Goal: Task Accomplishment & Management: Use online tool/utility

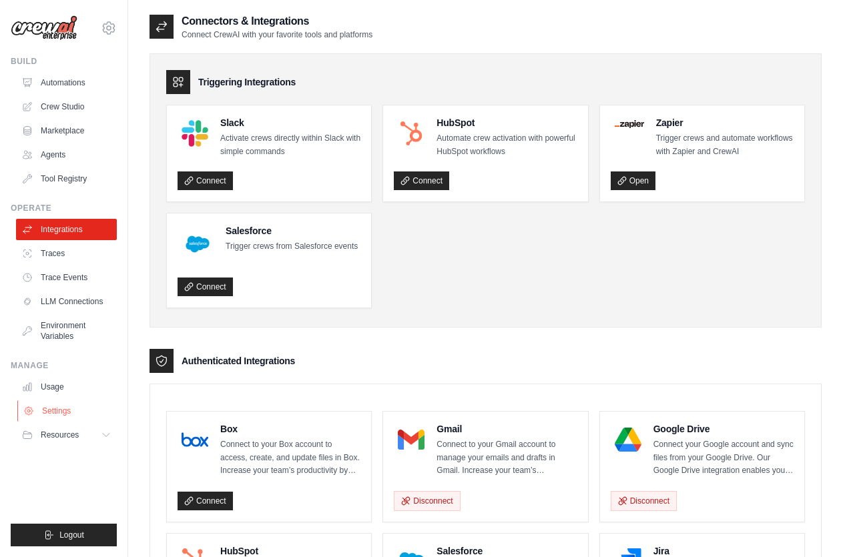
scroll to position [248, 0]
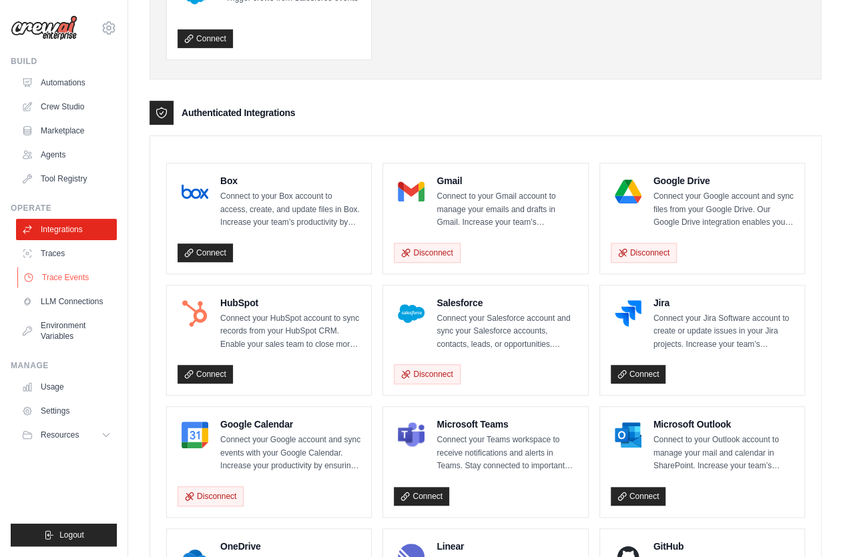
click at [81, 271] on link "Trace Events" at bounding box center [67, 277] width 101 height 21
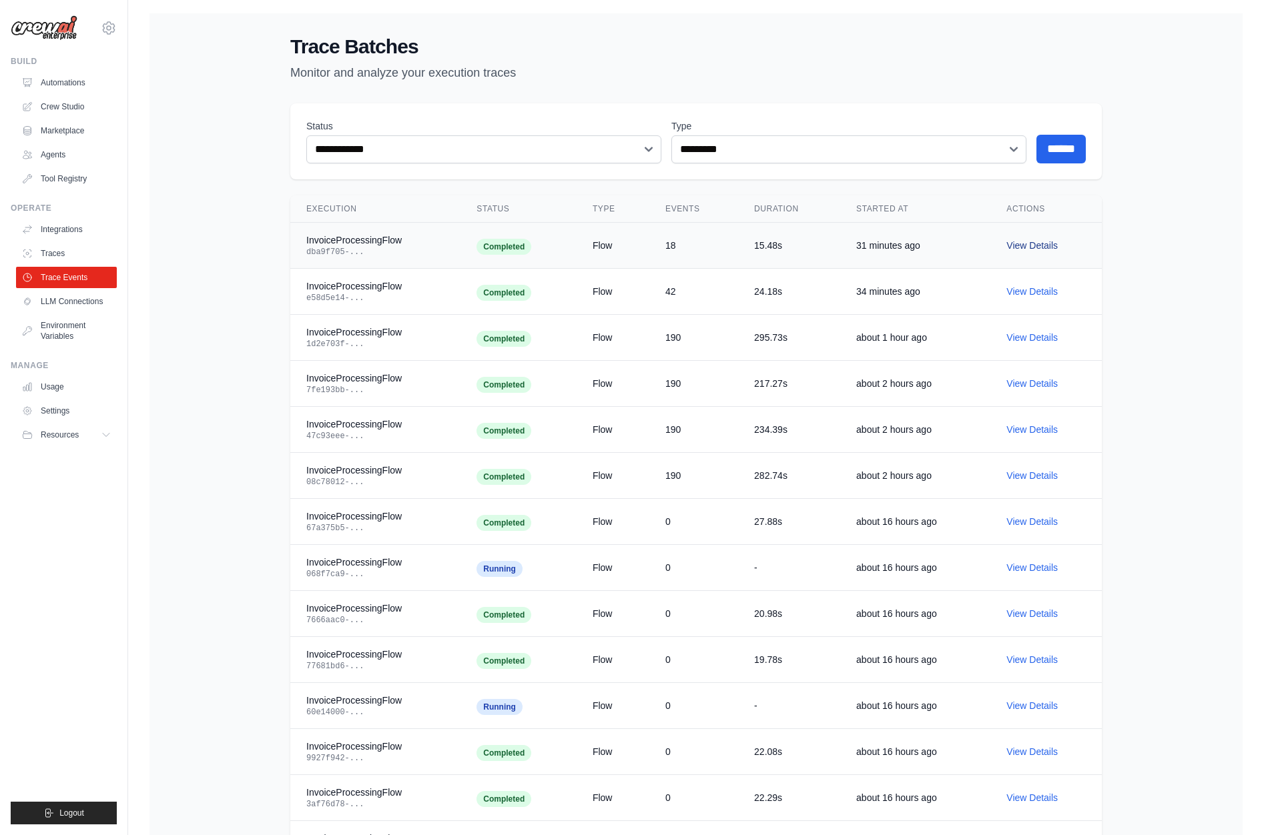
click at [842, 246] on link "View Details" at bounding box center [1031, 245] width 51 height 11
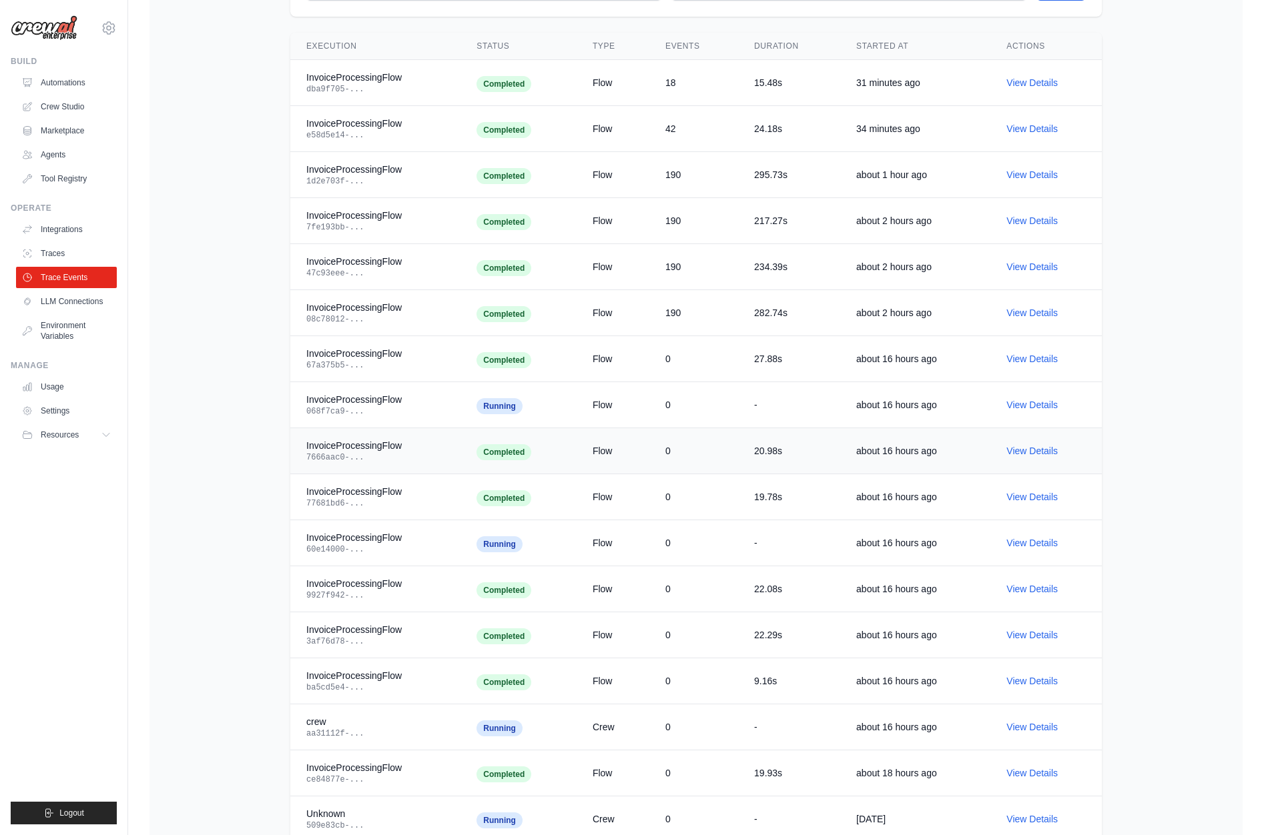
scroll to position [342, 0]
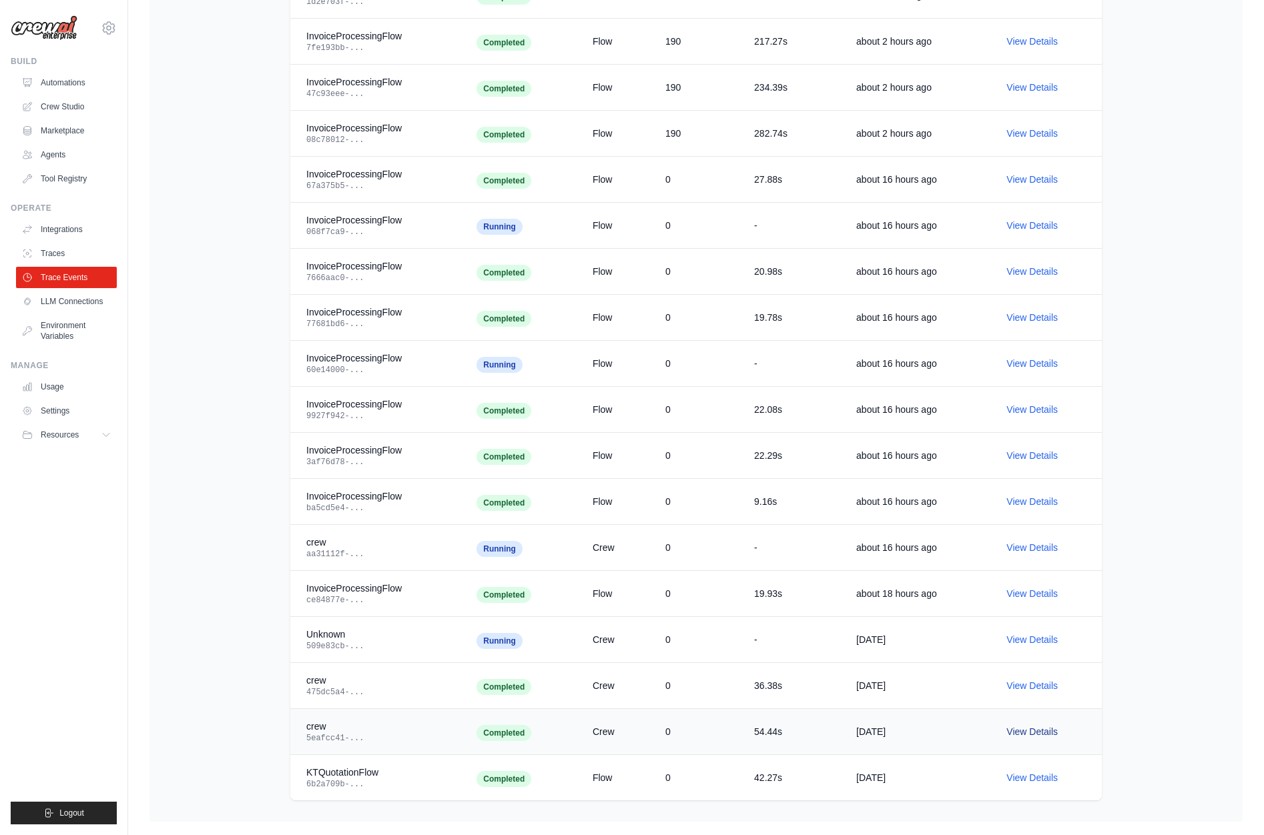
click at [842, 557] on link "View Details" at bounding box center [1031, 732] width 51 height 11
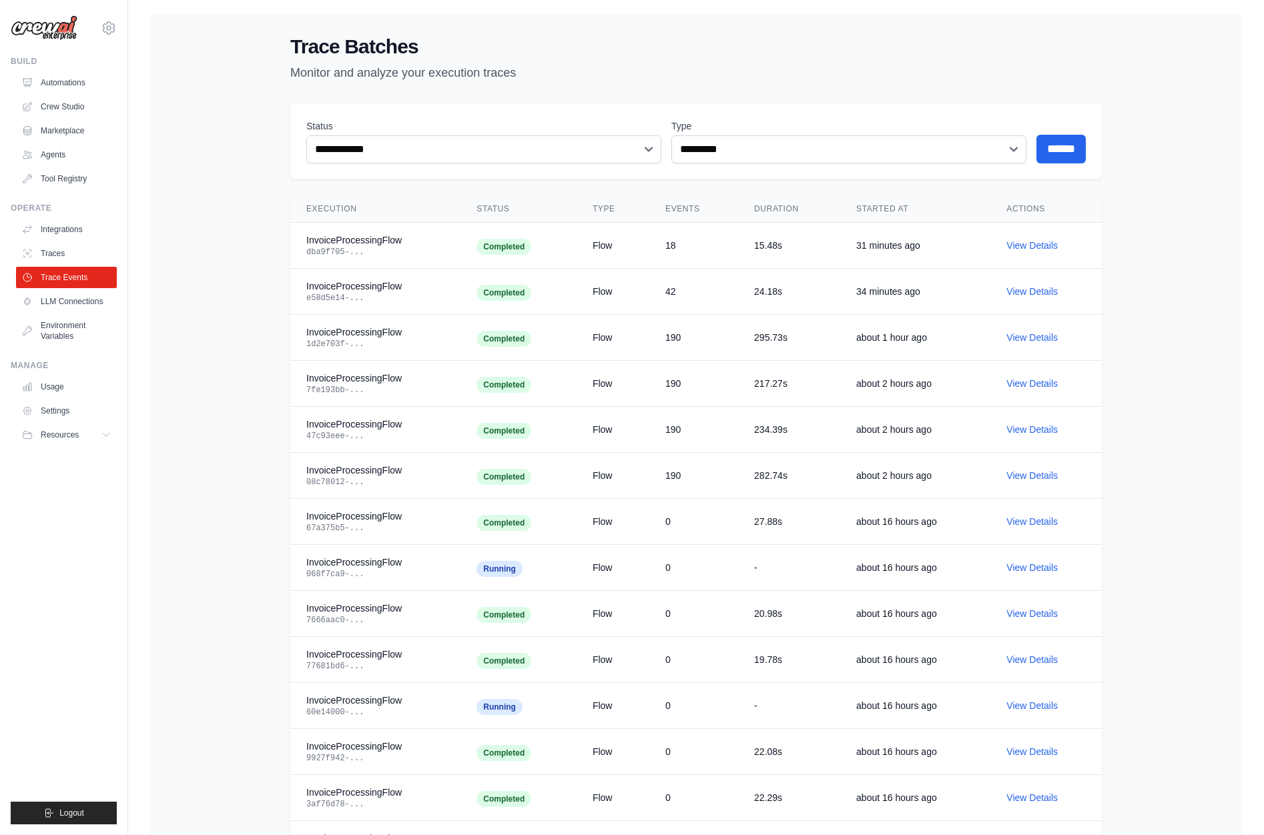
scroll to position [342, 0]
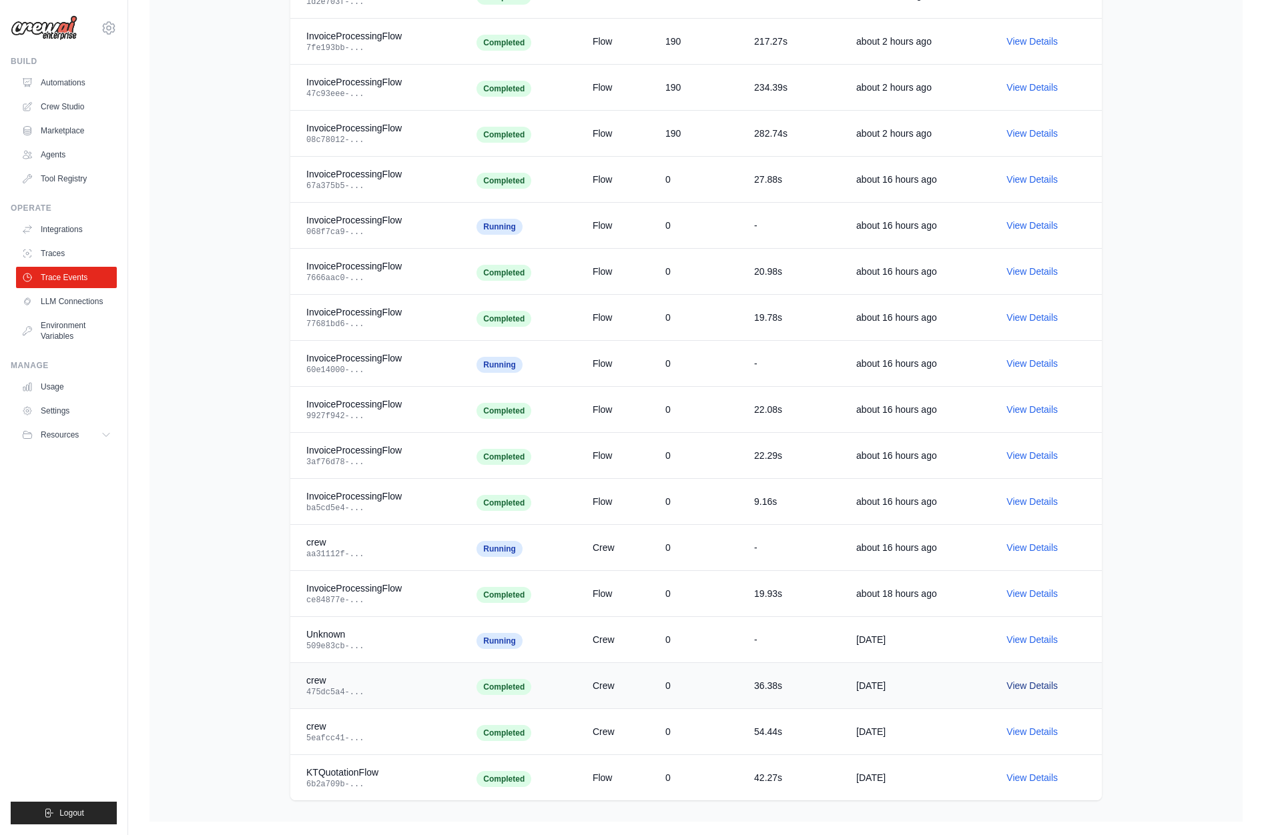
click at [842, 557] on link "View Details" at bounding box center [1031, 686] width 51 height 11
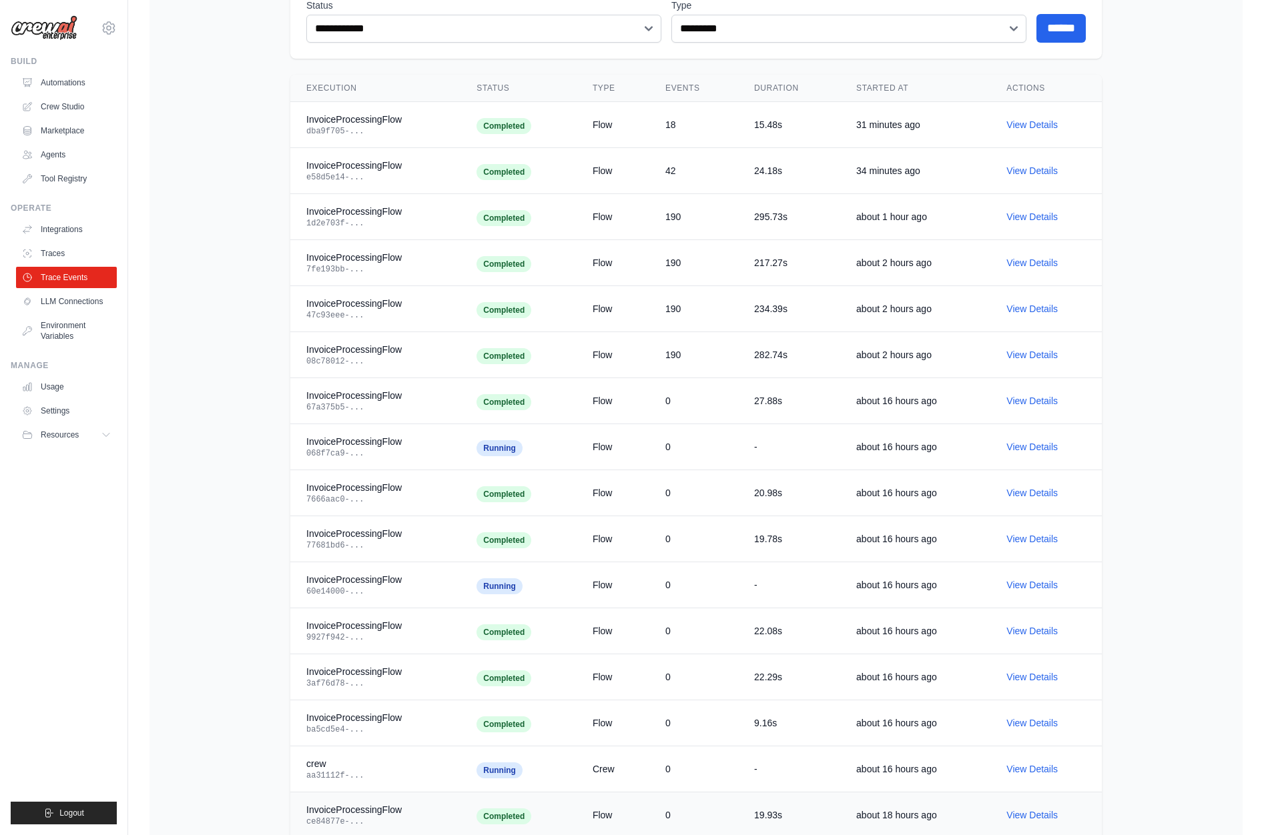
scroll to position [53, 0]
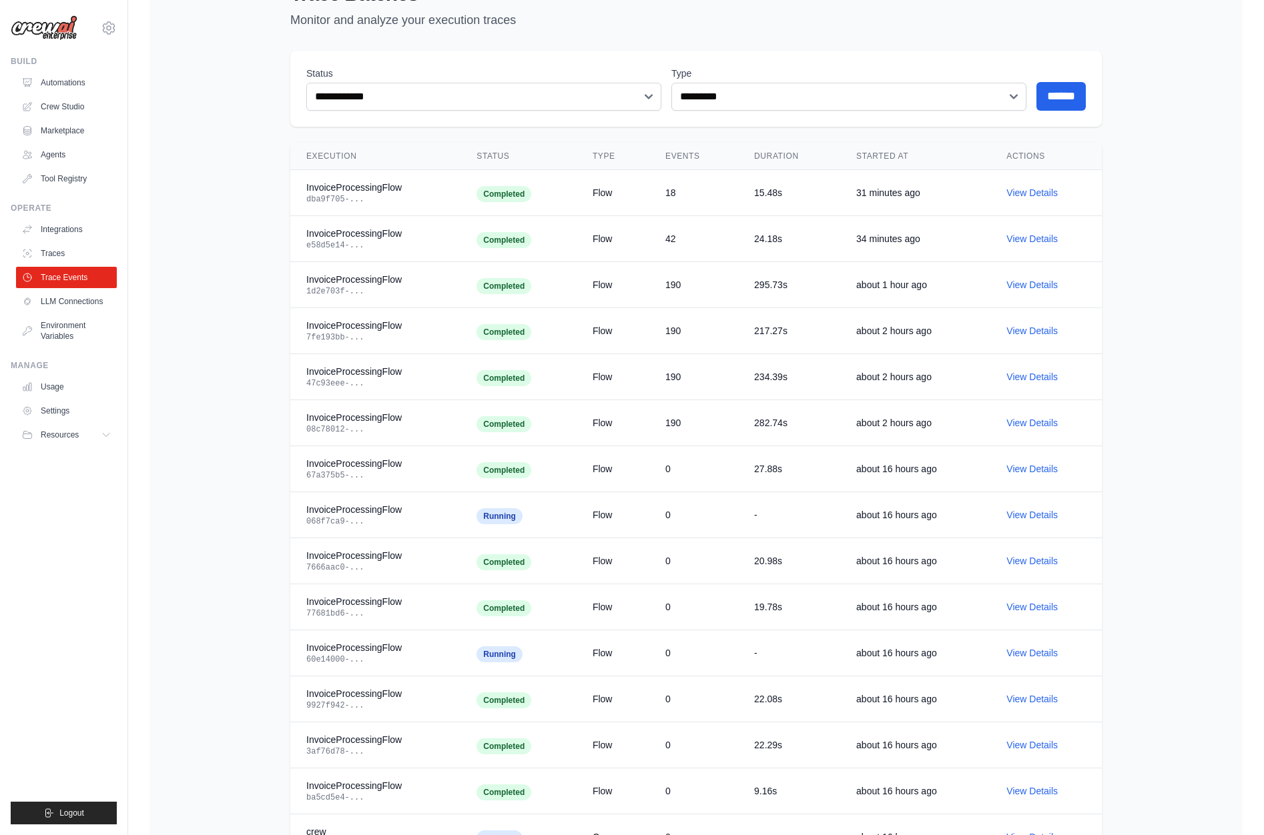
click at [190, 304] on div "**********" at bounding box center [695, 536] width 1093 height 1151
click at [52, 85] on link "Automations" at bounding box center [67, 82] width 101 height 21
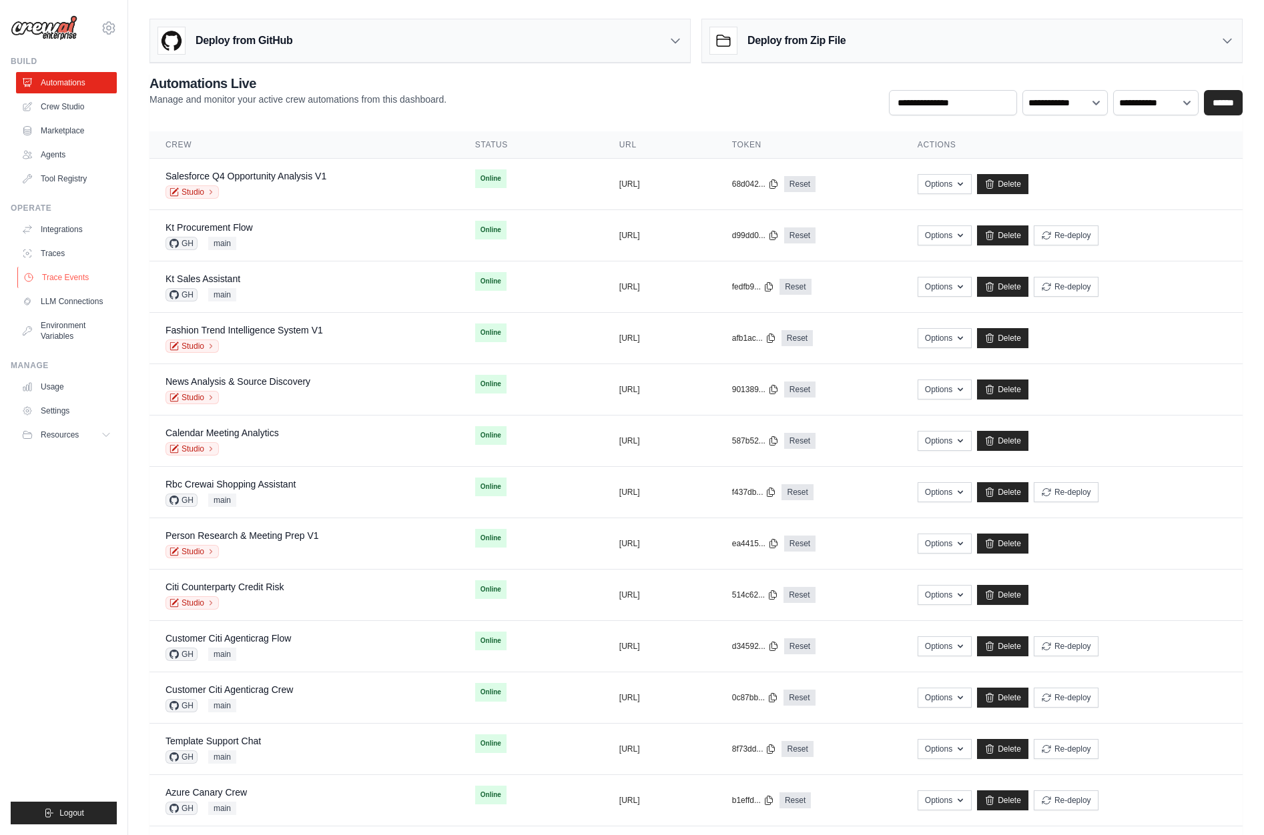
click at [60, 278] on link "Trace Events" at bounding box center [67, 277] width 101 height 21
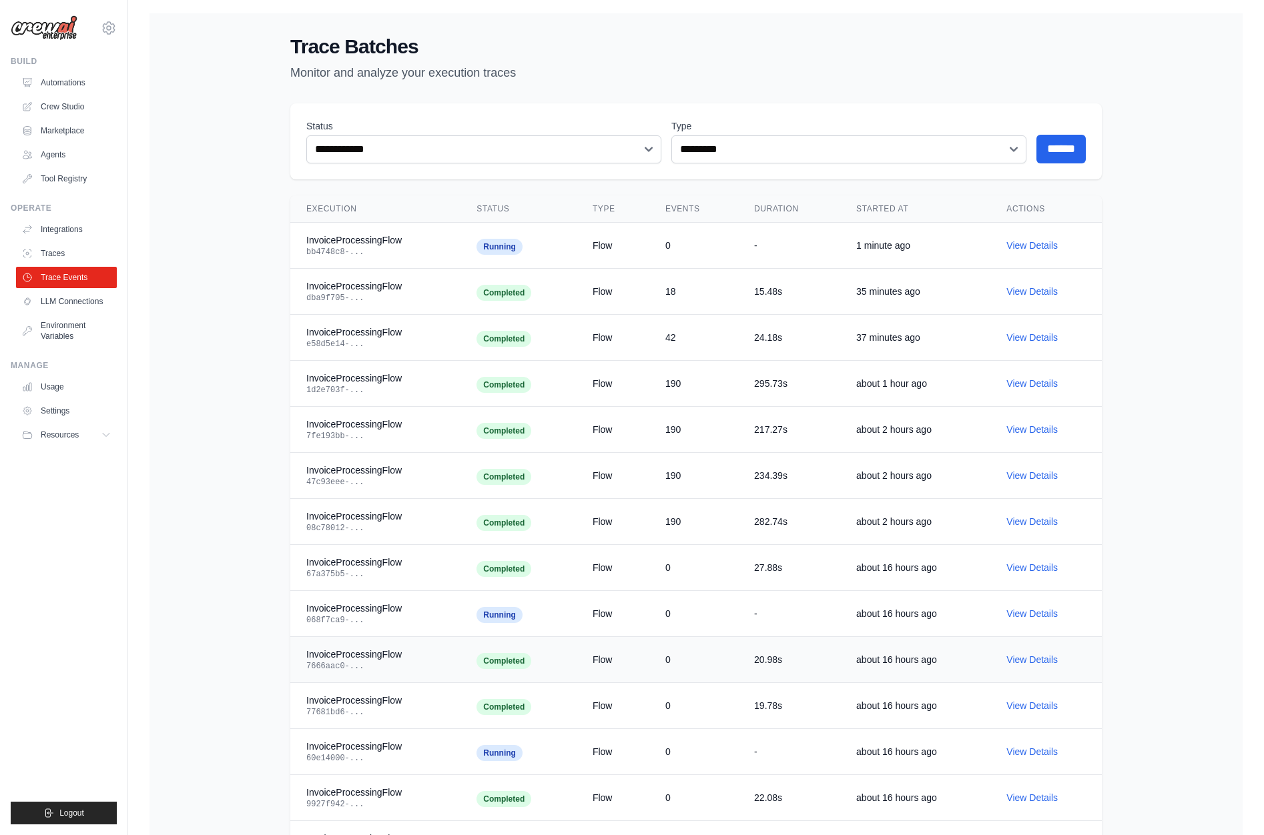
scroll to position [342, 0]
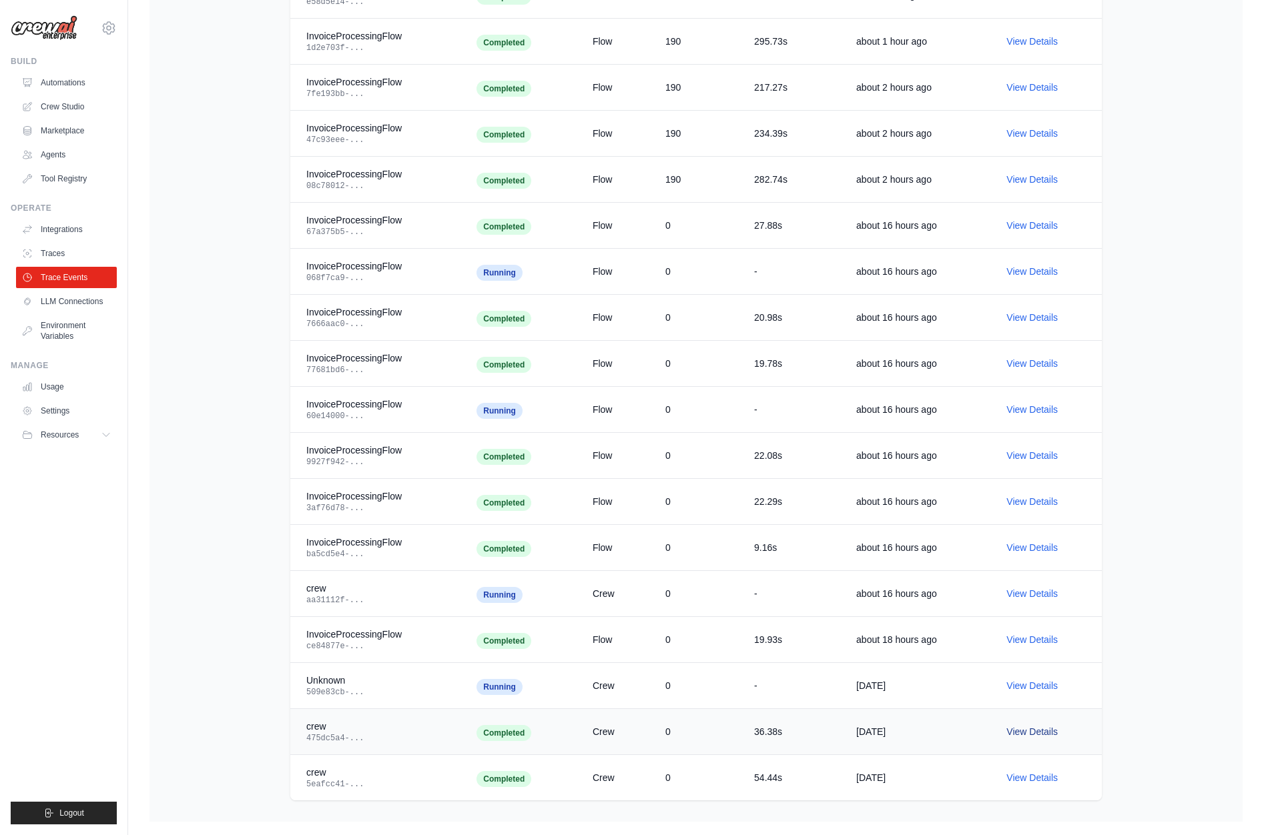
click at [842, 557] on link "View Details" at bounding box center [1031, 732] width 51 height 11
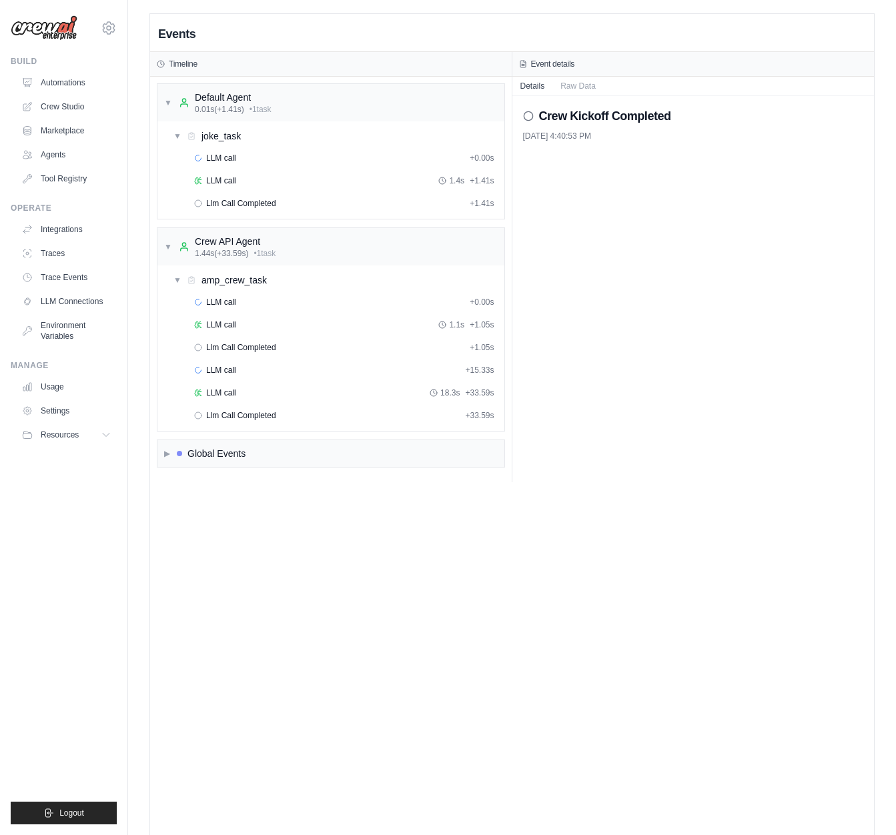
click at [736, 361] on div "Crew Kickoff Completed 8/25/2025, 4:40:53 PM" at bounding box center [694, 289] width 362 height 386
click at [174, 450] on div "▶ Global Events" at bounding box center [204, 453] width 81 height 13
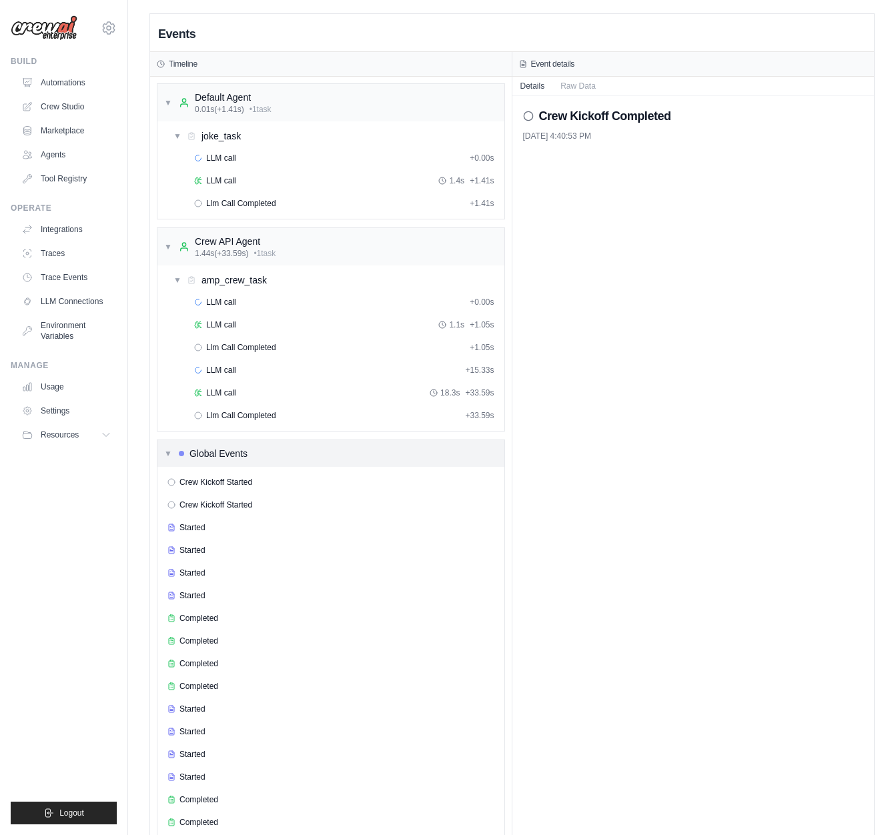
click at [174, 450] on div "▼ Global Events" at bounding box center [205, 453] width 83 height 13
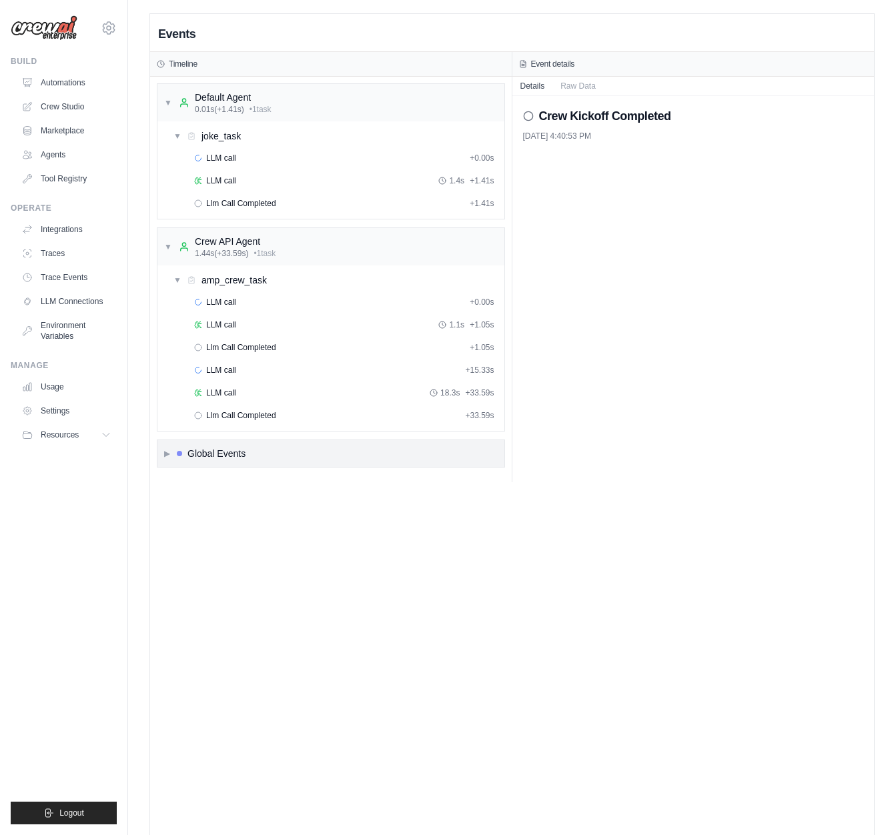
click at [170, 458] on span "▶" at bounding box center [167, 453] width 6 height 11
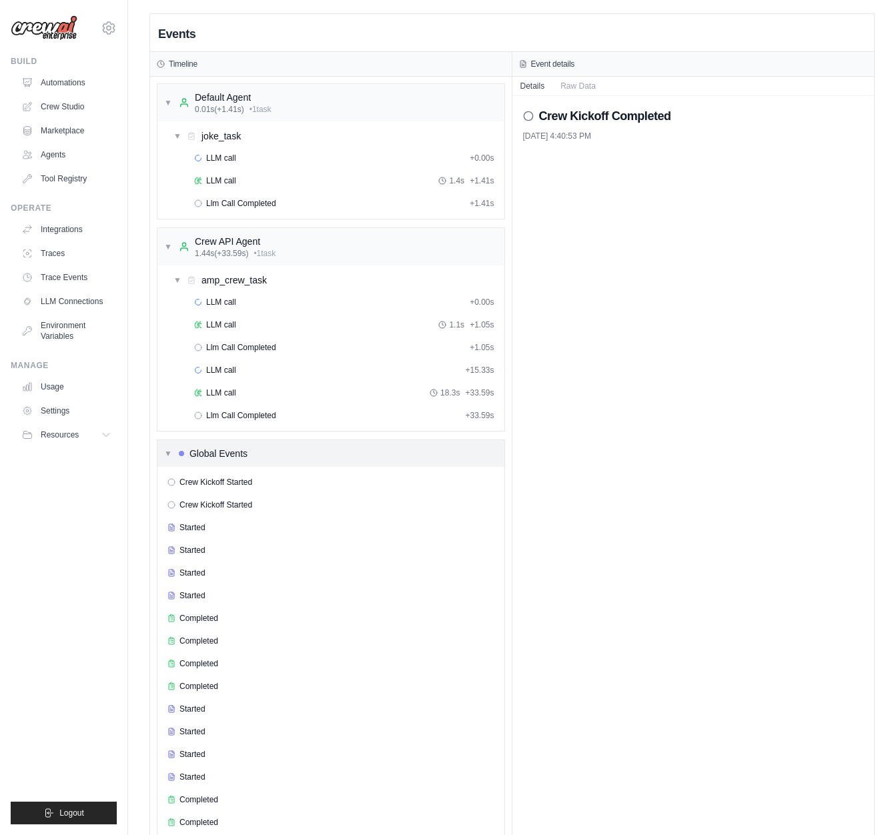
click at [171, 458] on span "▼" at bounding box center [168, 453] width 8 height 11
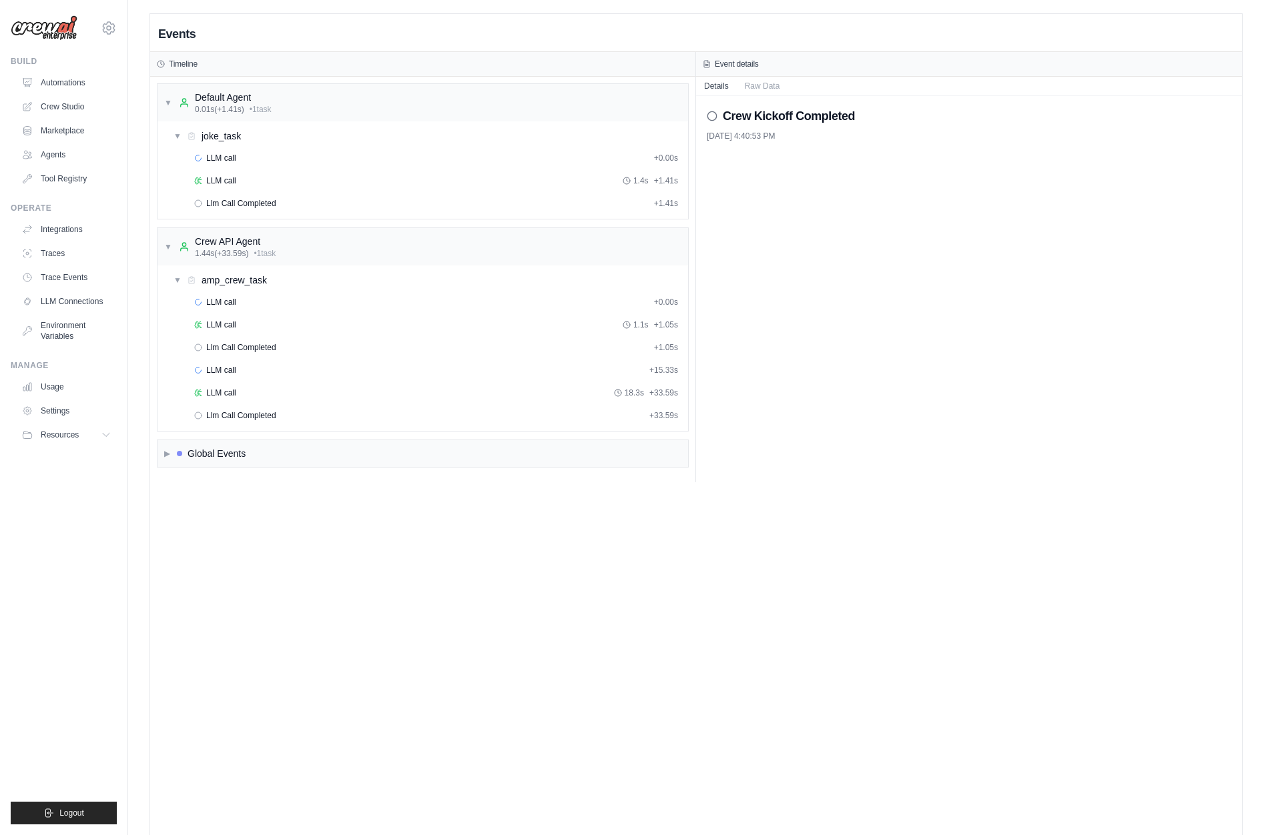
click at [463, 557] on div "Events Timeline ▼ Default Agent 0.01s (+1.41s) • 1 task ▼ joke_task LLM call + …" at bounding box center [696, 431] width 1092 height 835
click at [90, 278] on link "Trace Events" at bounding box center [67, 277] width 101 height 21
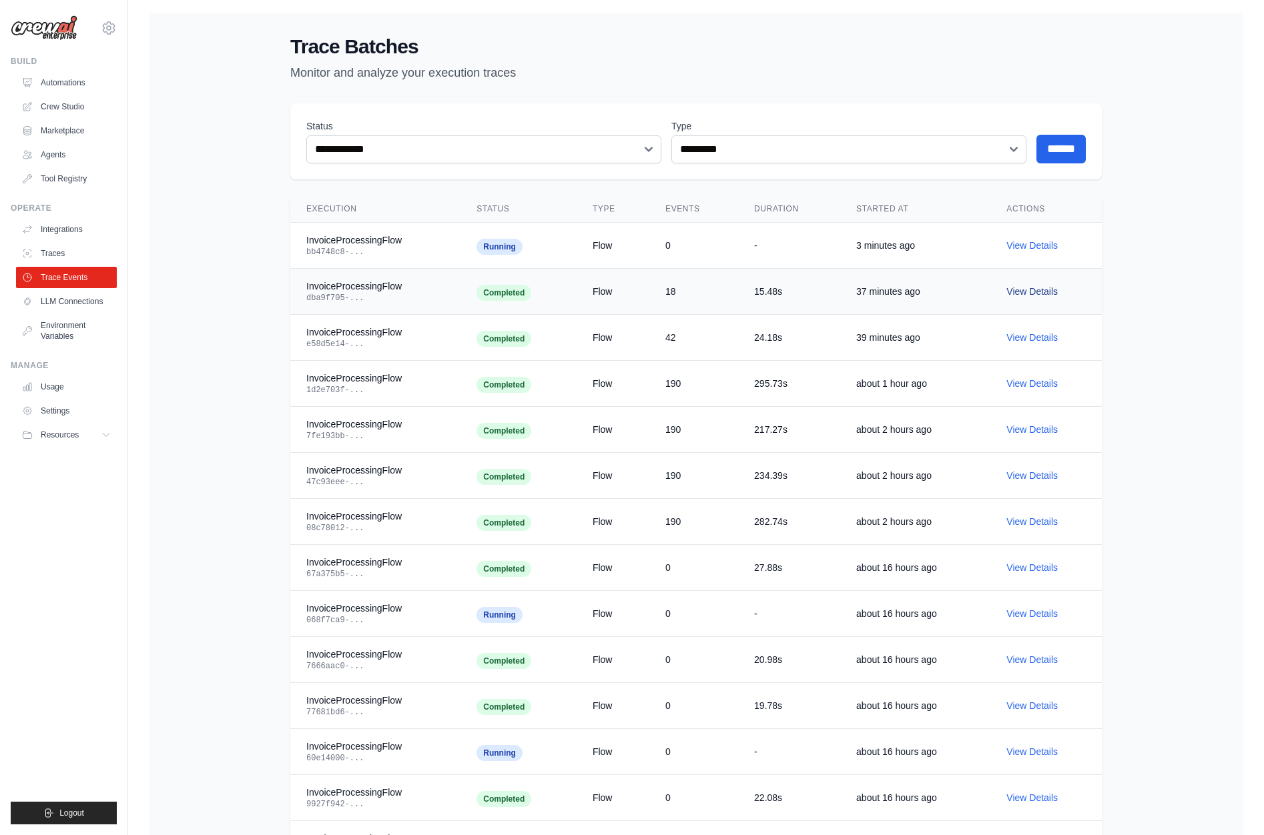
click at [896, 290] on link "View Details" at bounding box center [1031, 291] width 51 height 11
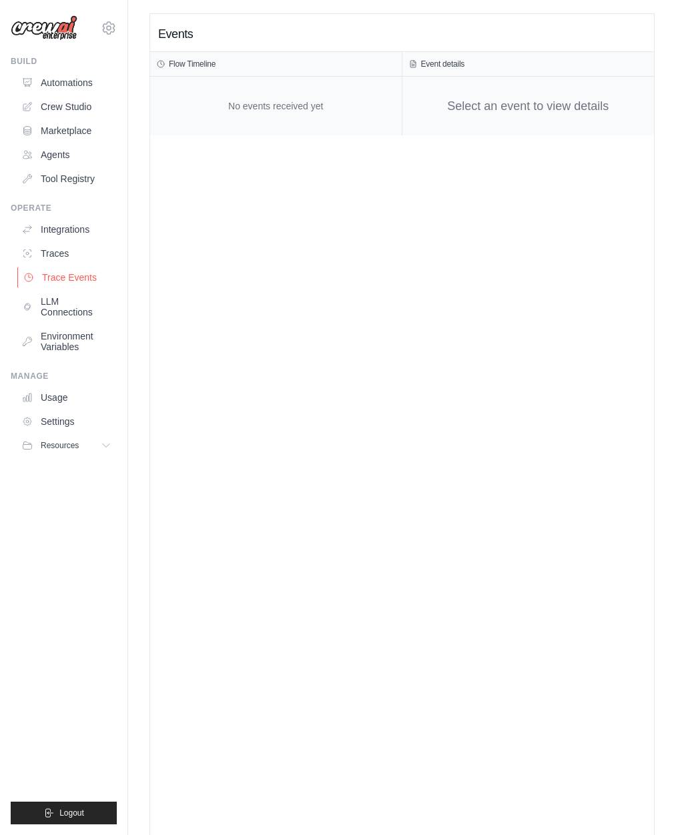
click at [81, 278] on link "Trace Events" at bounding box center [67, 277] width 101 height 21
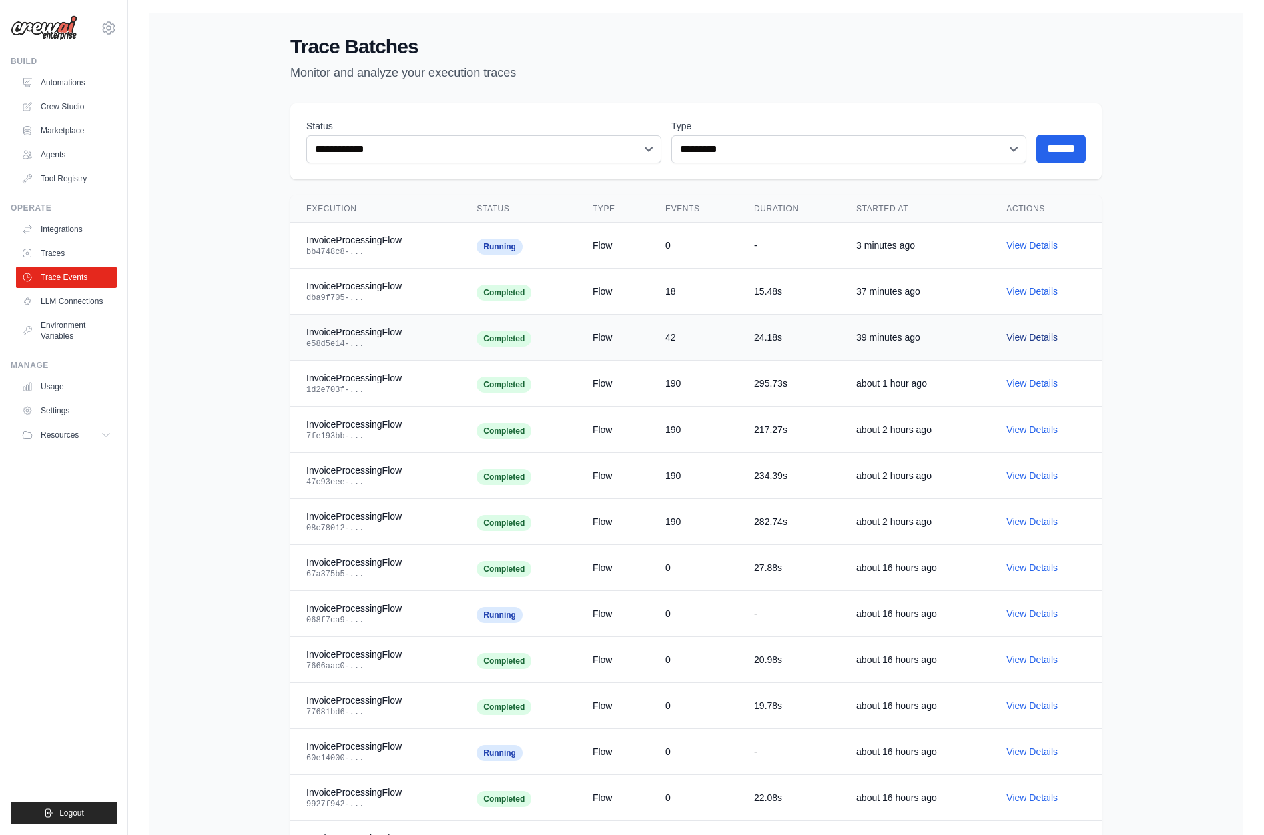
click at [675, 340] on link "View Details" at bounding box center [1031, 337] width 51 height 11
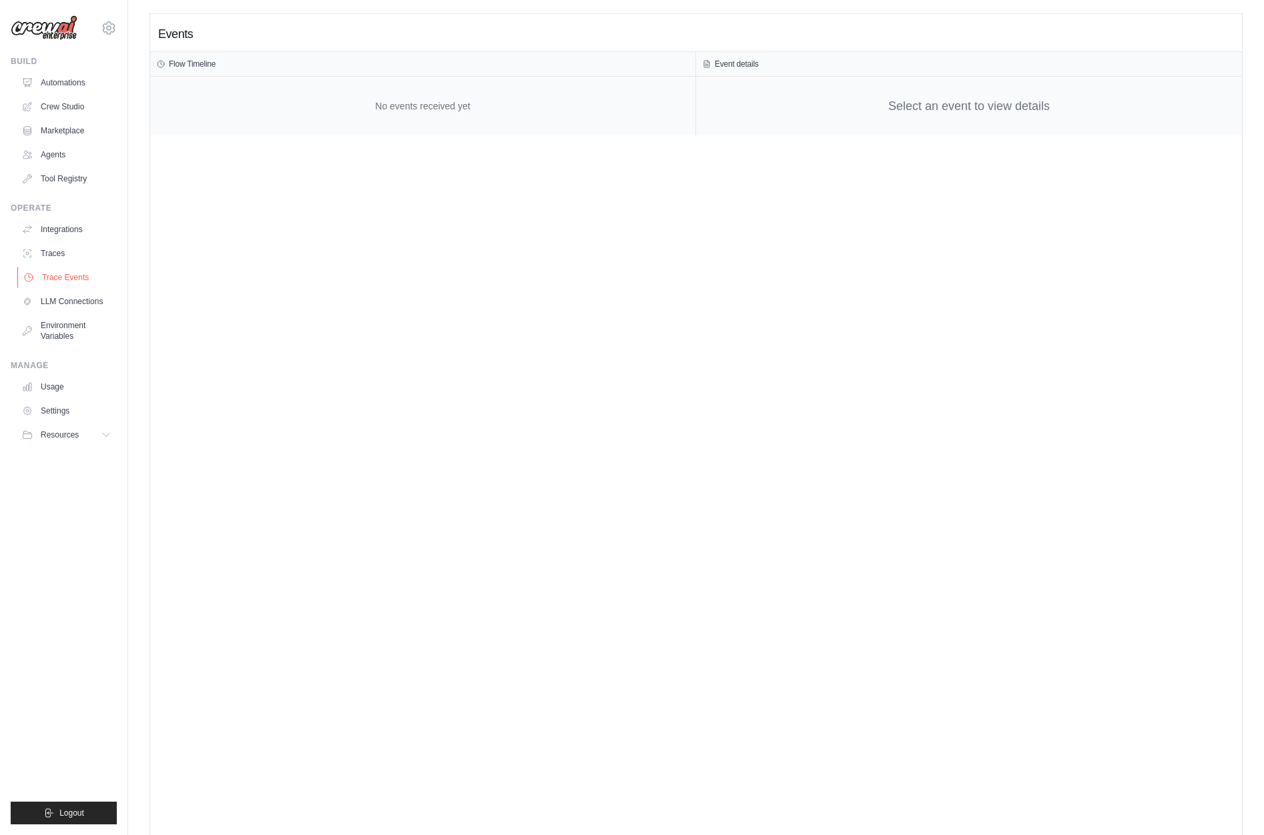
click at [69, 284] on link "Trace Events" at bounding box center [67, 277] width 101 height 21
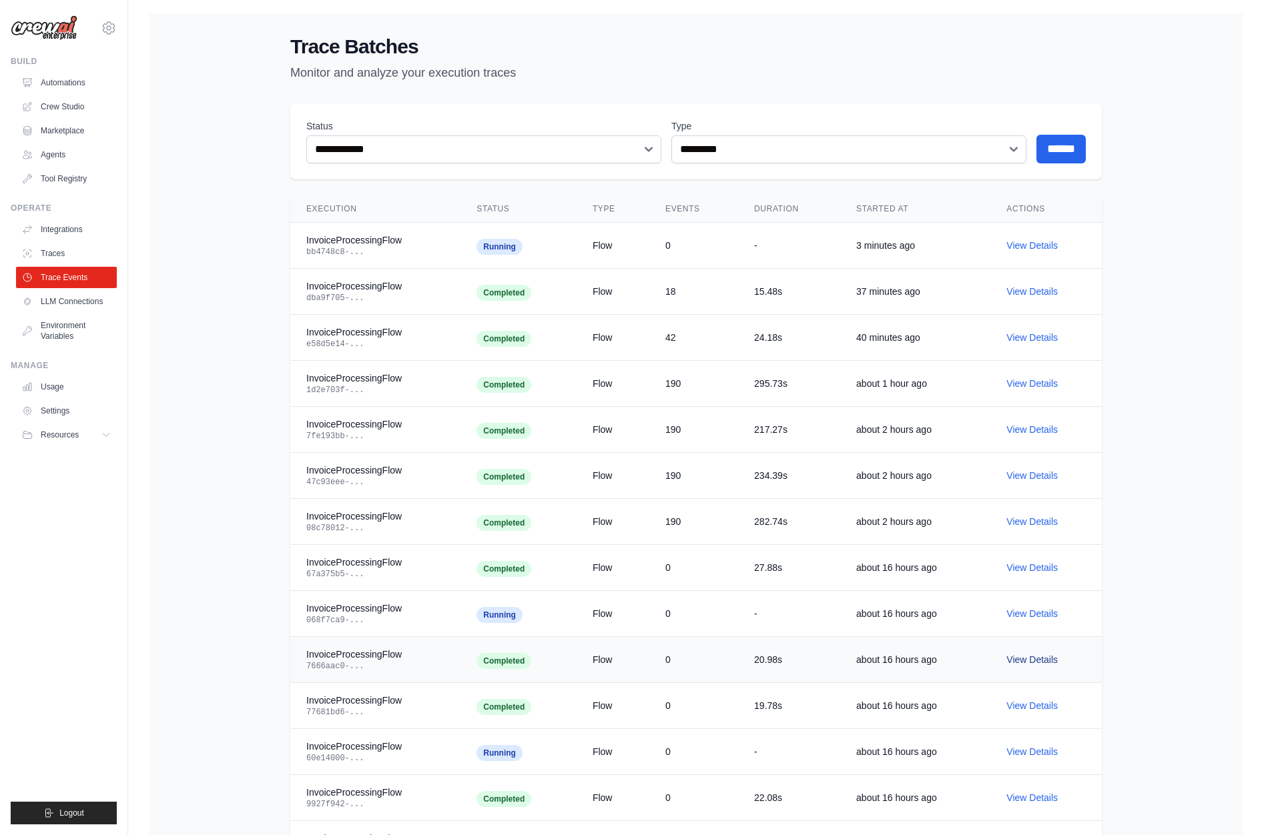
click at [1034, 658] on link "View Details" at bounding box center [1031, 660] width 51 height 11
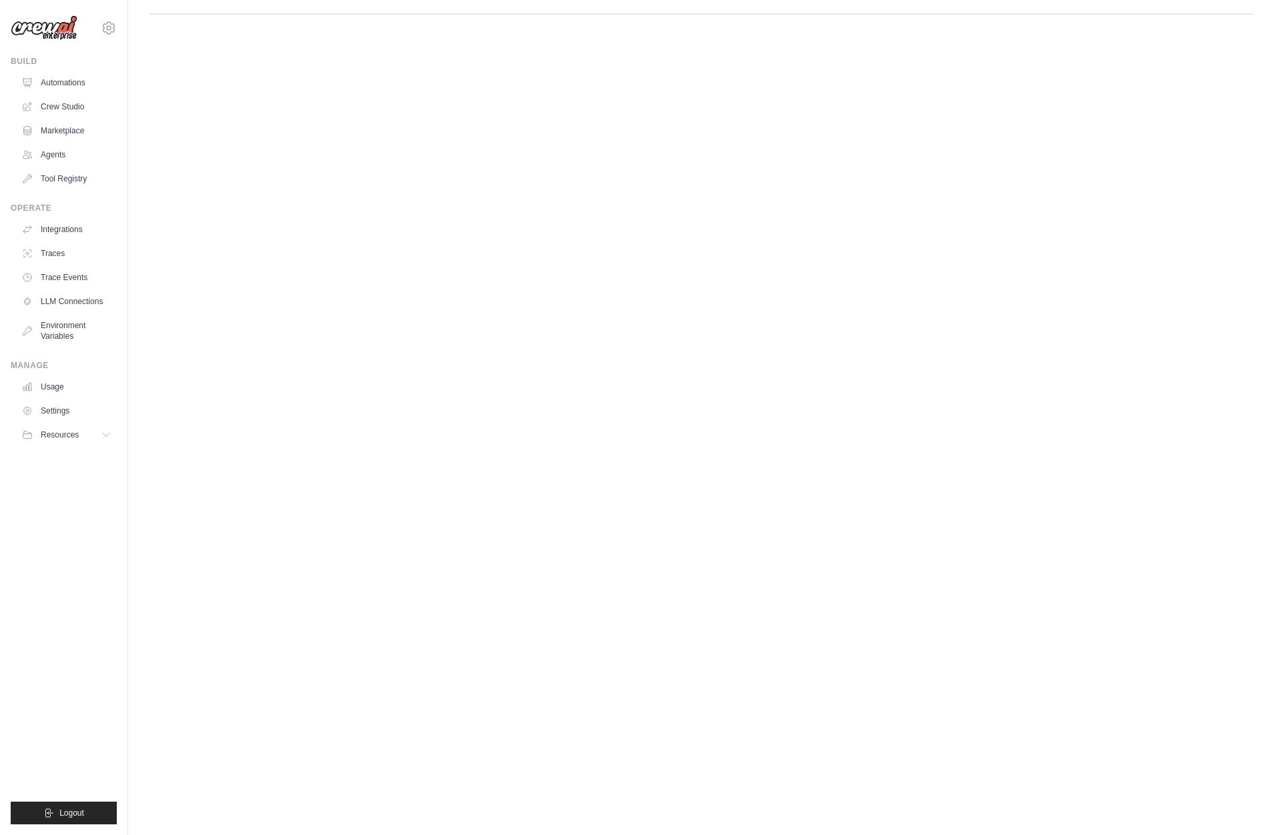
click at [731, 253] on body "mike@crewai.com CrewAI Internal Org Gelato MP@Crew ✓ CrewAI Demo Account Gelato…" at bounding box center [637, 417] width 1274 height 835
click at [170, 99] on div "▶ InvoiceProcessingFlow" at bounding box center [229, 95] width 133 height 13
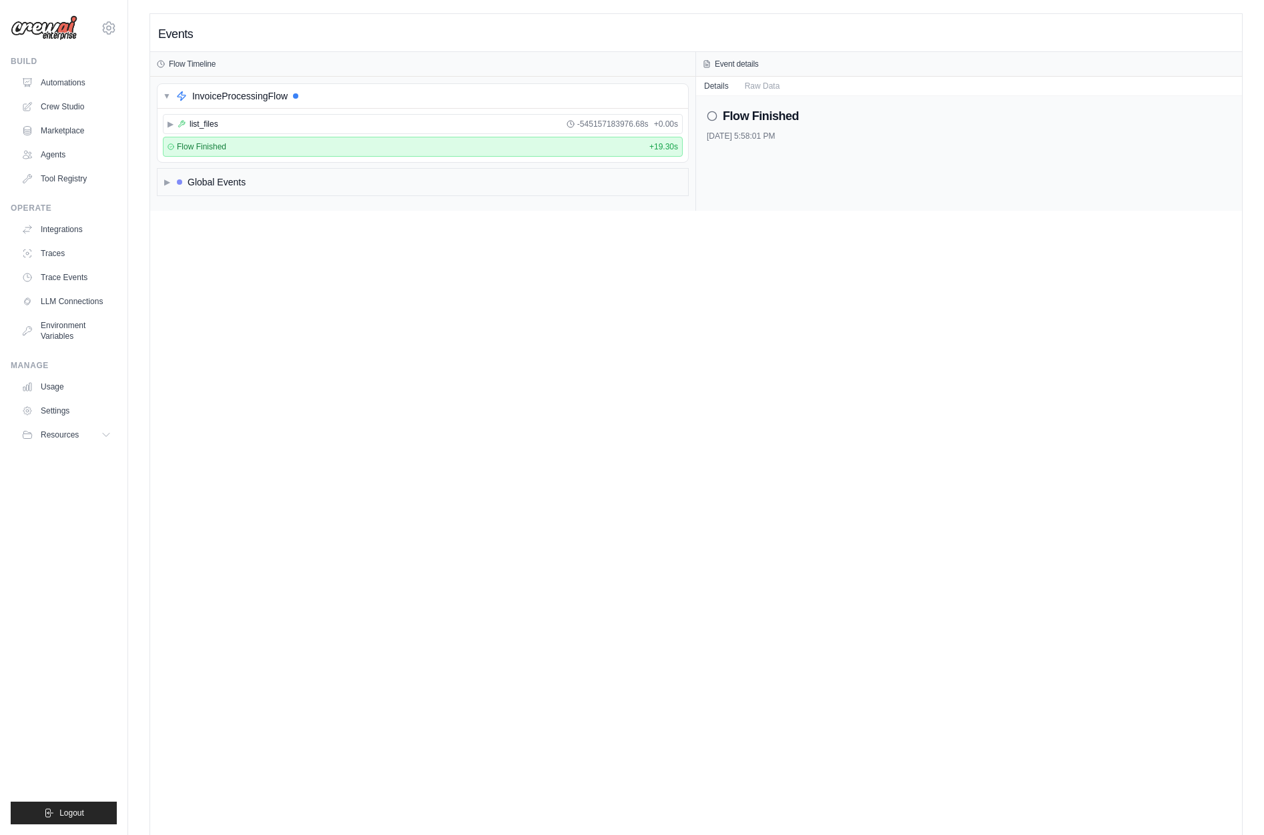
click at [163, 120] on div "▶ list_files -545157183976.68s + 0.00s" at bounding box center [423, 124] width 520 height 20
click at [167, 121] on span "▶" at bounding box center [170, 124] width 6 height 11
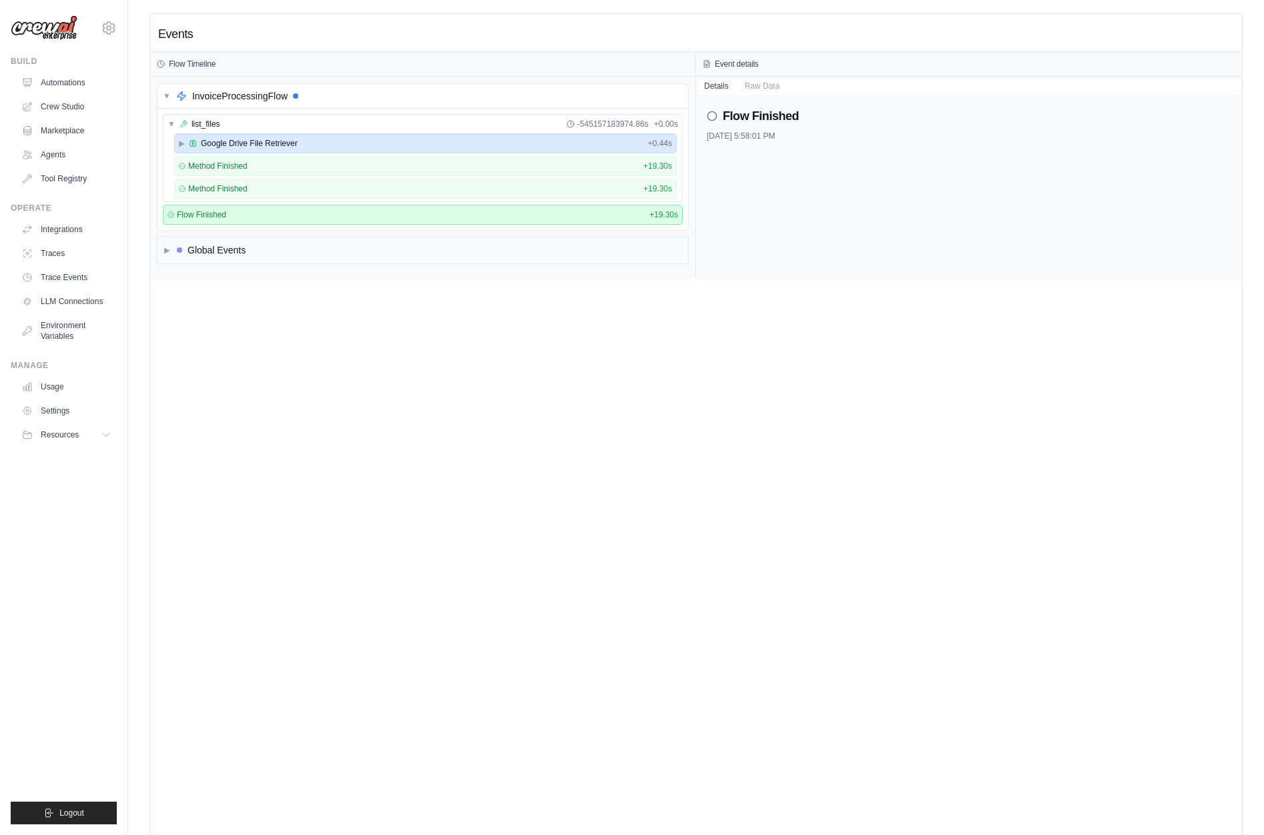
click at [179, 143] on span "▶" at bounding box center [182, 143] width 6 height 11
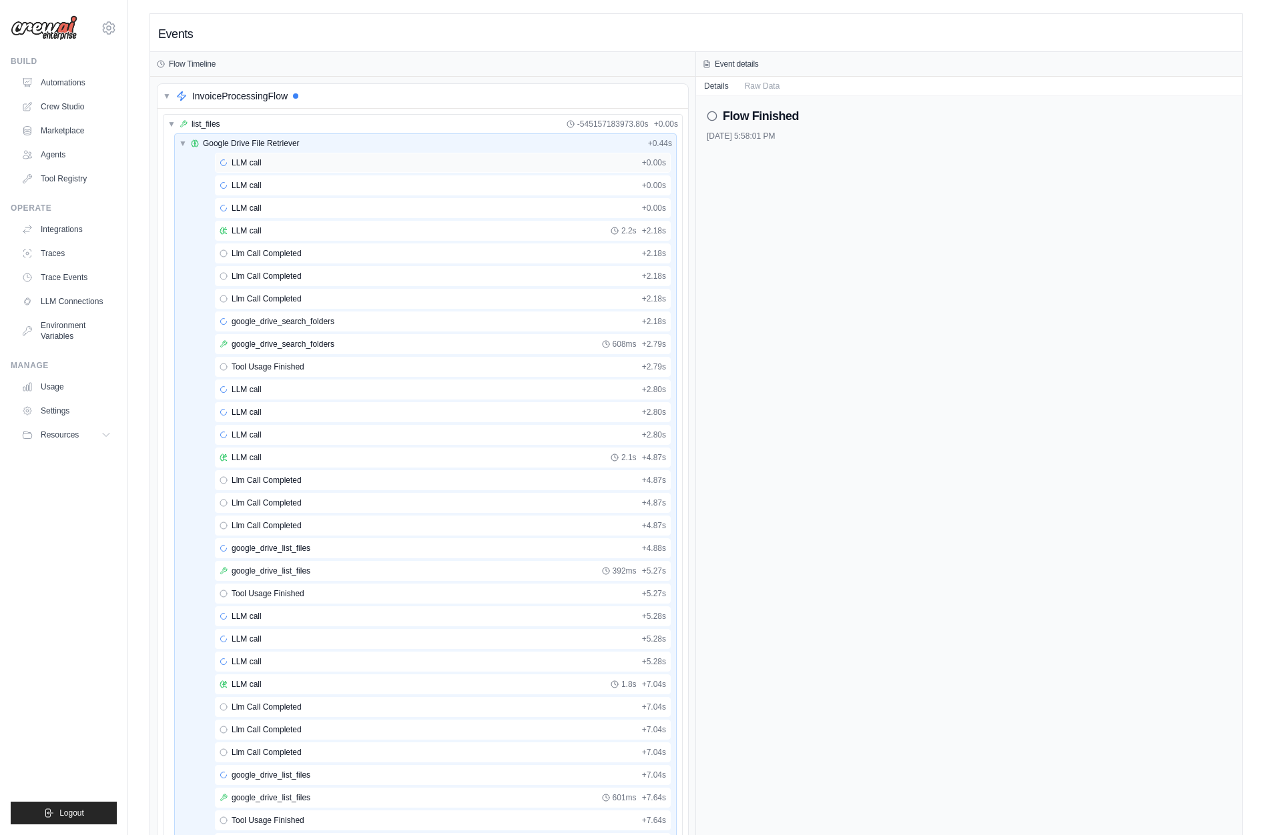
click at [260, 166] on span "LLM call" at bounding box center [247, 162] width 30 height 11
click at [281, 188] on div "LLM call + 0.00s" at bounding box center [443, 185] width 446 height 11
click at [290, 198] on div "LLM call + 0.00s" at bounding box center [443, 208] width 456 height 20
click at [314, 232] on div "LLM call 2.2s + 2.18s" at bounding box center [443, 231] width 446 height 11
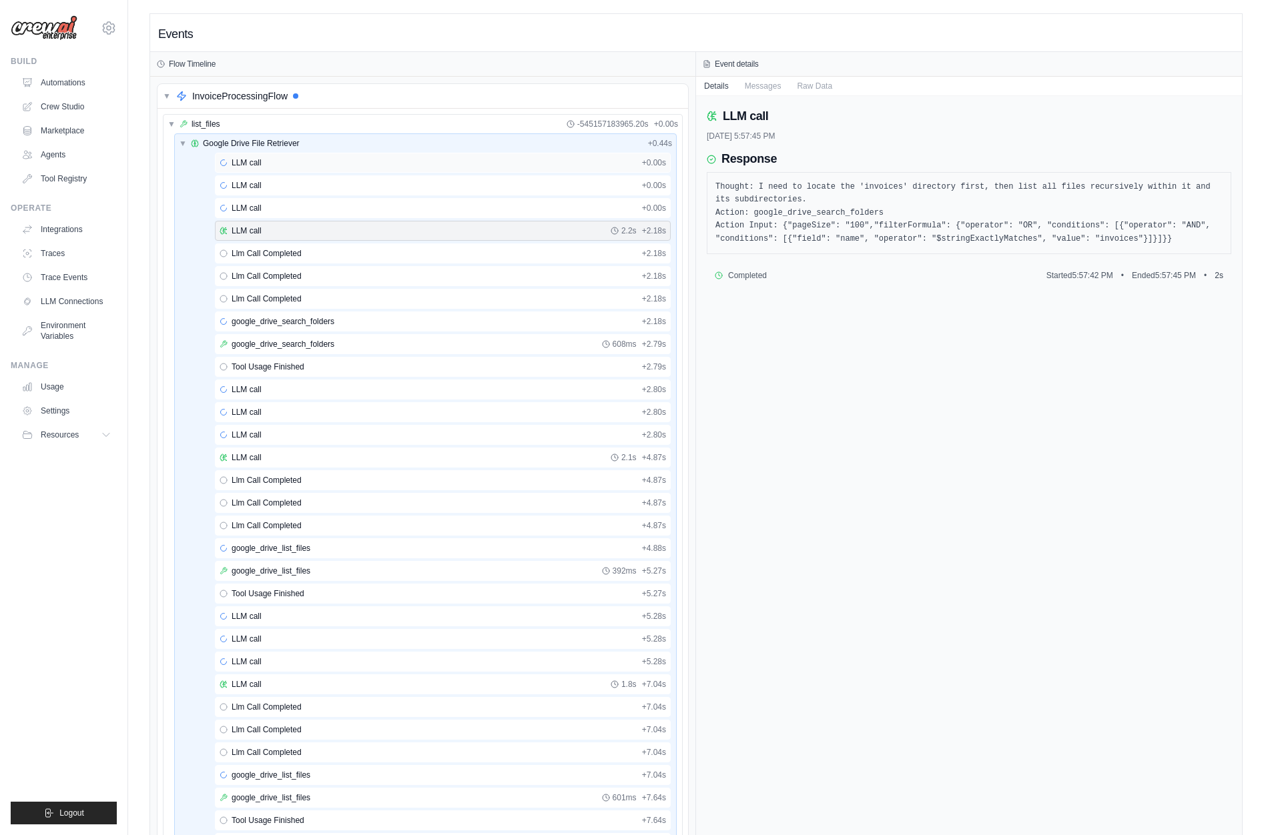
click at [266, 164] on div "LLM call + 0.00s" at bounding box center [443, 162] width 446 height 11
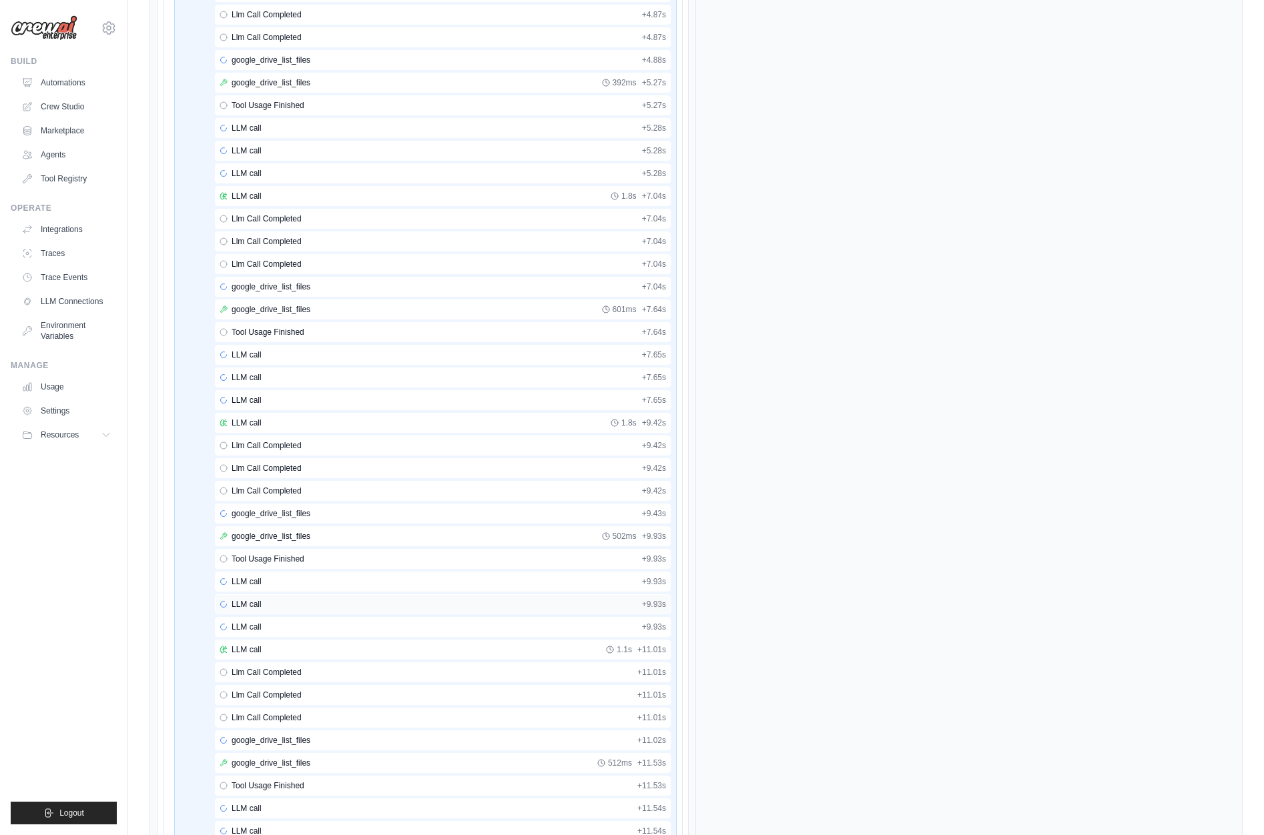
scroll to position [761, 0]
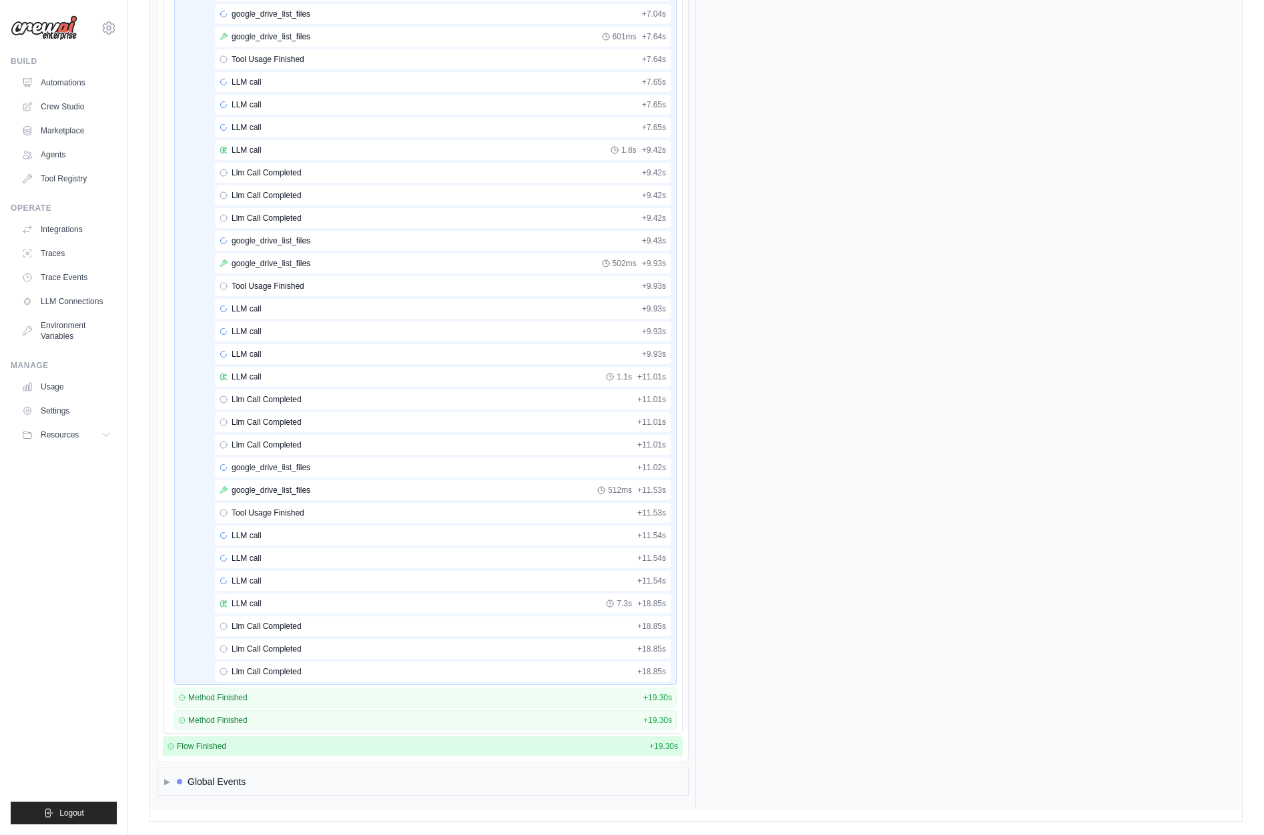
click at [214, 751] on span "Flow Finished" at bounding box center [201, 746] width 49 height 11
click at [323, 781] on div "▶ Global Events" at bounding box center [422, 782] width 531 height 27
click at [323, 781] on div "▼ Global Events" at bounding box center [422, 782] width 531 height 27
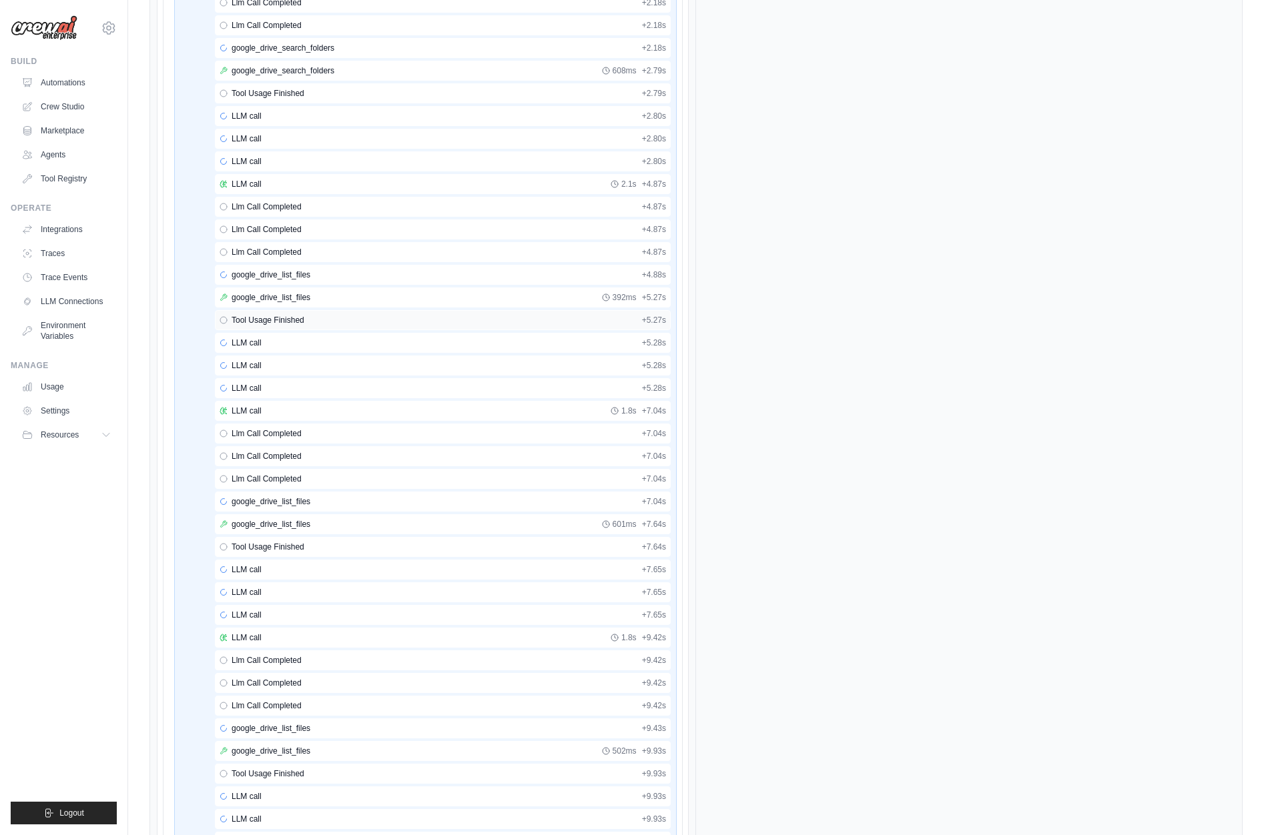
scroll to position [0, 0]
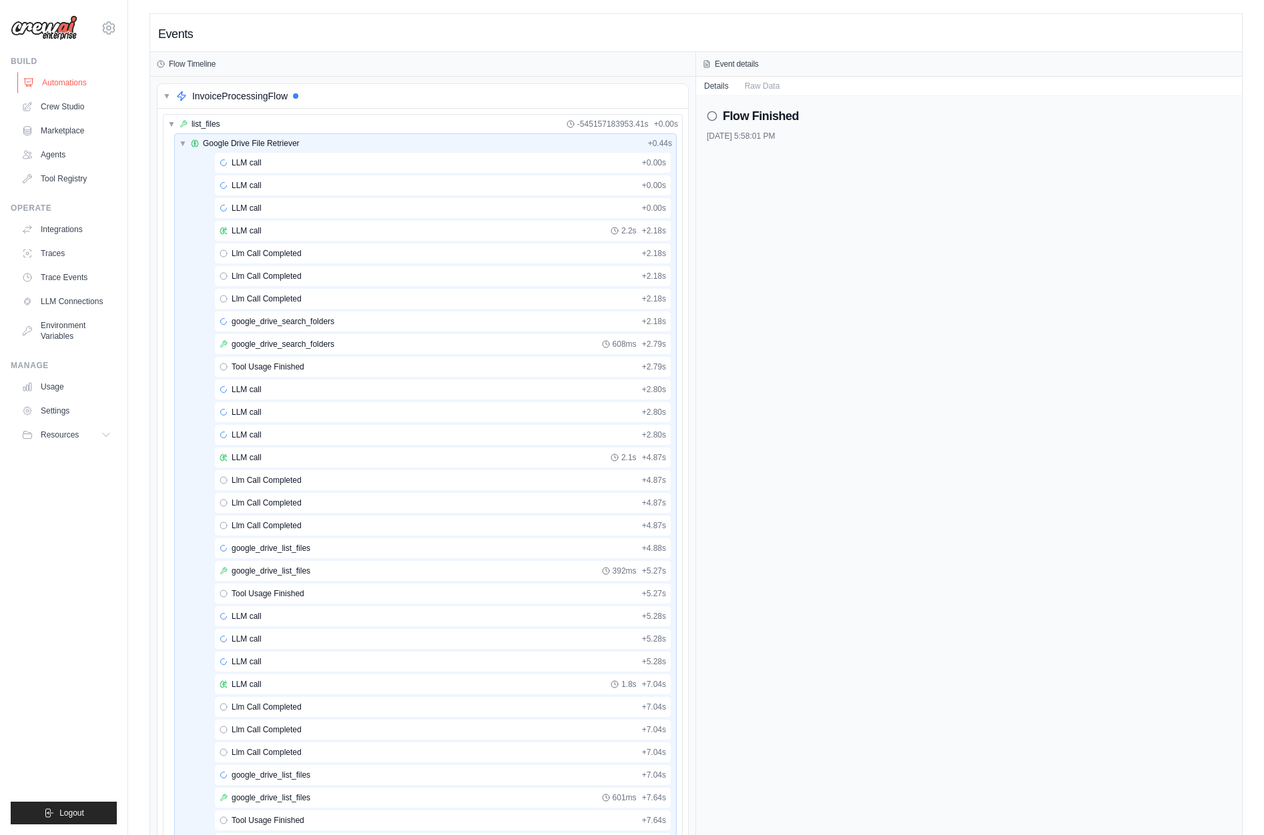
click at [53, 89] on link "Automations" at bounding box center [67, 82] width 101 height 21
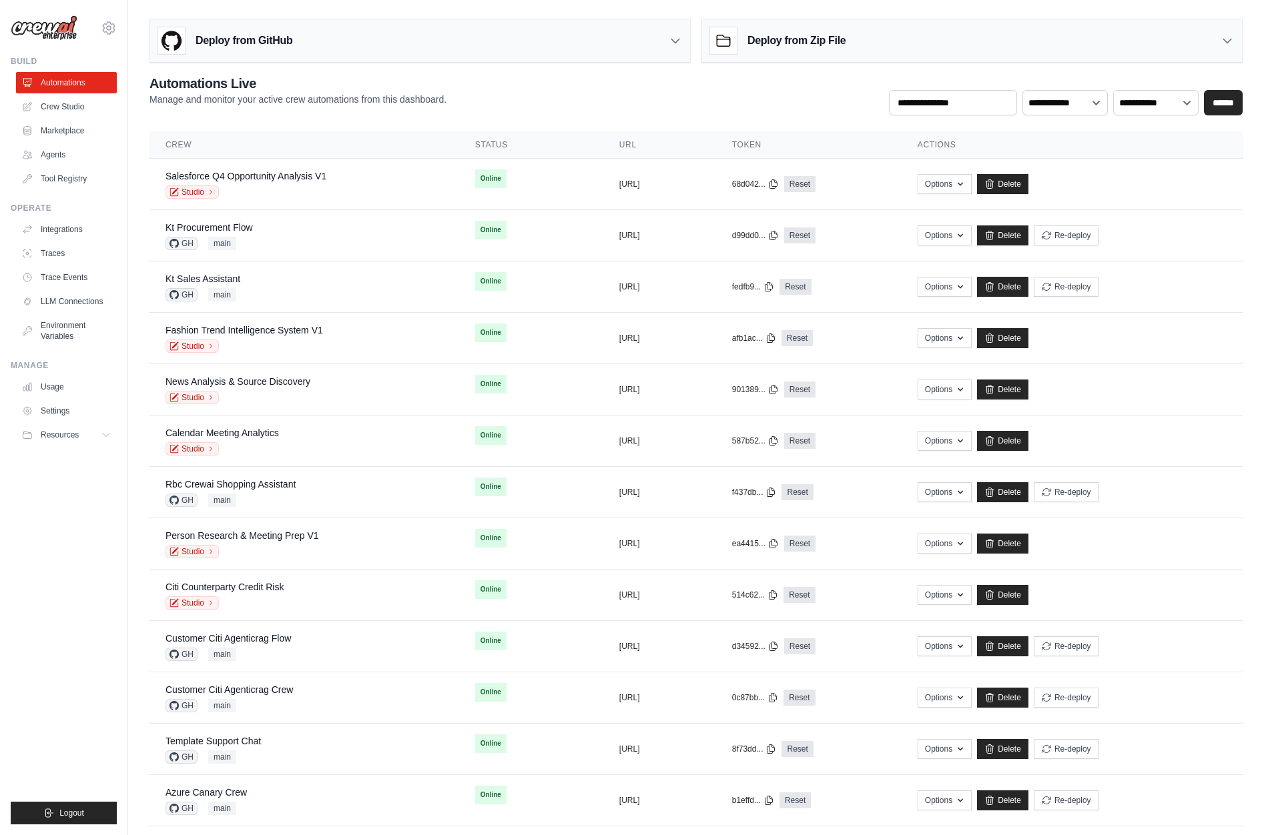
click at [81, 588] on ul "Build Automations Crew Studio Marketplace Agents" at bounding box center [64, 440] width 106 height 769
click at [63, 290] on ul "Integrations Traces Trace Events LLM Connections Environment Variables" at bounding box center [66, 283] width 101 height 128
click at [64, 284] on link "Trace Events" at bounding box center [67, 277] width 101 height 21
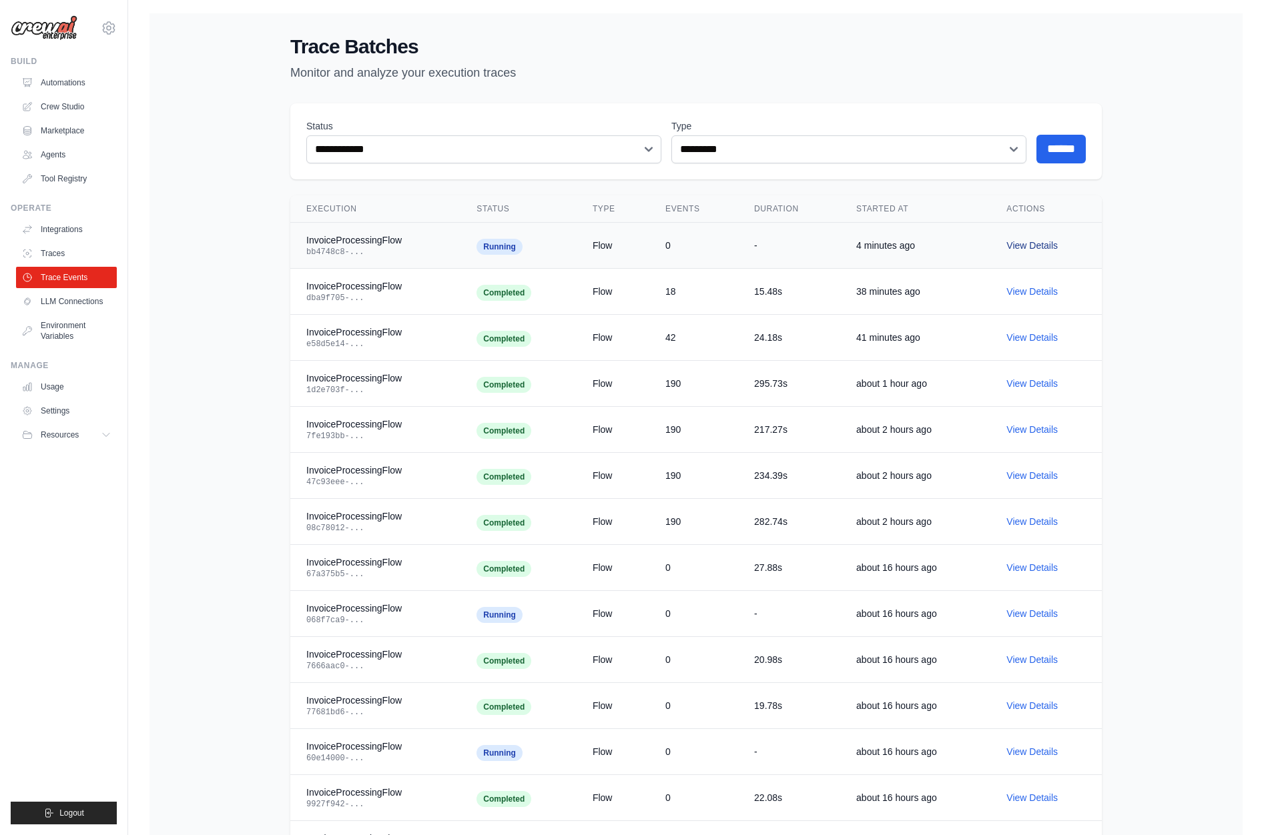
click at [1020, 249] on link "View Details" at bounding box center [1031, 245] width 51 height 11
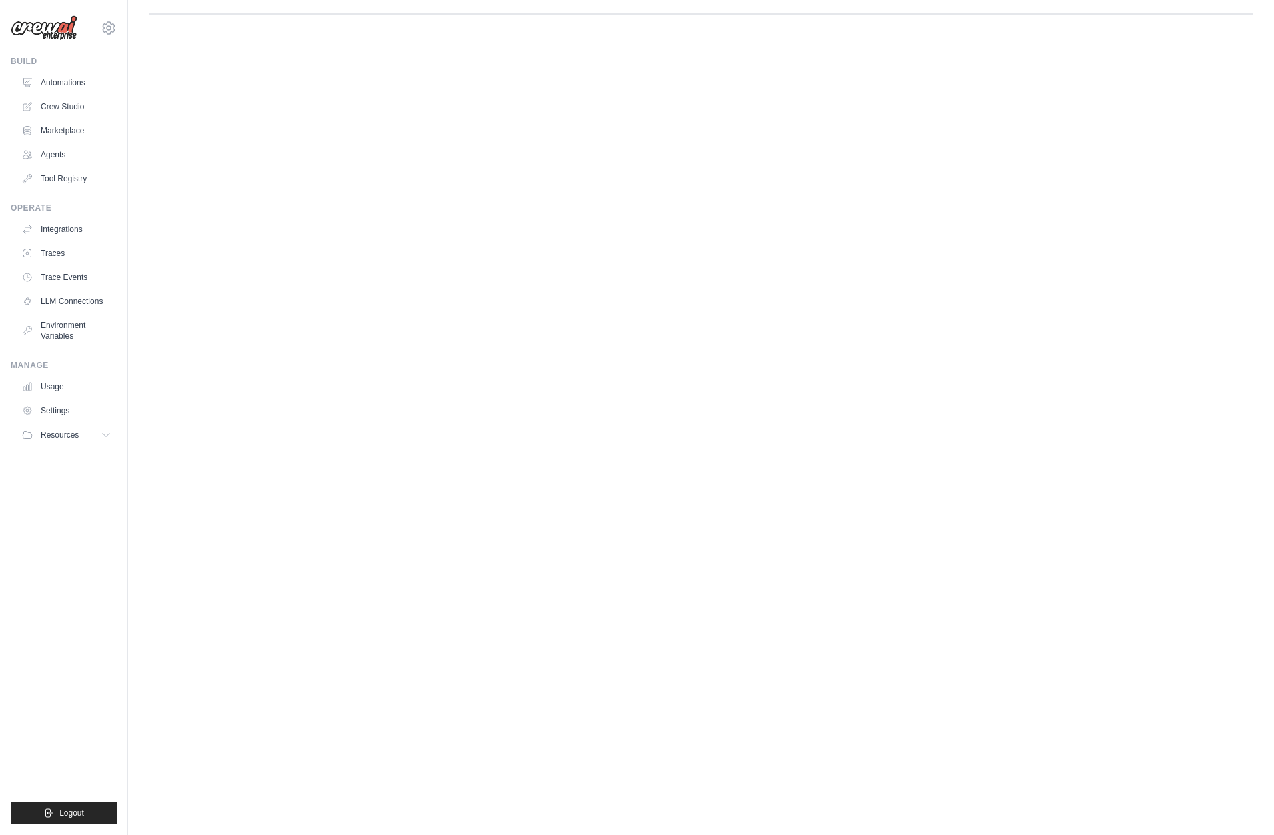
click at [535, 465] on body "[PERSON_NAME][EMAIL_ADDRESS][DOMAIN_NAME] CrewAI Internal Org [GEOGRAPHIC_DATA]…" at bounding box center [637, 417] width 1274 height 835
click at [386, 525] on body "[PERSON_NAME][EMAIL_ADDRESS][DOMAIN_NAME] CrewAI Internal Org [GEOGRAPHIC_DATA]…" at bounding box center [637, 417] width 1274 height 835
click at [405, 542] on div "Events Flow Timeline No events received yet Event details Select an event to vi…" at bounding box center [696, 431] width 1092 height 835
click at [653, 504] on div "Events Flow Timeline No events received yet Event details Select an event to vi…" at bounding box center [696, 431] width 1092 height 835
click at [386, 178] on div "Events Flow Timeline No events received yet Event details Select an event to vi…" at bounding box center [696, 431] width 1092 height 835
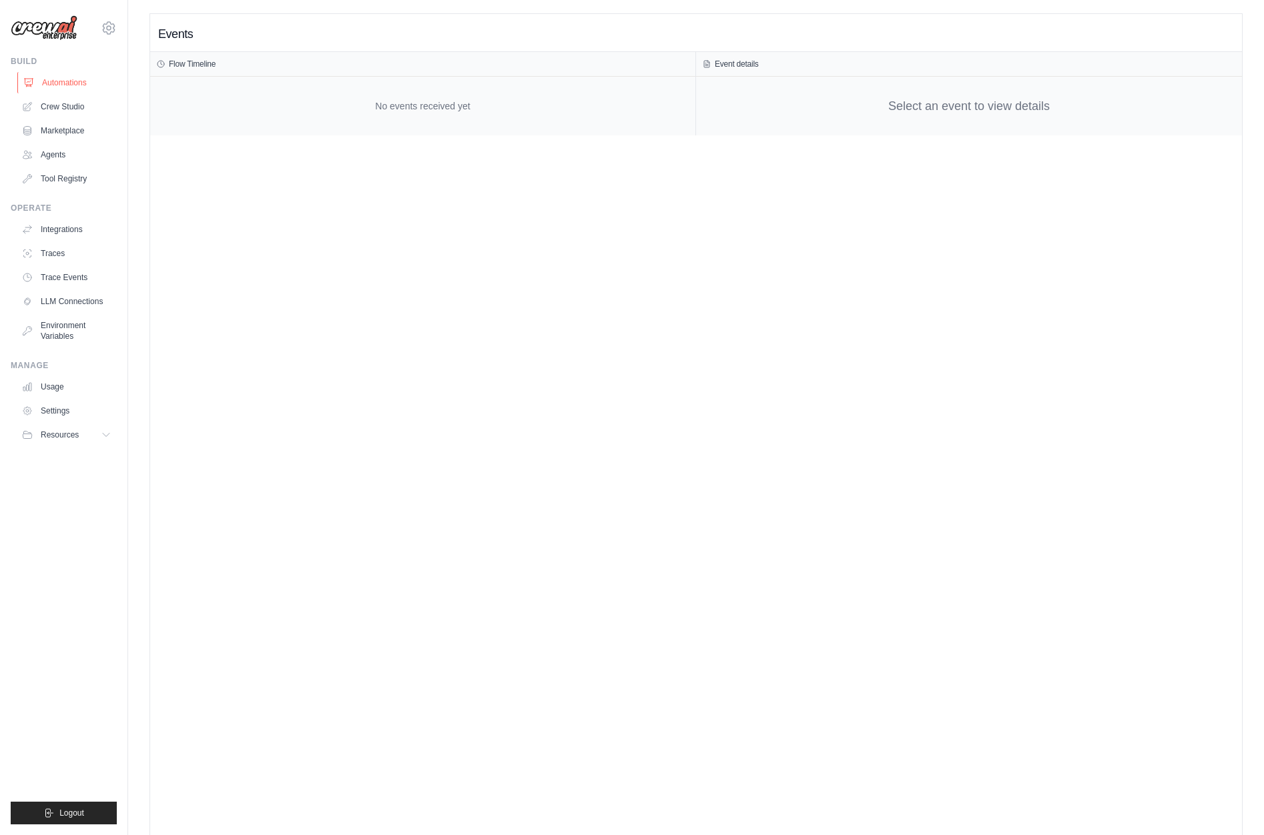
click at [67, 82] on link "Automations" at bounding box center [67, 82] width 101 height 21
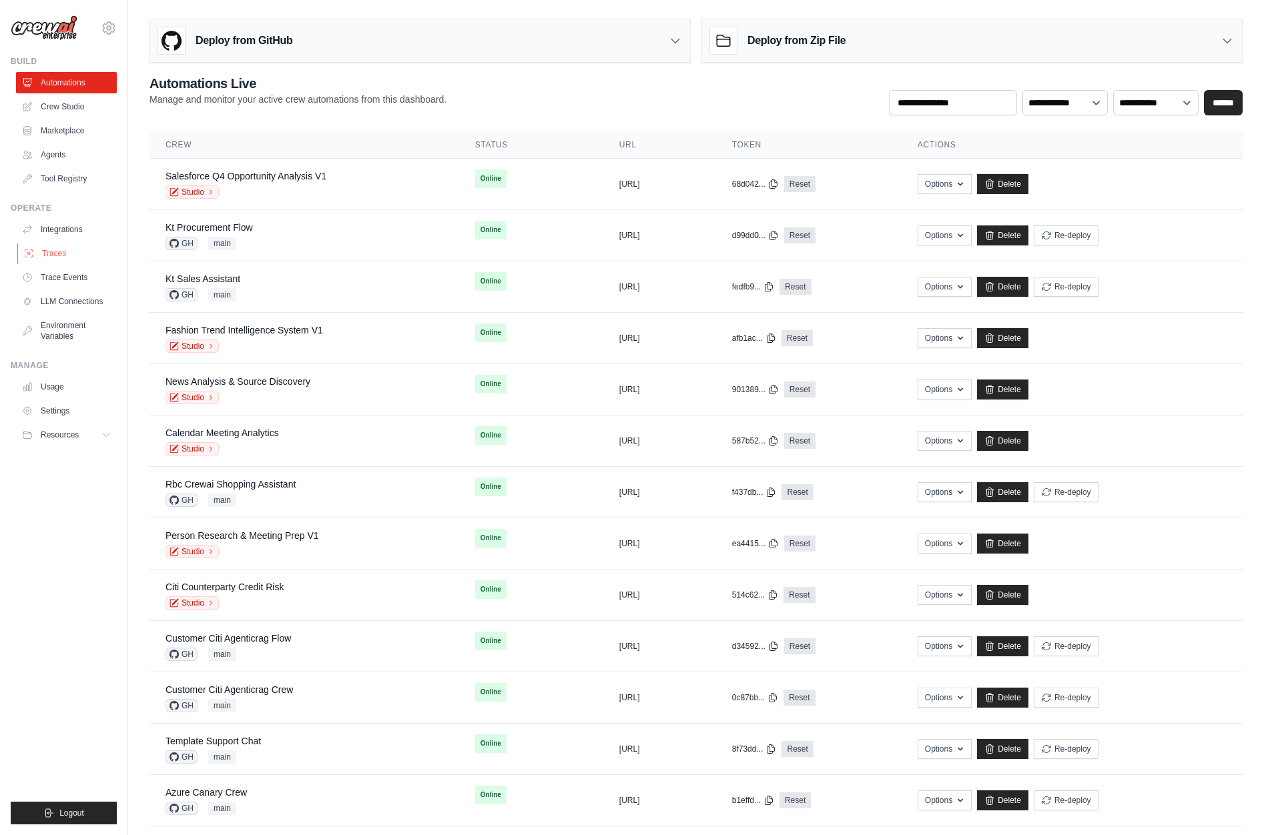
click at [32, 264] on link "Traces" at bounding box center [67, 253] width 101 height 21
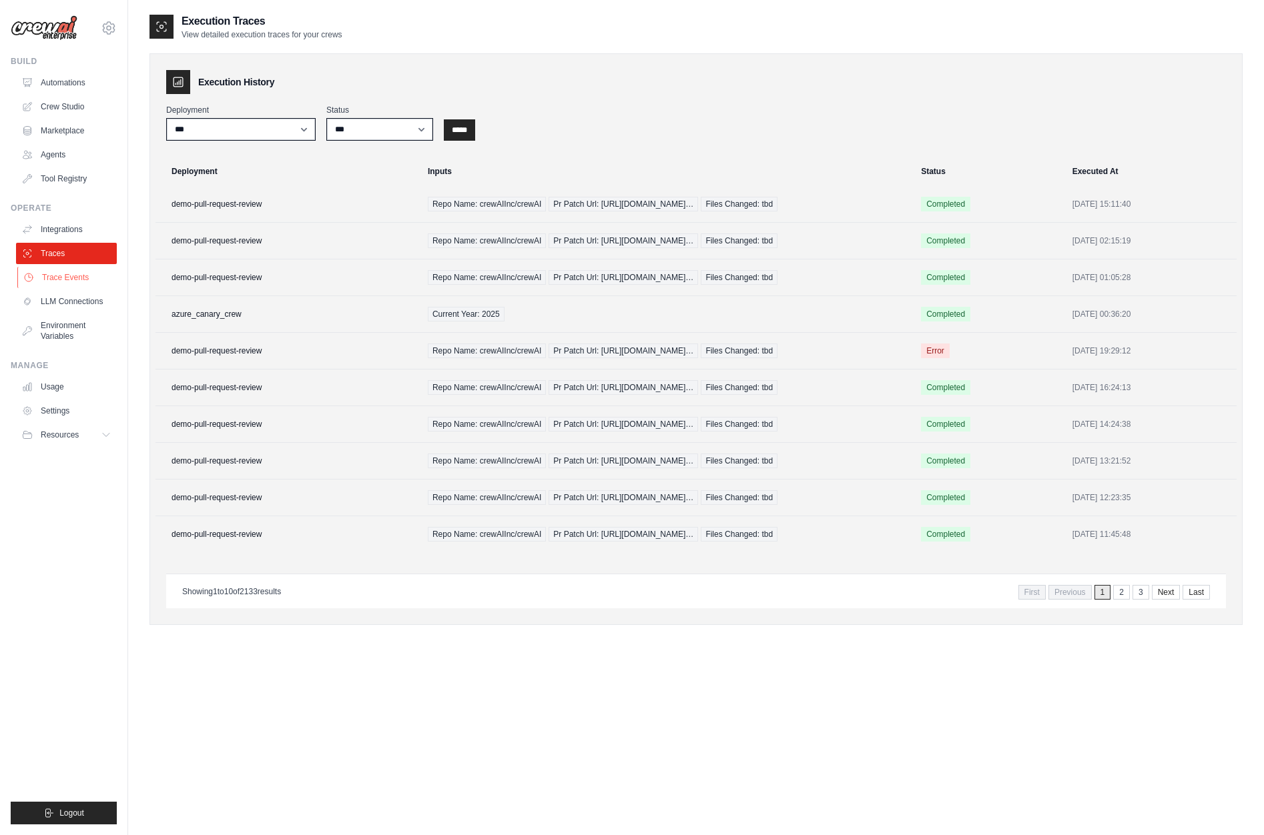
click at [77, 274] on link "Trace Events" at bounding box center [67, 277] width 101 height 21
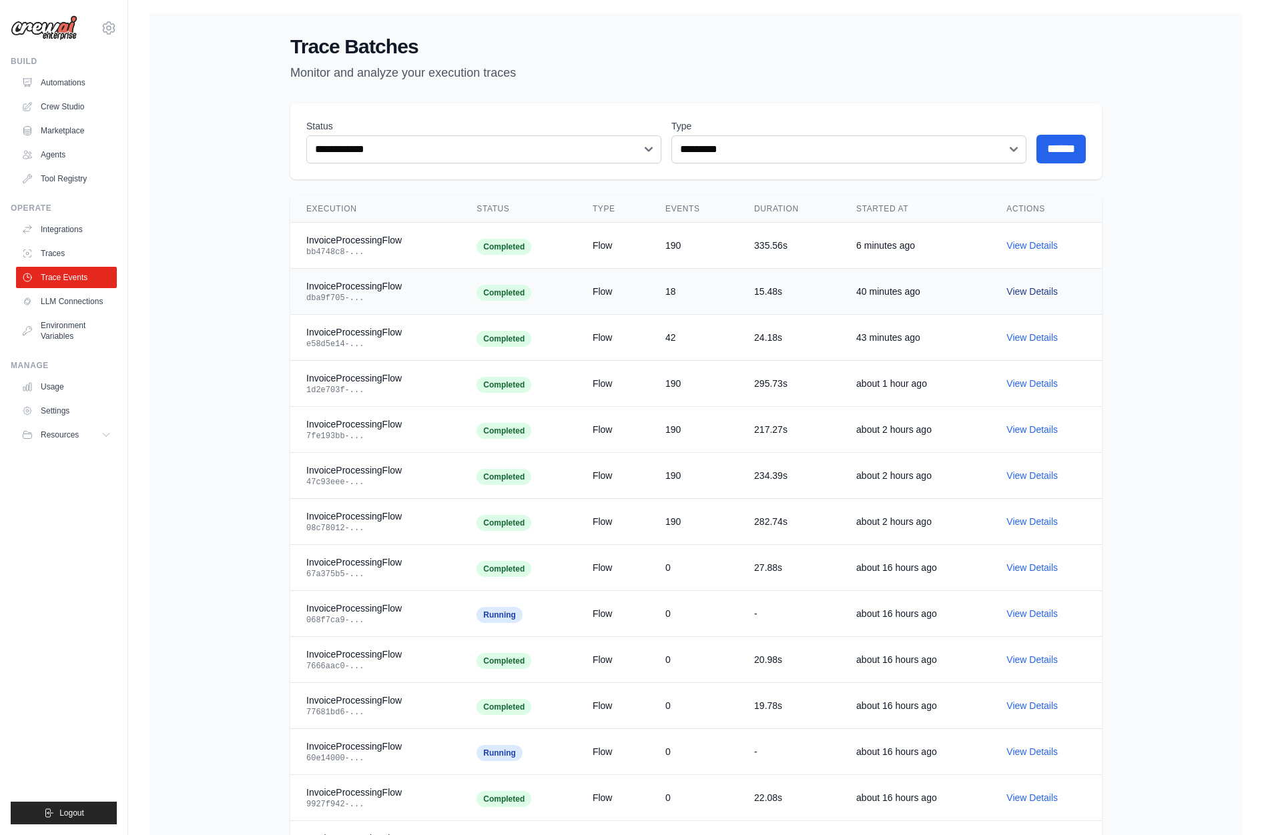
click at [1010, 292] on link "View Details" at bounding box center [1031, 291] width 51 height 11
click at [1029, 338] on link "View Details" at bounding box center [1031, 337] width 51 height 11
click at [1040, 384] on link "View Details" at bounding box center [1031, 383] width 51 height 11
click at [1023, 386] on link "View Details" at bounding box center [1031, 383] width 51 height 11
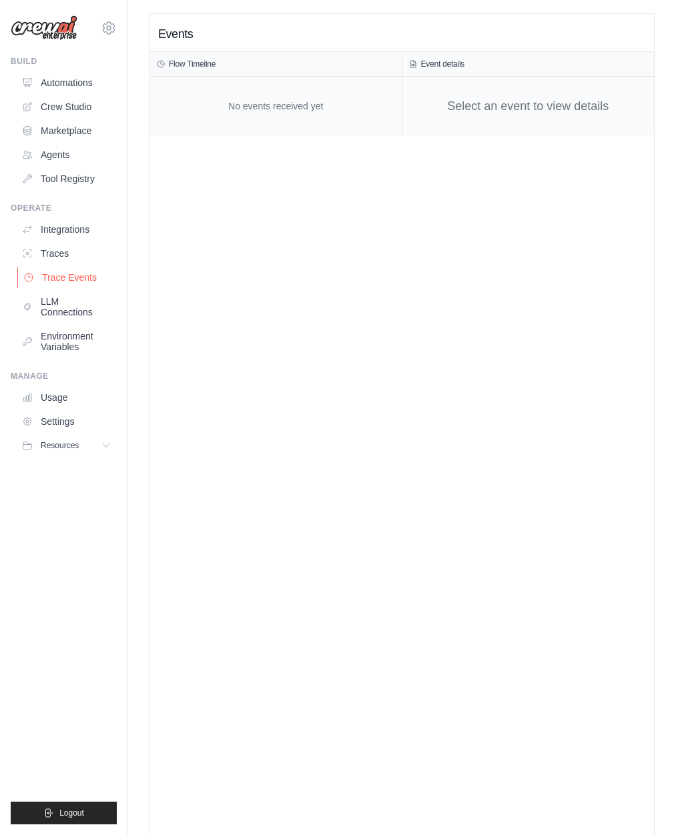
click at [72, 280] on link "Trace Events" at bounding box center [67, 277] width 101 height 21
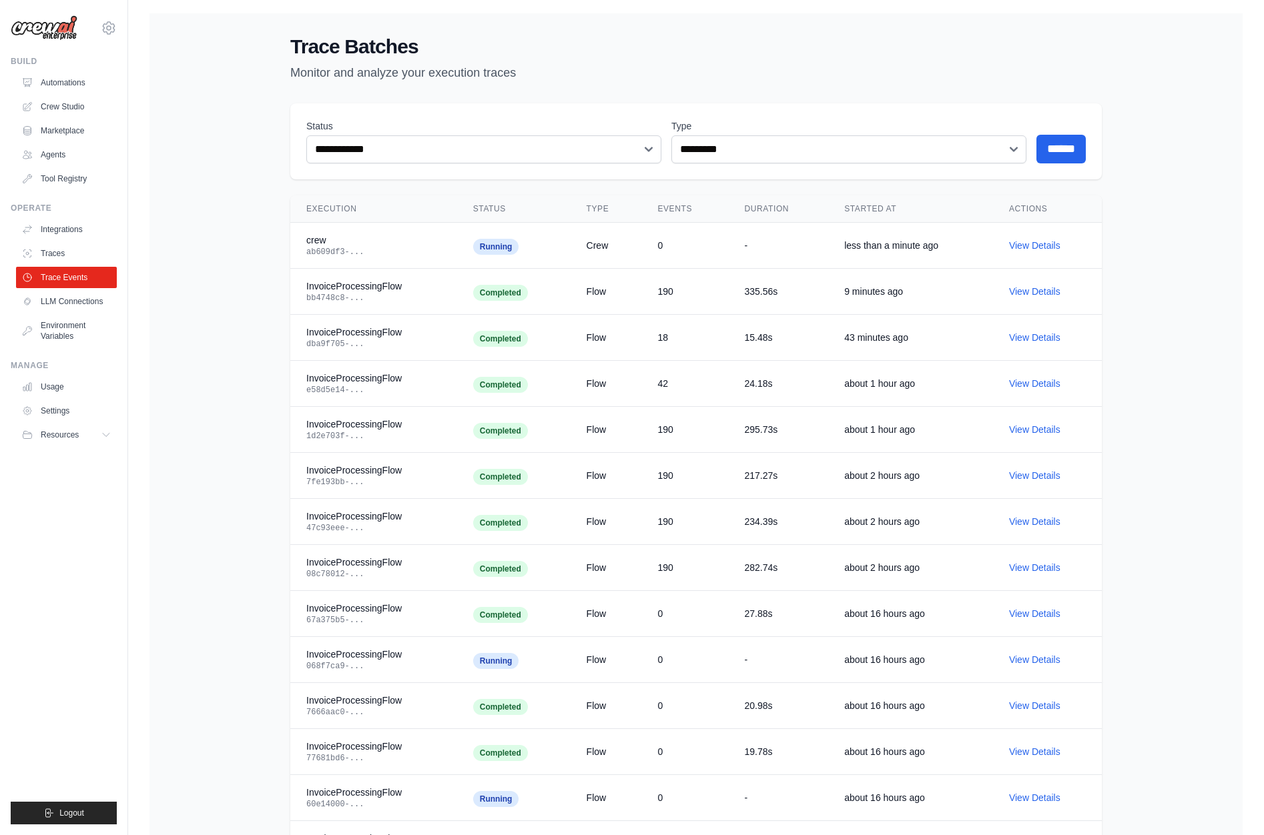
click at [675, 419] on div "**********" at bounding box center [695, 588] width 1093 height 1151
click at [1046, 338] on link "View Details" at bounding box center [1034, 337] width 51 height 11
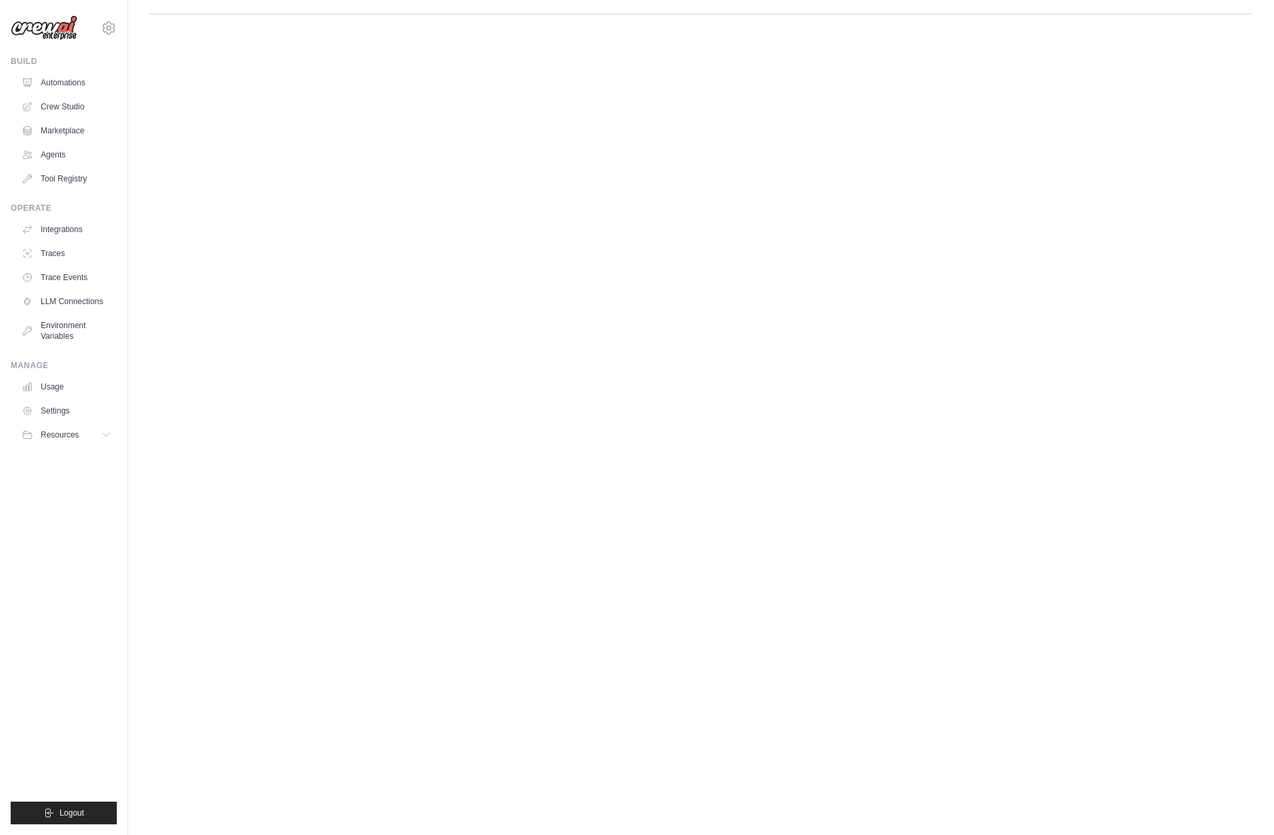
click at [689, 358] on body "mike@crewai.com CrewAI Internal Org Gelato MP@Crew ✓ CrewAI Demo Account Gelato…" at bounding box center [637, 417] width 1274 height 835
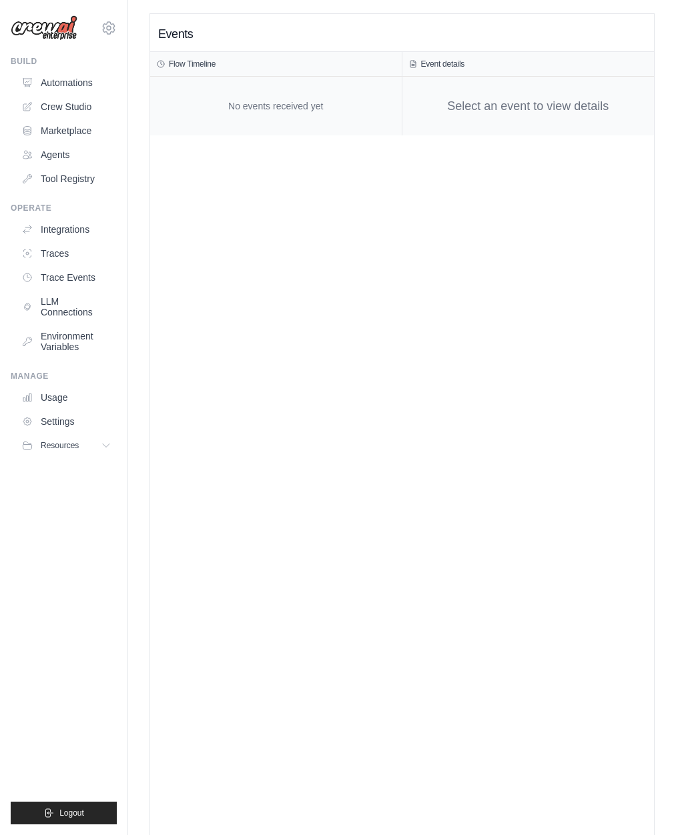
click at [469, 390] on div "Events Flow Timeline No events received yet Event details Select an event to vi…" at bounding box center [402, 431] width 504 height 835
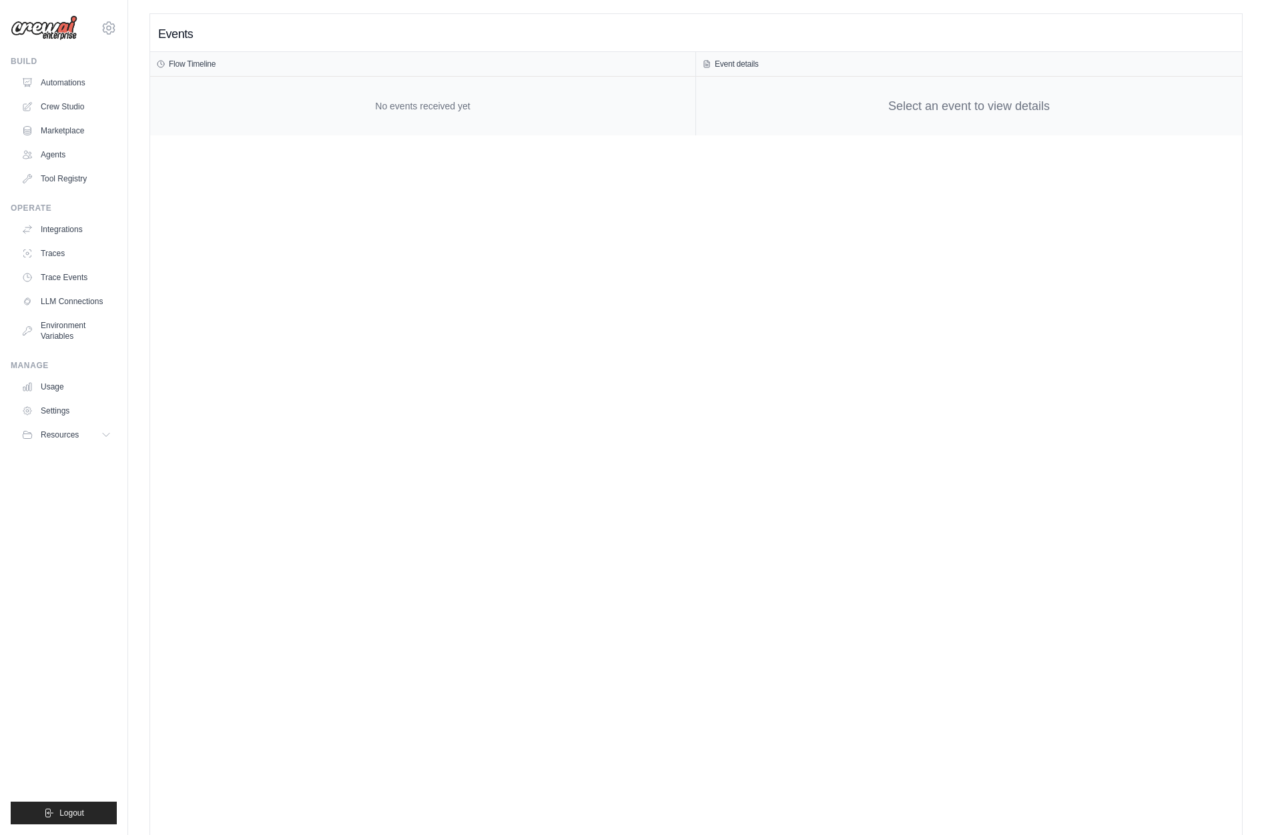
click at [515, 347] on div "Events Flow Timeline No events received yet Event details Select an event to vi…" at bounding box center [696, 431] width 1092 height 835
click at [68, 281] on link "Trace Events" at bounding box center [67, 277] width 101 height 21
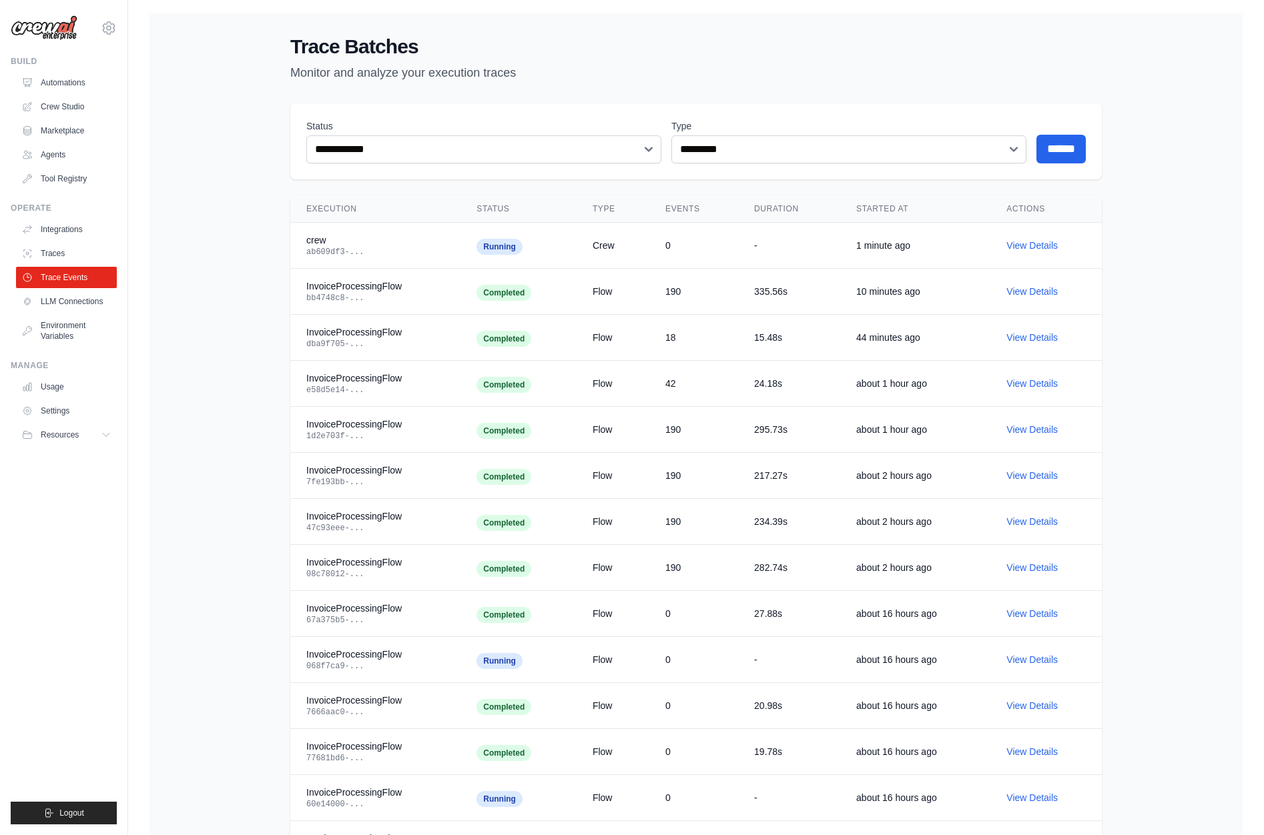
click at [210, 322] on div "**********" at bounding box center [695, 588] width 1093 height 1151
click at [180, 481] on div "**********" at bounding box center [695, 588] width 1093 height 1151
click at [279, 272] on div "**********" at bounding box center [696, 588] width 854 height 1151
click at [192, 260] on div "**********" at bounding box center [695, 588] width 1093 height 1151
click at [70, 92] on link "Automations" at bounding box center [67, 82] width 101 height 21
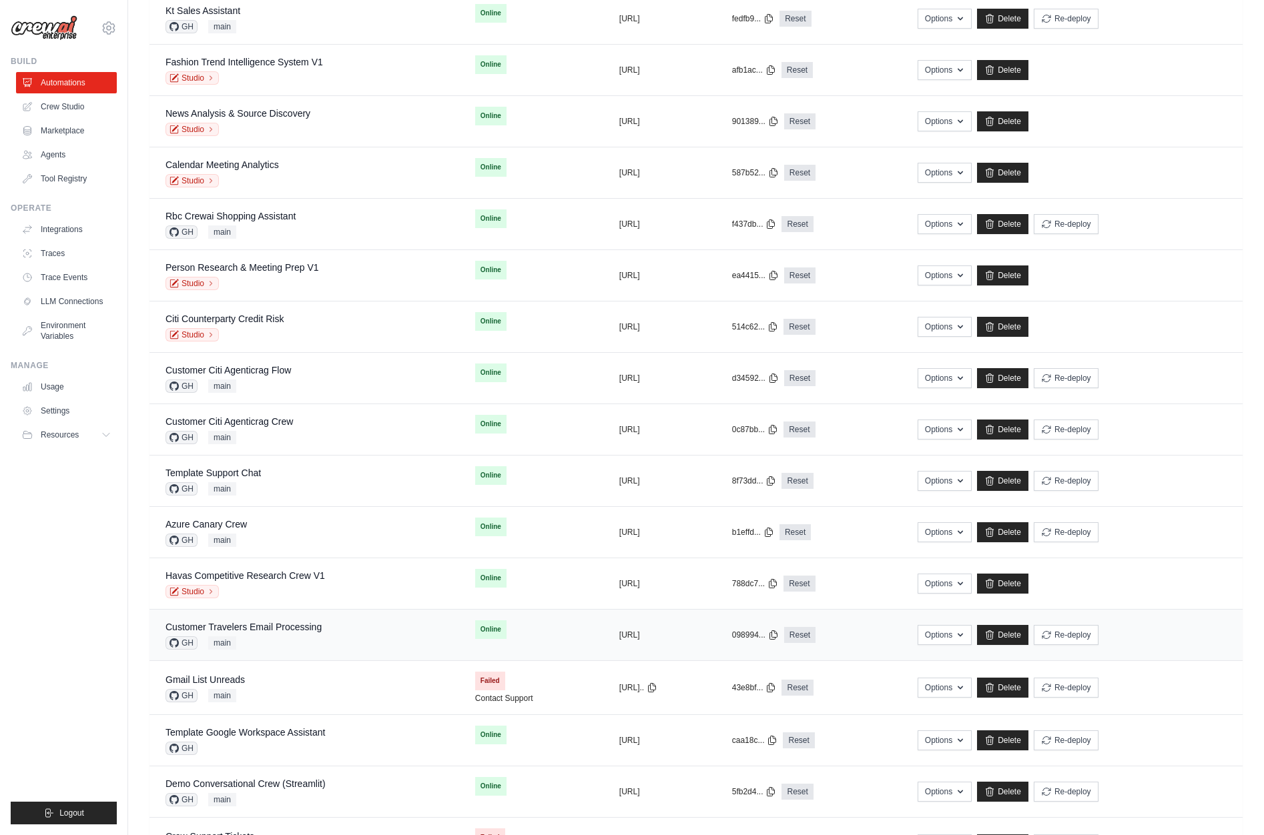
scroll to position [385, 0]
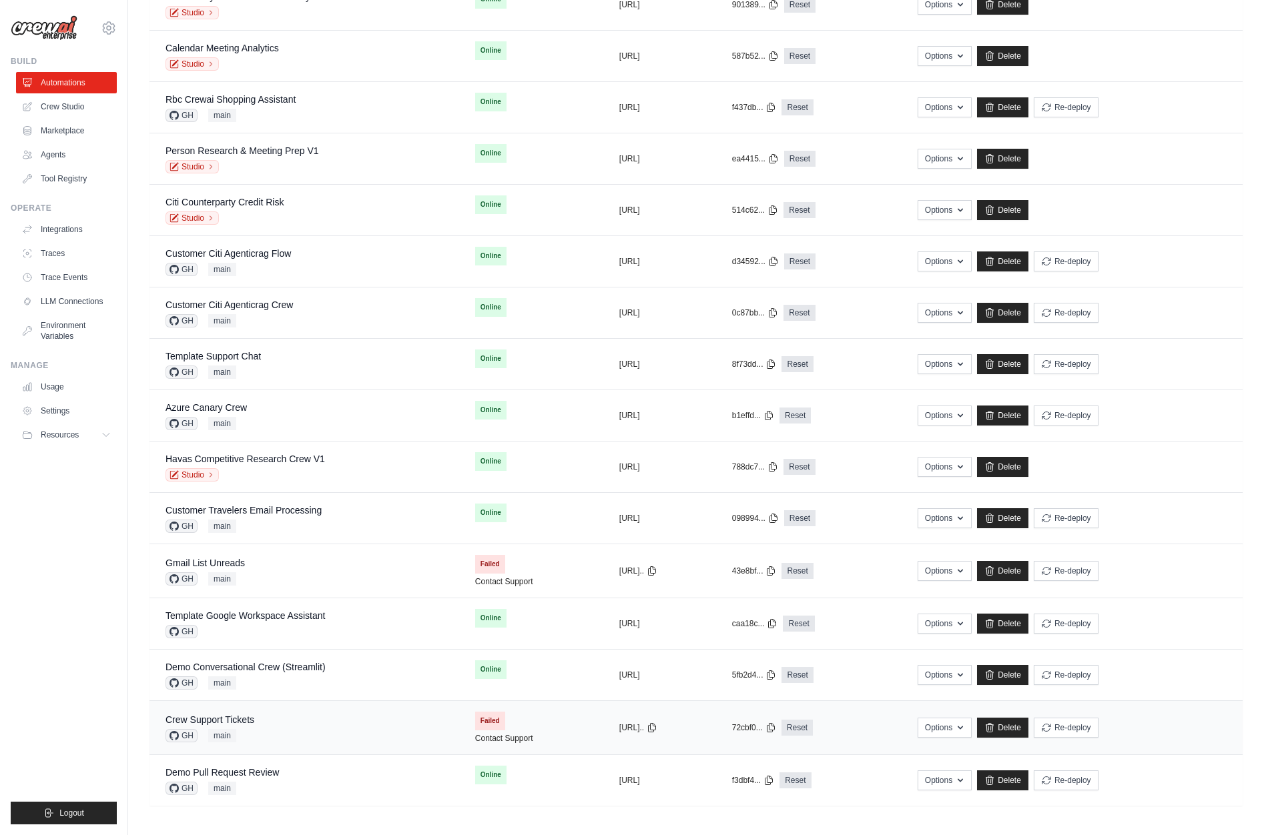
click at [282, 723] on div "Crew Support Tickets GH main" at bounding box center [304, 727] width 278 height 29
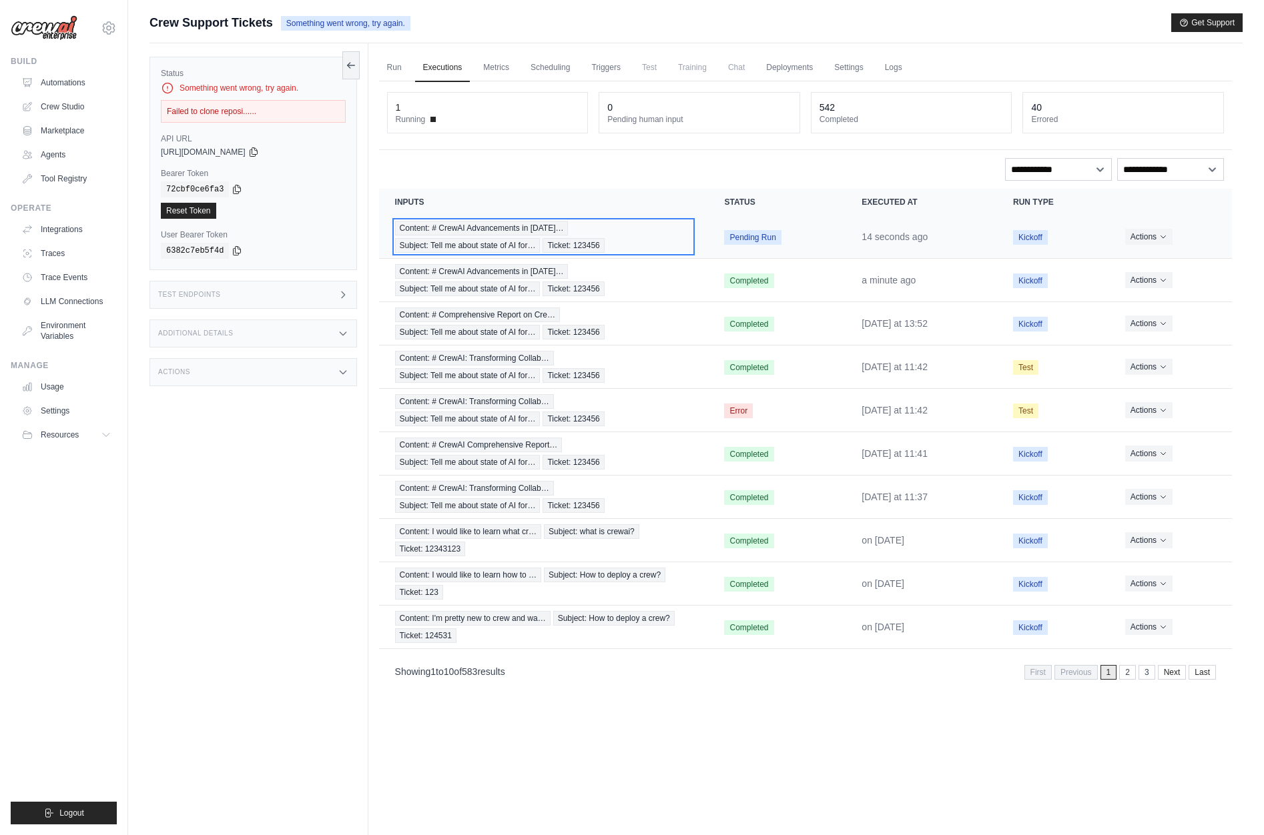
click at [539, 238] on span "Subject: Tell me about state of AI for…" at bounding box center [467, 245] width 145 height 15
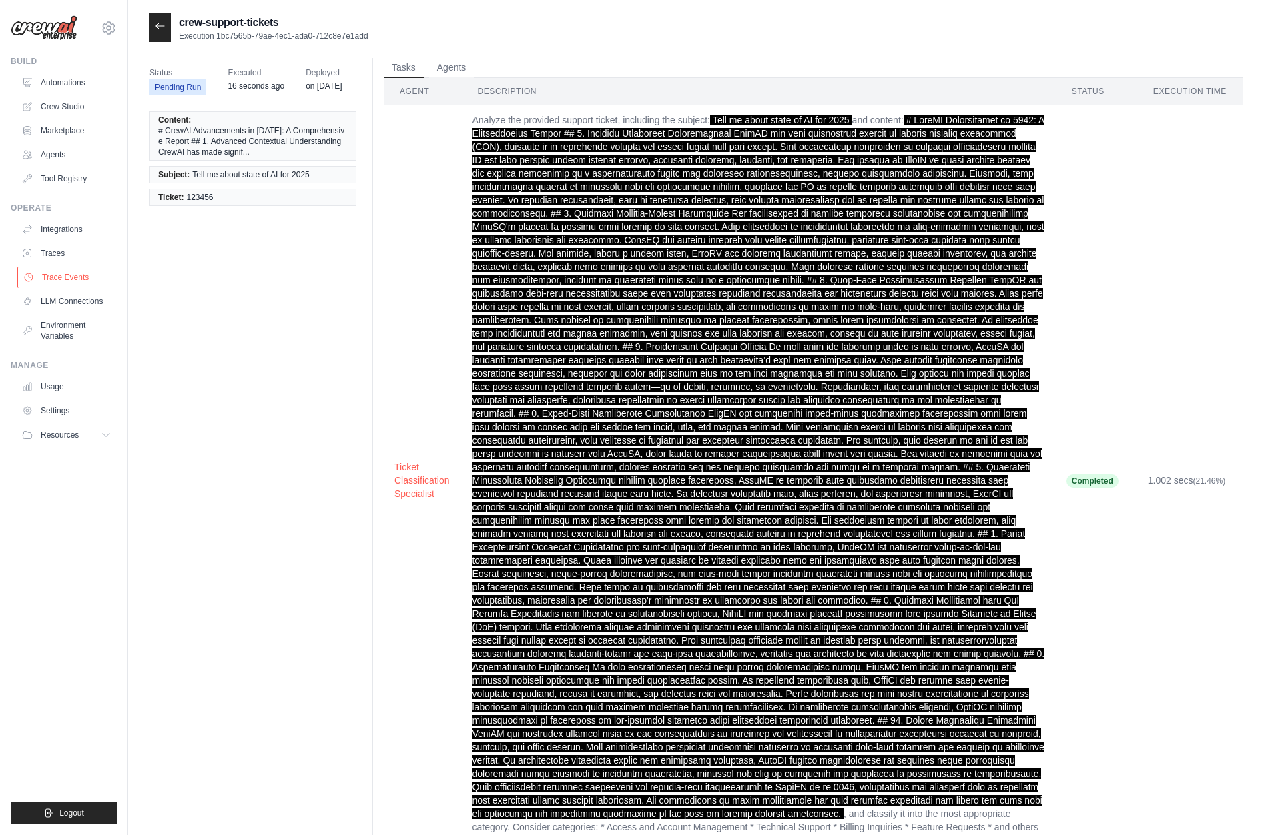
click at [85, 282] on link "Trace Events" at bounding box center [67, 277] width 101 height 21
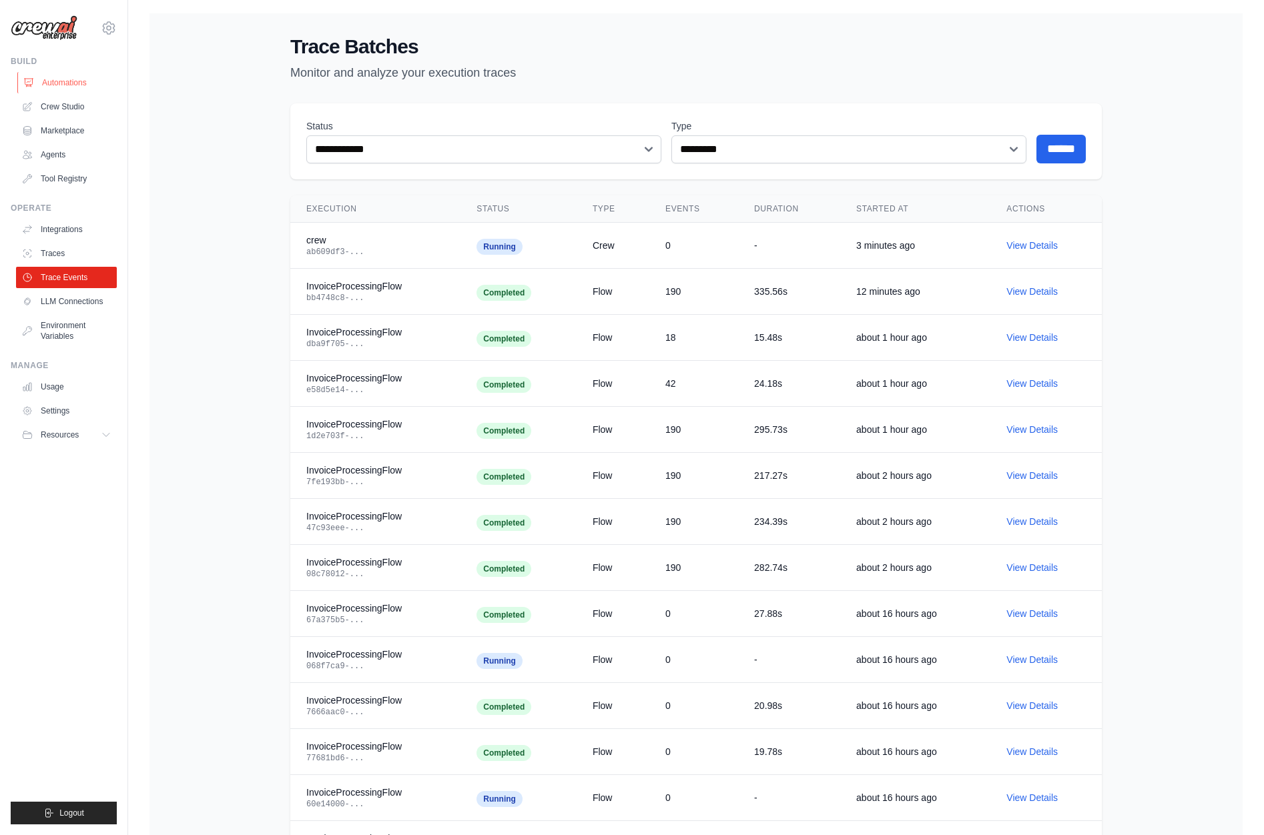
click at [69, 72] on link "Automations" at bounding box center [67, 82] width 101 height 21
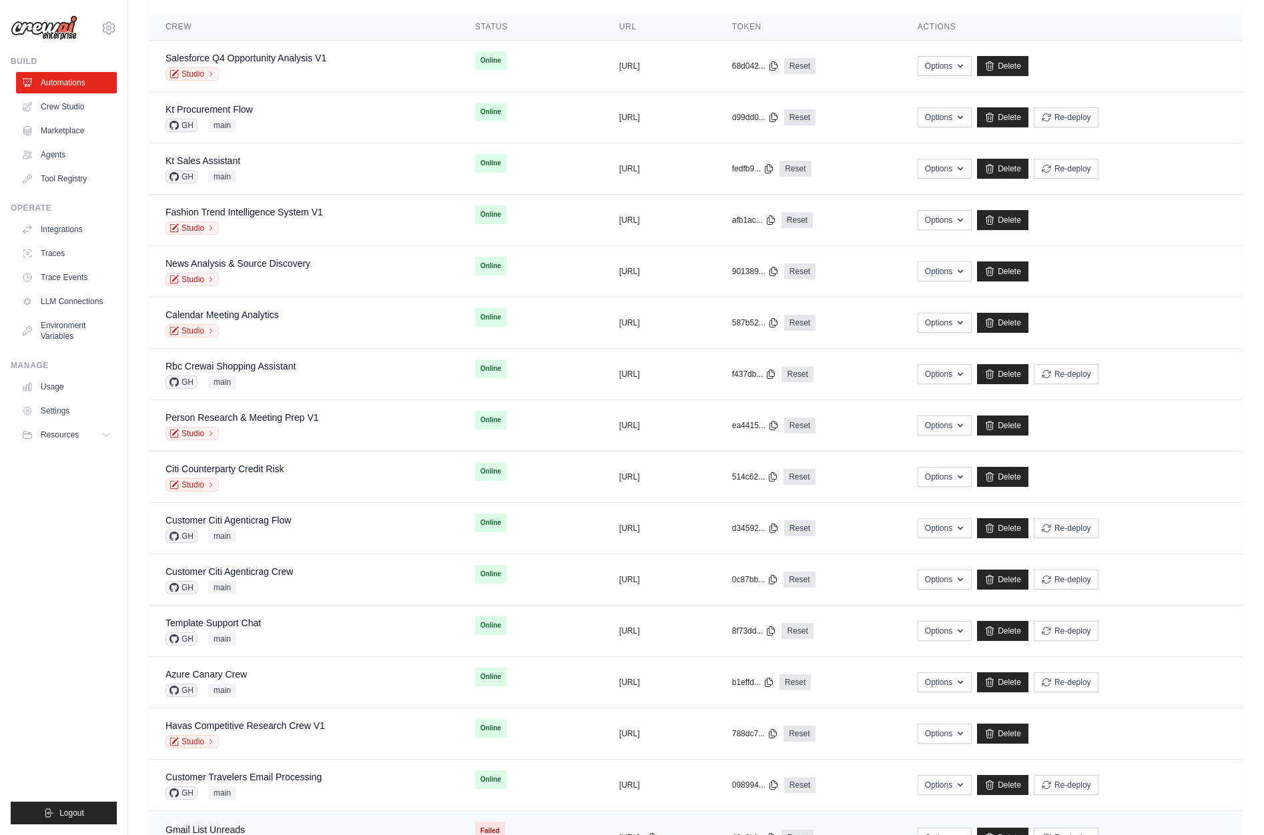
scroll to position [385, 0]
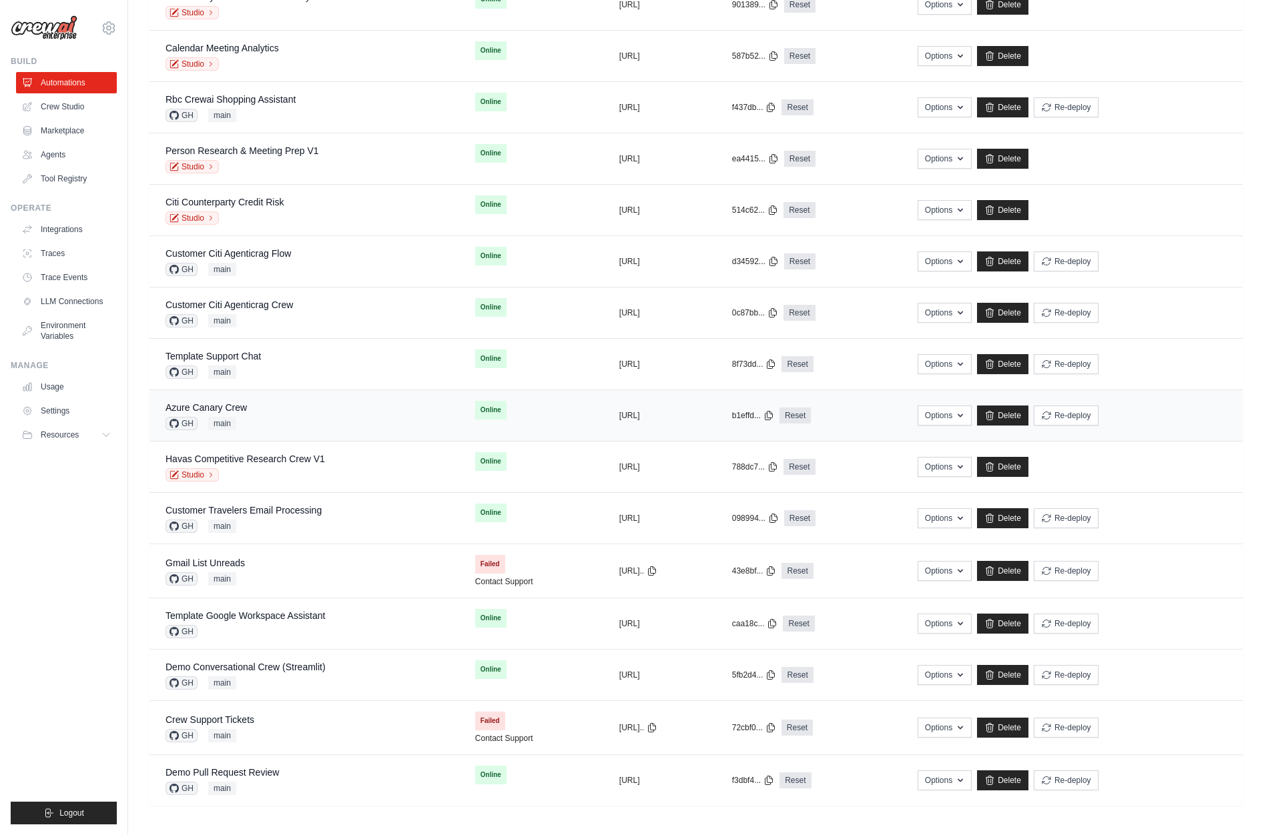
click at [297, 415] on div "Azure Canary Crew GH main" at bounding box center [304, 415] width 278 height 29
click at [65, 526] on ul "Build Automations Crew Studio Marketplace Agents" at bounding box center [64, 440] width 106 height 769
click at [71, 271] on link "Trace Events" at bounding box center [67, 277] width 101 height 21
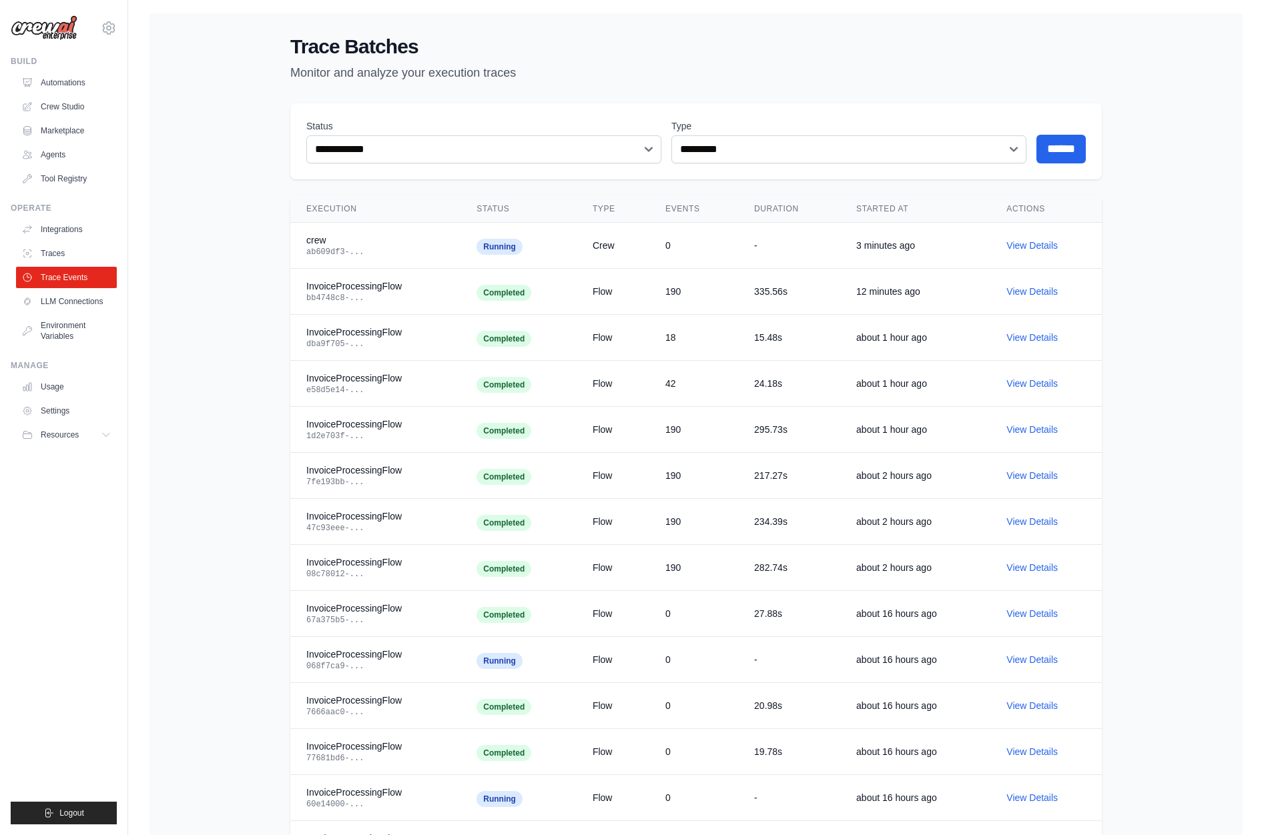
click at [251, 398] on div "**********" at bounding box center [695, 588] width 1093 height 1151
click at [206, 347] on div "**********" at bounding box center [695, 588] width 1093 height 1151
click at [196, 341] on div "**********" at bounding box center [695, 588] width 1093 height 1151
click at [240, 479] on div "**********" at bounding box center [695, 588] width 1093 height 1151
click at [1026, 245] on link "View Details" at bounding box center [1031, 245] width 51 height 11
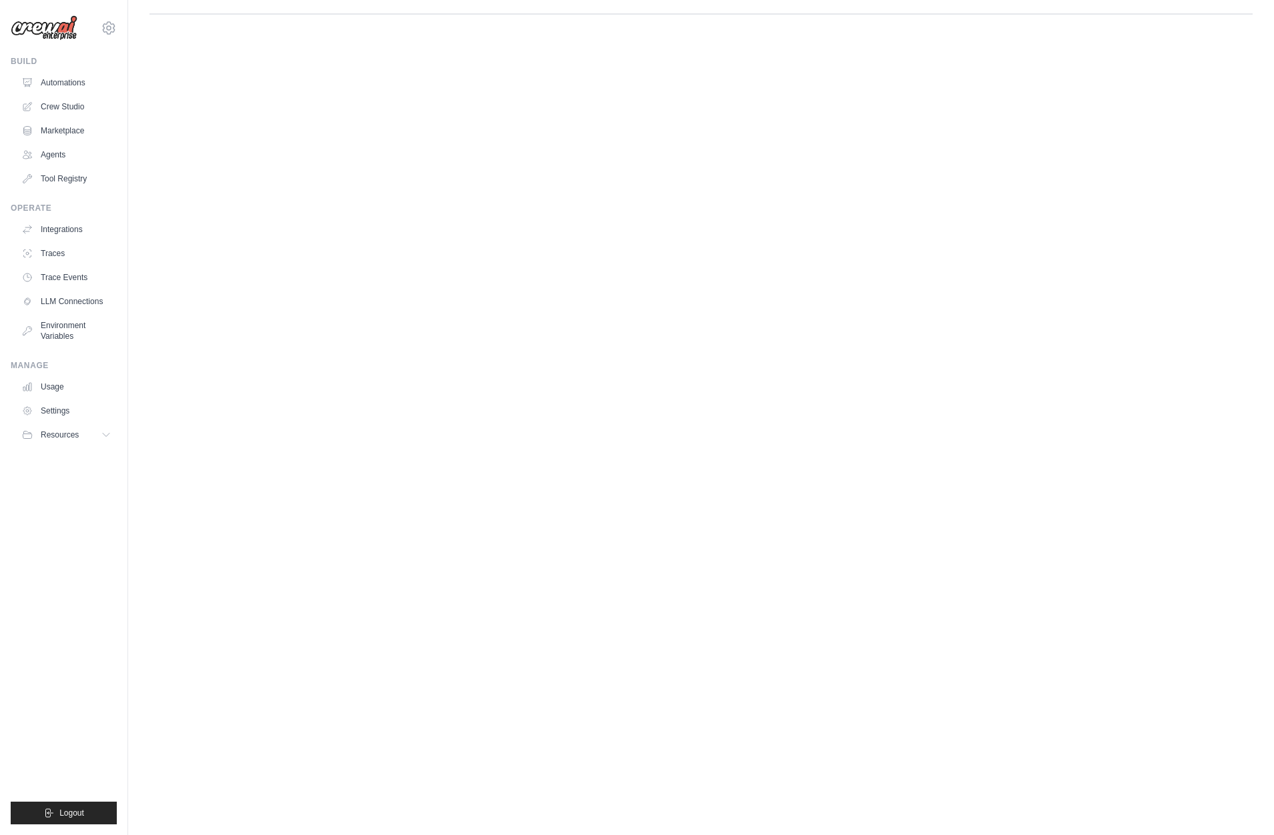
click at [783, 456] on body "mike@crewai.com CrewAI Internal Org Gelato MP@Crew ✓ CrewAI Demo Account Gelato…" at bounding box center [637, 417] width 1274 height 835
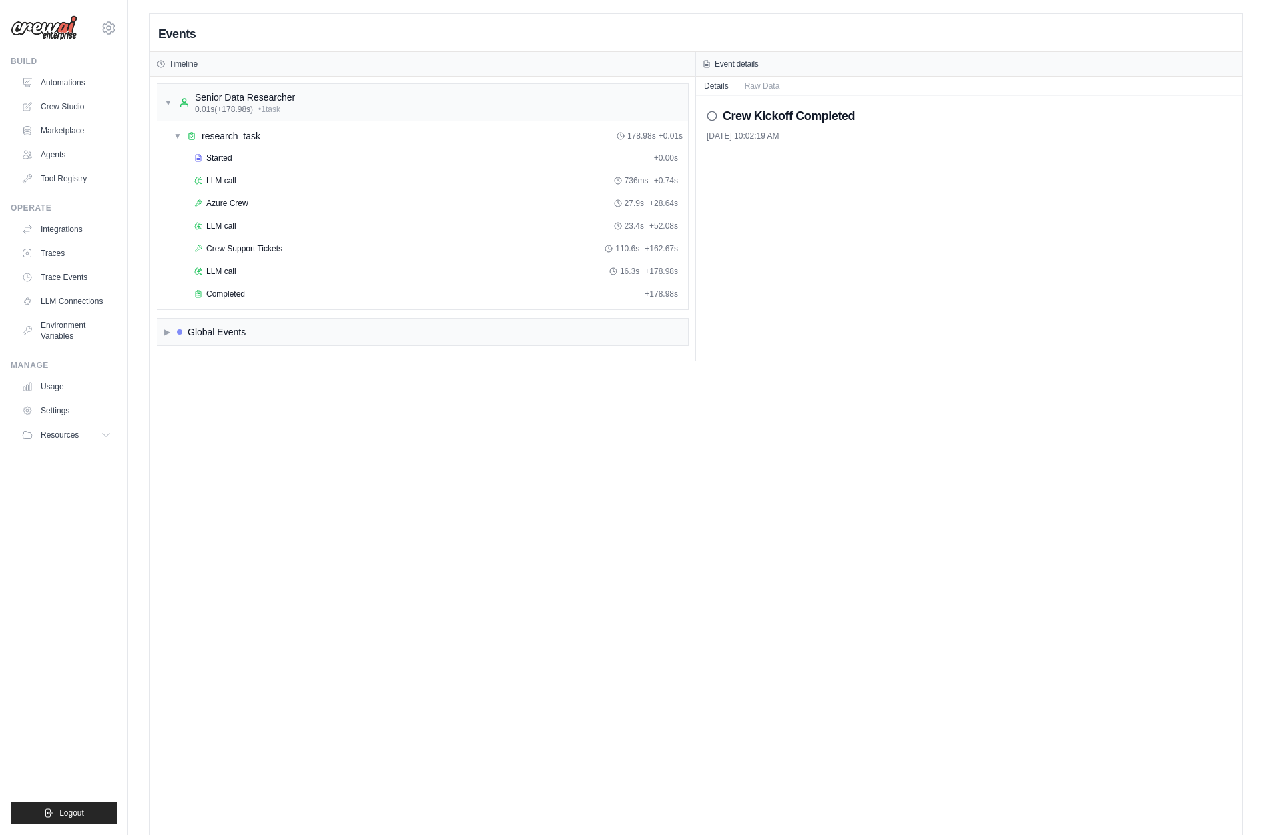
click at [430, 570] on div "Events Timeline ▼ Senior Data Researcher 0.01s (+178.98s) • 1 task ▼ research_t…" at bounding box center [696, 431] width 1092 height 835
click at [444, 565] on div "Events Timeline ▼ Senior Data Researcher 0.01s (+178.98s) • 1 task ▼ research_t…" at bounding box center [696, 431] width 1092 height 835
click at [193, 324] on div "▶ Global Events" at bounding box center [422, 332] width 531 height 27
click at [248, 196] on div "Azure Crew 27.9s + 28.64s" at bounding box center [436, 204] width 493 height 20
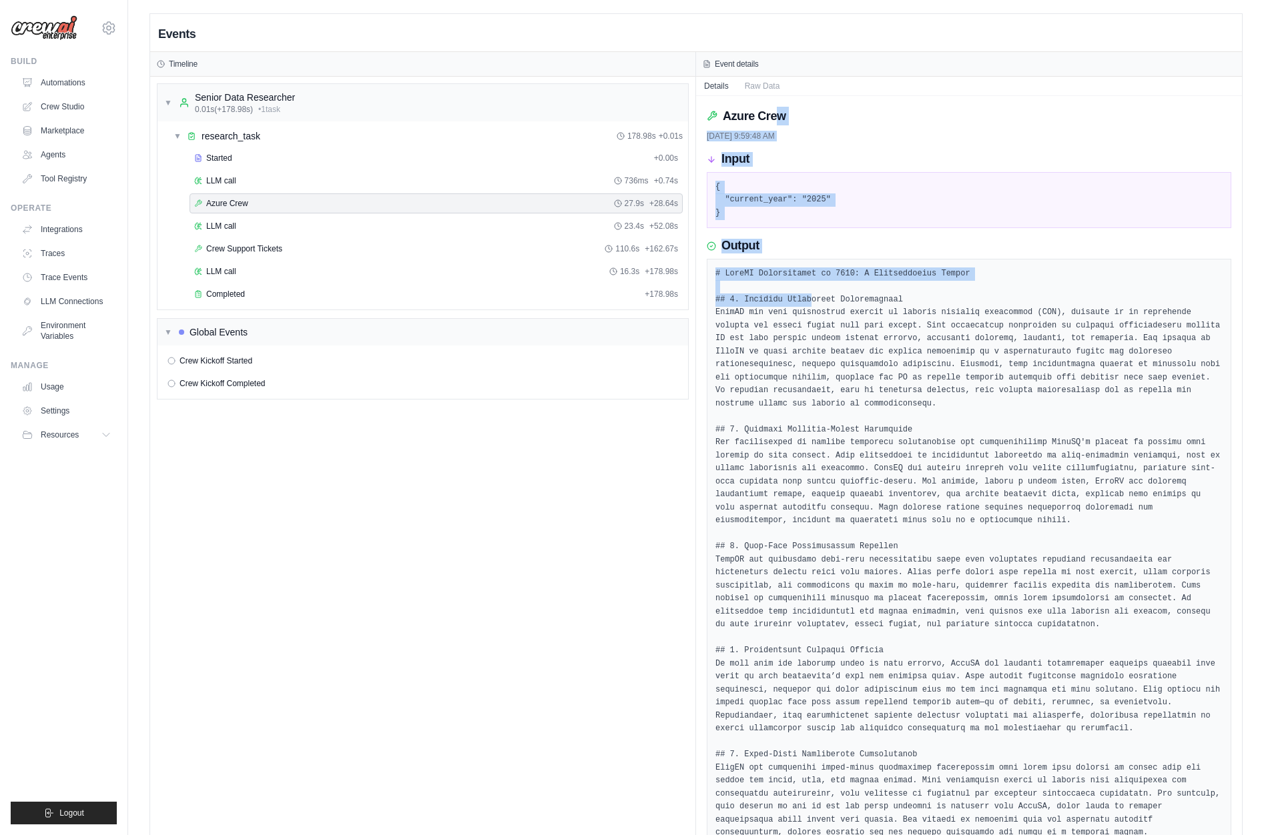
drag, startPoint x: 774, startPoint y: 110, endPoint x: 813, endPoint y: 306, distance: 200.1
click at [813, 306] on div "Azure Crew 8/28/2025, 9:59:48 AM Input { "current_year": "2025" } Output Comple…" at bounding box center [969, 790] width 546 height 1389
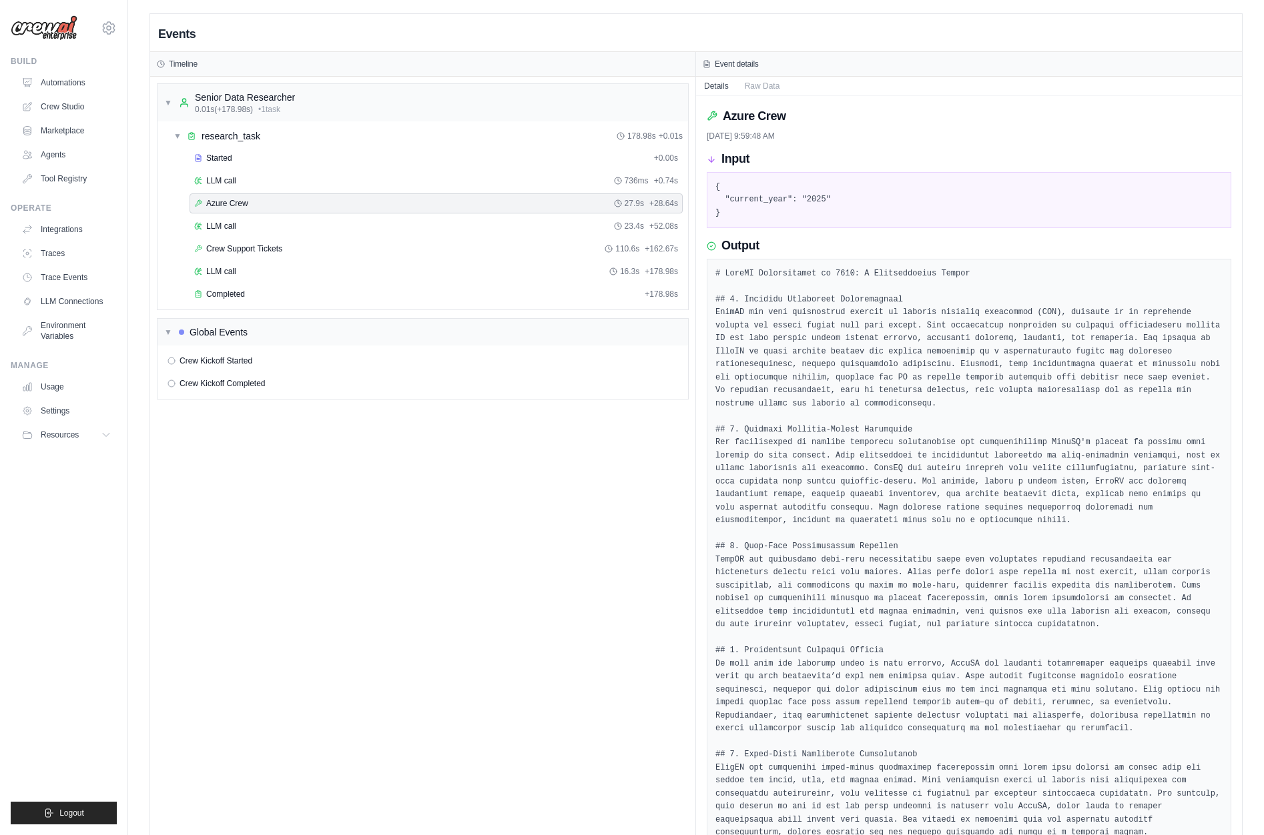
click at [890, 476] on pre at bounding box center [968, 847] width 507 height 1158
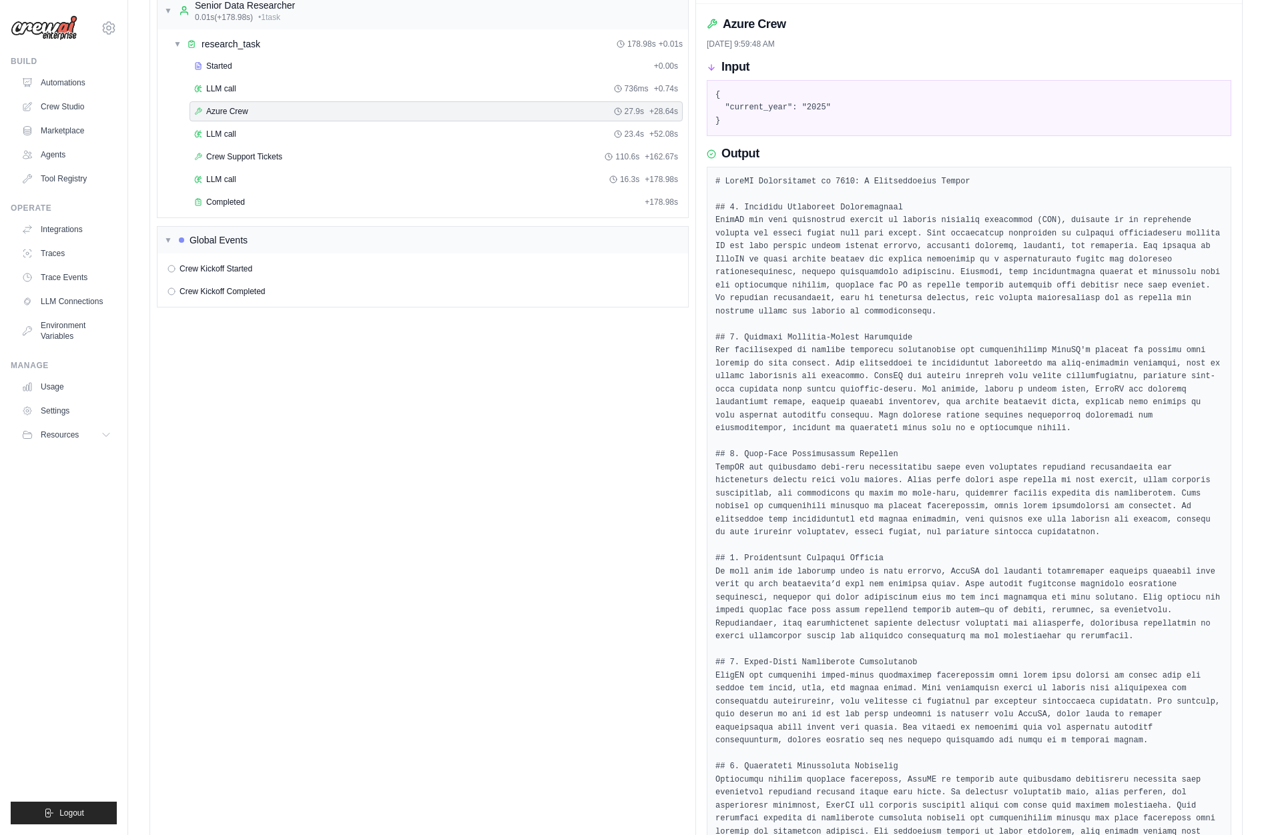
scroll to position [75, 0]
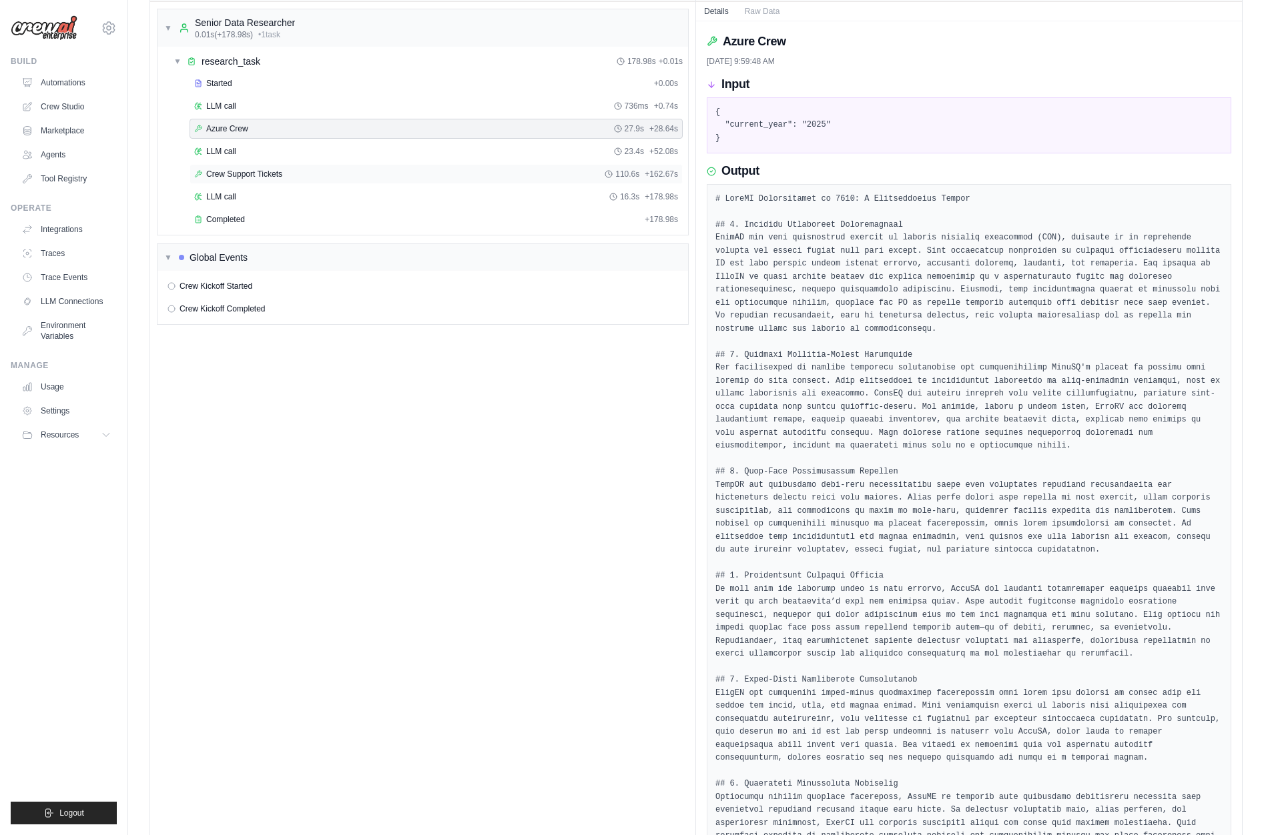
click at [269, 175] on span "Crew Support Tickets" at bounding box center [244, 174] width 76 height 11
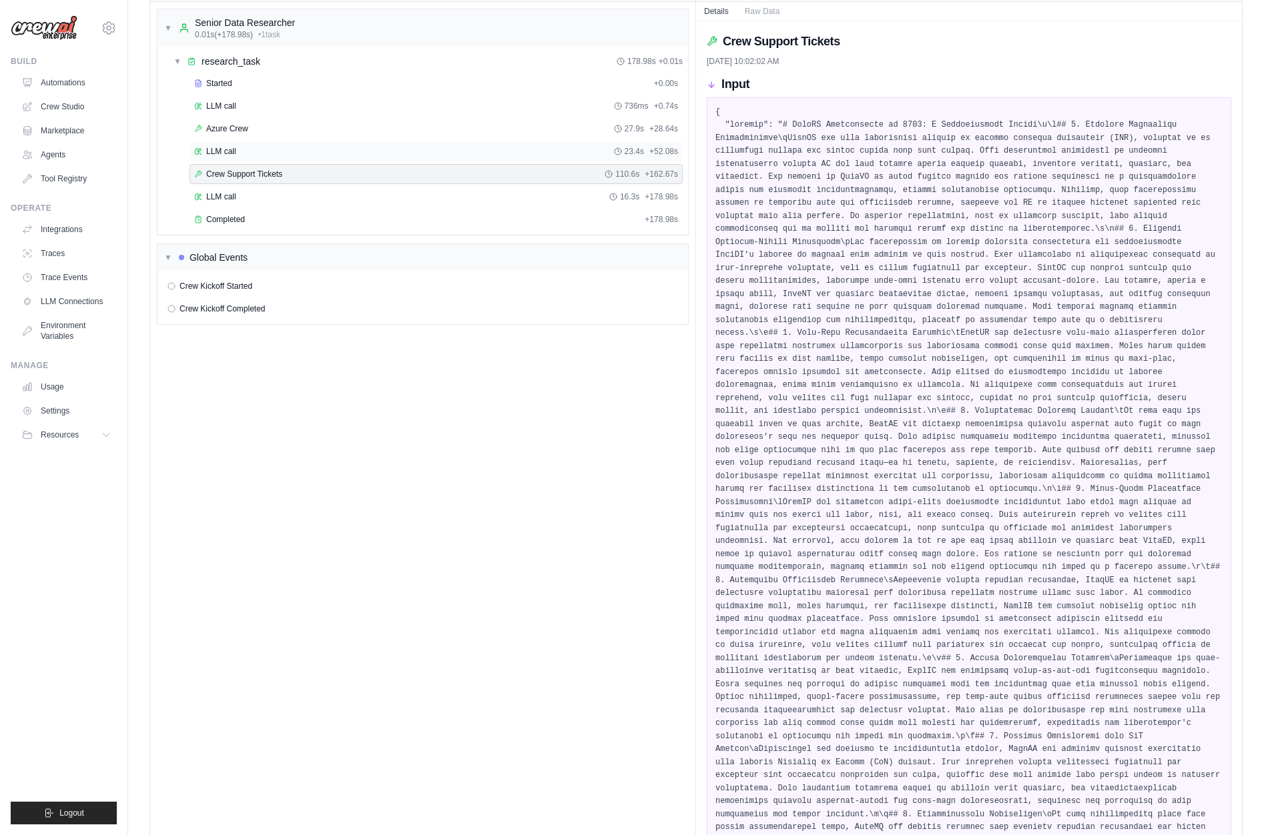
click at [252, 144] on div "LLM call 23.4s + 52.08s" at bounding box center [436, 151] width 493 height 20
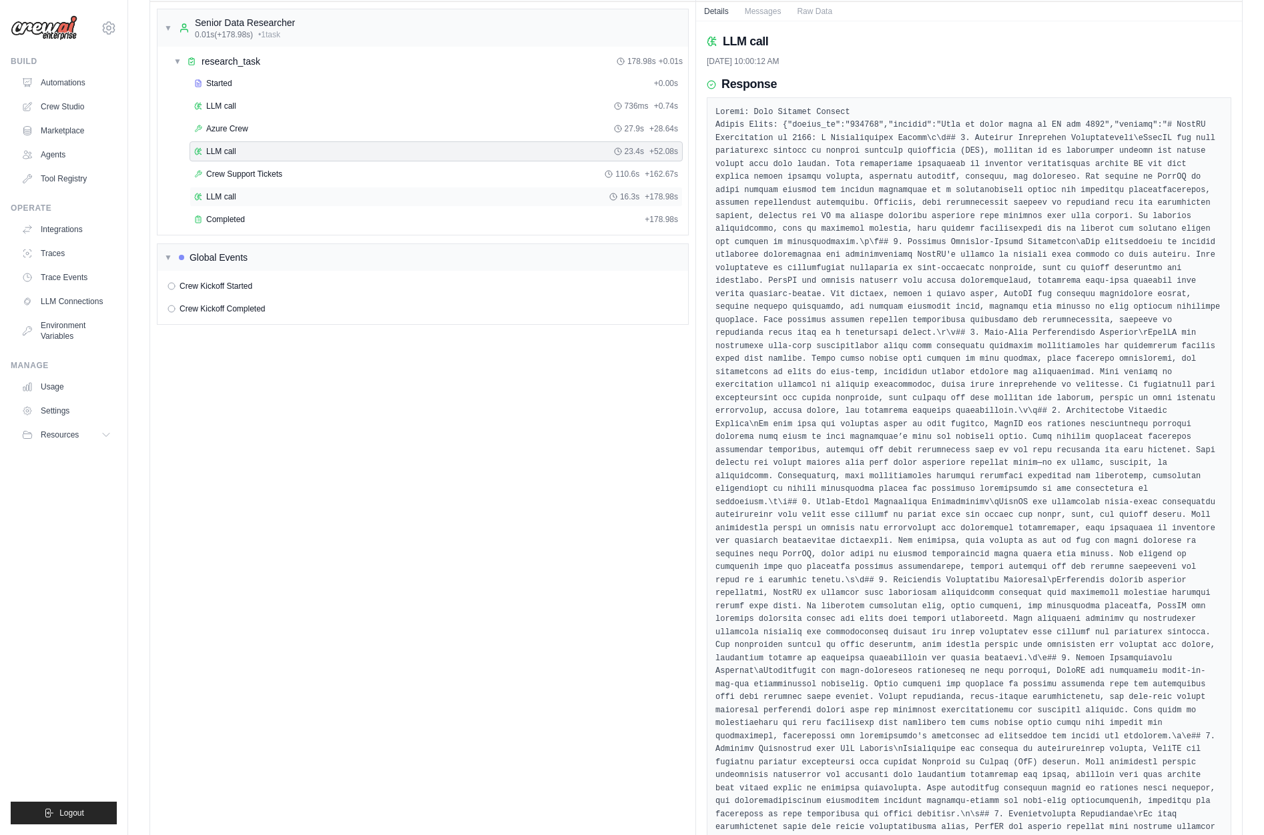
click at [254, 195] on div "LLM call 16.3s + 178.98s" at bounding box center [436, 197] width 484 height 11
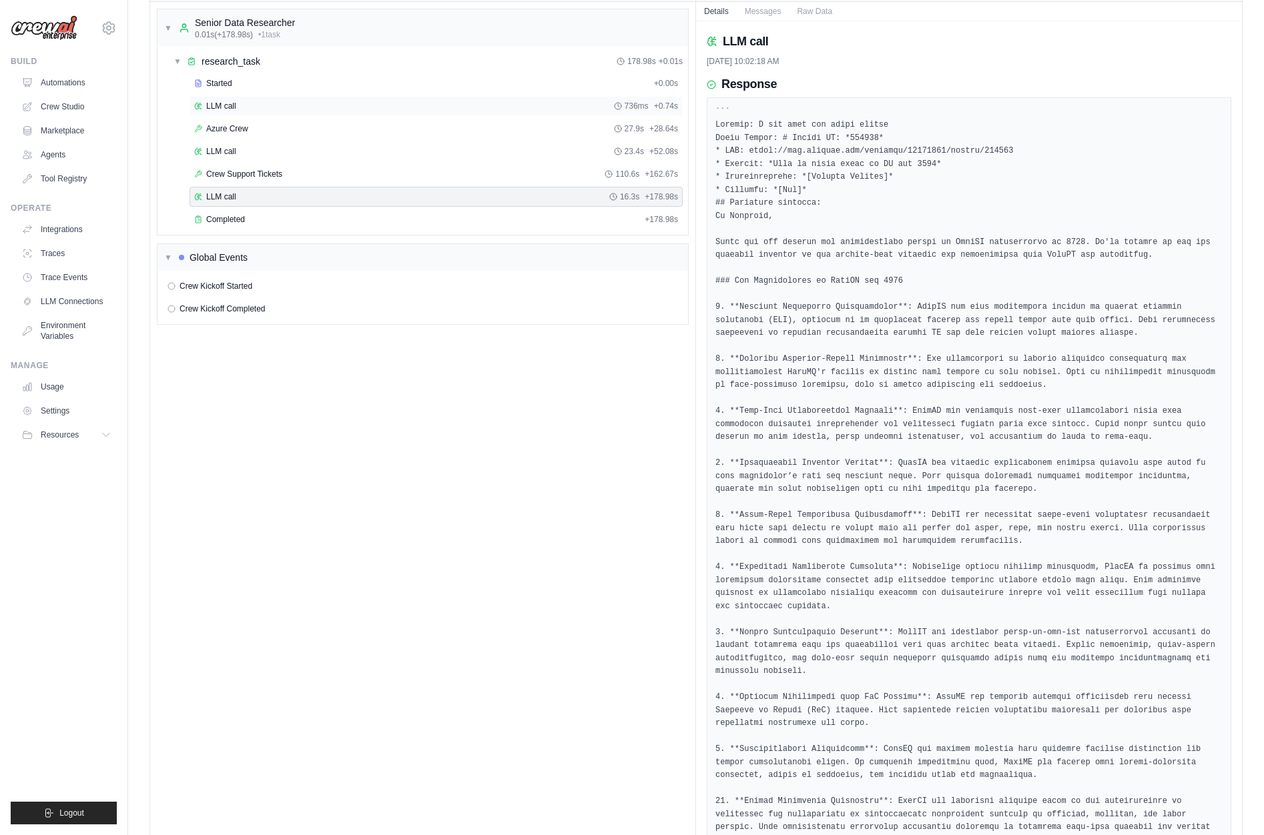
click at [219, 101] on span "LLM call" at bounding box center [221, 106] width 30 height 11
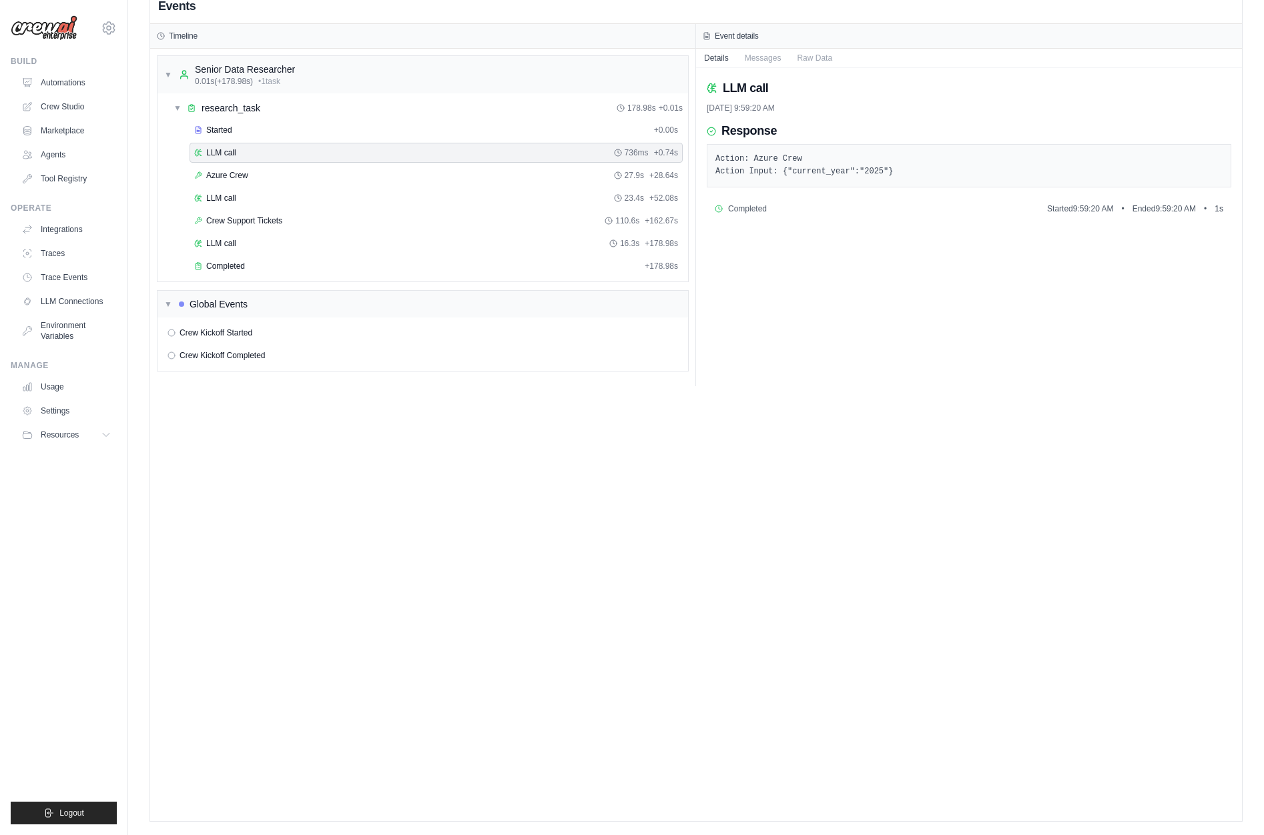
scroll to position [28, 0]
drag, startPoint x: 732, startPoint y: 163, endPoint x: 815, endPoint y: 177, distance: 83.8
click at [815, 177] on pre "Action: Azure Crew Action Input: {"current_year":"2025"}" at bounding box center [968, 166] width 507 height 26
drag, startPoint x: 883, startPoint y: 176, endPoint x: 733, endPoint y: 171, distance: 149.6
click at [733, 171] on pre "Action: Azure Crew Action Input: {"current_year":"2025"}" at bounding box center [968, 166] width 507 height 26
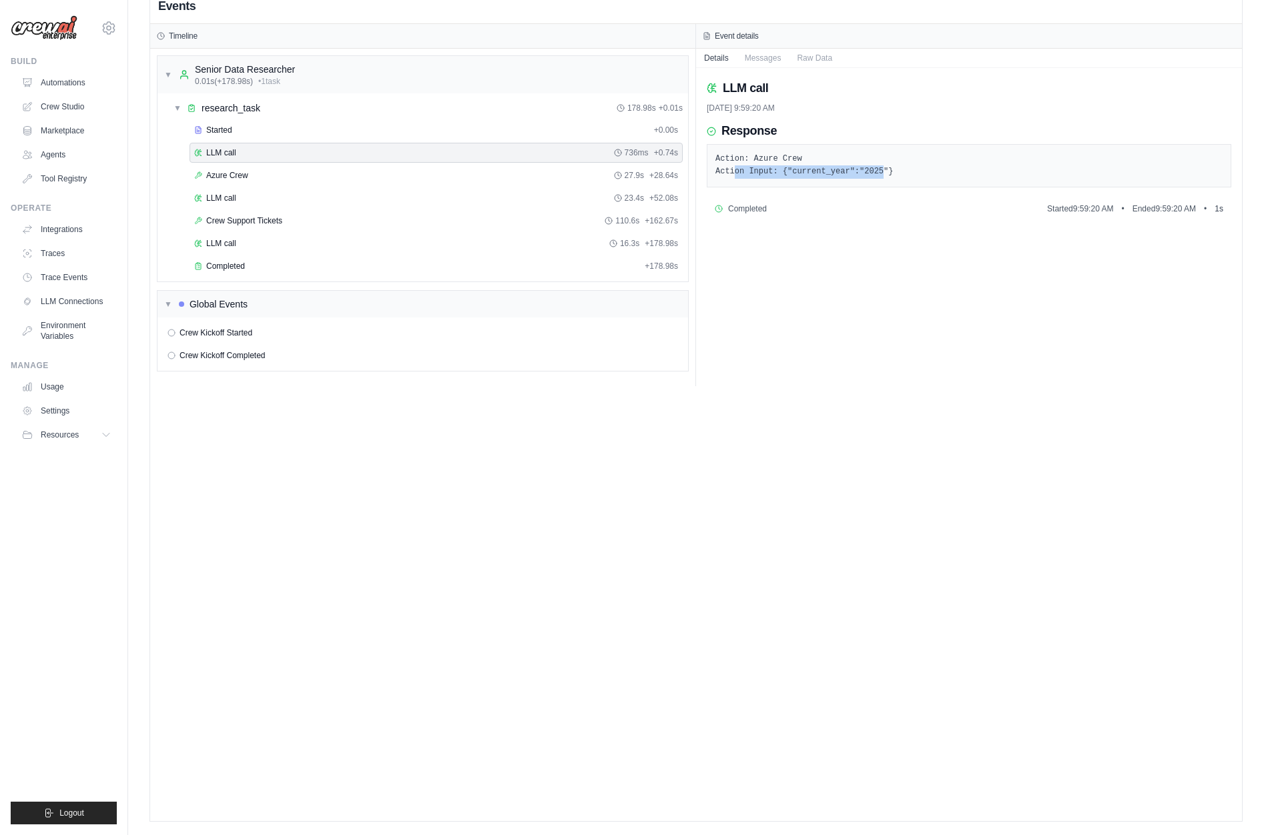
click at [738, 172] on pre "Action: Azure Crew Action Input: {"current_year":"2025"}" at bounding box center [968, 166] width 507 height 26
drag, startPoint x: 719, startPoint y: 107, endPoint x: 837, endPoint y: 107, distance: 117.4
click at [837, 107] on div "8/28/2025, 9:59:20 AM" at bounding box center [969, 108] width 525 height 11
click at [777, 61] on button "Messages" at bounding box center [763, 57] width 53 height 19
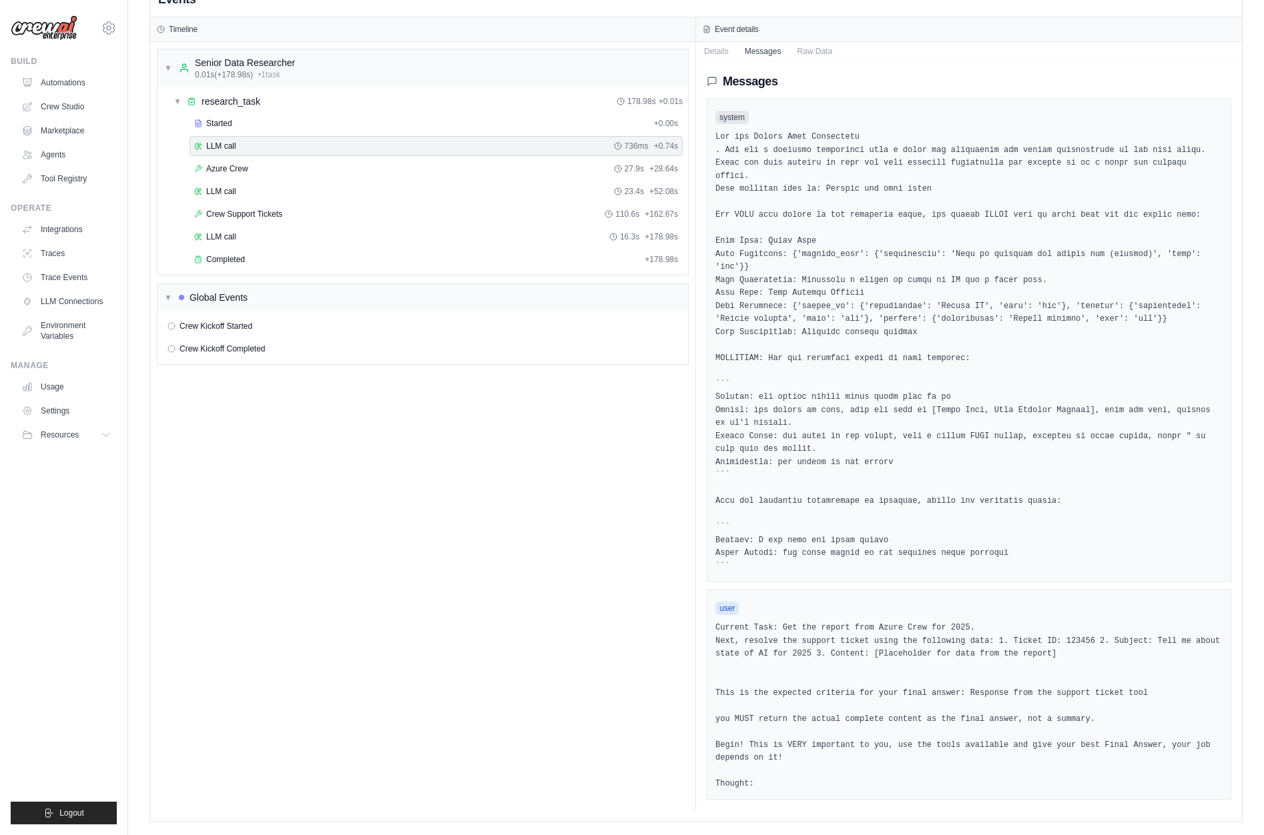
scroll to position [0, 0]
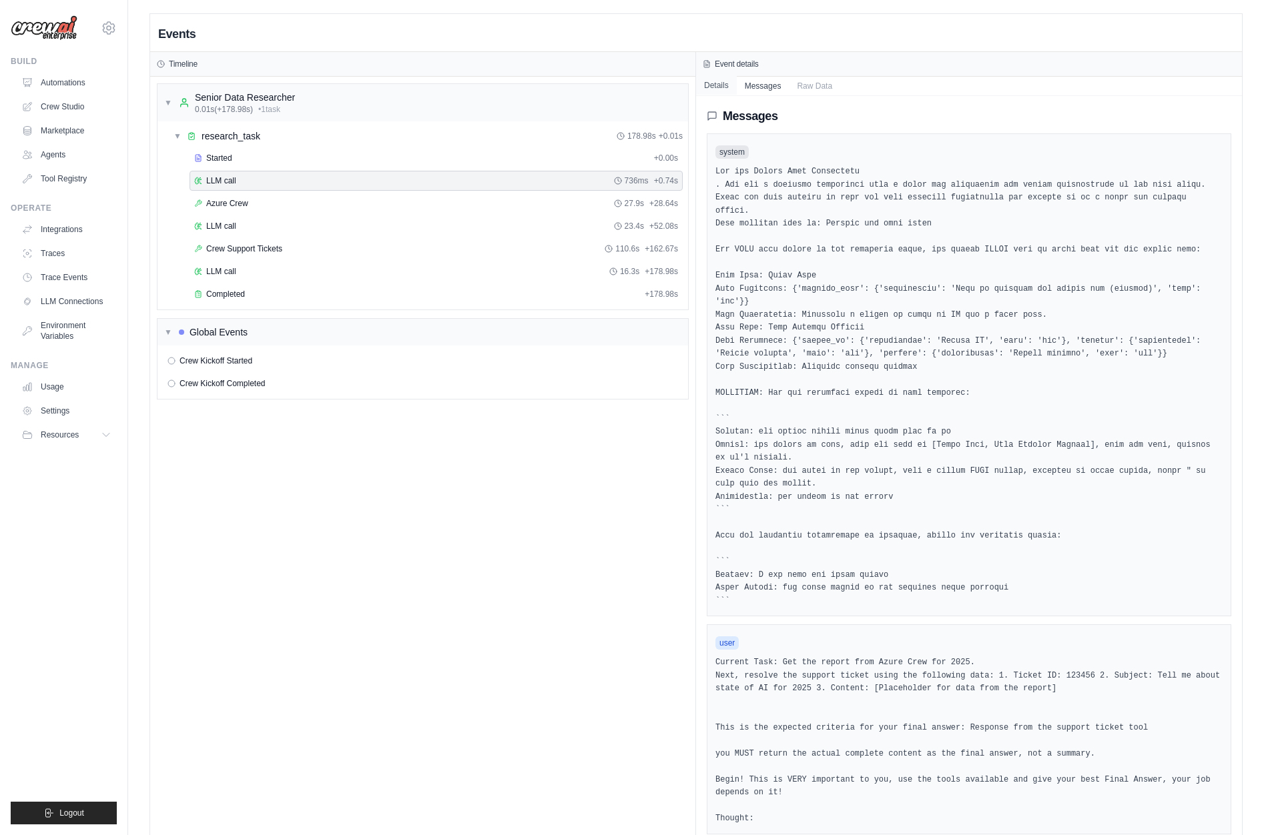
click at [722, 86] on button "Details" at bounding box center [716, 85] width 41 height 19
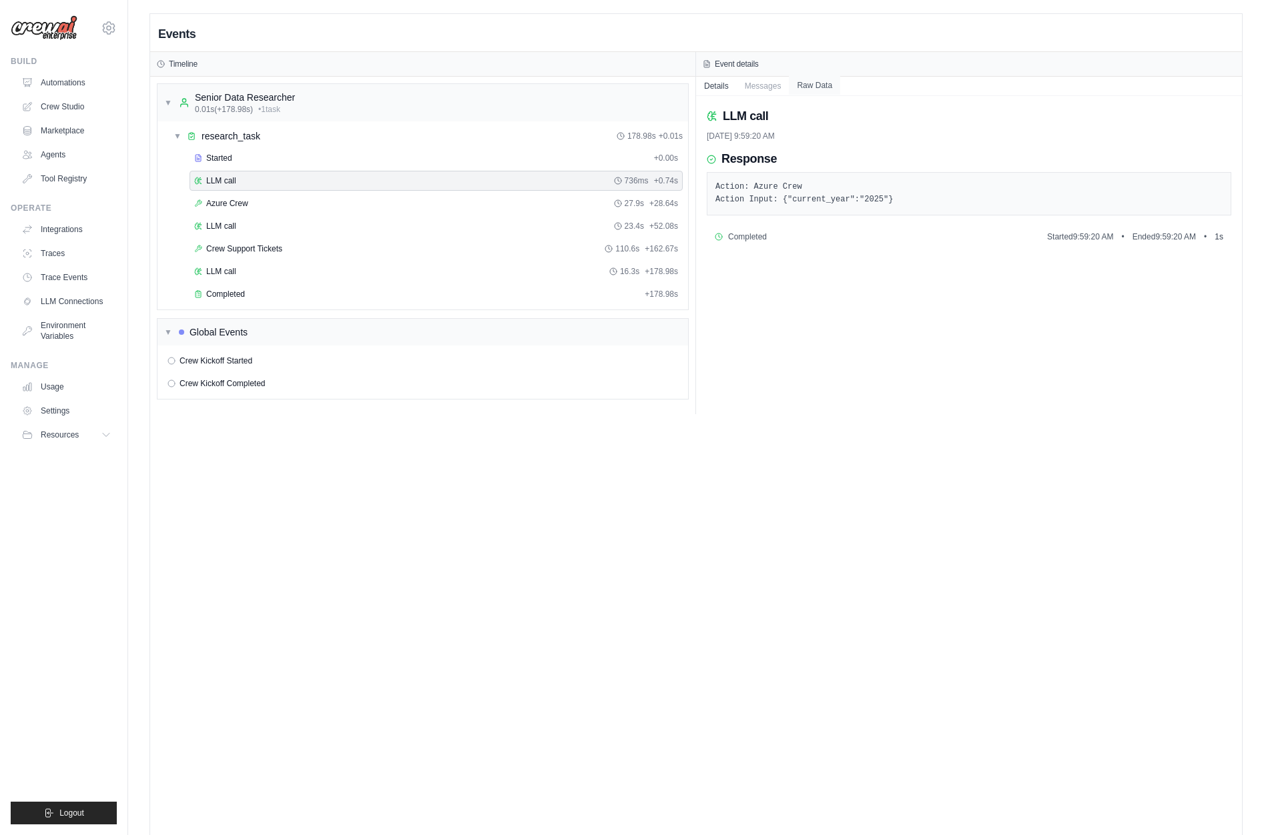
click at [806, 90] on button "Raw Data" at bounding box center [814, 85] width 51 height 19
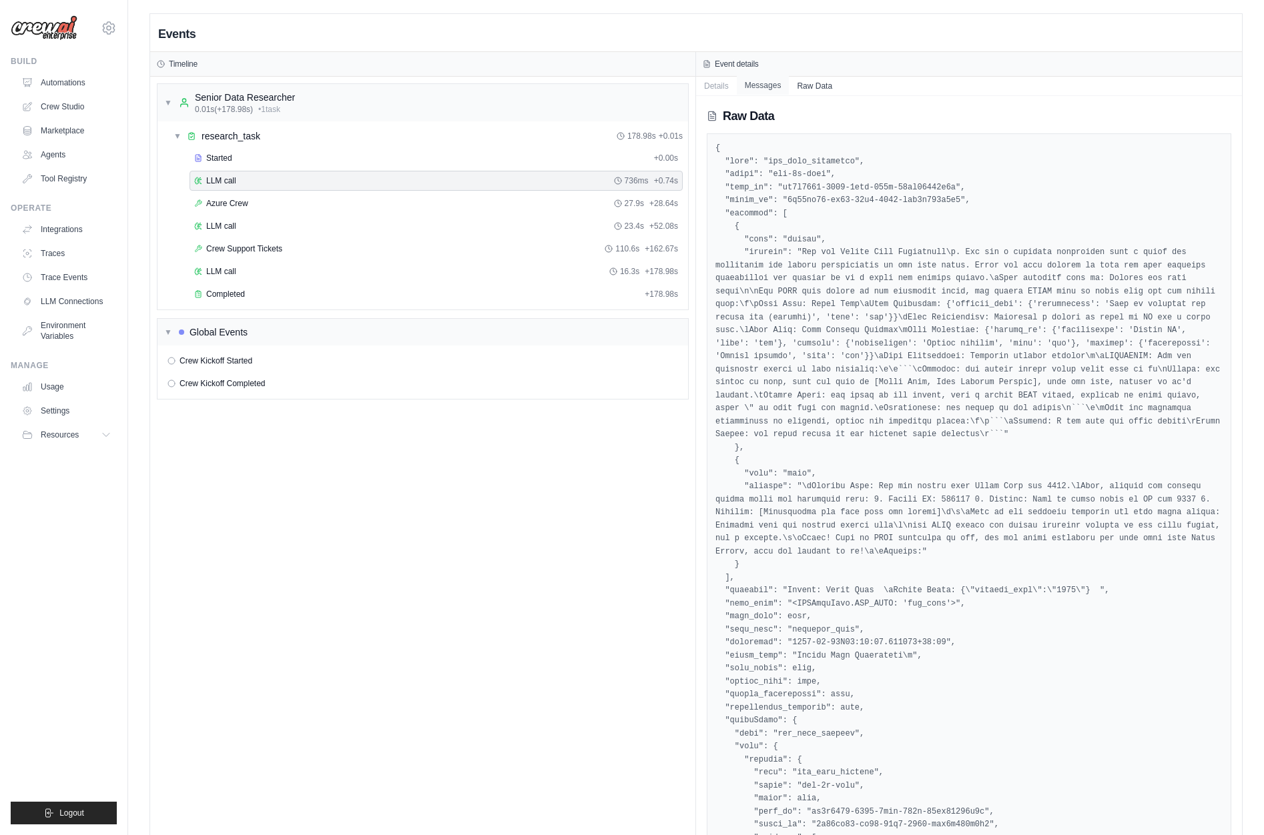
click at [785, 91] on button "Messages" at bounding box center [763, 85] width 53 height 19
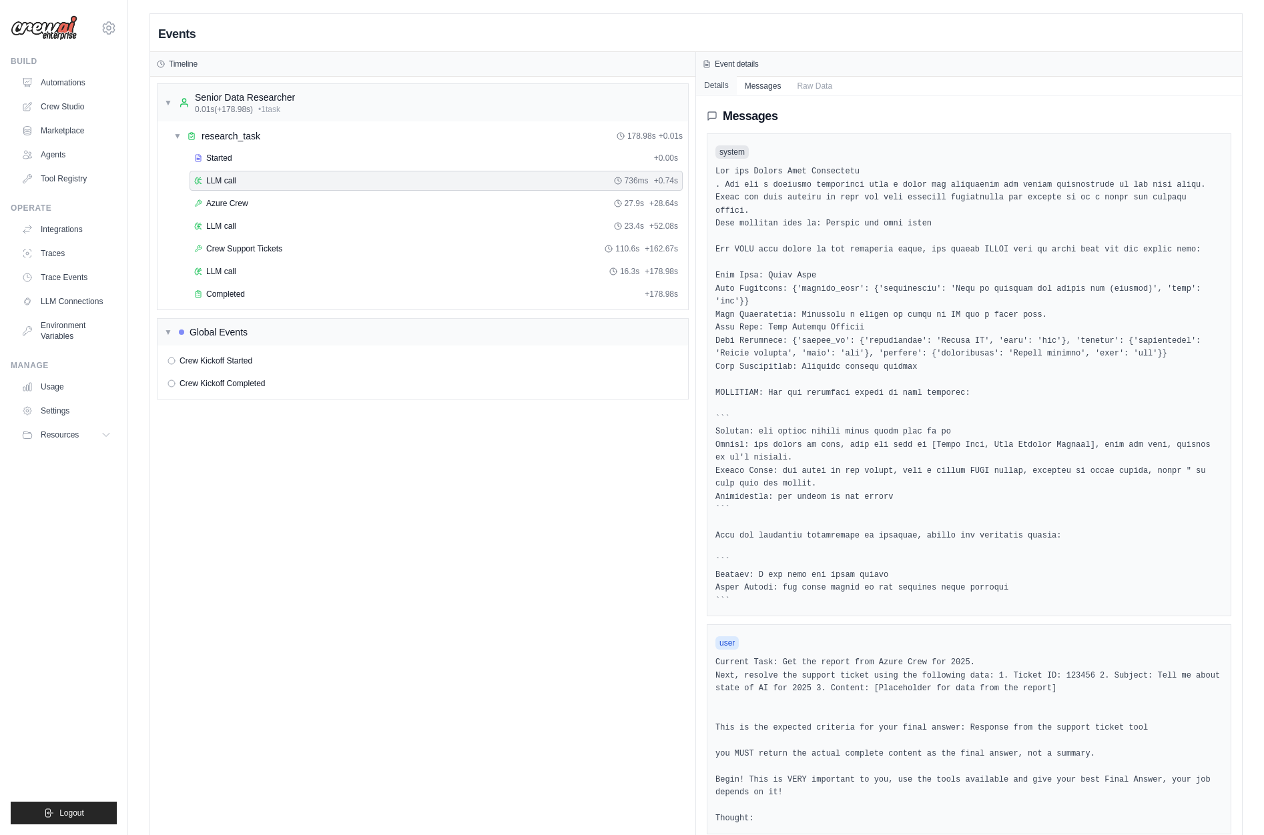
click at [718, 83] on button "Details" at bounding box center [716, 85] width 41 height 19
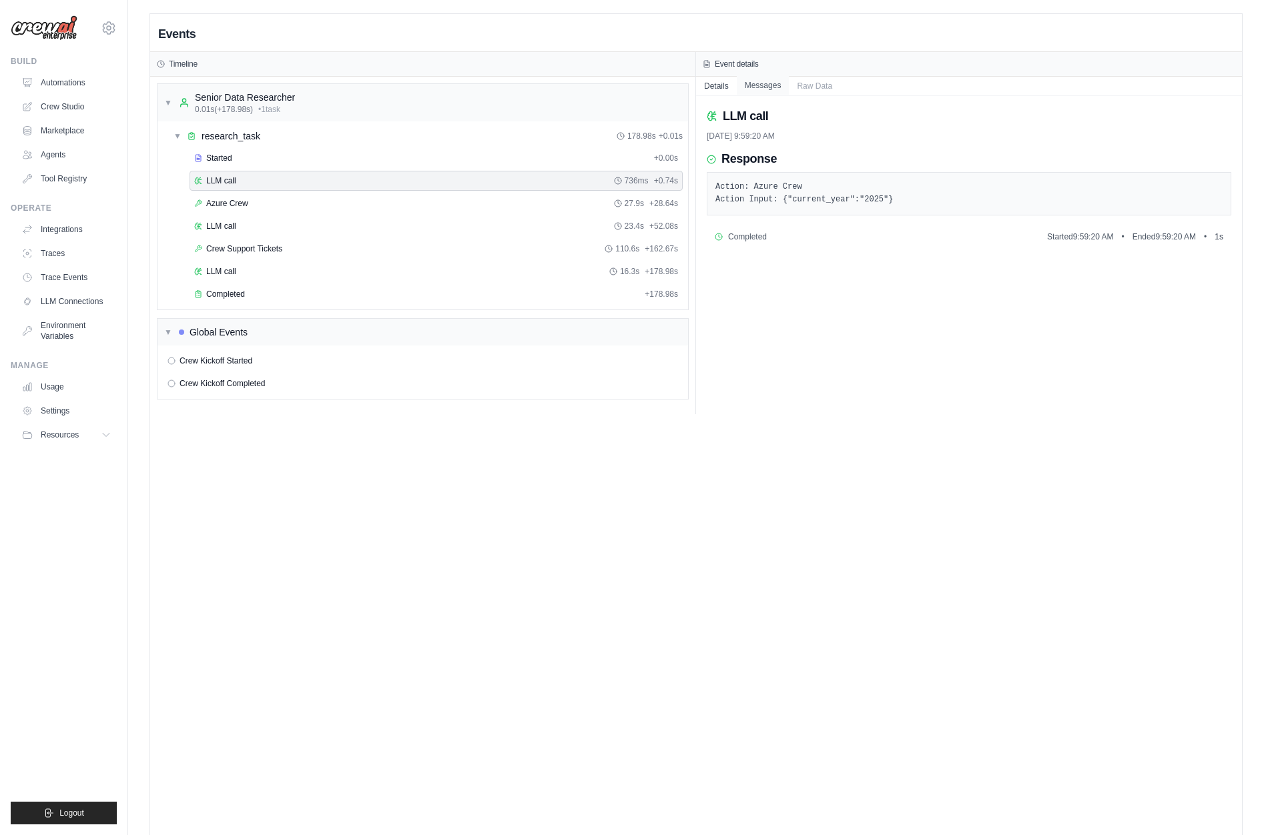
click at [764, 91] on button "Messages" at bounding box center [763, 85] width 53 height 19
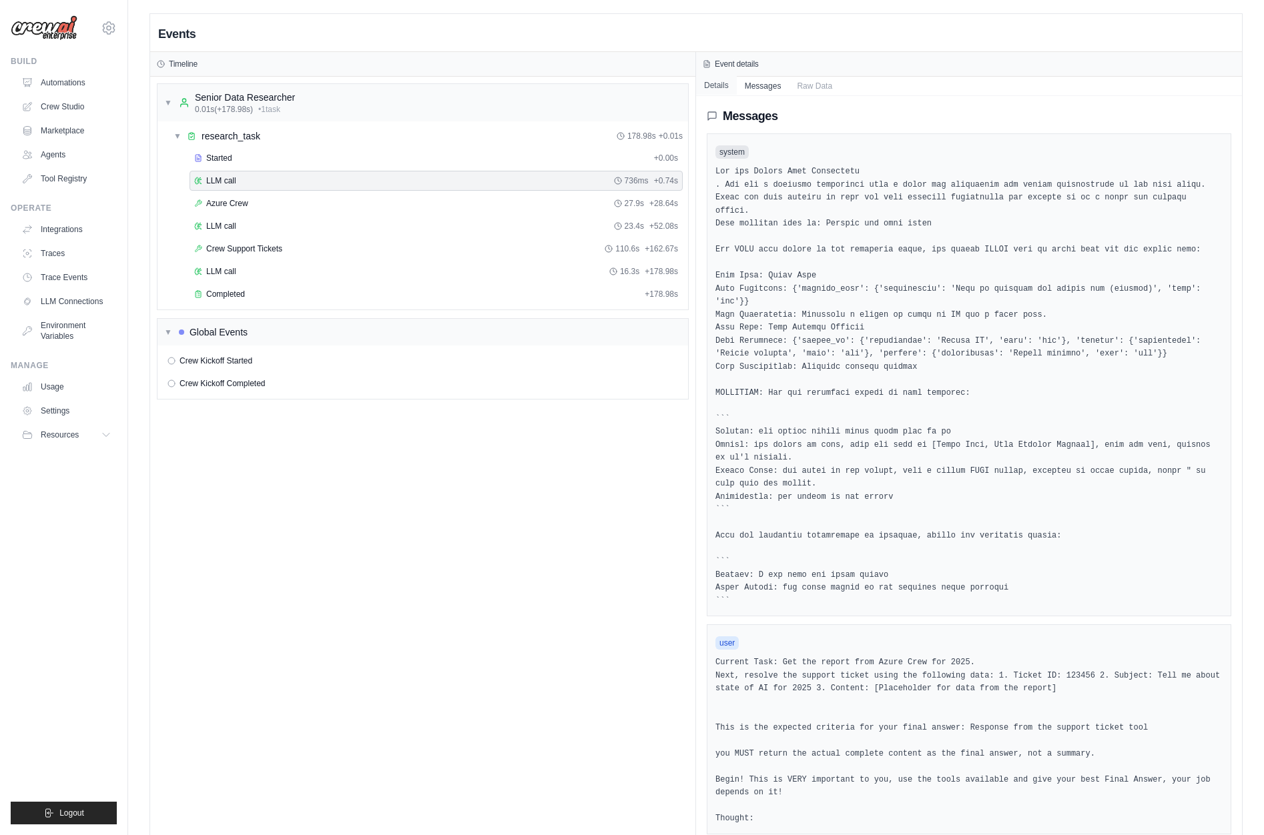
click at [719, 94] on button "Details" at bounding box center [716, 85] width 41 height 19
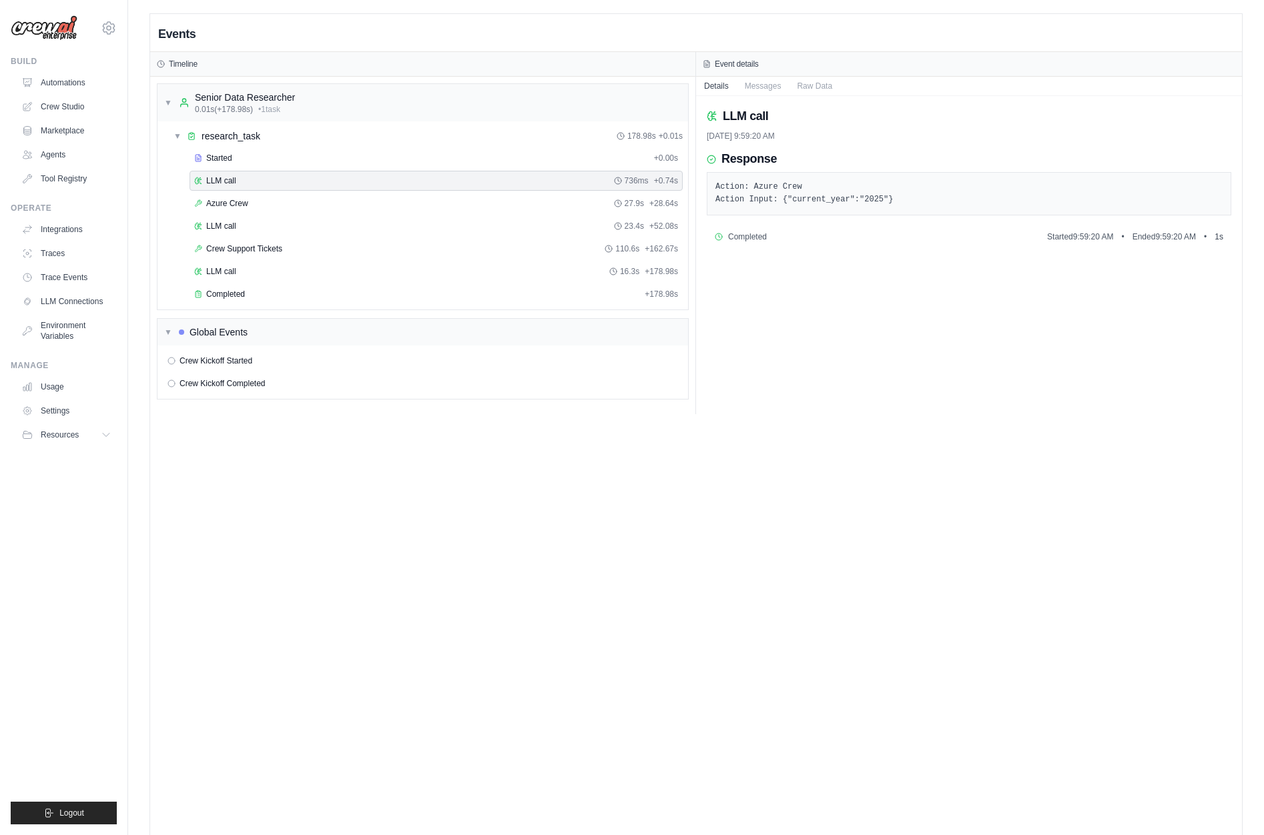
drag, startPoint x: 730, startPoint y: 182, endPoint x: 870, endPoint y: 210, distance: 142.3
click at [870, 210] on div "Action: Azure Crew Action Input: {"current_year":"2025"}" at bounding box center [969, 193] width 525 height 43
click at [841, 226] on div "Completed Started 9:59:20 AM • Ended 9:59:20 AM • 1 s" at bounding box center [969, 236] width 525 height 21
click at [767, 85] on button "Messages" at bounding box center [763, 85] width 53 height 19
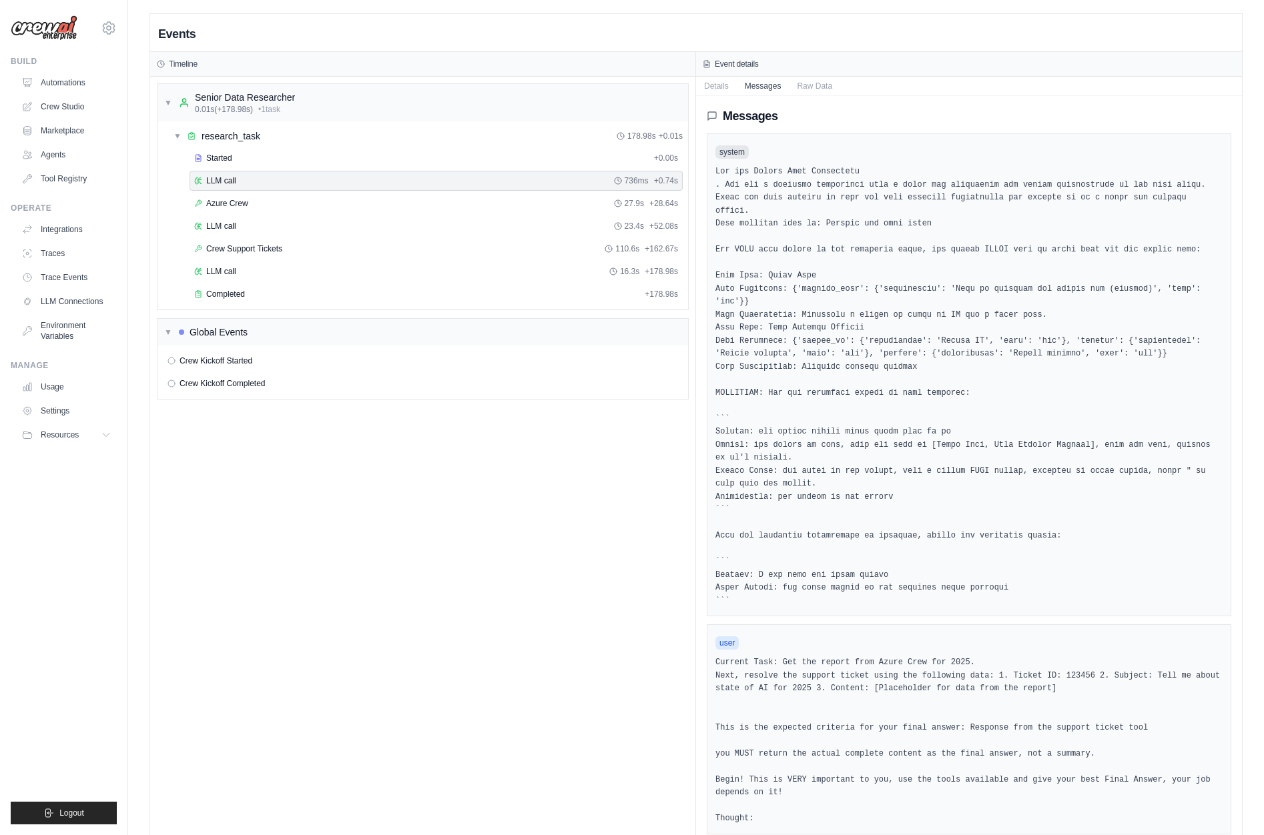
scroll to position [47, 0]
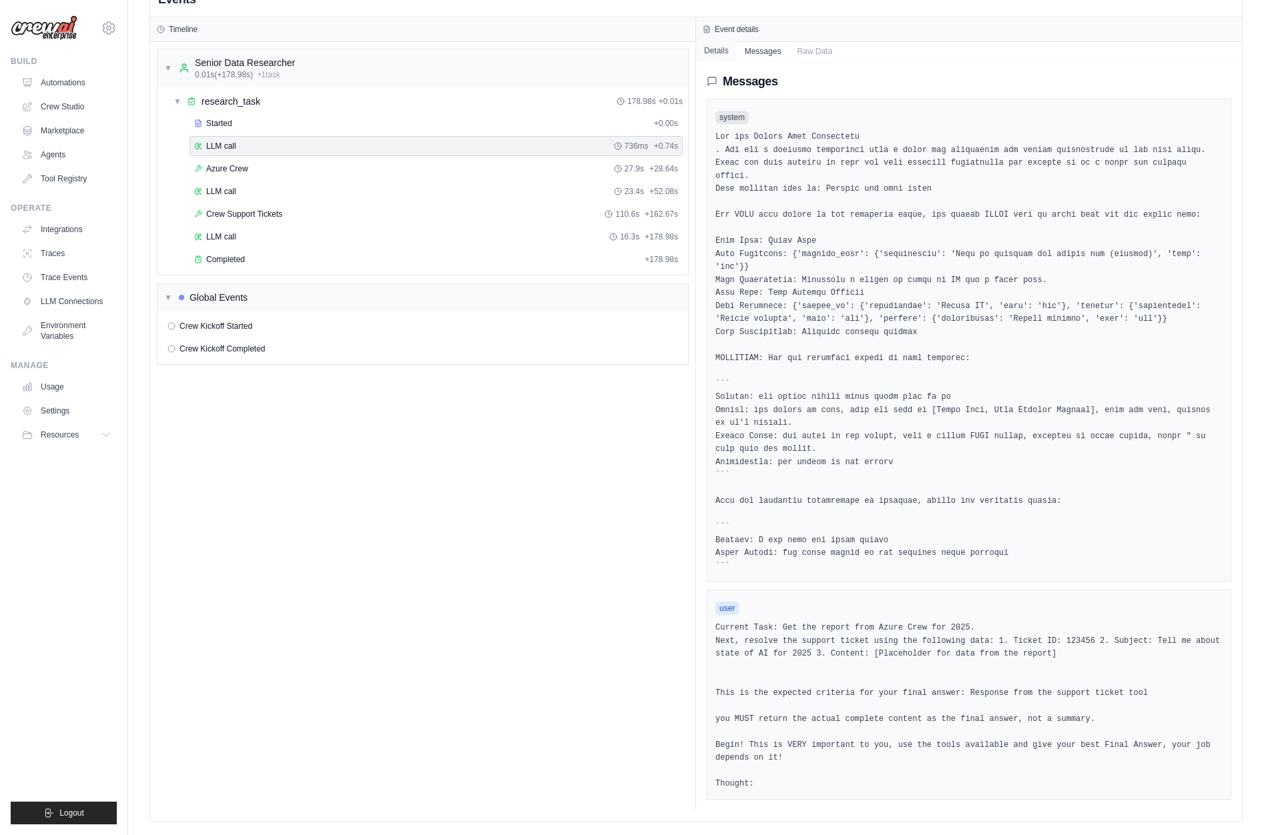
click at [721, 41] on button "Details" at bounding box center [716, 50] width 41 height 19
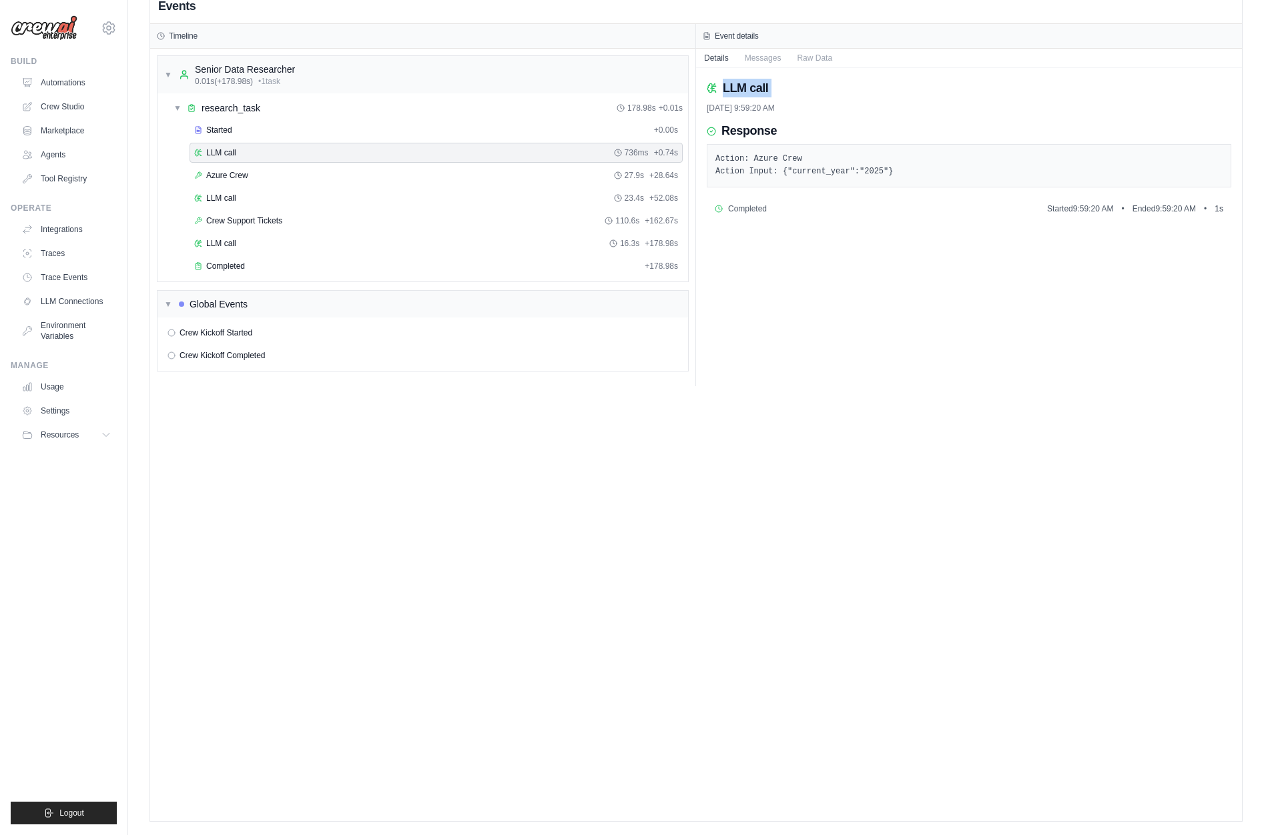
drag, startPoint x: 721, startPoint y: 83, endPoint x: 789, endPoint y: 98, distance: 69.8
click at [789, 98] on div "LLM call 8/28/2025, 9:59:20 AM" at bounding box center [969, 96] width 525 height 35
click at [771, 108] on div "8/28/2025, 9:59:20 AM" at bounding box center [969, 108] width 525 height 11
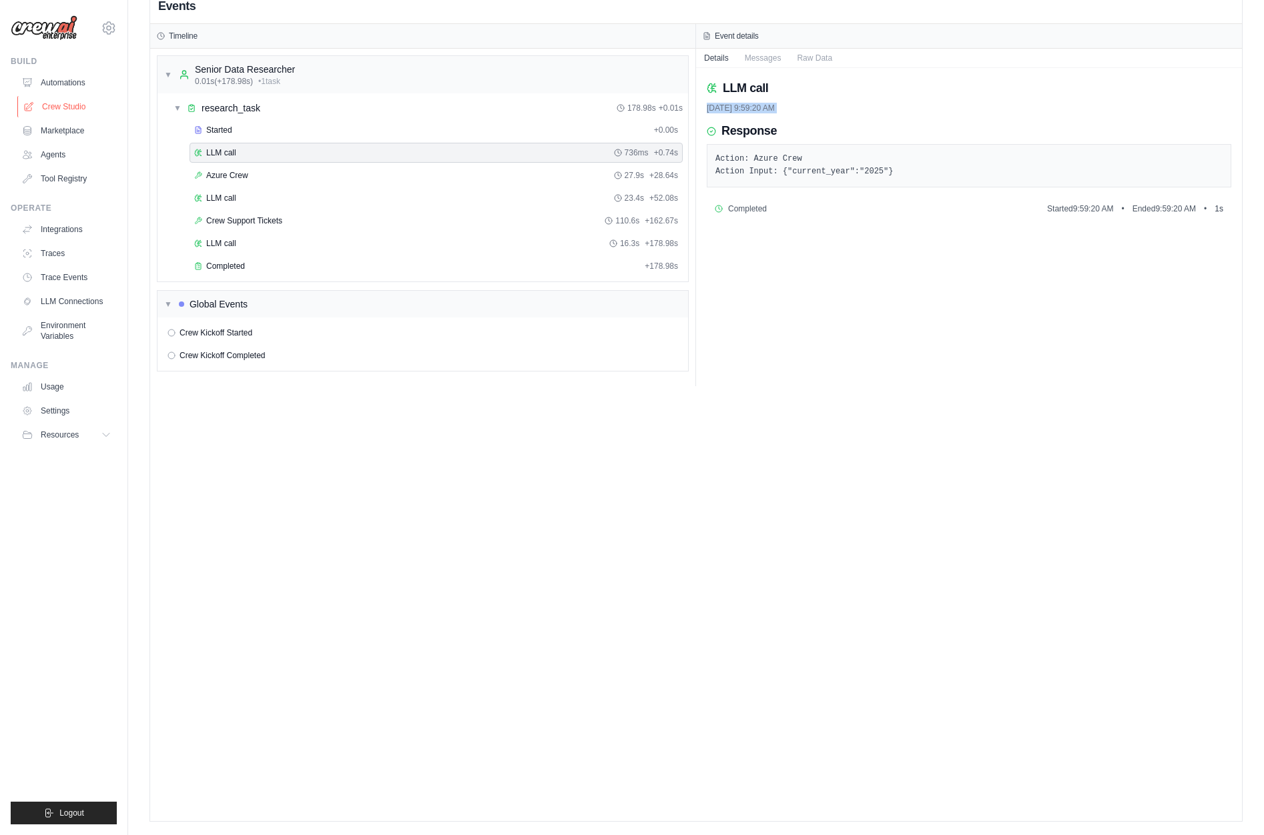
click at [60, 105] on link "Crew Studio" at bounding box center [67, 106] width 101 height 21
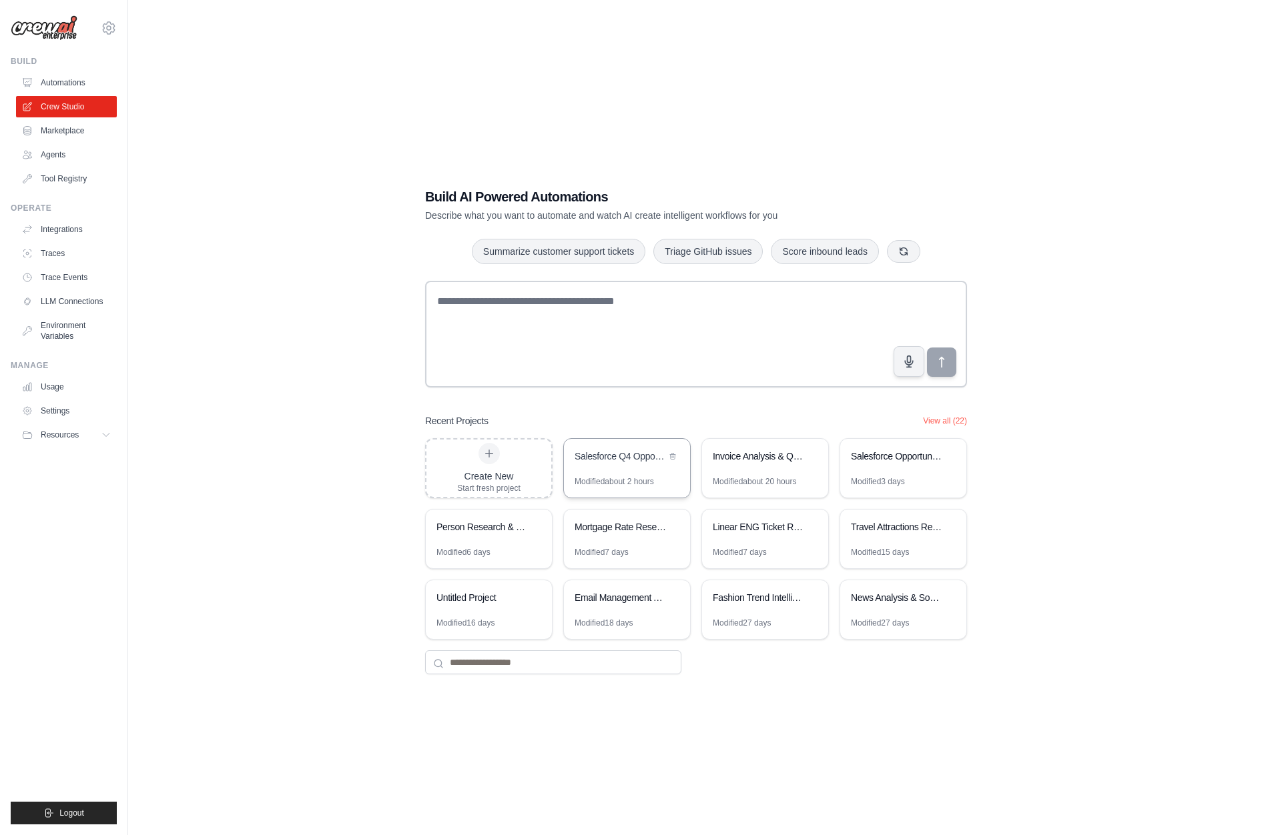
click at [609, 452] on div "Salesforce Q4 Opportunity Analysis" at bounding box center [620, 456] width 91 height 13
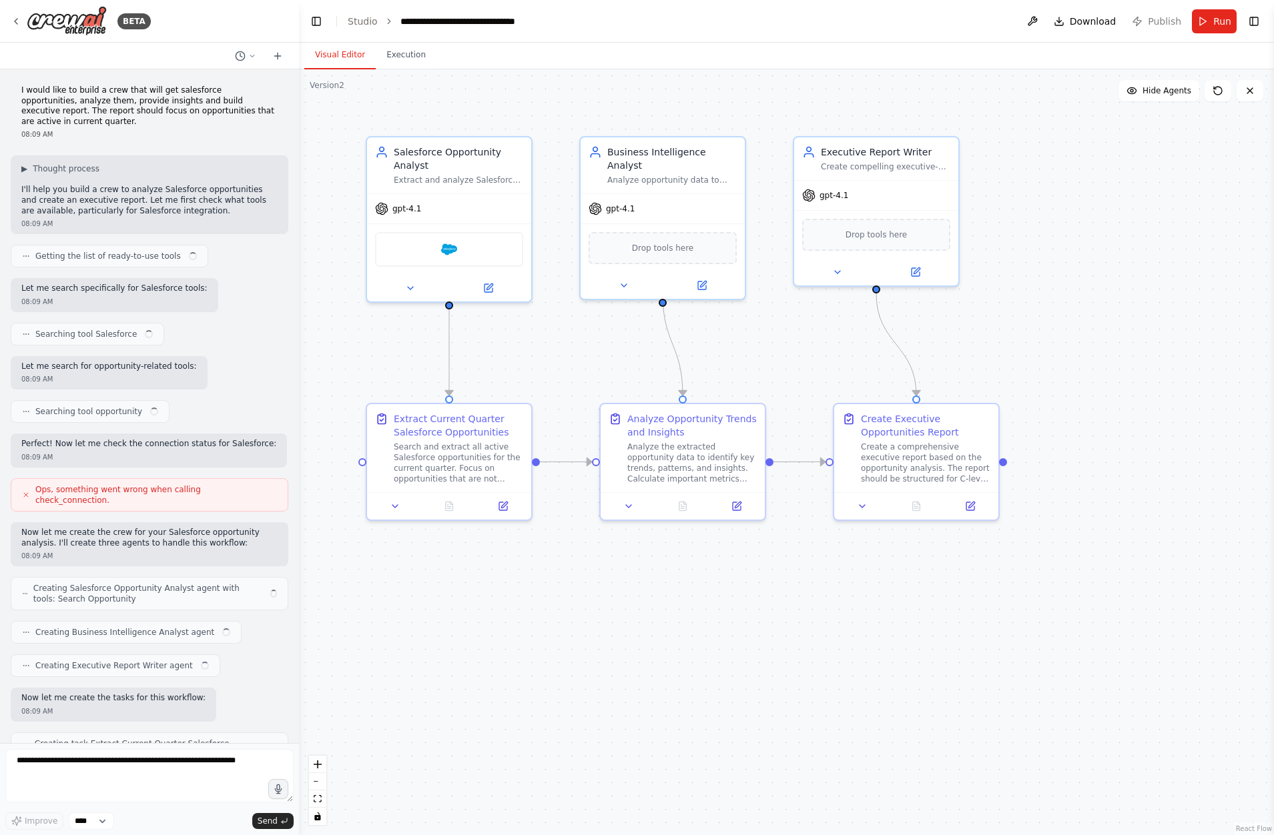
scroll to position [660, 0]
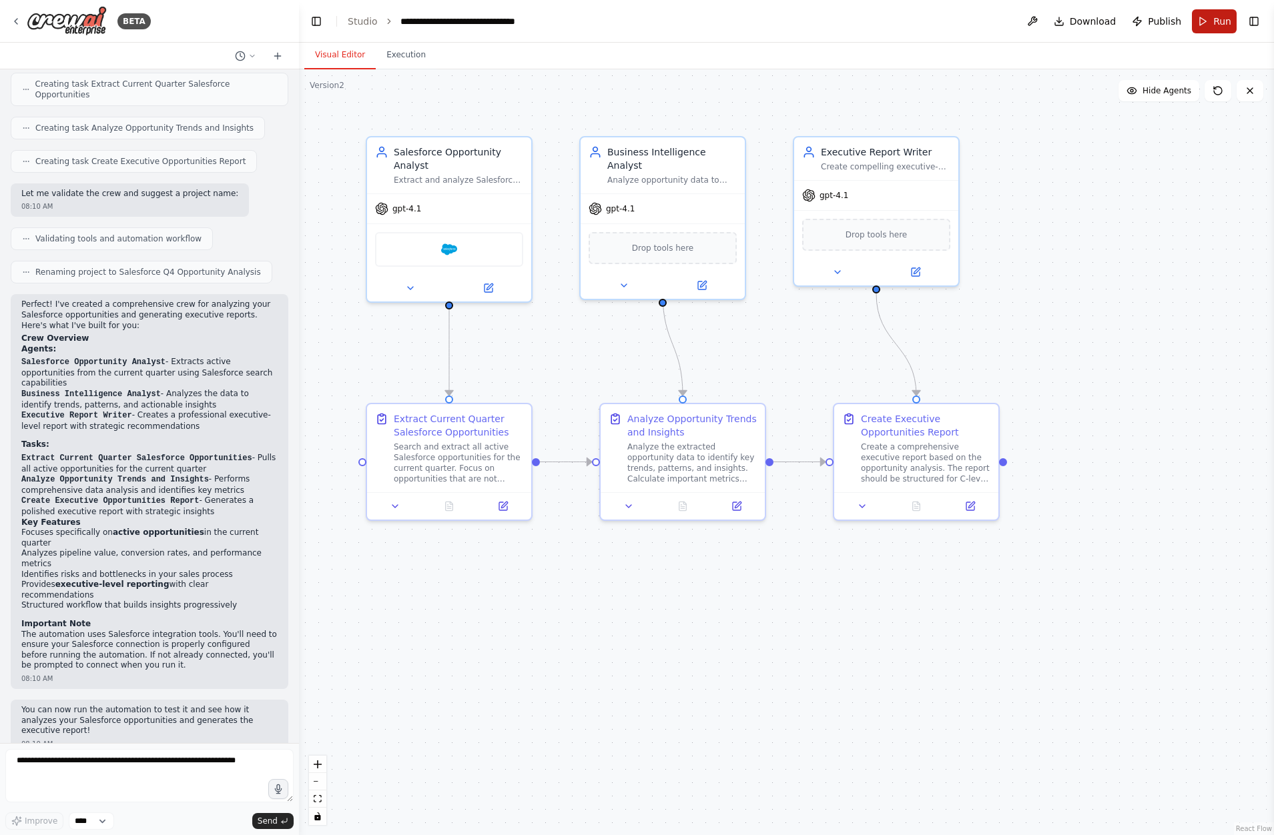
click at [1218, 19] on span "Run" at bounding box center [1222, 21] width 18 height 13
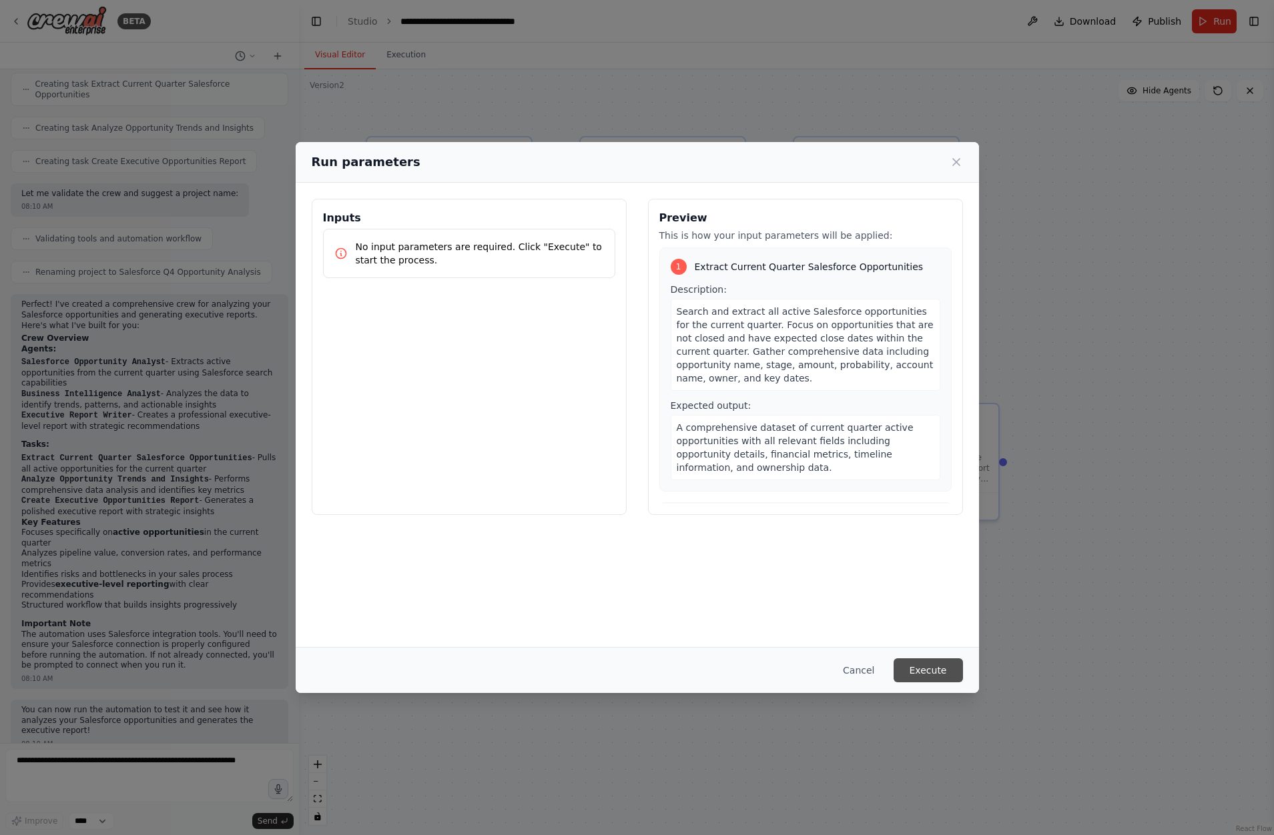
click at [932, 674] on button "Execute" at bounding box center [928, 671] width 69 height 24
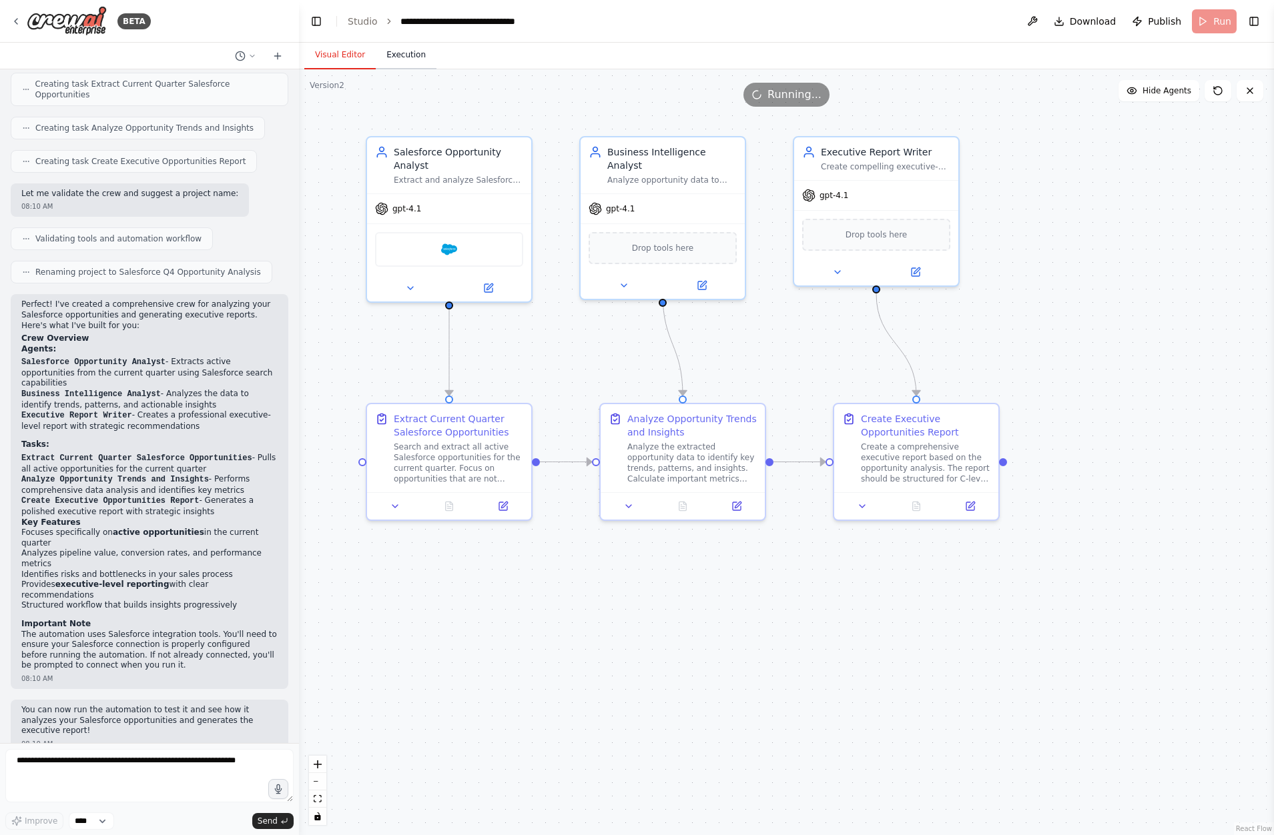
click at [402, 51] on button "Execution" at bounding box center [406, 55] width 61 height 28
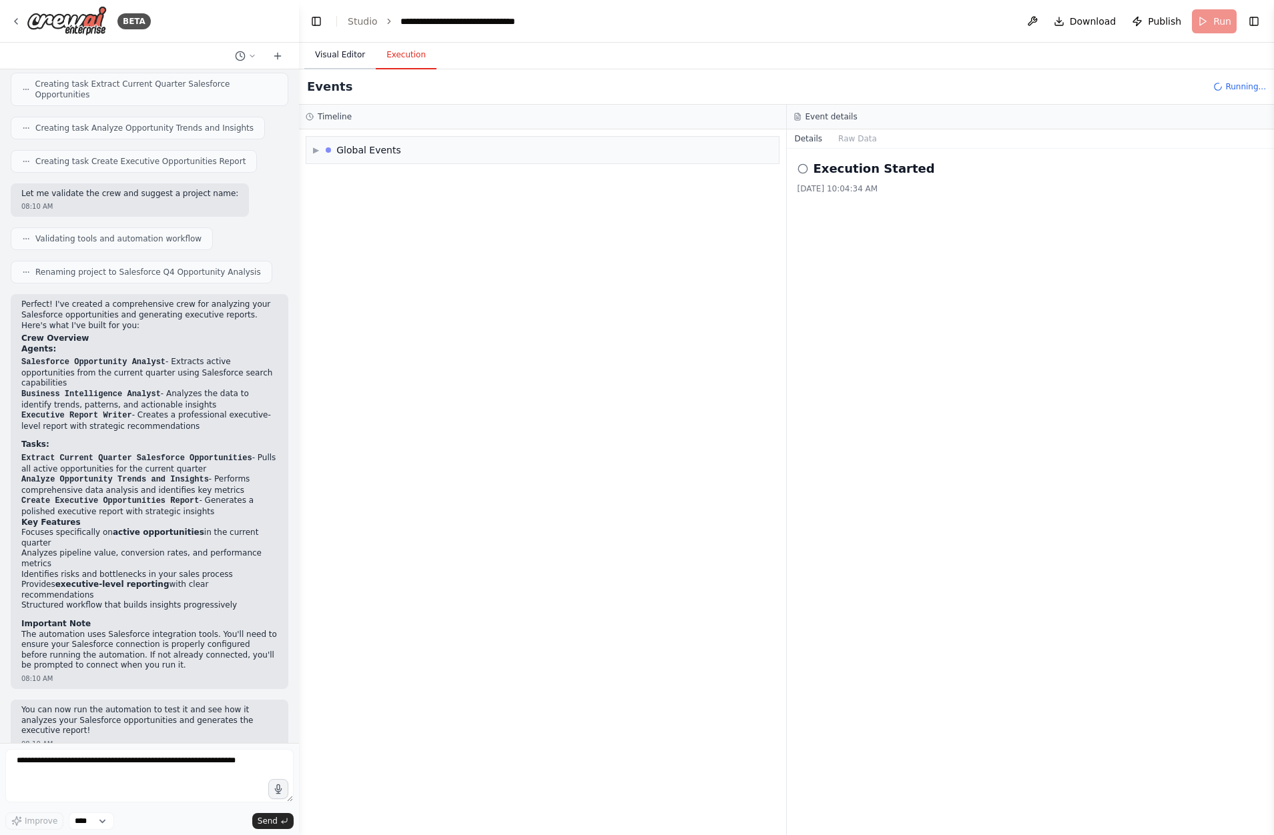
click at [344, 50] on button "Visual Editor" at bounding box center [339, 55] width 71 height 28
click at [409, 50] on button "Execution" at bounding box center [406, 55] width 61 height 28
click at [367, 230] on span "LLM call" at bounding box center [371, 233] width 32 height 11
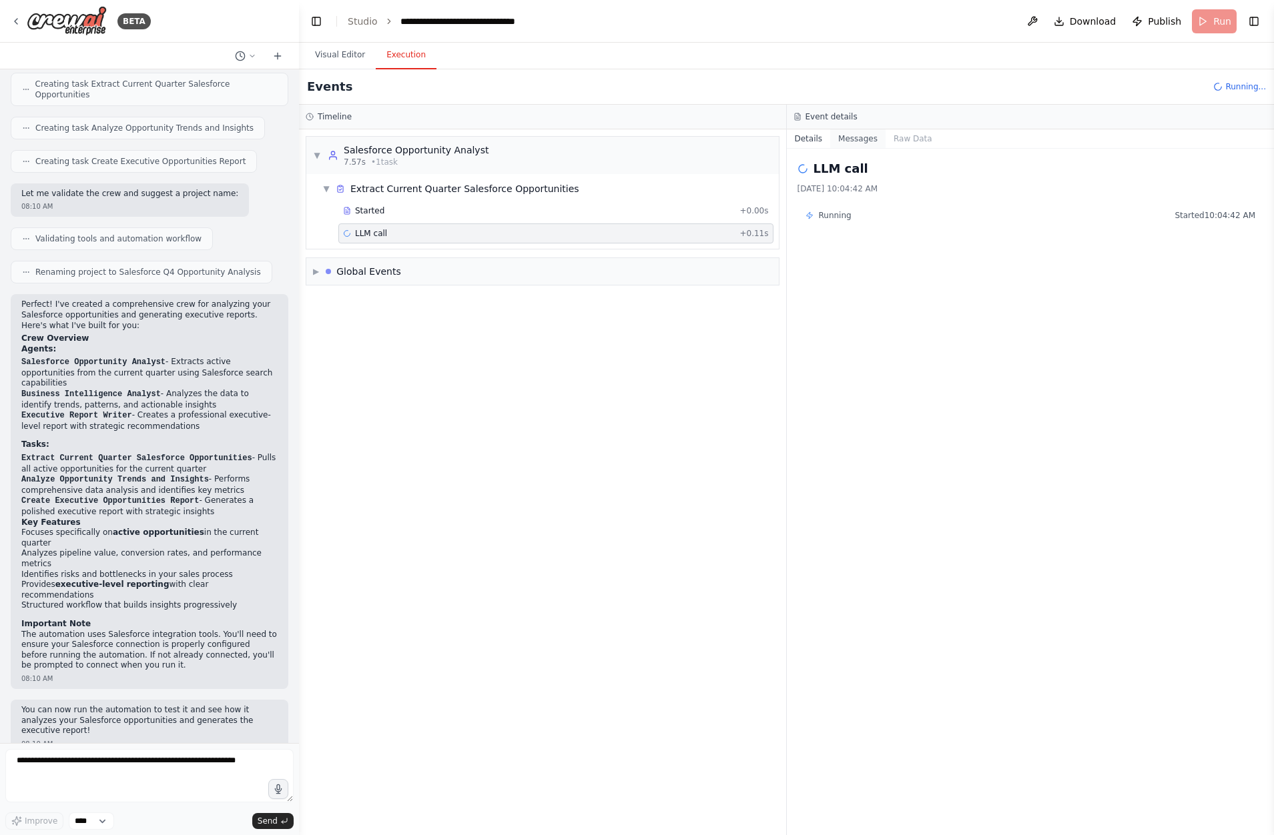
click at [862, 137] on button "Messages" at bounding box center [857, 138] width 55 height 19
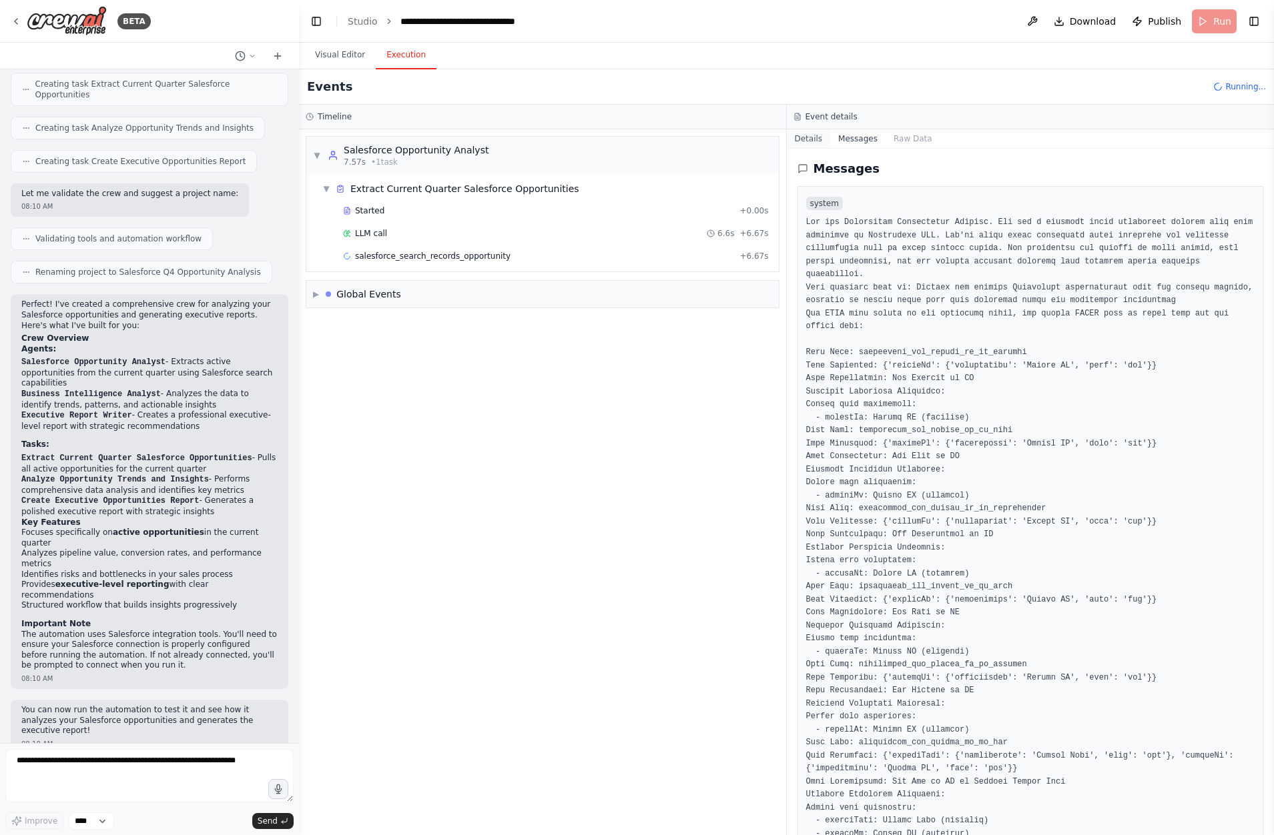
click at [805, 137] on button "Details" at bounding box center [809, 138] width 44 height 19
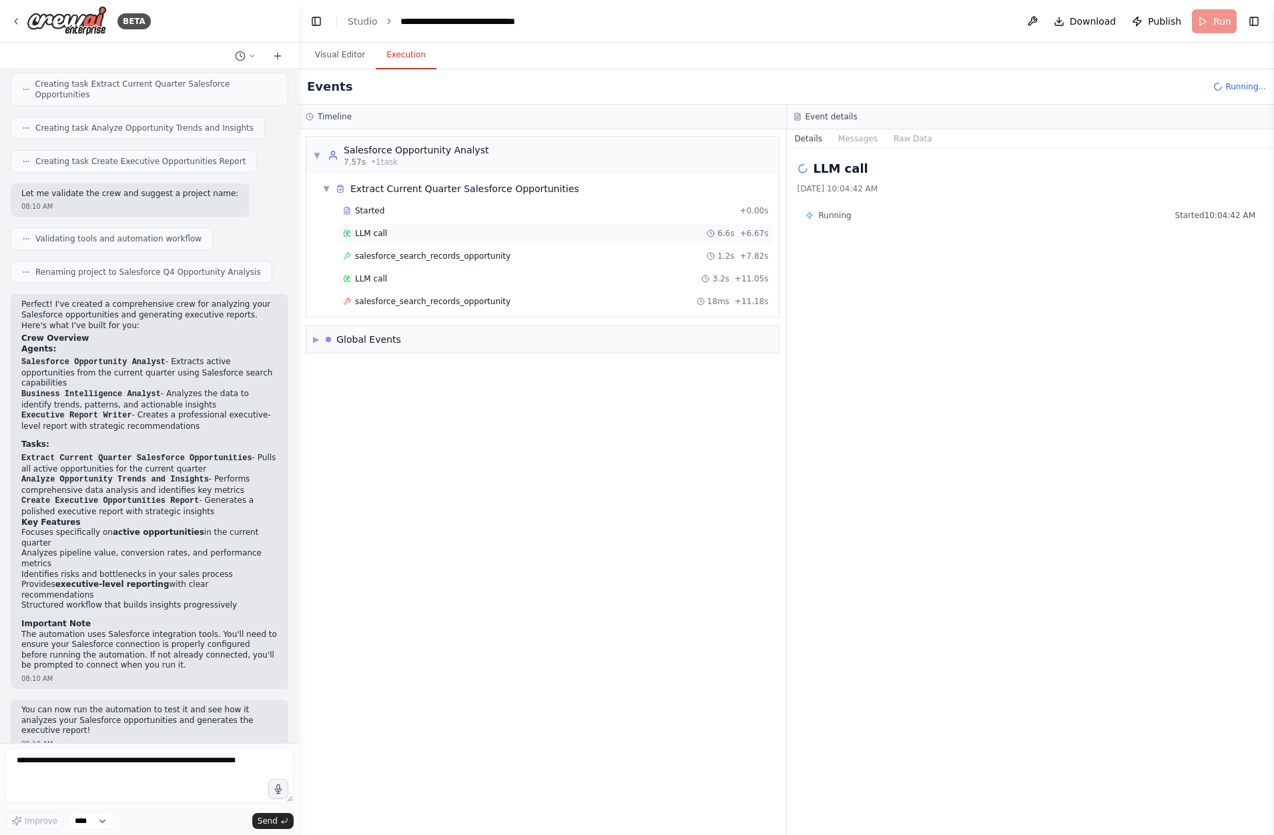
click at [392, 238] on div "LLM call 6.6s + 6.67s" at bounding box center [556, 233] width 426 height 11
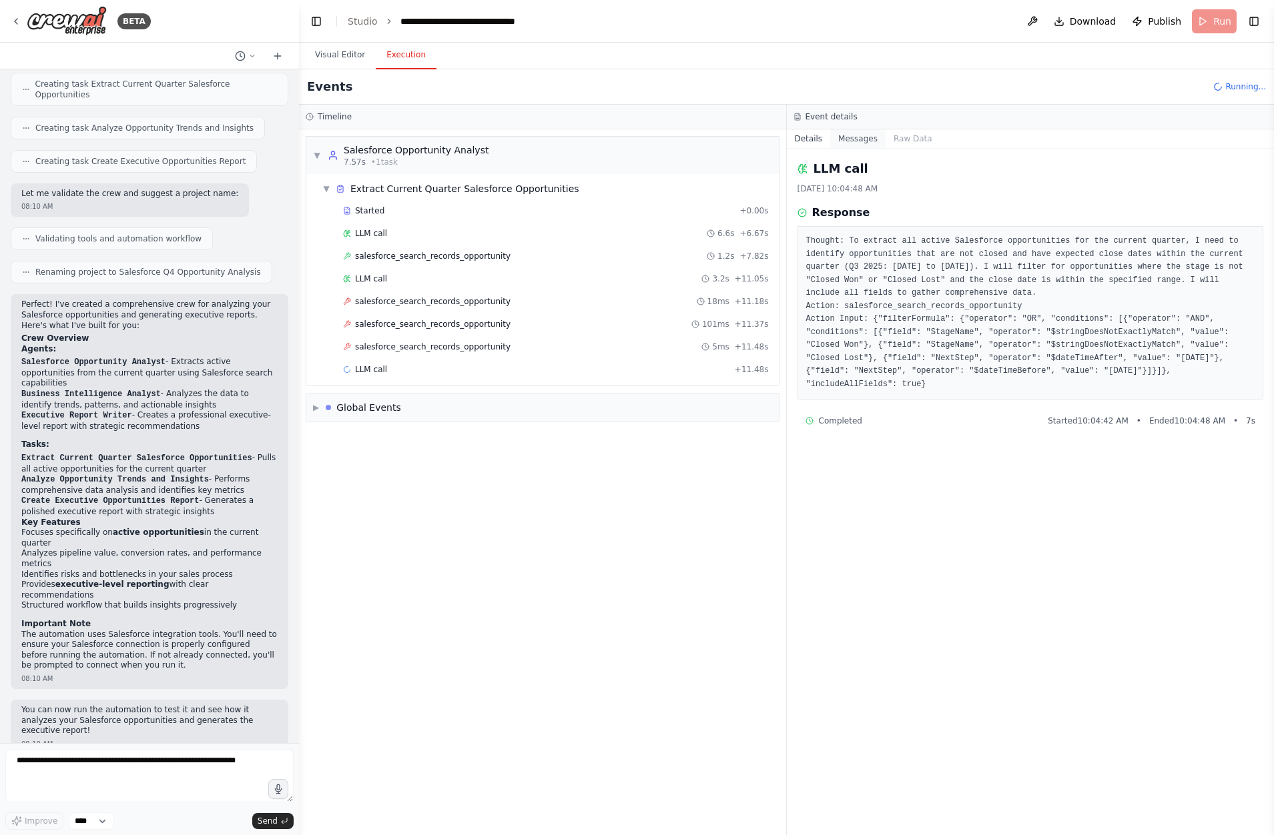
click at [852, 135] on button "Messages" at bounding box center [857, 138] width 55 height 19
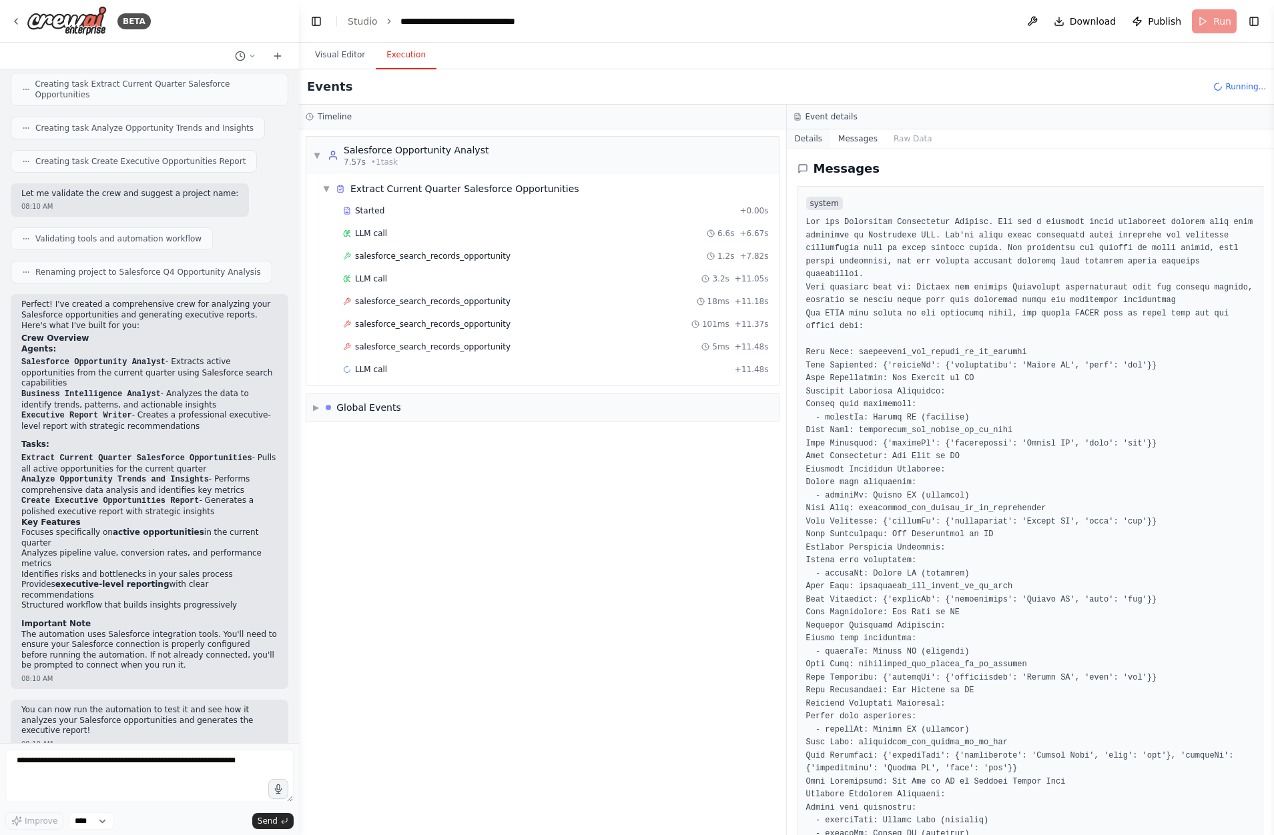
click at [819, 141] on button "Details" at bounding box center [809, 138] width 44 height 19
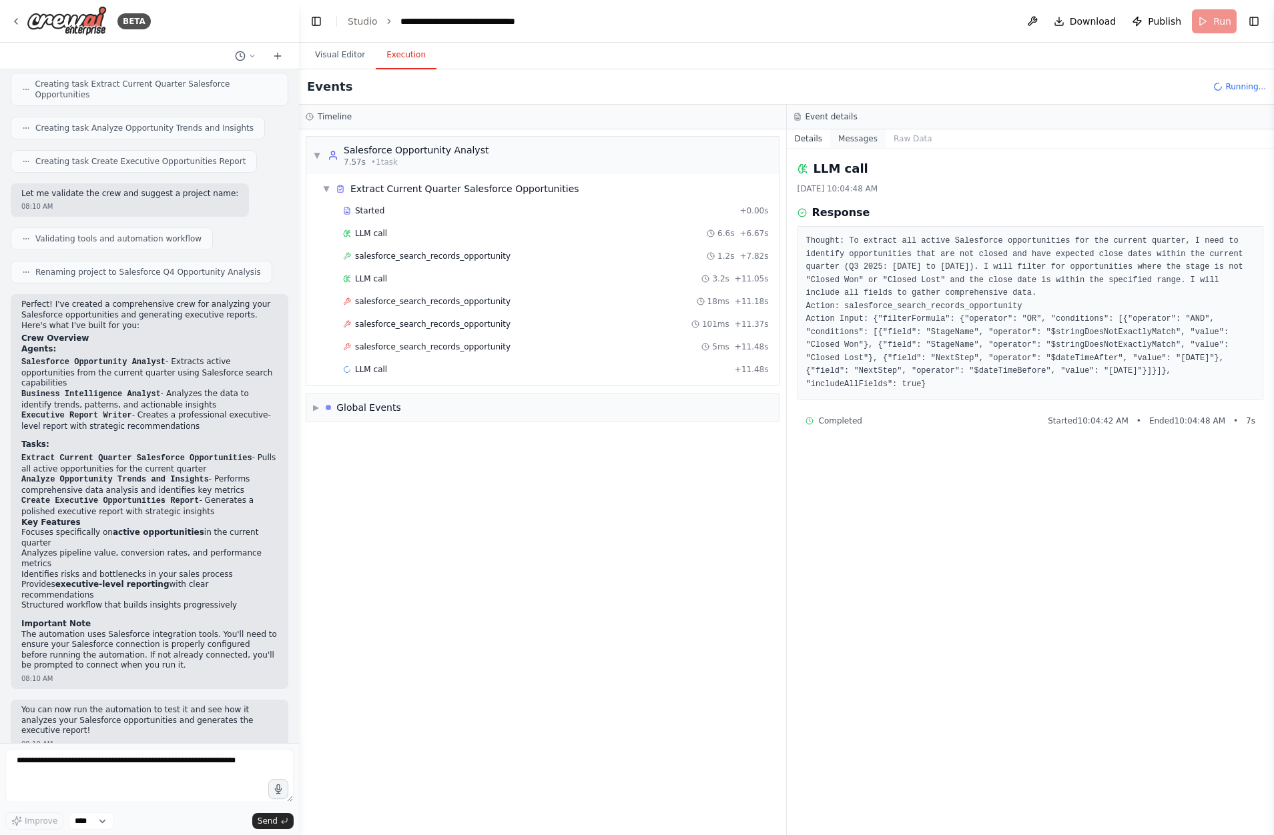
click at [849, 139] on button "Messages" at bounding box center [857, 138] width 55 height 19
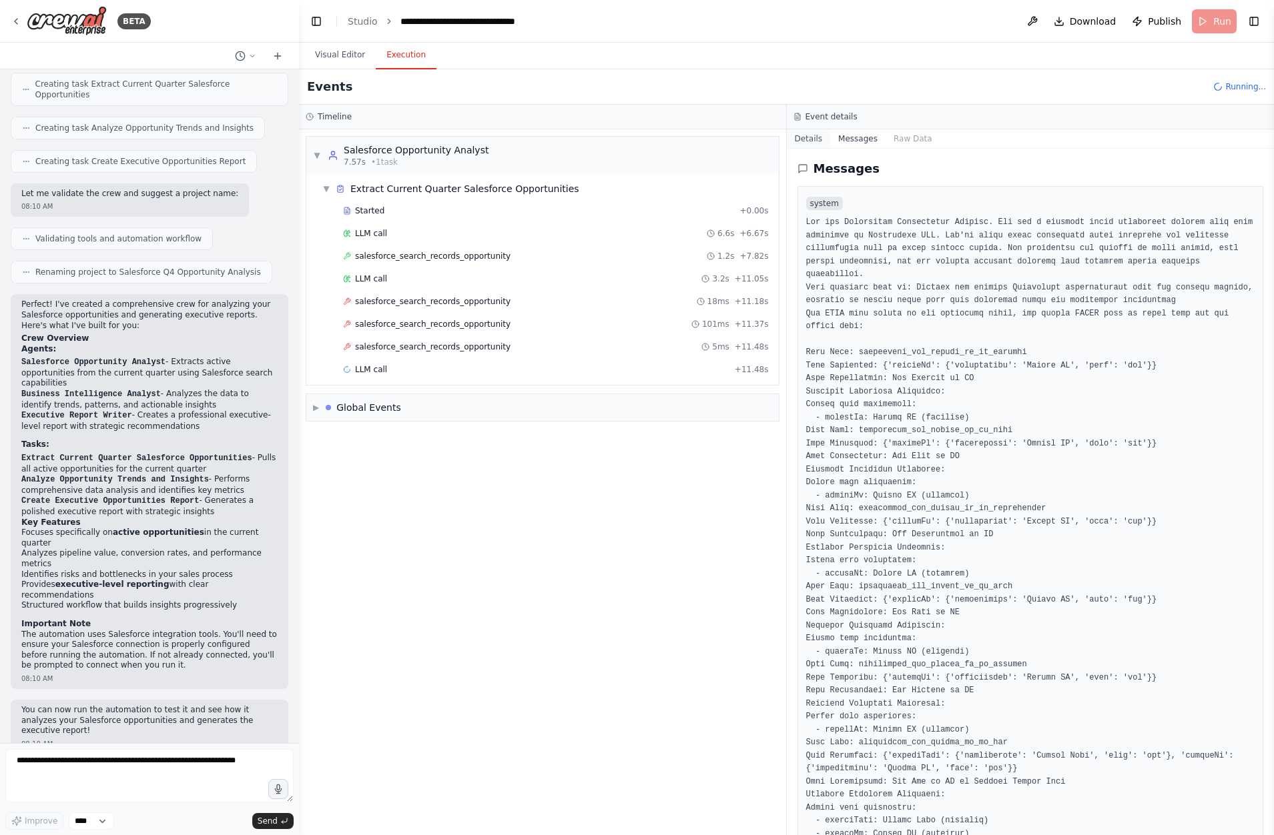
click at [819, 141] on button "Details" at bounding box center [809, 138] width 44 height 19
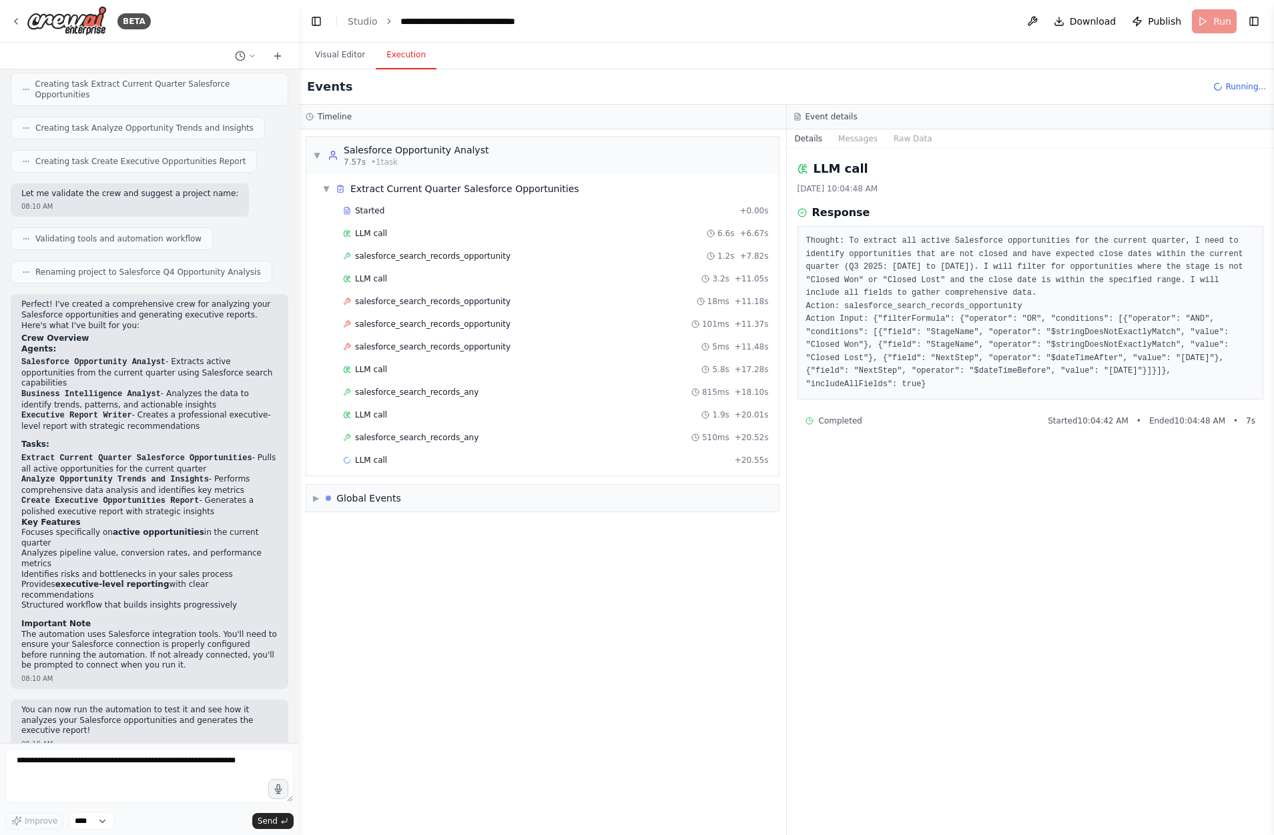
drag, startPoint x: 811, startPoint y: 237, endPoint x: 997, endPoint y: 396, distance: 244.7
click at [997, 396] on div "Thought: To extract all active Salesforce opportunities for the current quarter…" at bounding box center [1030, 313] width 466 height 174
click at [976, 388] on pre "Thought: To extract all active Salesforce opportunities for the current quarter…" at bounding box center [1030, 313] width 449 height 156
drag, startPoint x: 809, startPoint y: 210, endPoint x: 945, endPoint y: 386, distance: 222.2
click at [945, 386] on div "Response Thought: To extract all active Salesforce opportunities for the curren…" at bounding box center [1030, 302] width 466 height 195
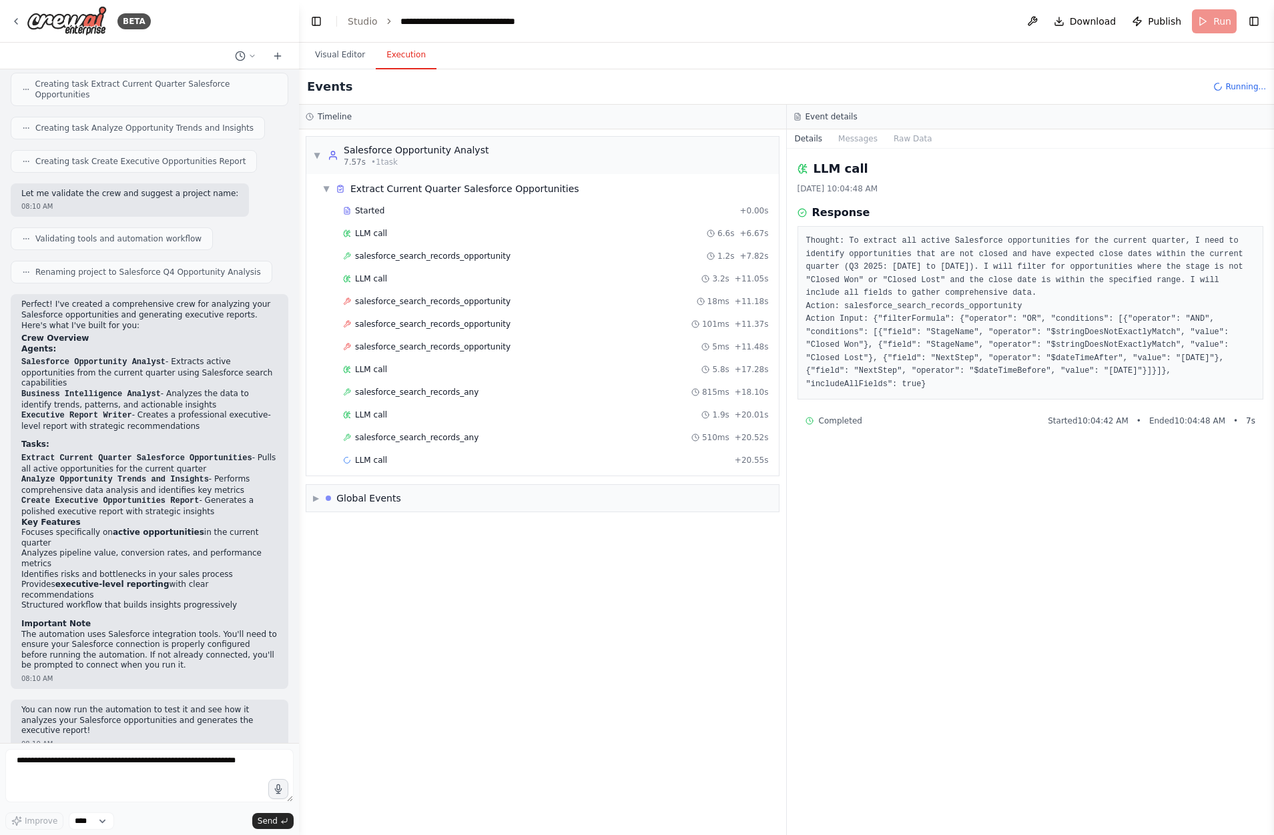
click at [940, 386] on pre "Thought: To extract all active Salesforce opportunities for the current quarter…" at bounding box center [1030, 313] width 449 height 156
drag, startPoint x: 815, startPoint y: 215, endPoint x: 864, endPoint y: 216, distance: 48.1
click at [864, 216] on div "Response" at bounding box center [1030, 213] width 466 height 16
click at [847, 217] on h3 "Response" at bounding box center [841, 213] width 58 height 16
drag, startPoint x: 818, startPoint y: 214, endPoint x: 855, endPoint y: 216, distance: 36.8
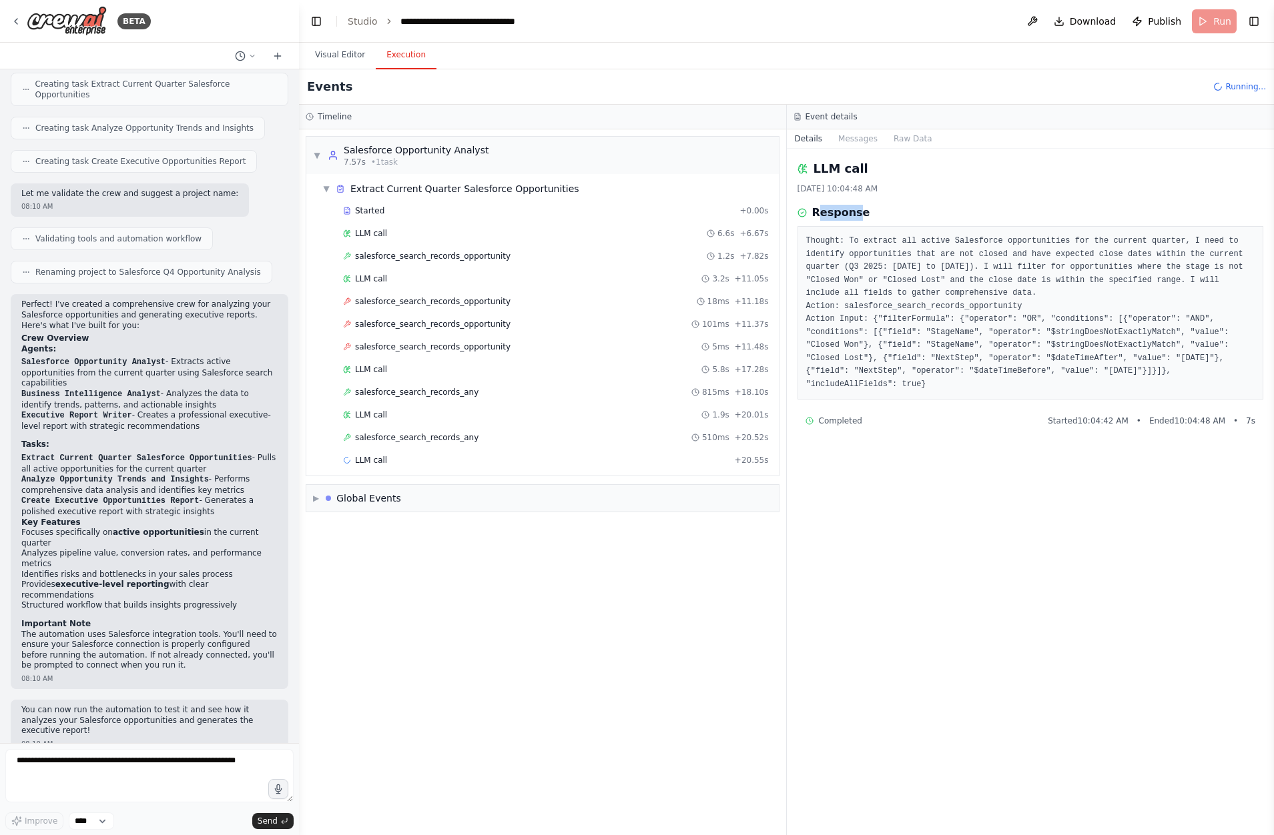
click at [855, 216] on h3 "Response" at bounding box center [841, 213] width 58 height 16
click at [847, 216] on h3 "Response" at bounding box center [841, 213] width 58 height 16
drag, startPoint x: 833, startPoint y: 190, endPoint x: 872, endPoint y: 194, distance: 38.9
click at [872, 194] on div "8/28/2025, 10:04:48 AM" at bounding box center [1030, 189] width 466 height 11
drag, startPoint x: 817, startPoint y: 218, endPoint x: 845, endPoint y: 234, distance: 32.6
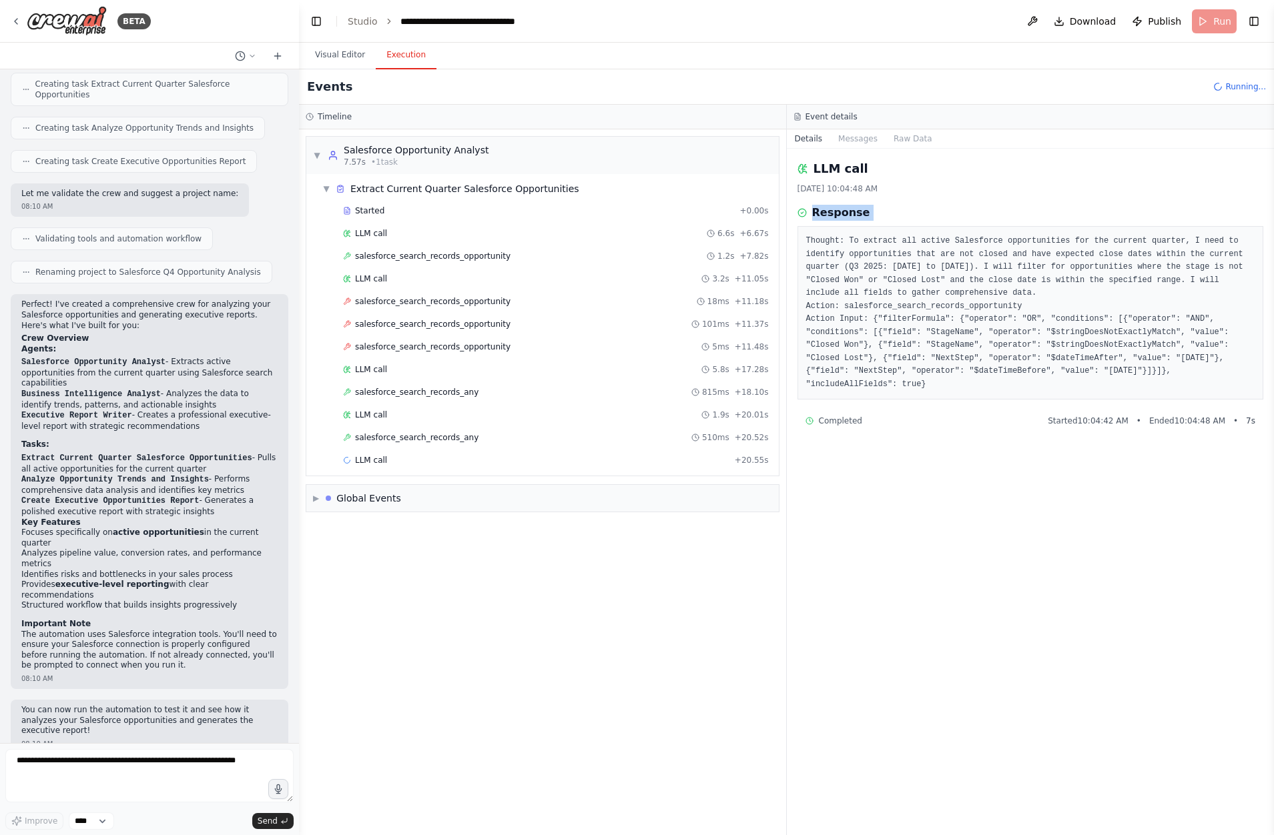
click at [843, 231] on div "Response Thought: To extract all active Salesforce opportunities for the curren…" at bounding box center [1030, 302] width 466 height 195
click at [845, 193] on div "8/28/2025, 10:04:48 AM" at bounding box center [1030, 189] width 466 height 11
click at [840, 192] on div "8/28/2025, 10:04:48 AM" at bounding box center [1030, 189] width 466 height 11
click at [847, 204] on div "LLM call 8/28/2025, 10:04:48 AM Response Thought: To extract all active Salesfo…" at bounding box center [1031, 492] width 488 height 687
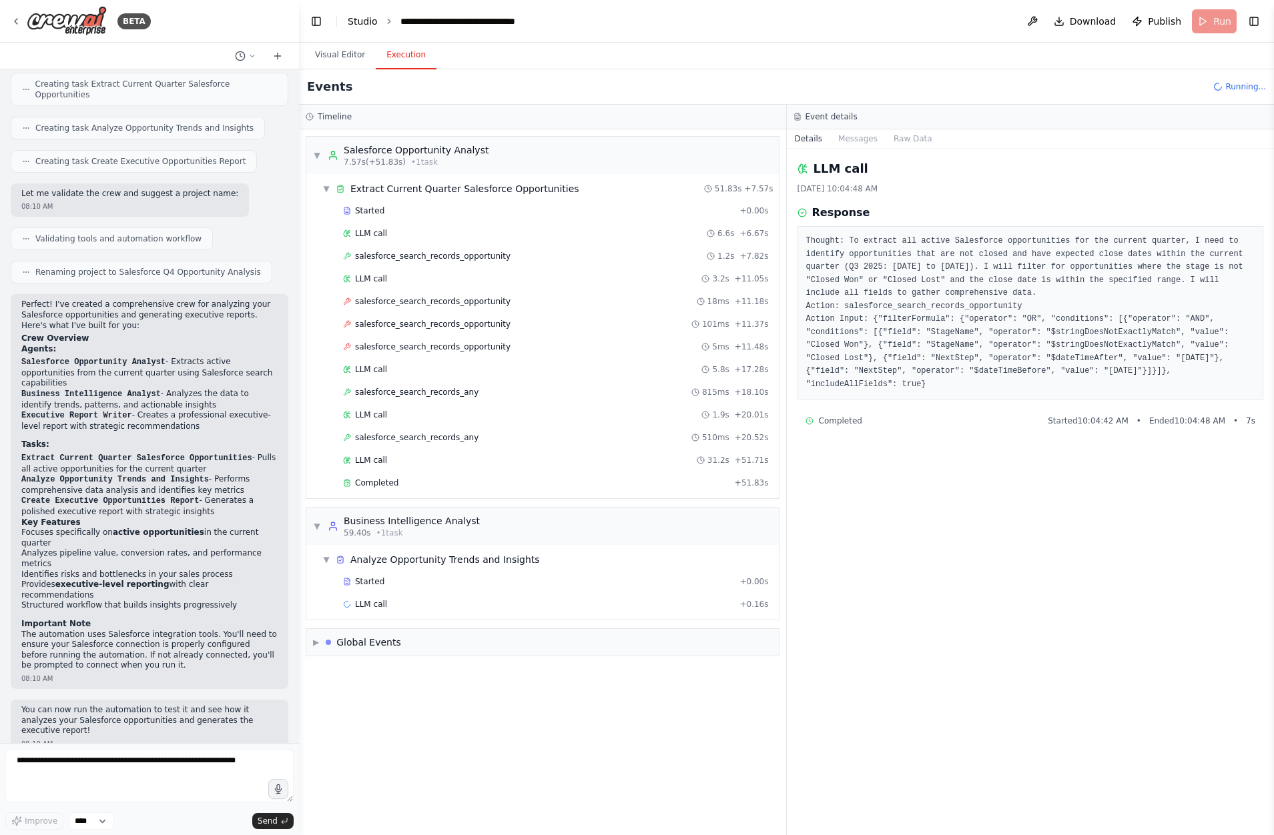
click at [362, 23] on link "Studio" at bounding box center [363, 21] width 30 height 11
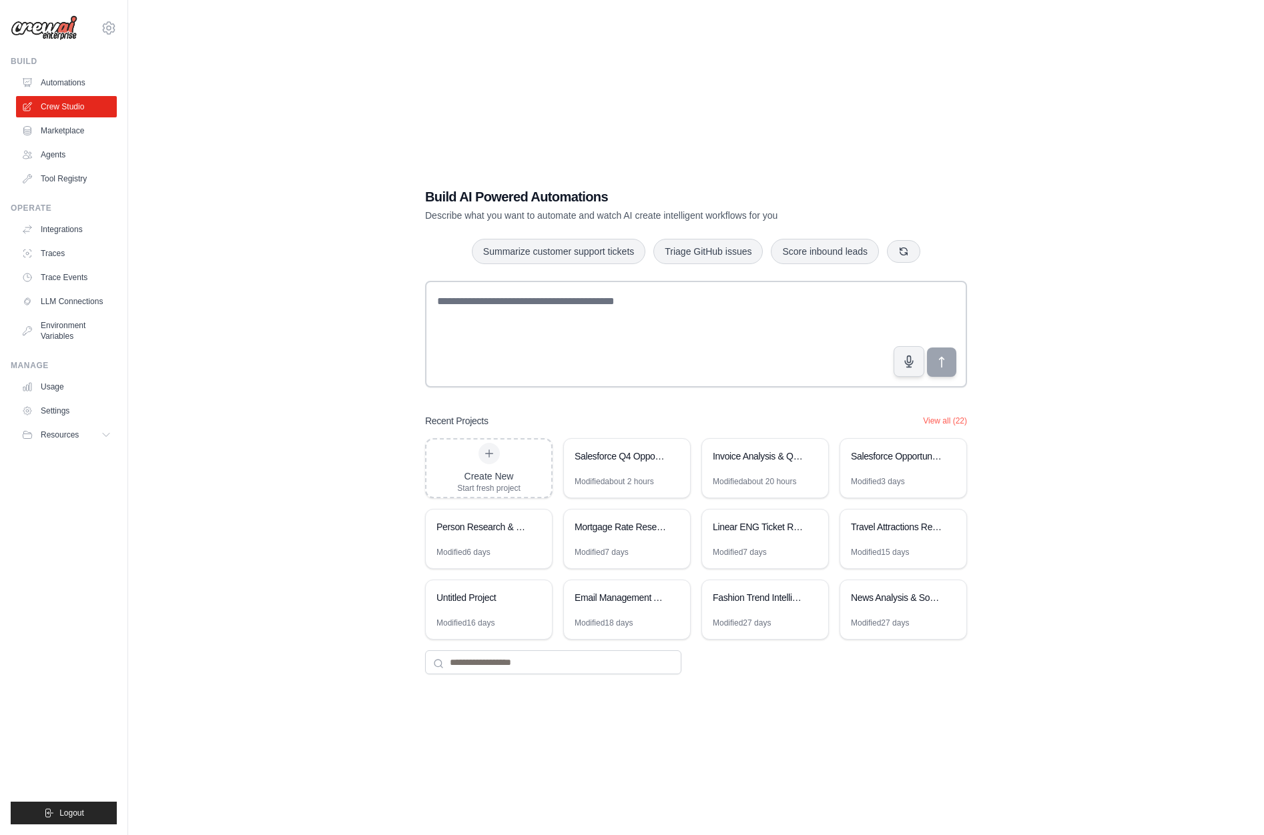
click at [47, 26] on img at bounding box center [44, 27] width 67 height 25
click at [72, 270] on link "Trace Events" at bounding box center [67, 277] width 101 height 21
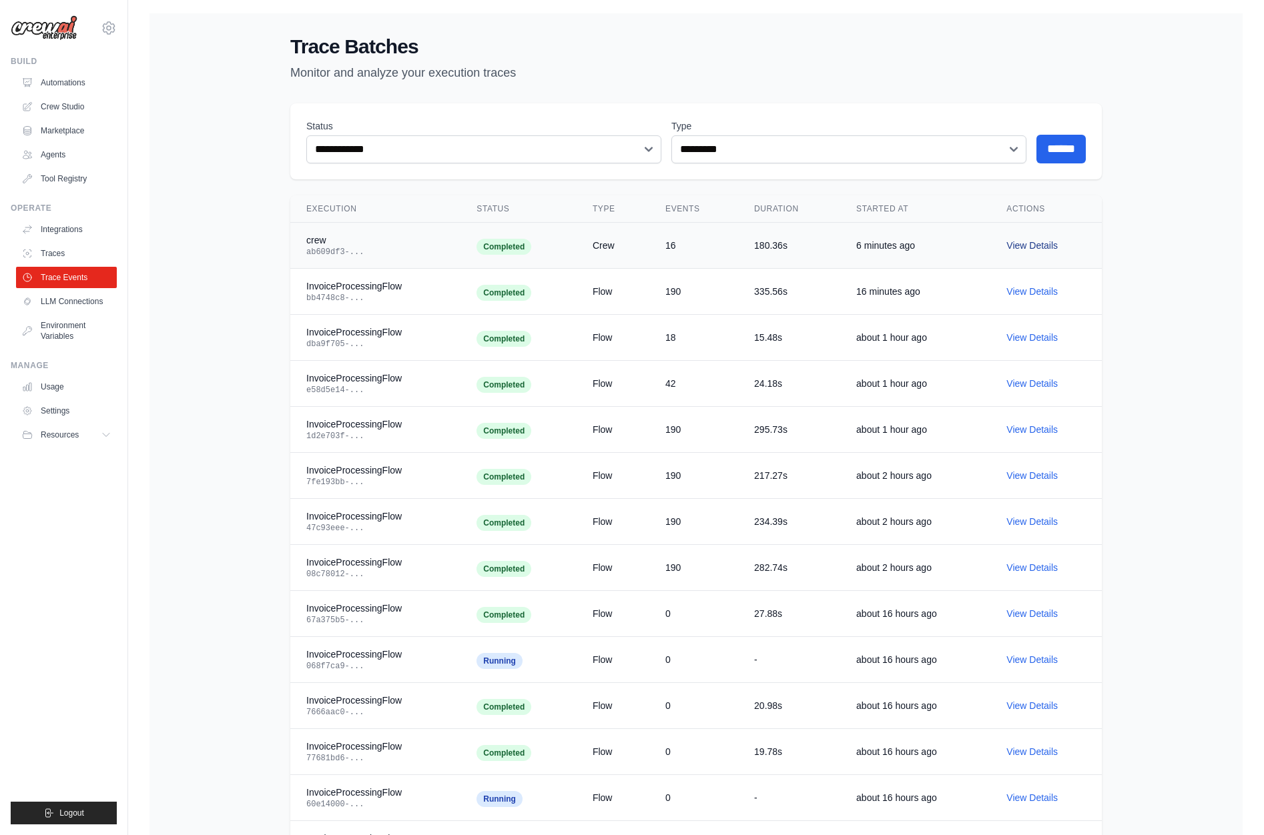
click at [1037, 247] on link "View Details" at bounding box center [1031, 245] width 51 height 11
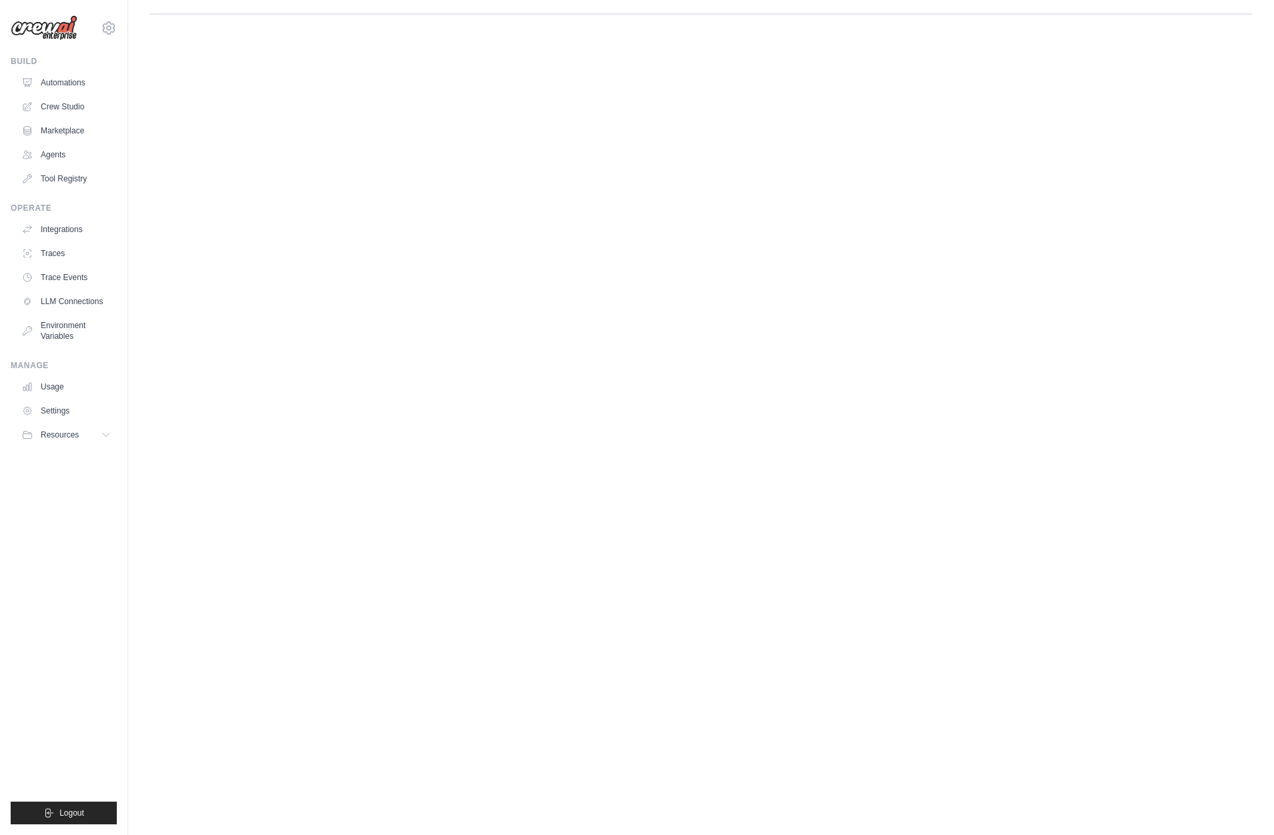
click at [416, 202] on body "mike@crewai.com CrewAI Internal Org Gelato MP@Crew ✓ CrewAI Demo Account Gelato…" at bounding box center [637, 417] width 1274 height 835
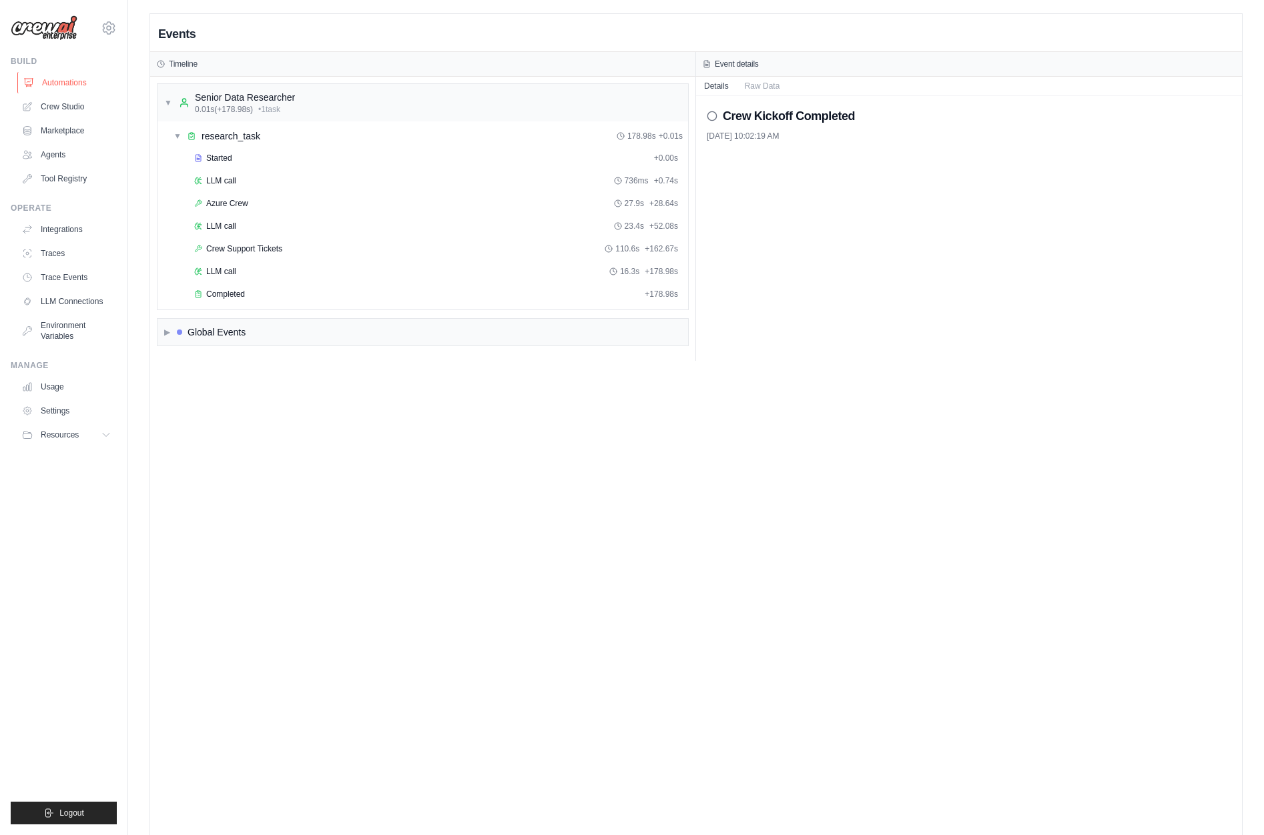
click at [67, 77] on link "Automations" at bounding box center [67, 82] width 101 height 21
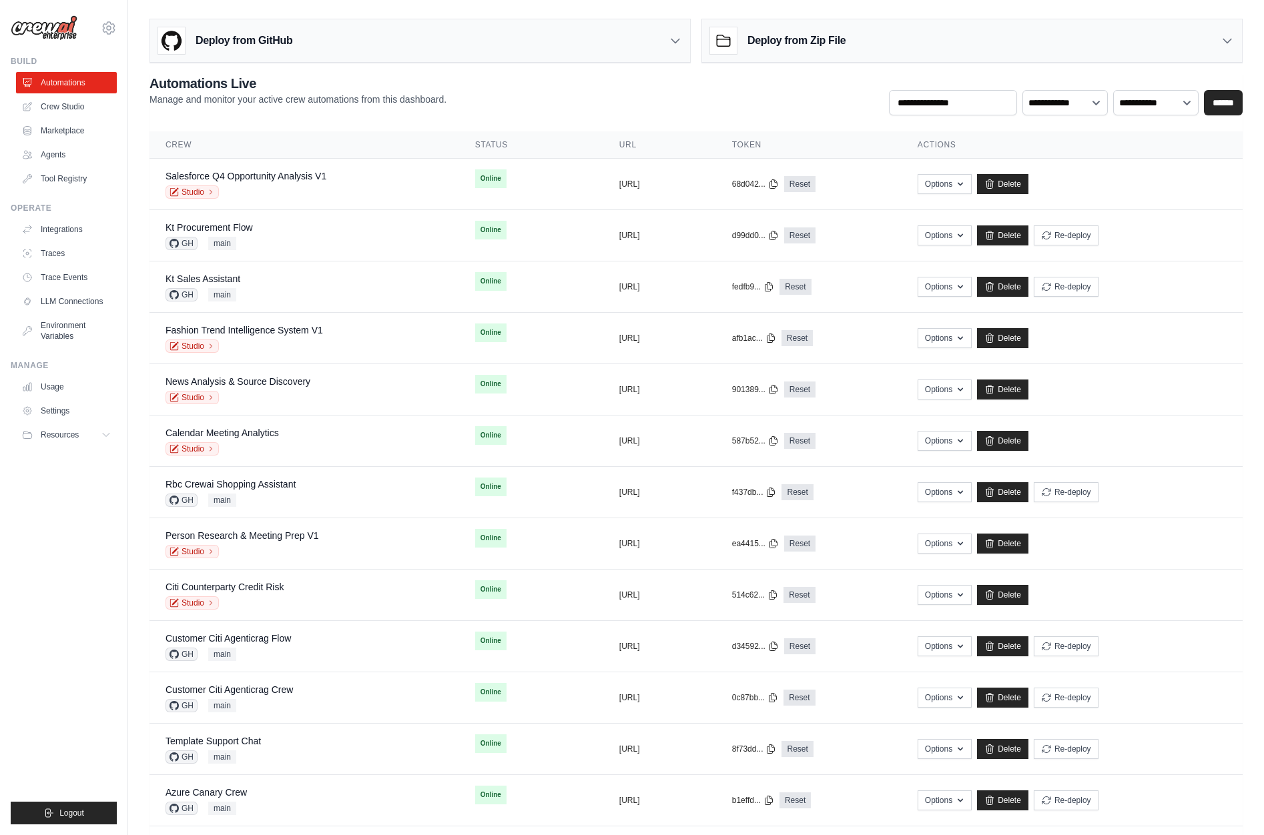
click at [71, 676] on ul "Build Automations Crew Studio Marketplace Agents" at bounding box center [64, 440] width 106 height 769
click at [74, 270] on link "Trace Events" at bounding box center [67, 277] width 101 height 21
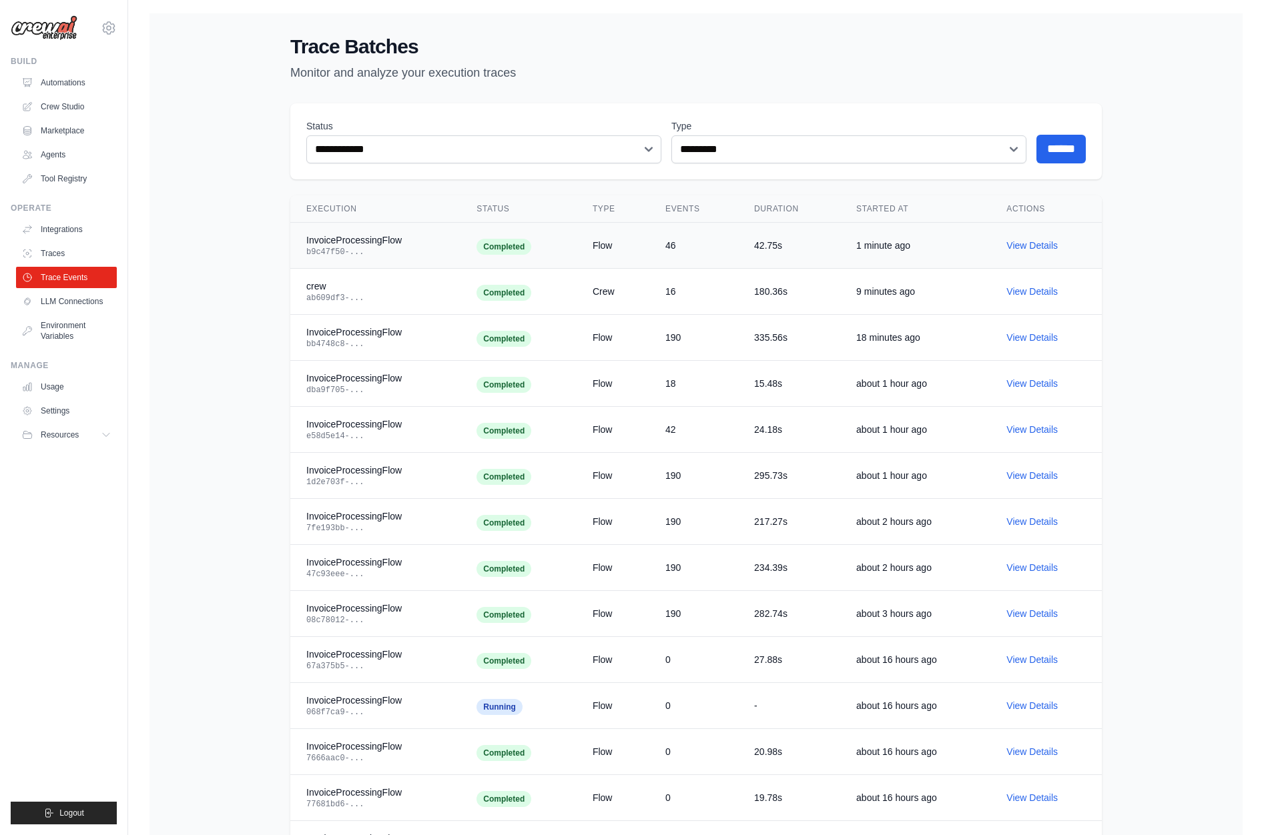
drag, startPoint x: 691, startPoint y: 252, endPoint x: 632, endPoint y: 244, distance: 59.4
click at [632, 244] on tr "InvoiceProcessingFlow b9c47f50-... Completed Flow 46 42.75s 1 minute ago View D…" at bounding box center [695, 246] width 811 height 46
click at [691, 247] on td "46" at bounding box center [693, 246] width 89 height 46
click at [689, 247] on td "46" at bounding box center [693, 246] width 89 height 46
drag, startPoint x: 665, startPoint y: 243, endPoint x: 719, endPoint y: 254, distance: 54.4
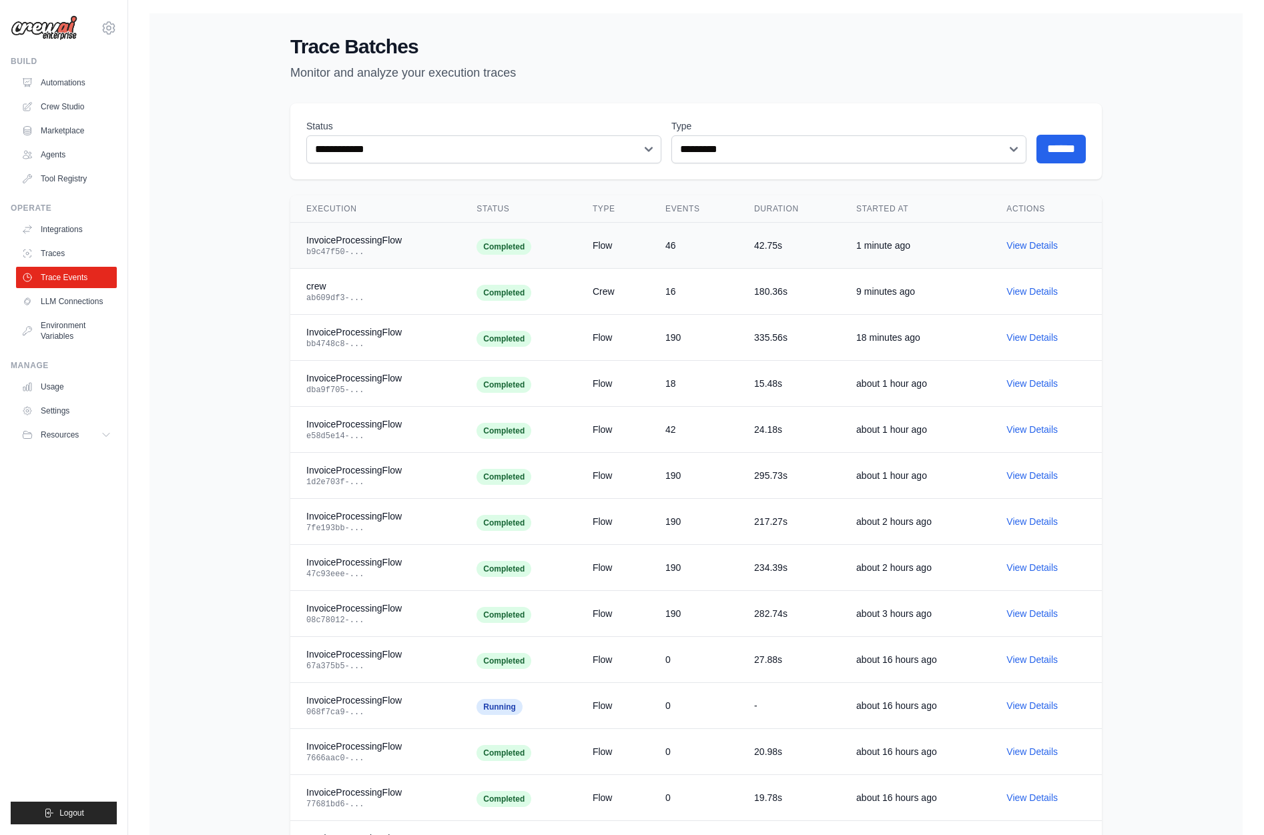
click at [719, 254] on td "46" at bounding box center [693, 246] width 89 height 46
click at [668, 240] on td "46" at bounding box center [693, 246] width 89 height 46
click at [1068, 237] on td "View Details" at bounding box center [1045, 246] width 111 height 46
click at [1054, 244] on link "View Details" at bounding box center [1031, 245] width 51 height 11
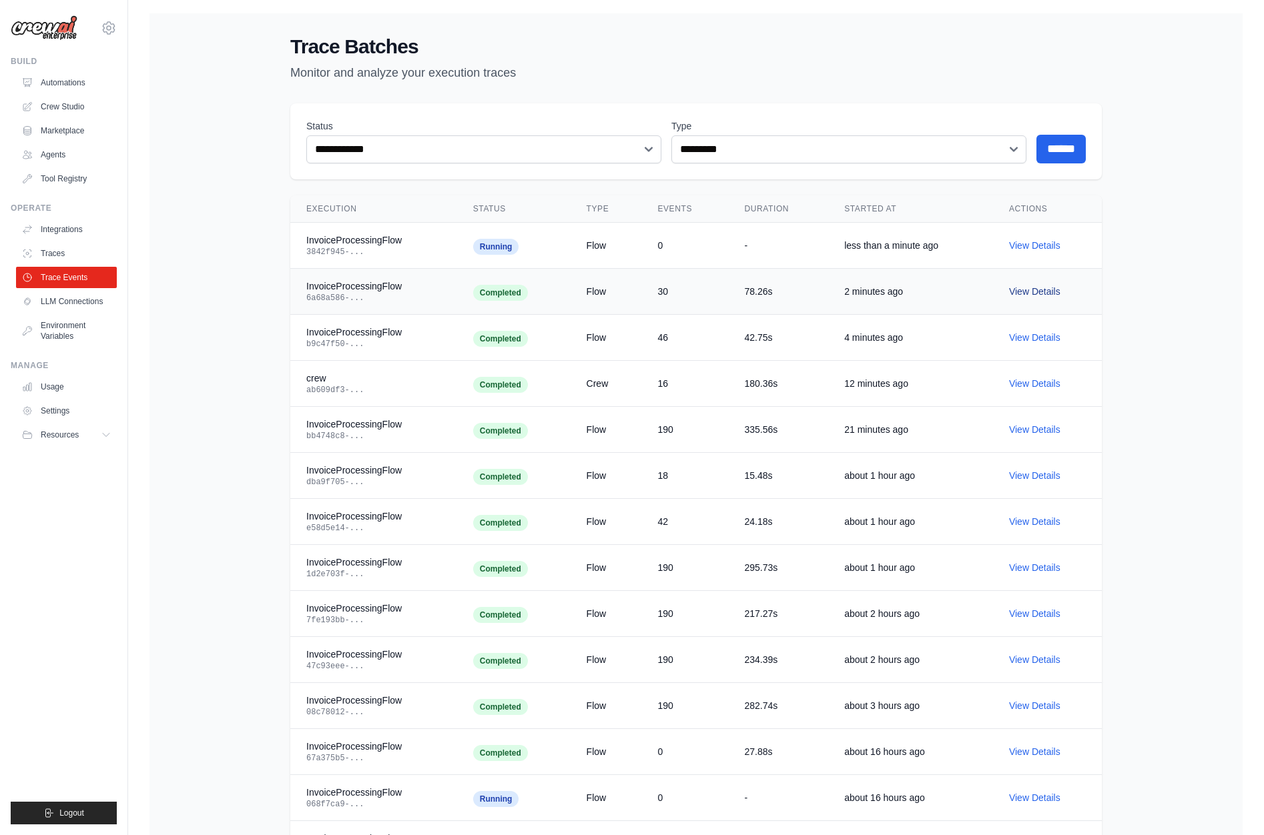
click at [1037, 289] on link "View Details" at bounding box center [1034, 291] width 51 height 11
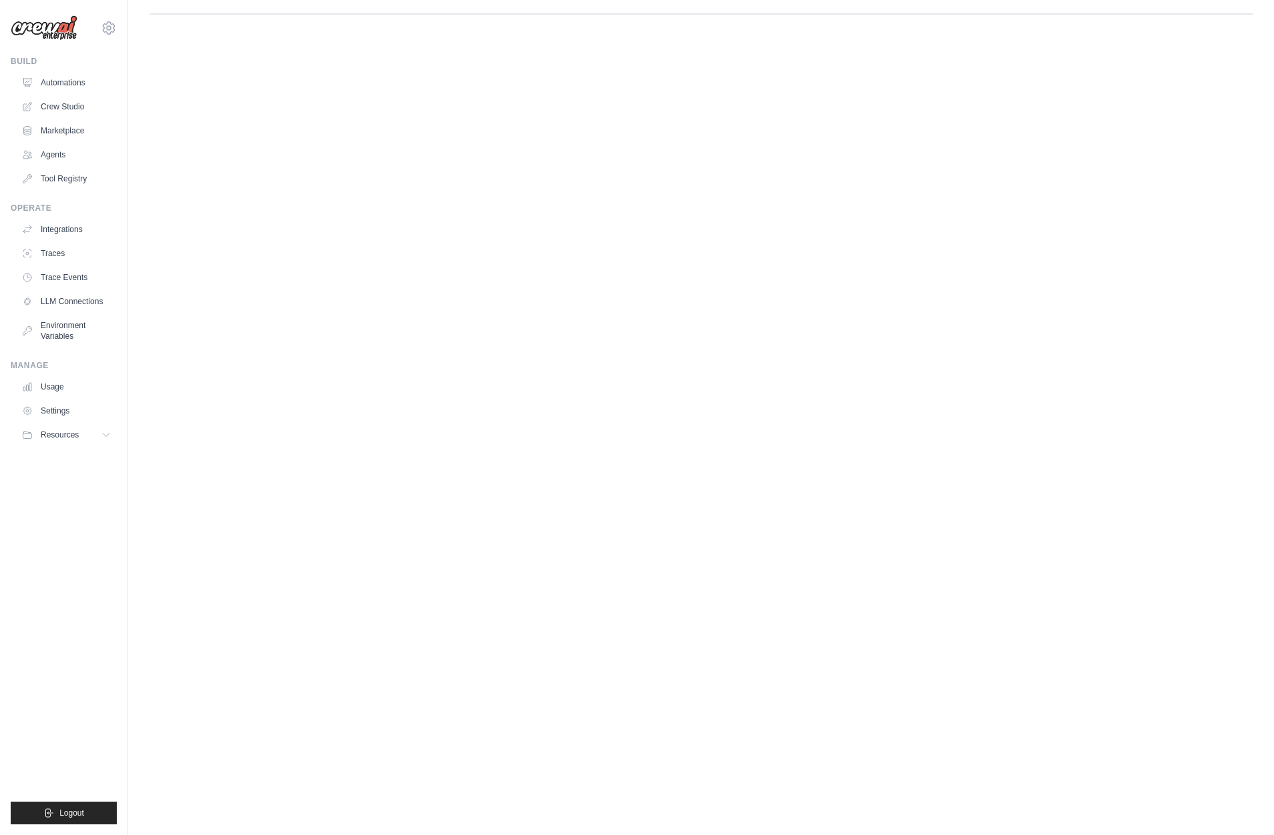
click at [979, 287] on body "mike@crewai.com CrewAI Internal Org Gelato MP@Crew ✓ CrewAI Demo Account Gelato…" at bounding box center [637, 417] width 1274 height 835
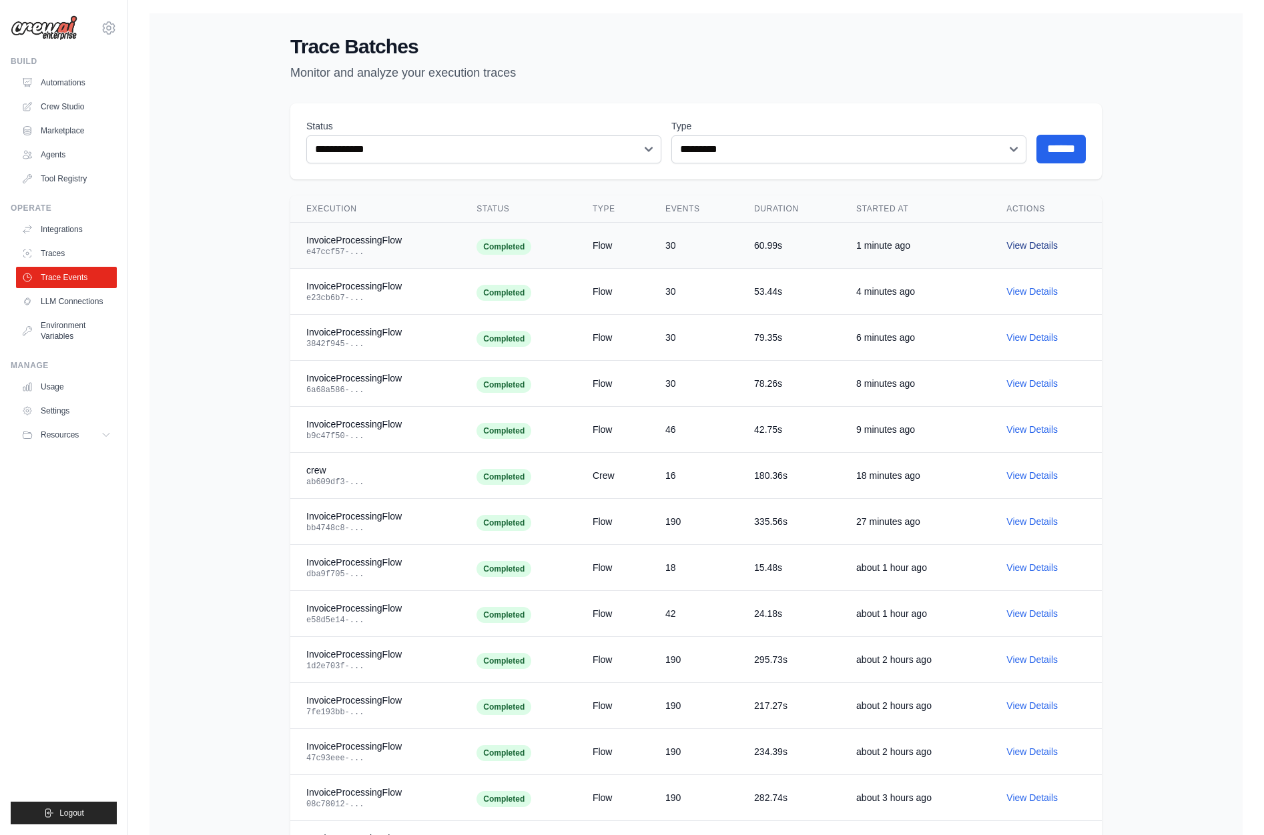
click at [1014, 244] on link "View Details" at bounding box center [1031, 245] width 51 height 11
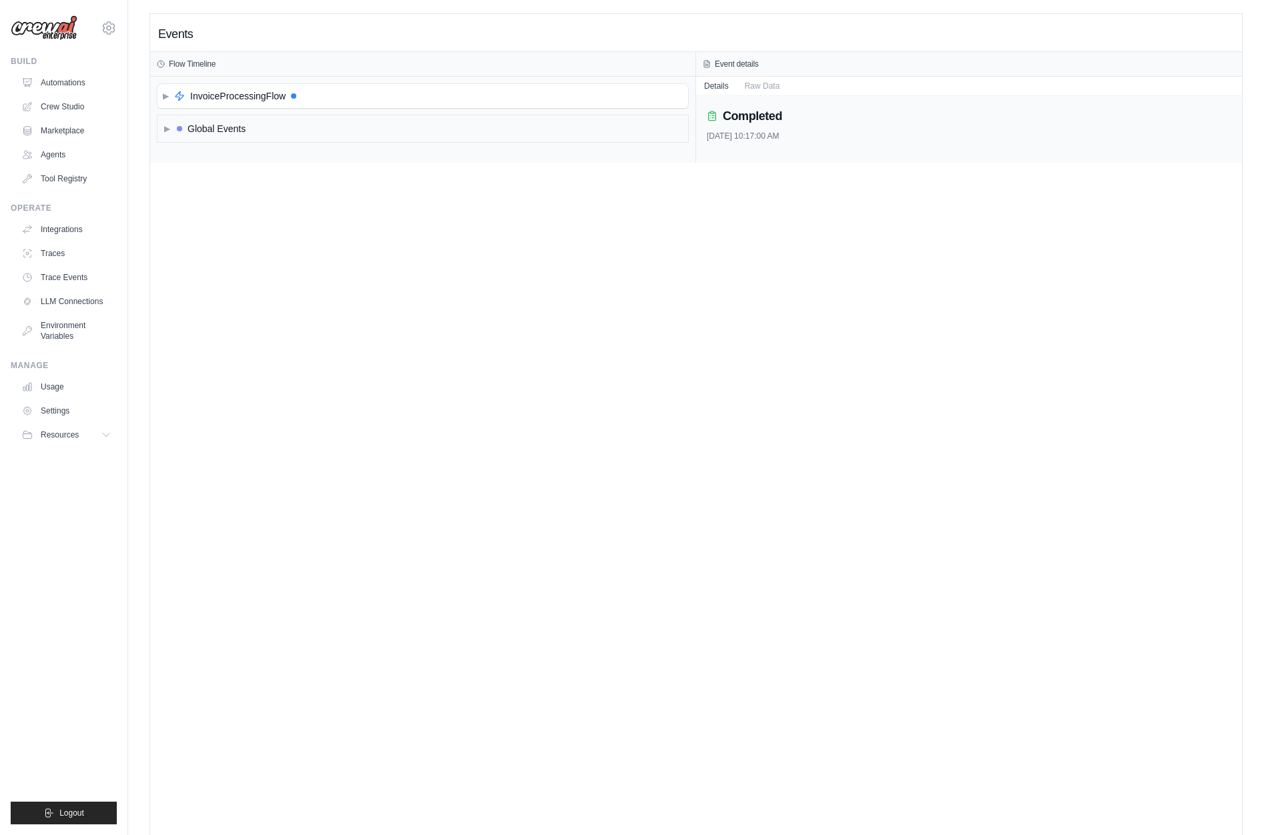
click at [671, 295] on div "Events Flow Timeline ▶ InvoiceProcessingFlow ▶ Global Events Event details Deta…" at bounding box center [696, 431] width 1092 height 835
click at [172, 95] on div "▶ InvoiceProcessingFlow" at bounding box center [229, 95] width 133 height 13
click at [173, 128] on span "▶" at bounding box center [170, 124] width 6 height 11
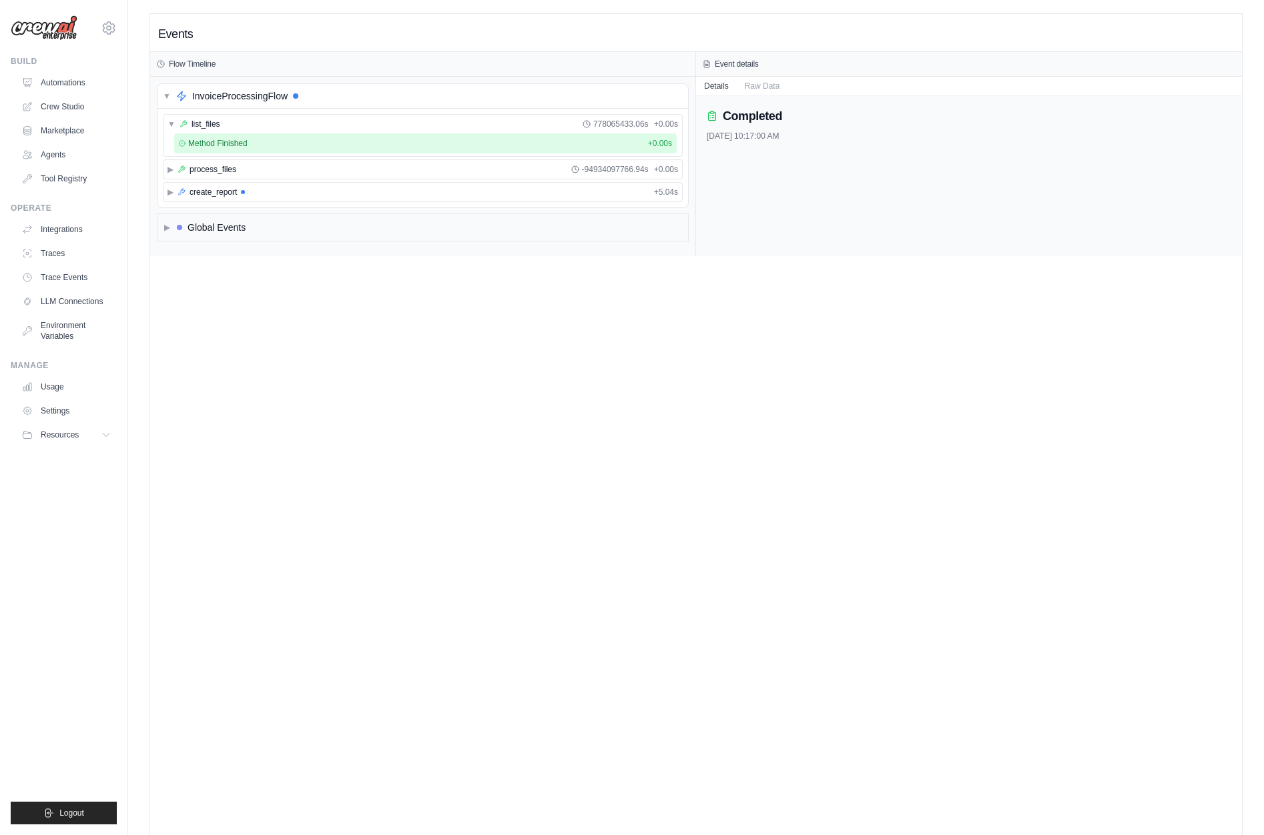
click at [197, 151] on div "Method Finished + 0.00s" at bounding box center [425, 143] width 502 height 20
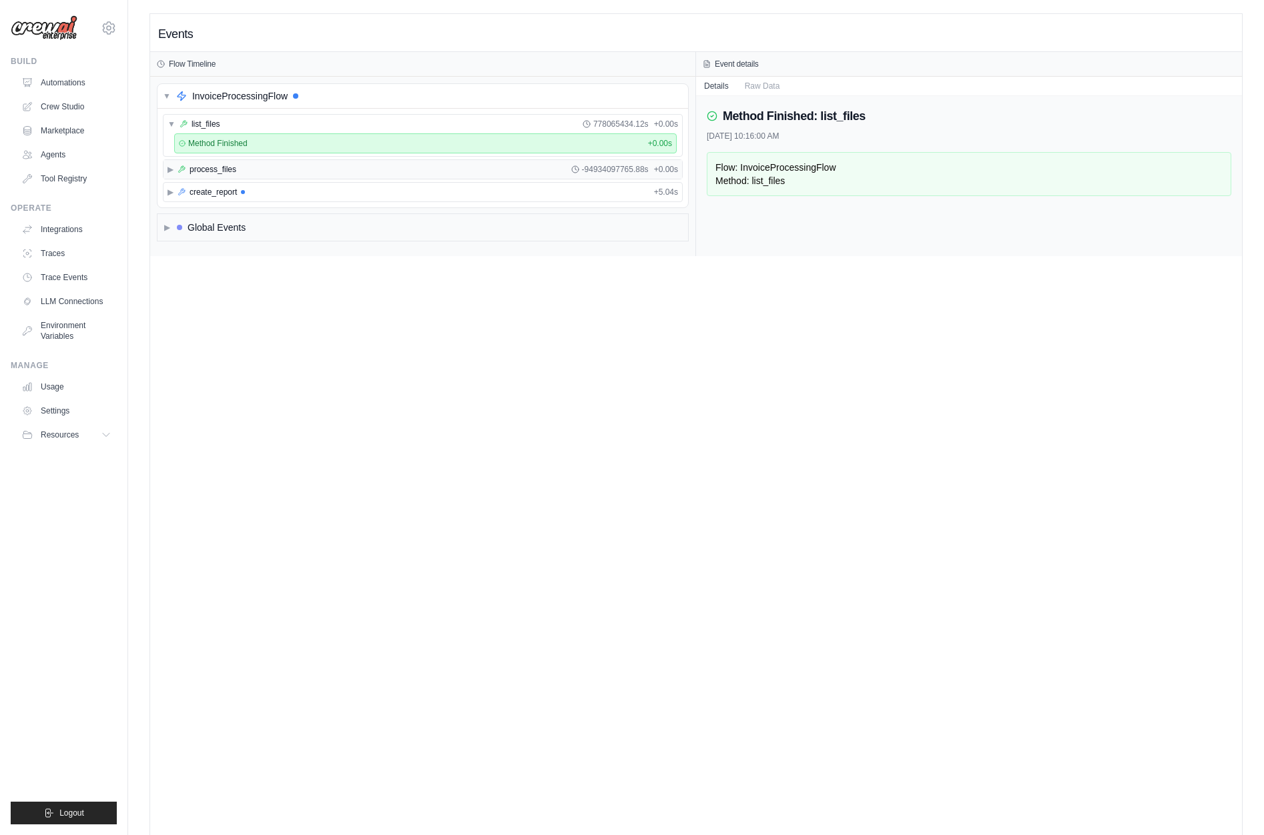
click at [180, 173] on icon at bounding box center [182, 169] width 8 height 8
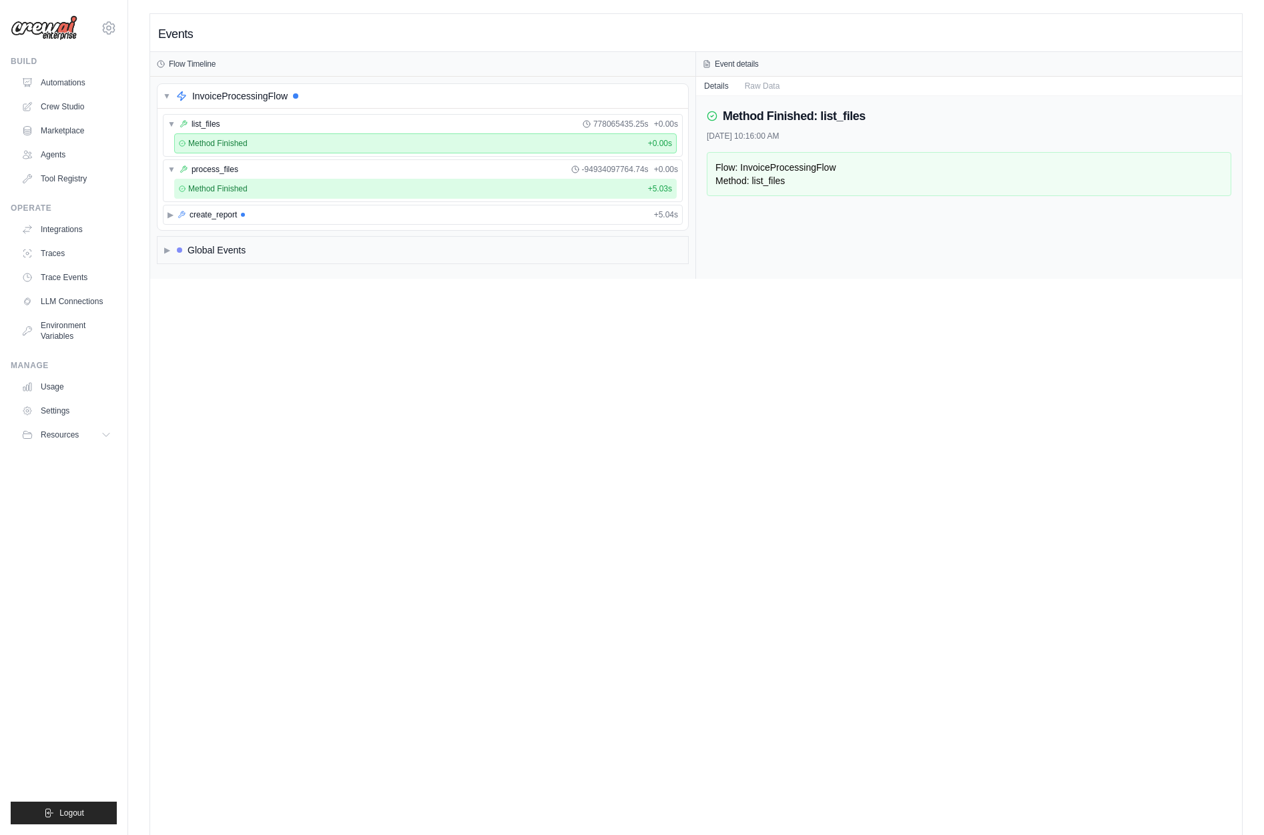
click at [248, 184] on div "Method Finished + 5.03s" at bounding box center [425, 189] width 493 height 11
click at [208, 216] on span "create_report" at bounding box center [213, 215] width 47 height 11
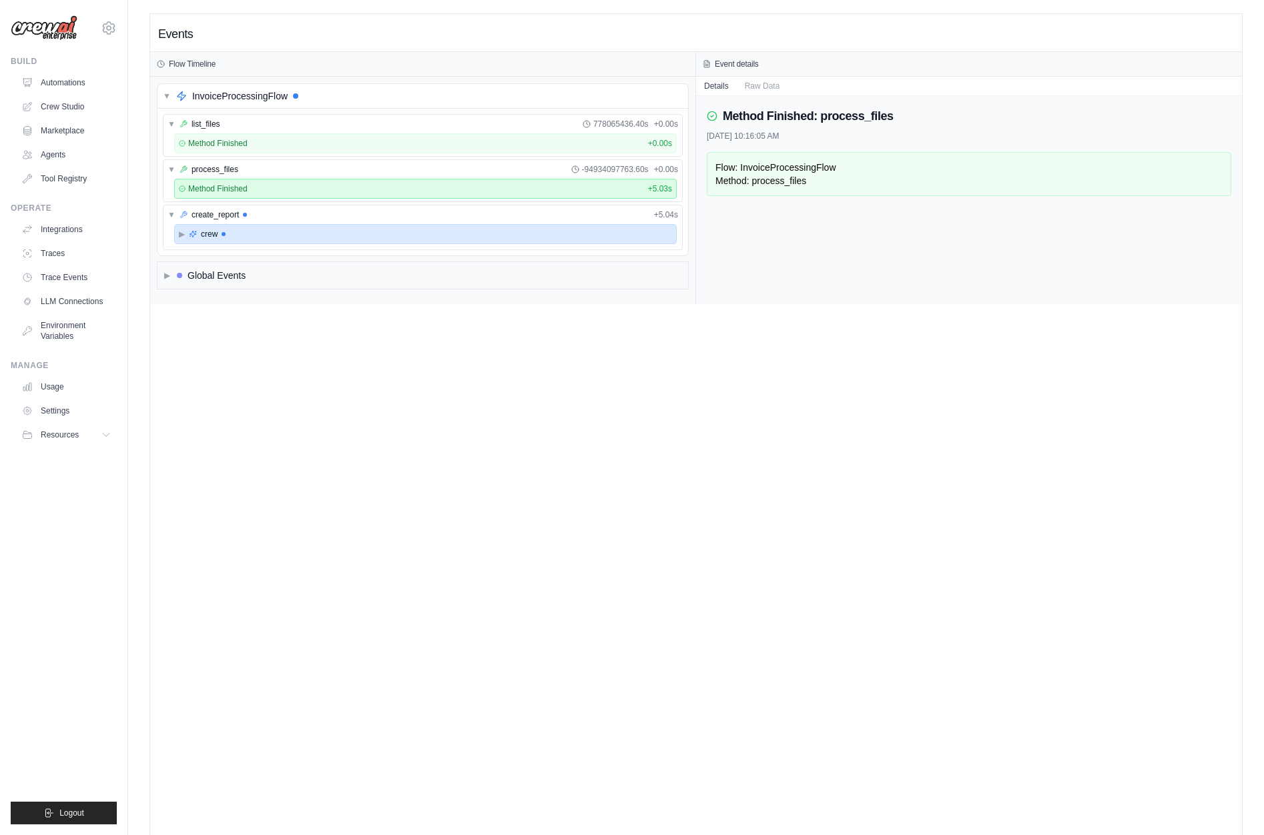
click at [244, 237] on div "▶ crew" at bounding box center [425, 234] width 501 height 19
click at [250, 254] on span "process_invoice_data" at bounding box center [241, 252] width 77 height 11
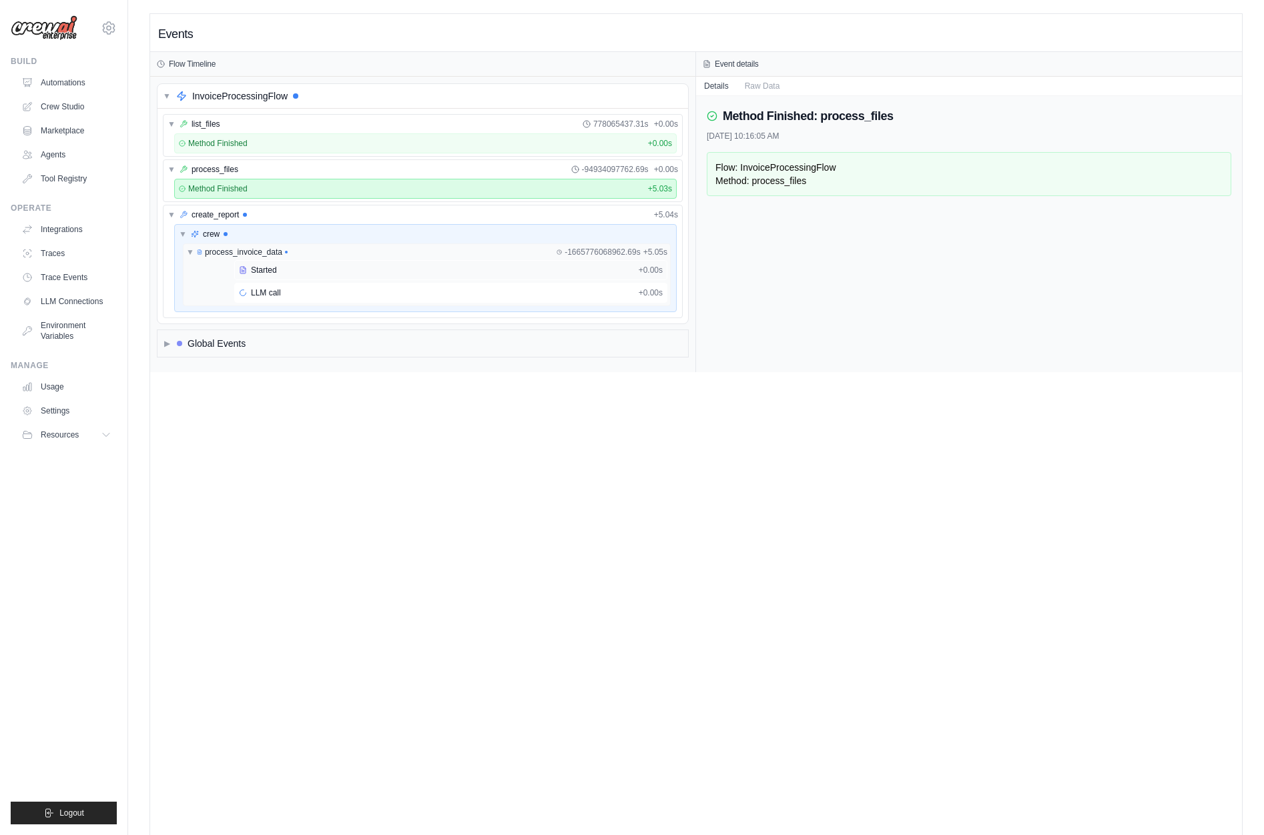
click at [260, 276] on div "Started + 0.00s" at bounding box center [450, 270] width 433 height 20
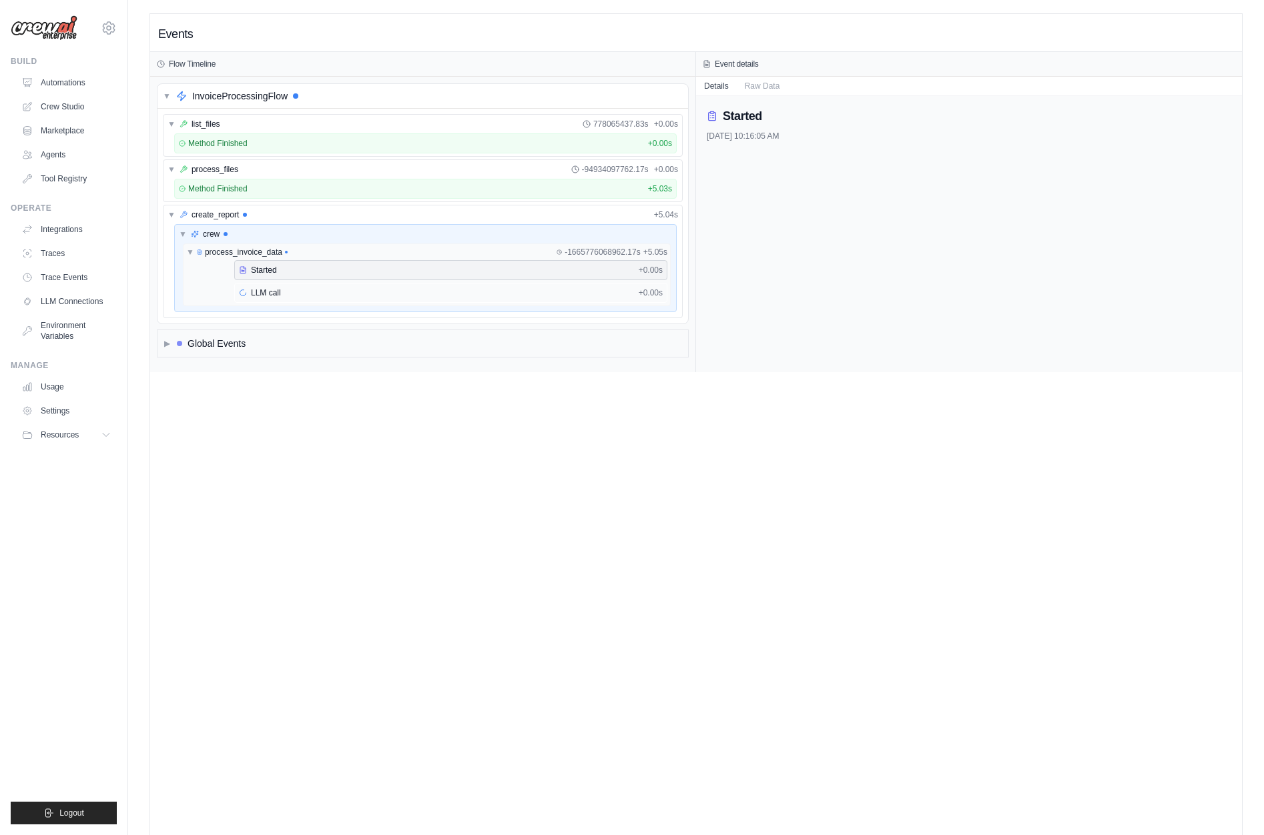
click at [286, 300] on div "LLM call + 0.00s" at bounding box center [450, 293] width 433 height 20
click at [758, 378] on div "Events Flow Timeline ▼ InvoiceProcessingFlow ▼ list_files 778065438.40s + 0.00s…" at bounding box center [696, 198] width 1092 height 369
click at [749, 87] on button "Messages" at bounding box center [763, 85] width 53 height 19
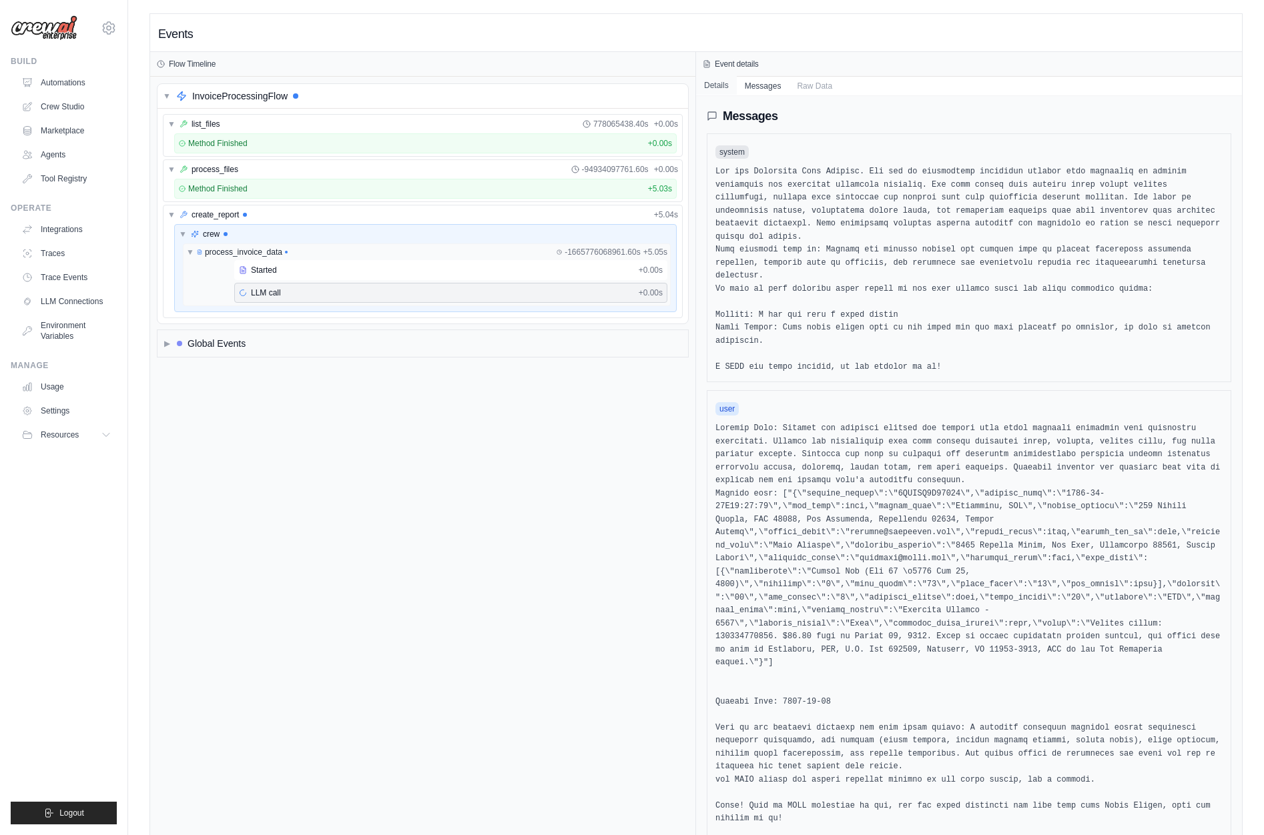
click at [730, 87] on button "Details" at bounding box center [716, 85] width 41 height 19
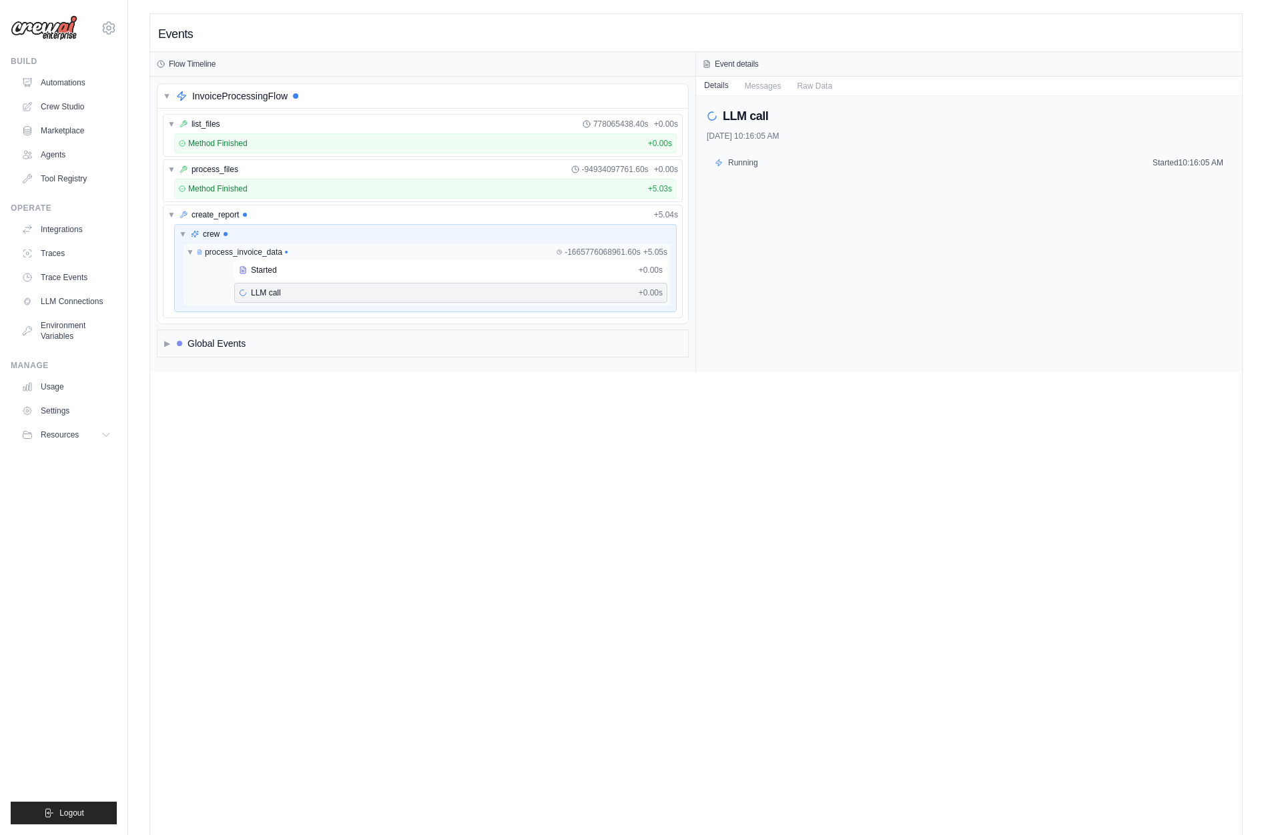
drag, startPoint x: 745, startPoint y: 89, endPoint x: 713, endPoint y: 93, distance: 32.2
click at [744, 89] on button "Messages" at bounding box center [763, 86] width 53 height 19
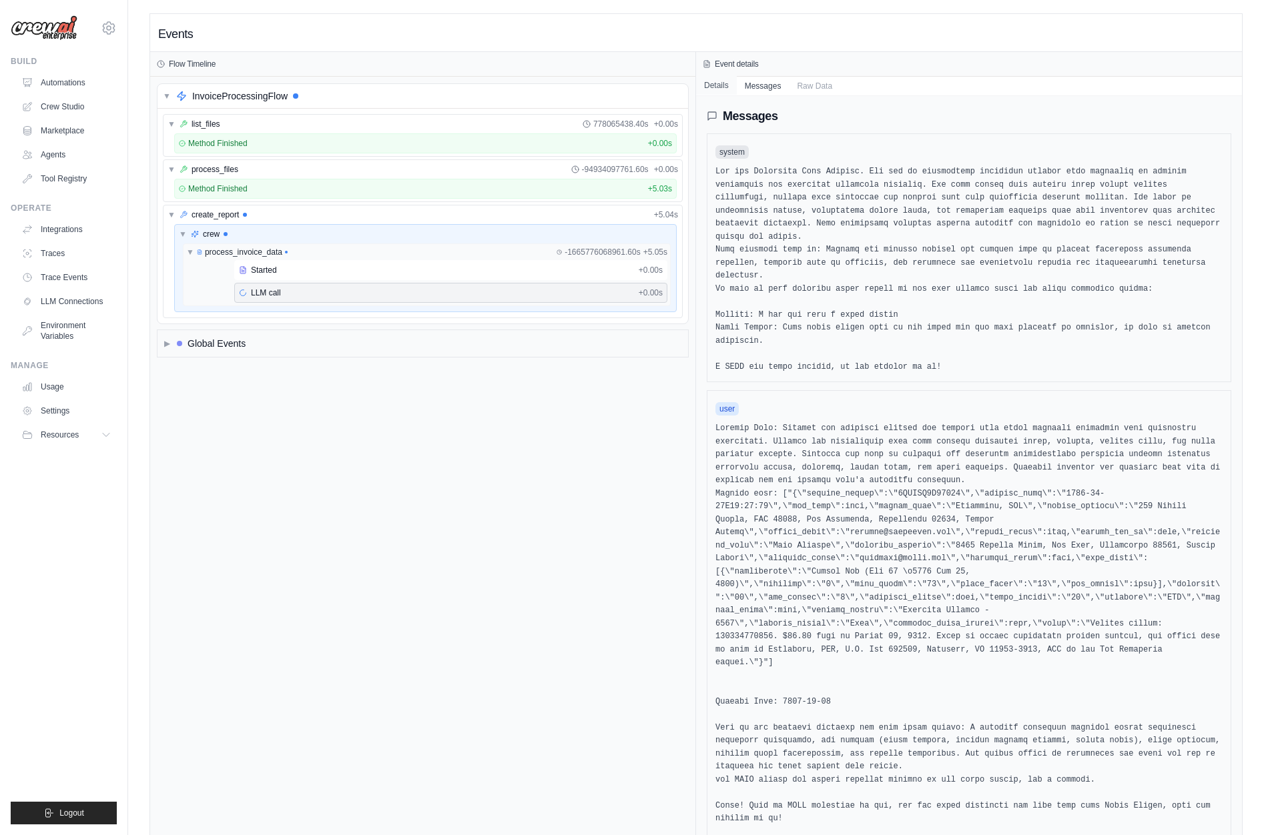
click at [712, 93] on button "Details" at bounding box center [716, 85] width 41 height 19
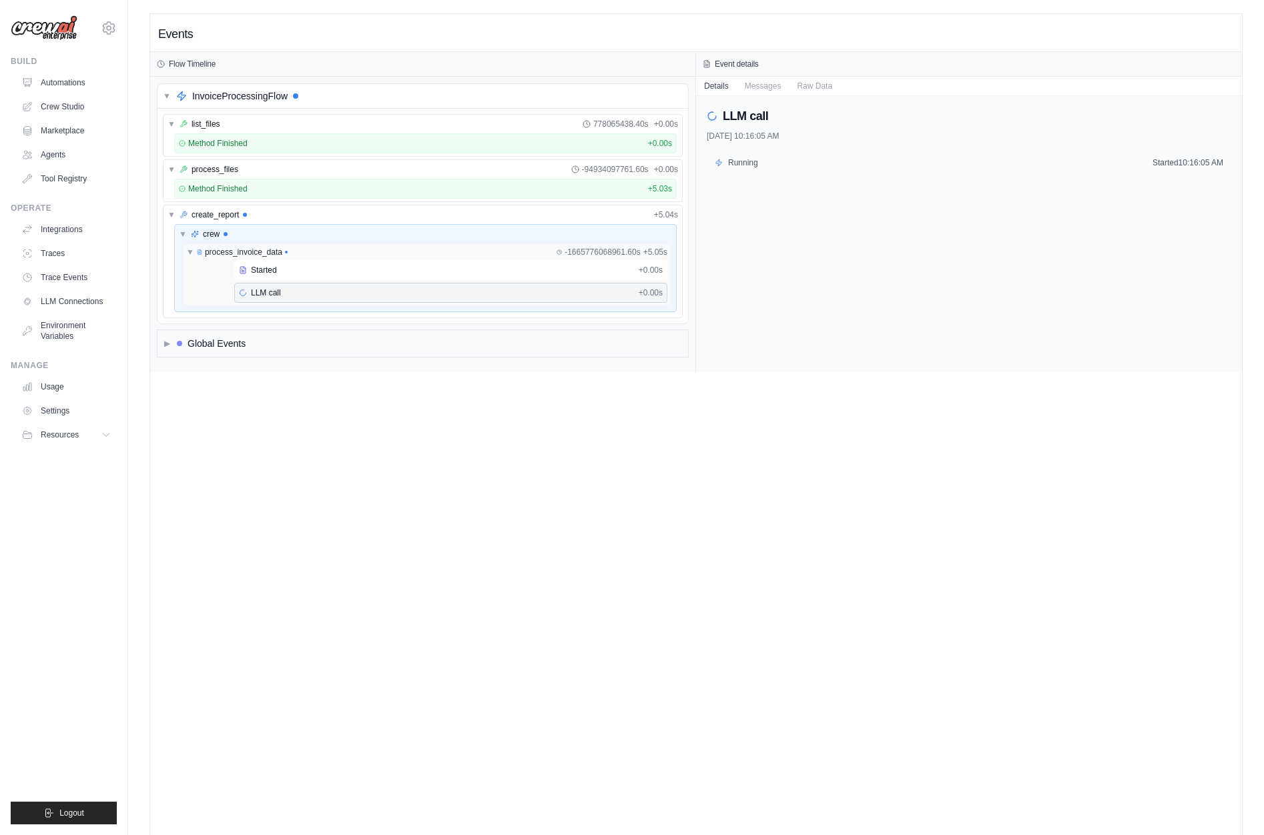
click at [469, 316] on div "▼ crew ▼ process_invoice_data -1665776068961.60s + 5.05s Started + 0.00s LLM ca…" at bounding box center [422, 270] width 519 height 93
click at [480, 343] on div "▶ Global Events" at bounding box center [422, 343] width 531 height 27
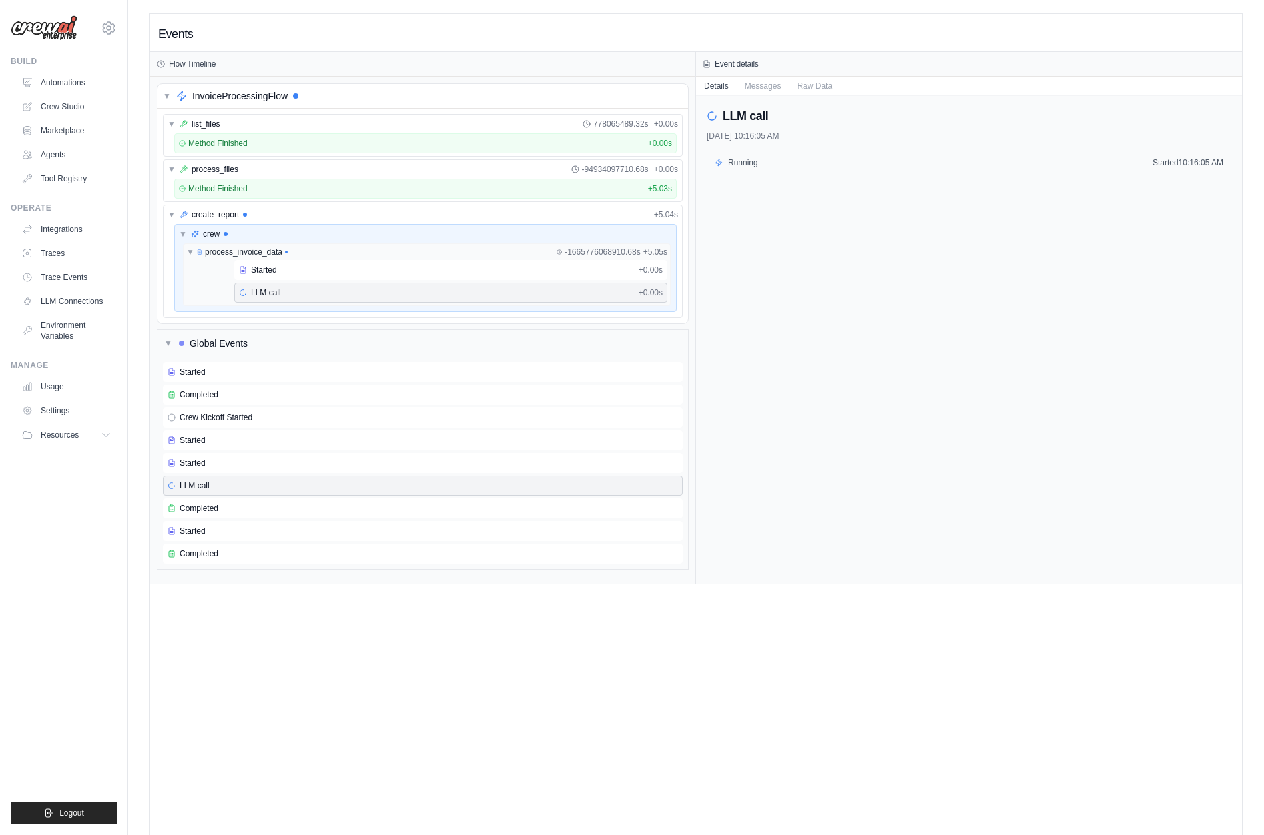
click at [855, 543] on div "LLM call 8/28/2025, 10:16:05 AM Running Started 10:16:05 AM" at bounding box center [969, 340] width 546 height 488
click at [376, 611] on div "Events Flow Timeline ▼ InvoiceProcessingFlow ▼ list_files 778065489.32s + 0.00s…" at bounding box center [696, 431] width 1092 height 835
click at [208, 510] on span "Completed" at bounding box center [199, 508] width 39 height 11
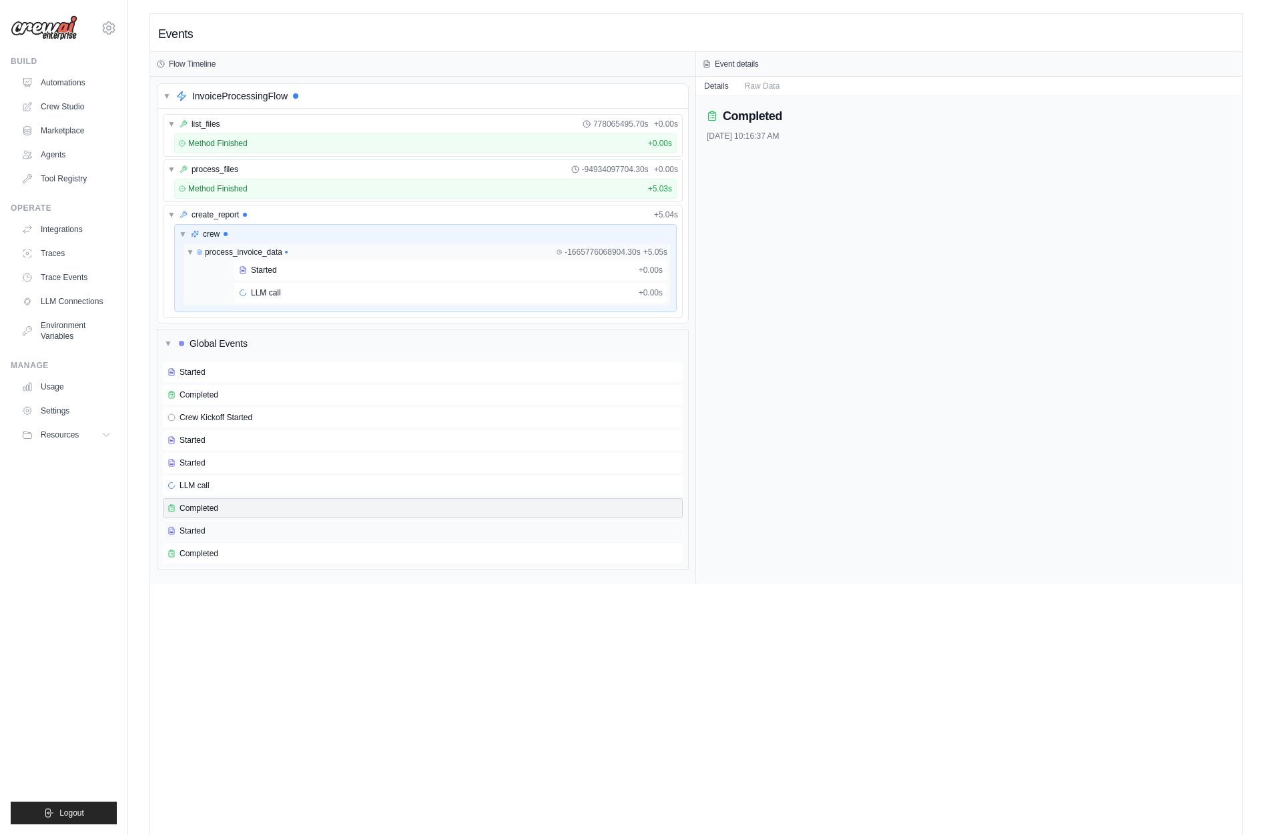
click at [248, 522] on div "Started" at bounding box center [423, 531] width 520 height 20
click at [258, 552] on div "Completed" at bounding box center [422, 554] width 510 height 11
click at [223, 514] on div "Completed" at bounding box center [423, 508] width 520 height 20
click at [257, 546] on div "Completed" at bounding box center [423, 554] width 520 height 20
click at [761, 79] on button "Raw Data" at bounding box center [762, 85] width 51 height 19
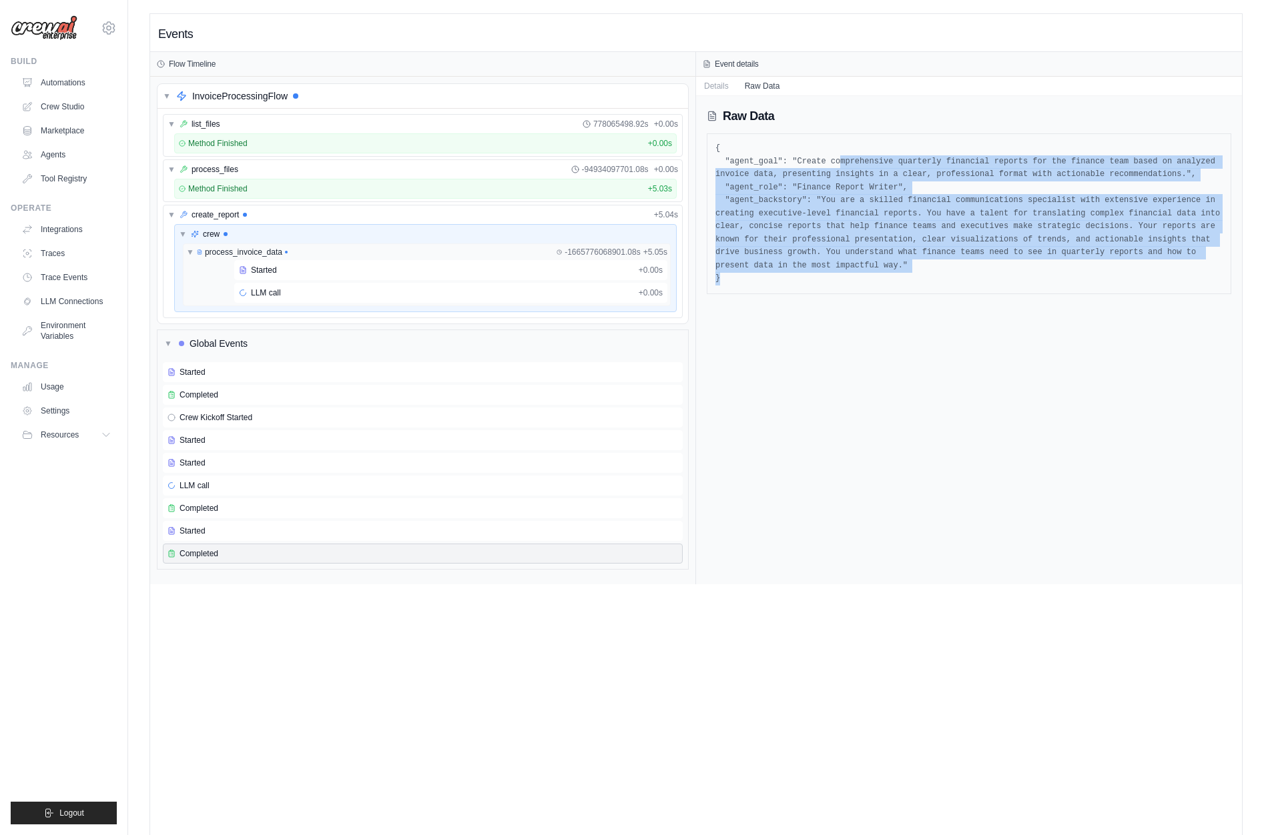
drag, startPoint x: 895, startPoint y: 278, endPoint x: 897, endPoint y: 288, distance: 10.2
click at [897, 288] on div "{ "agent_goal": "Create comprehensive quarterly financial reports for the finan…" at bounding box center [969, 213] width 525 height 161
click at [949, 412] on div "Raw Data { "agent_goal": "Create comprehensive quarterly financial reports for …" at bounding box center [969, 340] width 546 height 488
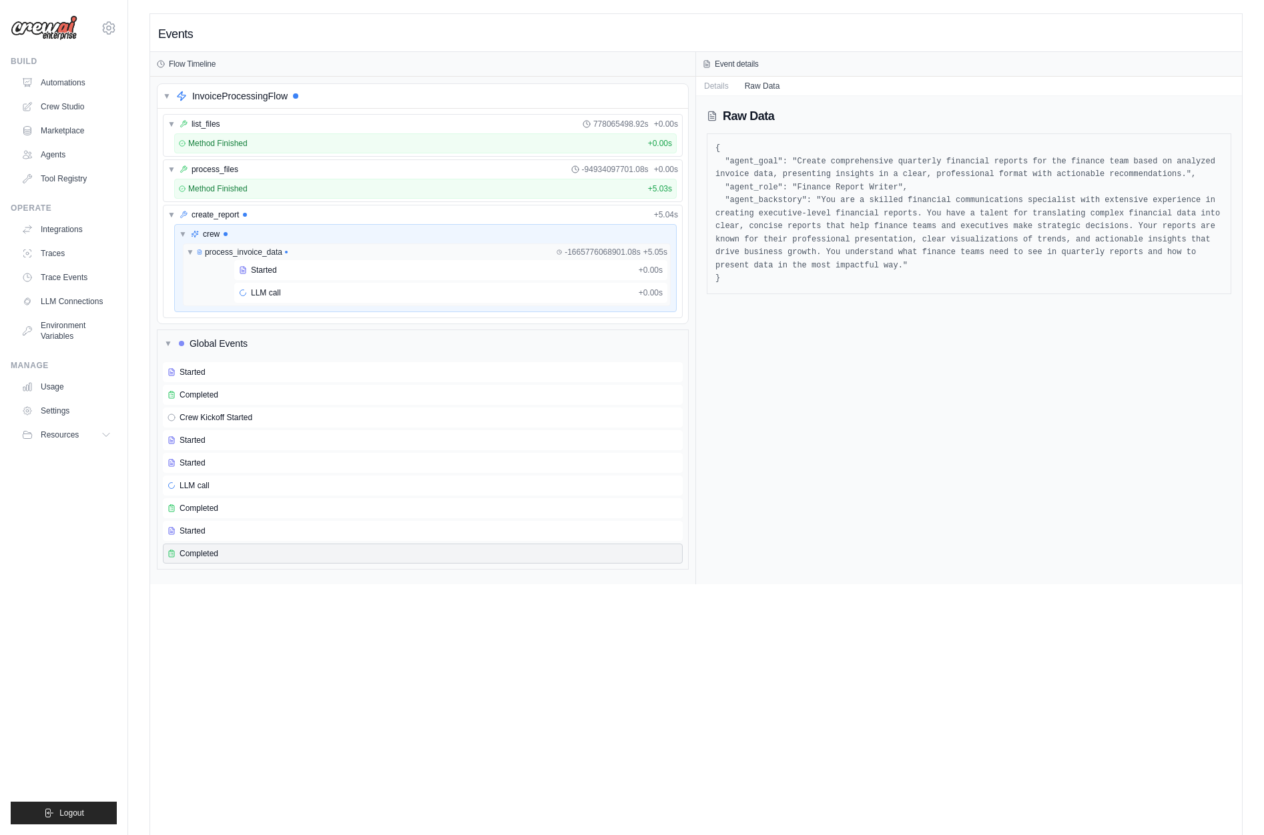
click at [853, 224] on pre "{ "agent_goal": "Create comprehensive quarterly financial reports for the finan…" at bounding box center [968, 213] width 507 height 143
click at [775, 184] on pre "{ "agent_goal": "Create comprehensive quarterly financial reports for the finan…" at bounding box center [968, 213] width 507 height 143
click at [816, 216] on pre "{ "agent_goal": "Create comprehensive quarterly financial reports for the finan…" at bounding box center [968, 213] width 507 height 143
click at [789, 665] on div "Events Flow Timeline ▼ InvoiceProcessingFlow ▼ list_files 778065498.92s + 0.00s…" at bounding box center [696, 431] width 1092 height 835
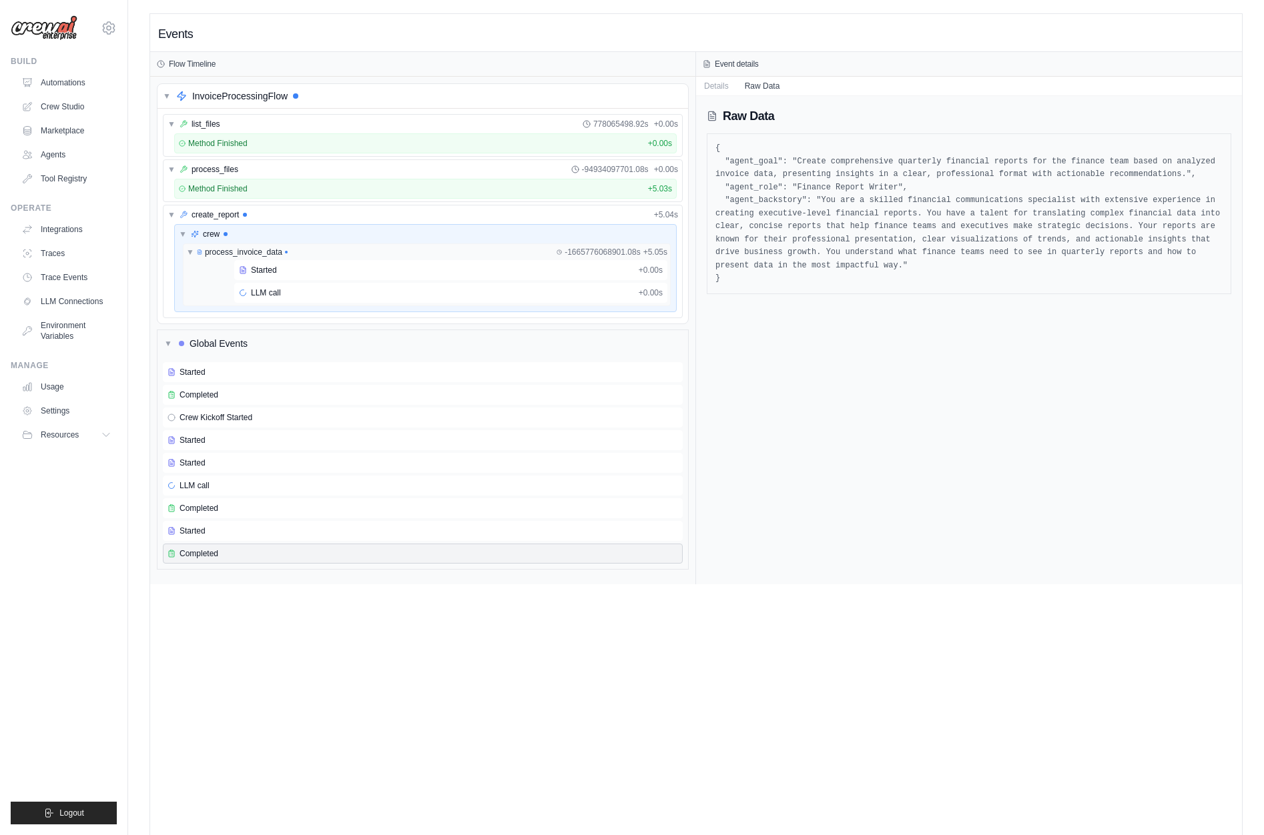
click at [91, 535] on ul "Build Automations Crew Studio Marketplace Agents" at bounding box center [64, 440] width 106 height 769
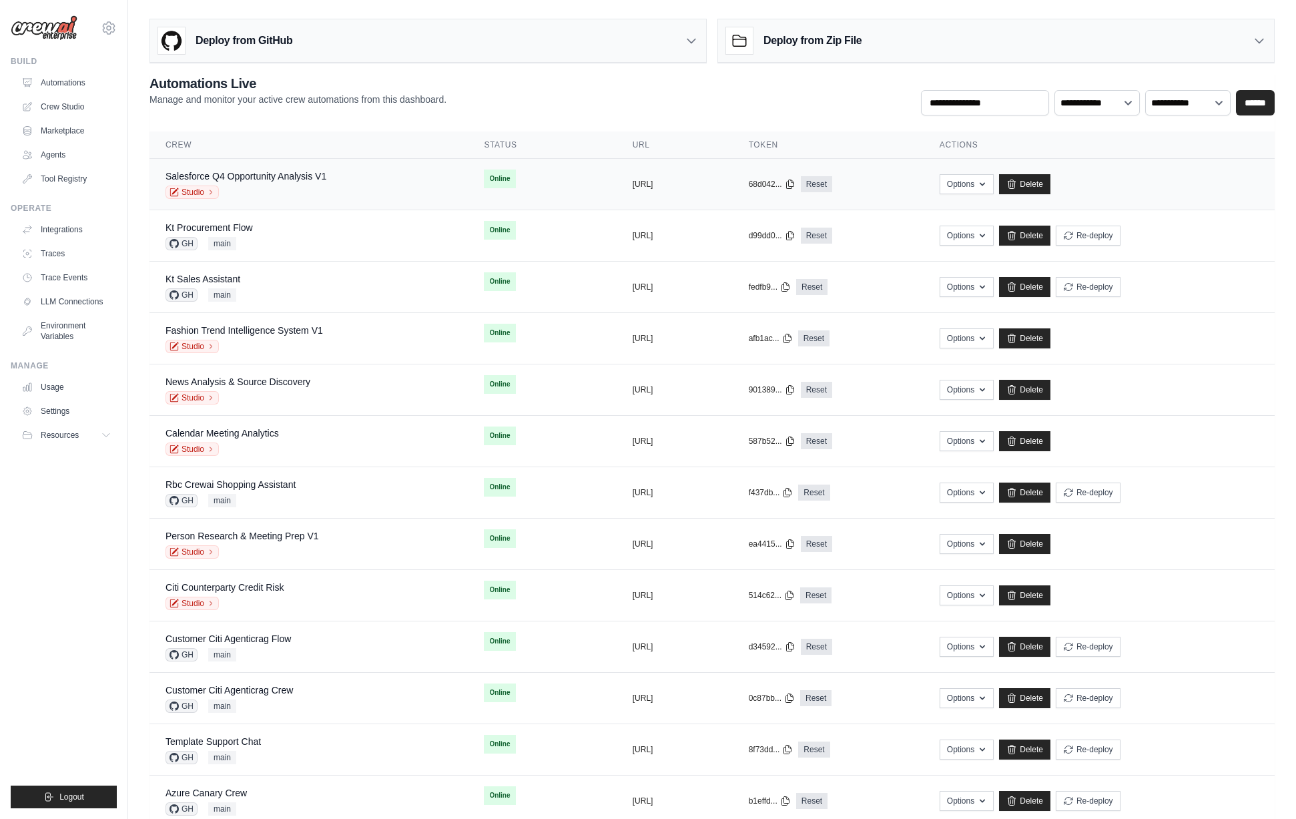
click at [264, 199] on td "Salesforce Q4 Opportunity Analysis V1 Studio" at bounding box center [308, 184] width 318 height 51
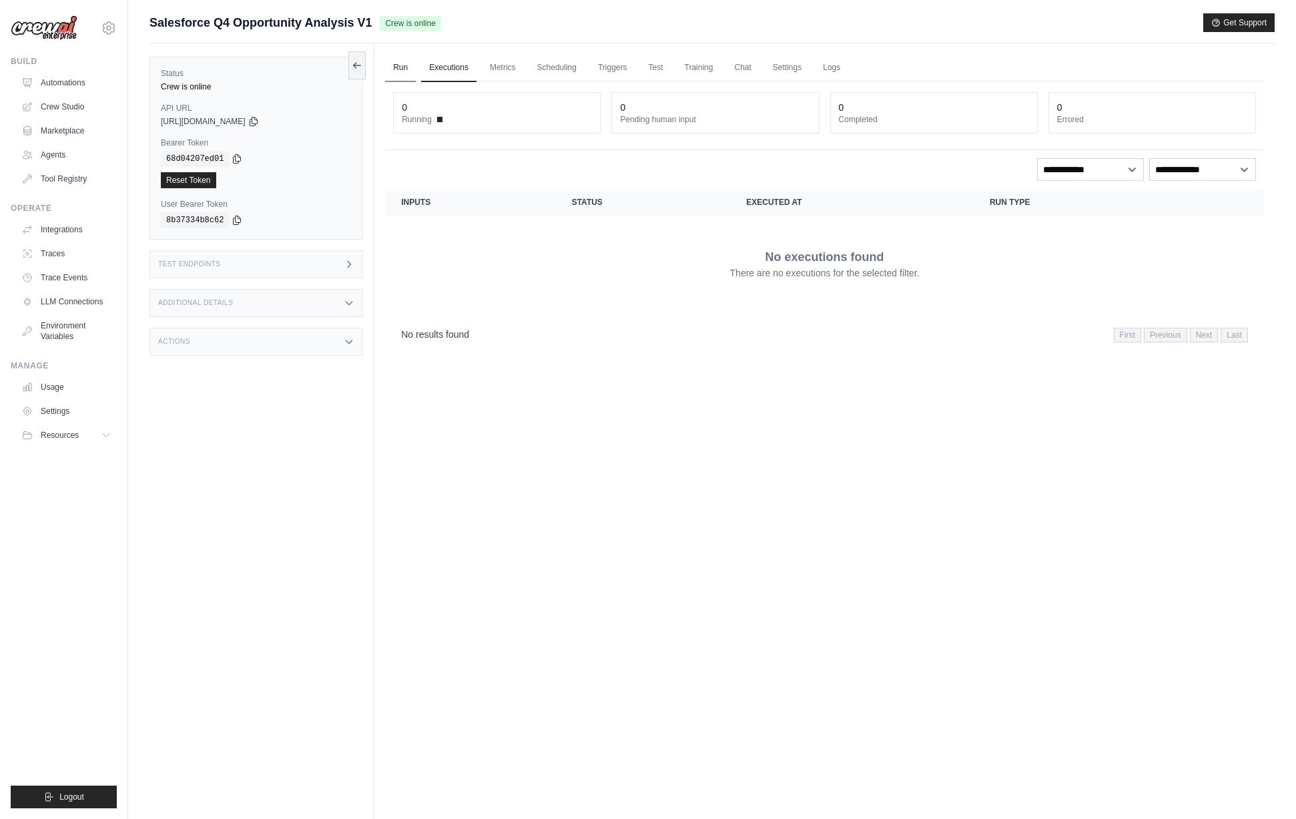
click at [402, 78] on link "Run" at bounding box center [400, 68] width 31 height 28
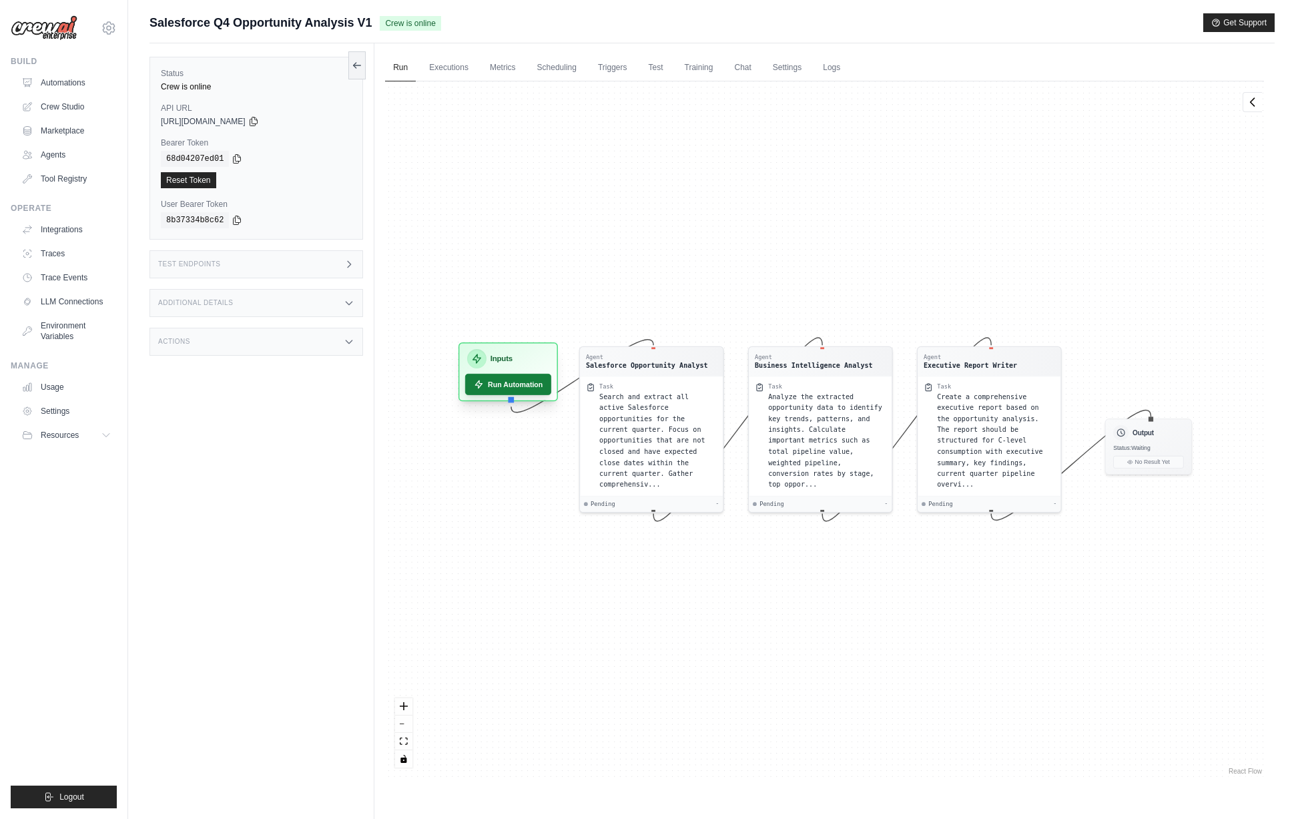
click at [504, 389] on button "Run Automation" at bounding box center [508, 384] width 86 height 21
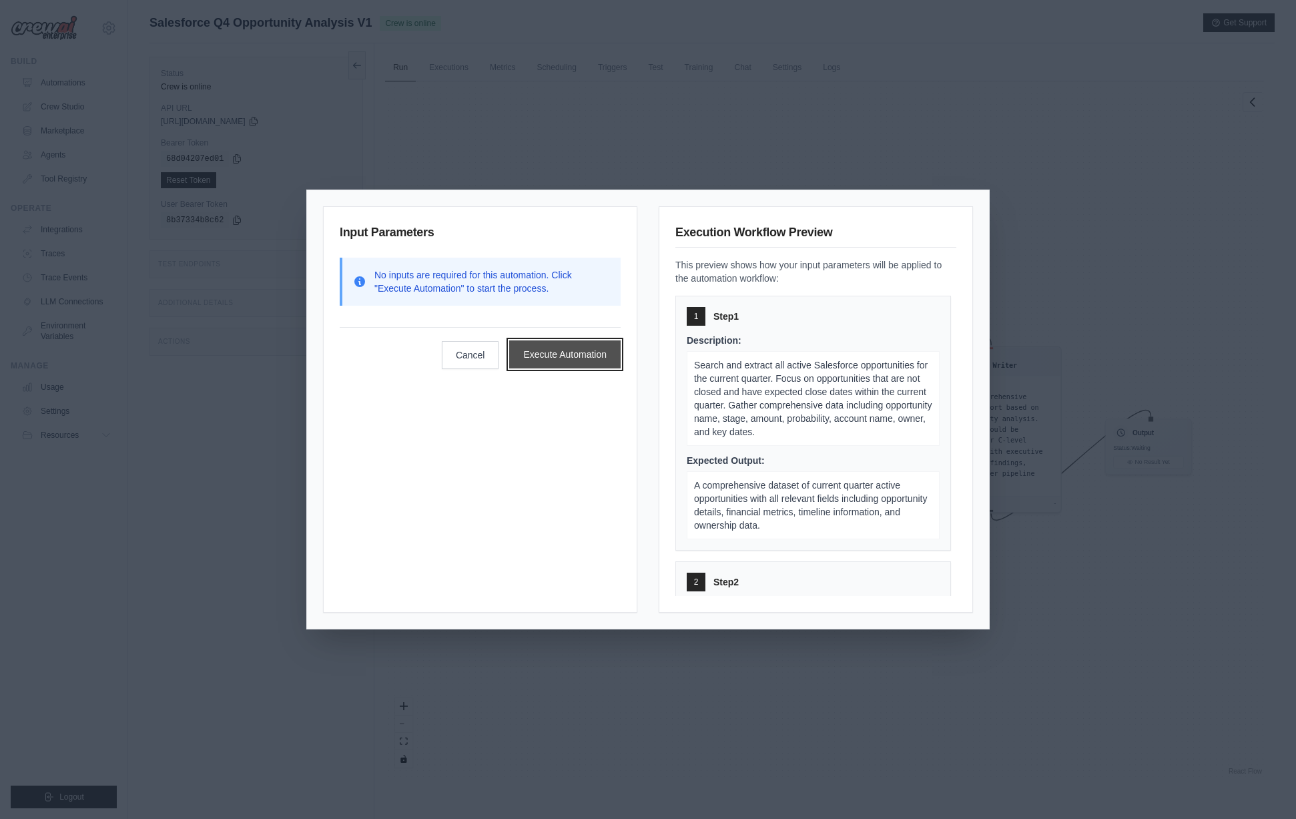
click at [561, 352] on button "Execute Automation" at bounding box center [564, 354] width 111 height 28
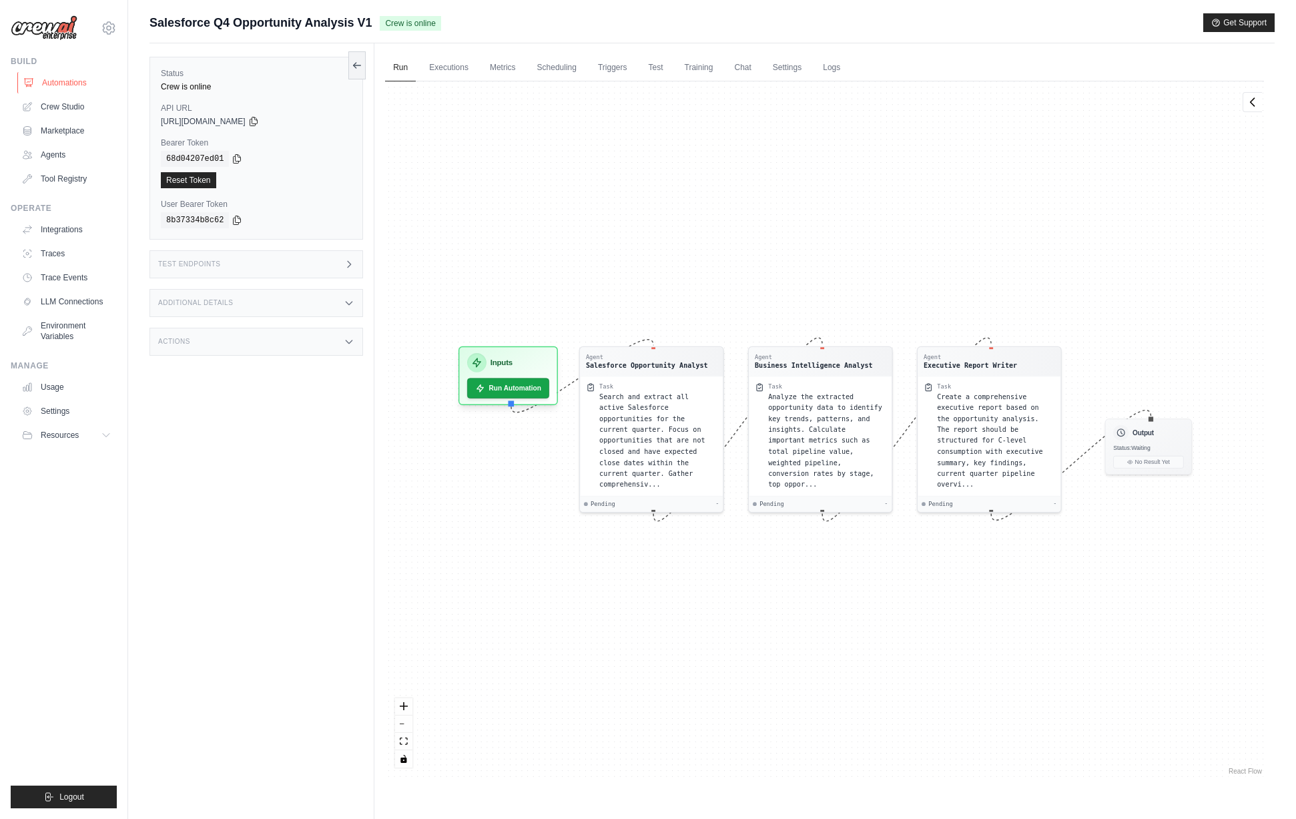
click at [77, 82] on link "Automations" at bounding box center [67, 82] width 101 height 21
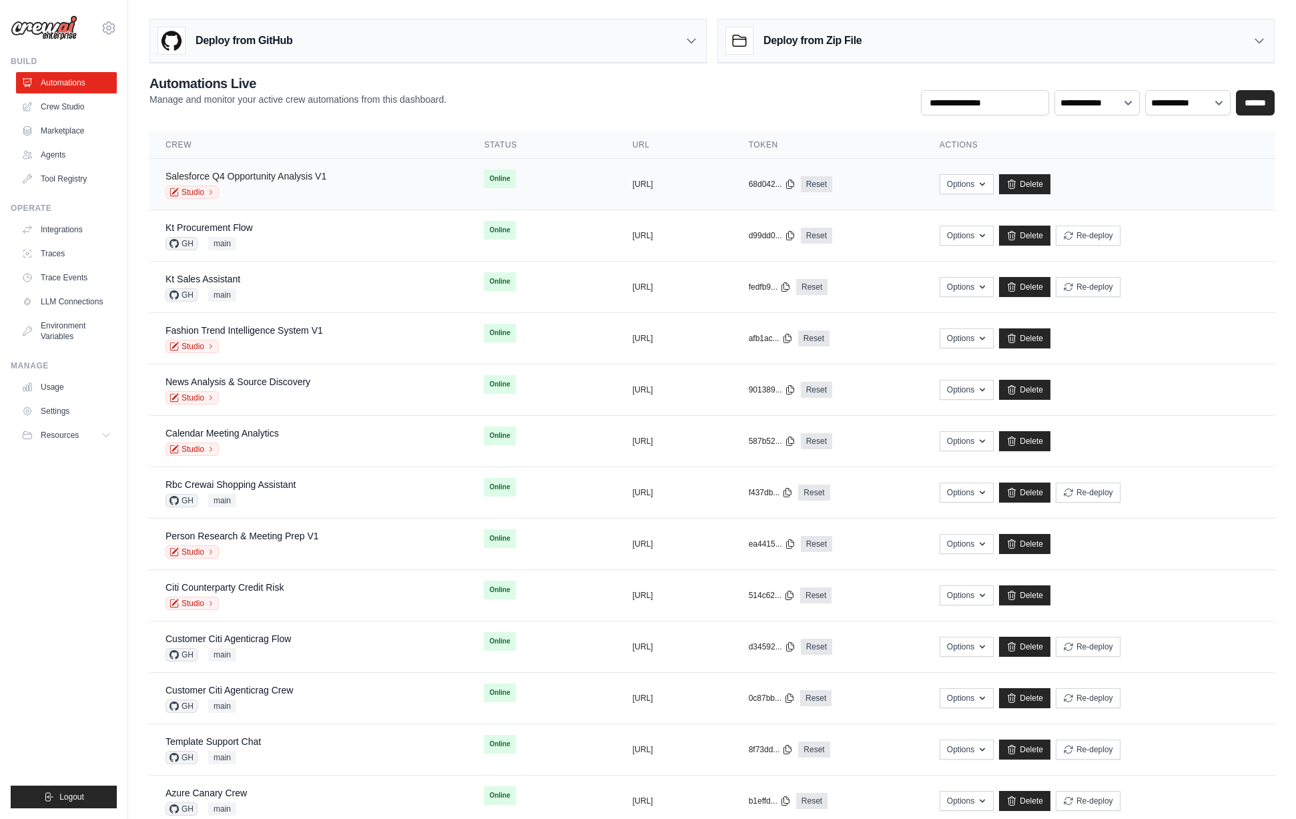
click at [229, 177] on link "Salesforce Q4 Opportunity Analysis V1" at bounding box center [245, 176] width 161 height 11
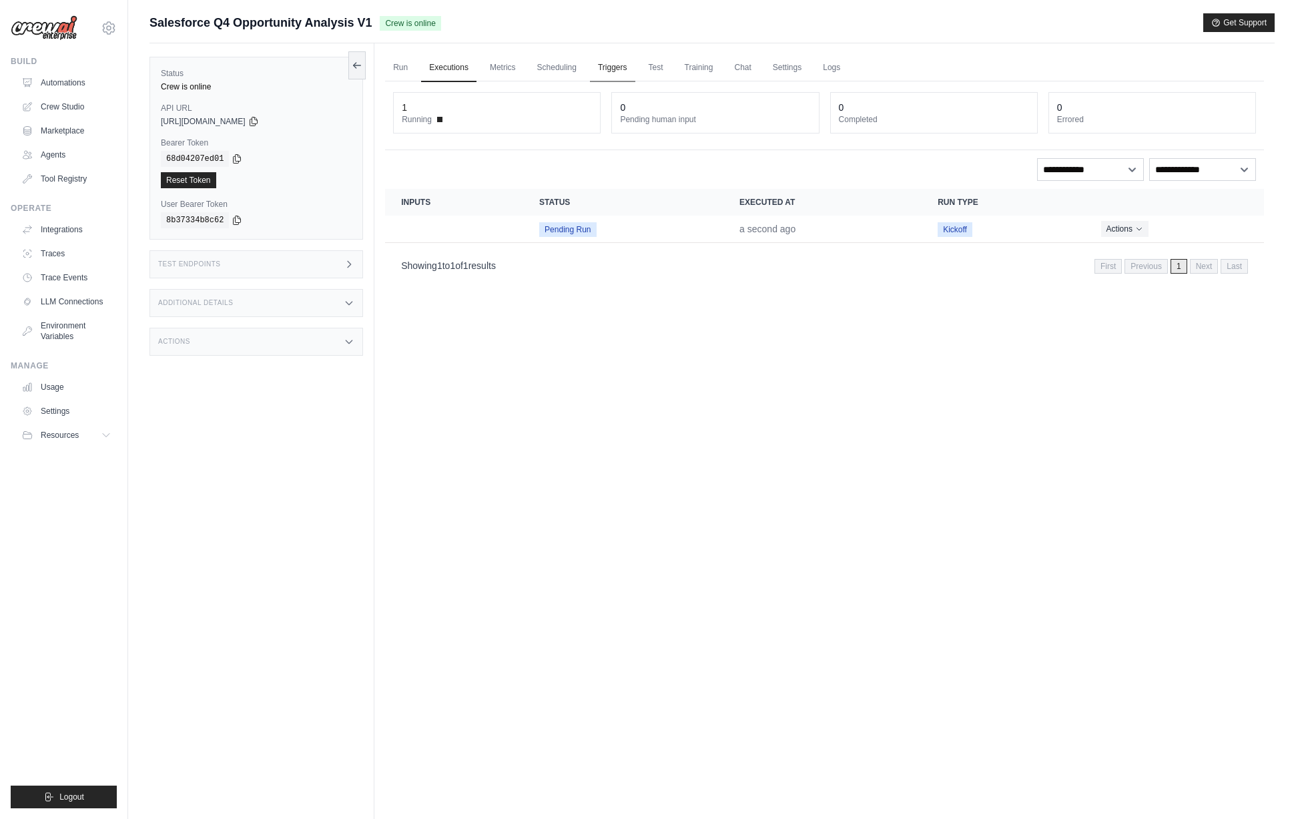
click at [606, 68] on link "Triggers" at bounding box center [612, 68] width 45 height 28
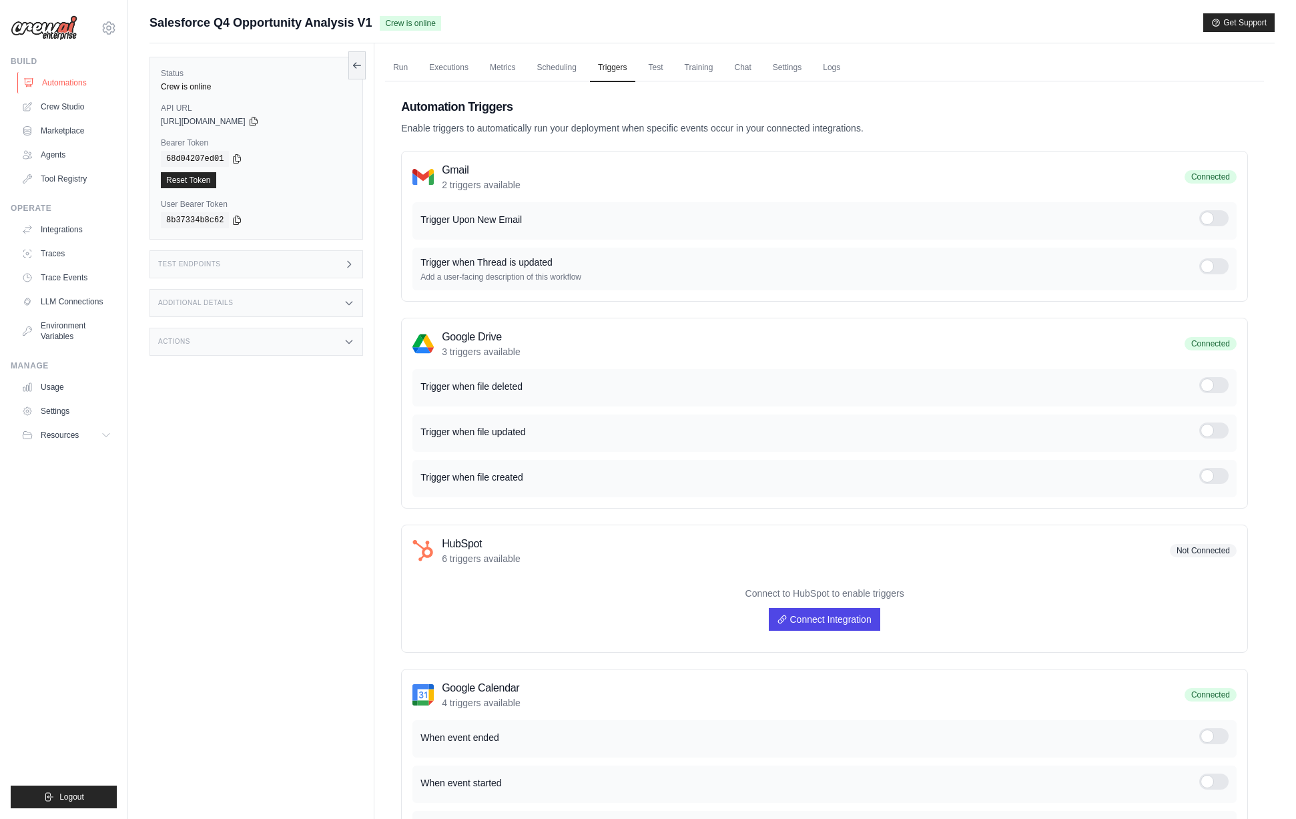
click at [73, 81] on link "Automations" at bounding box center [67, 82] width 101 height 21
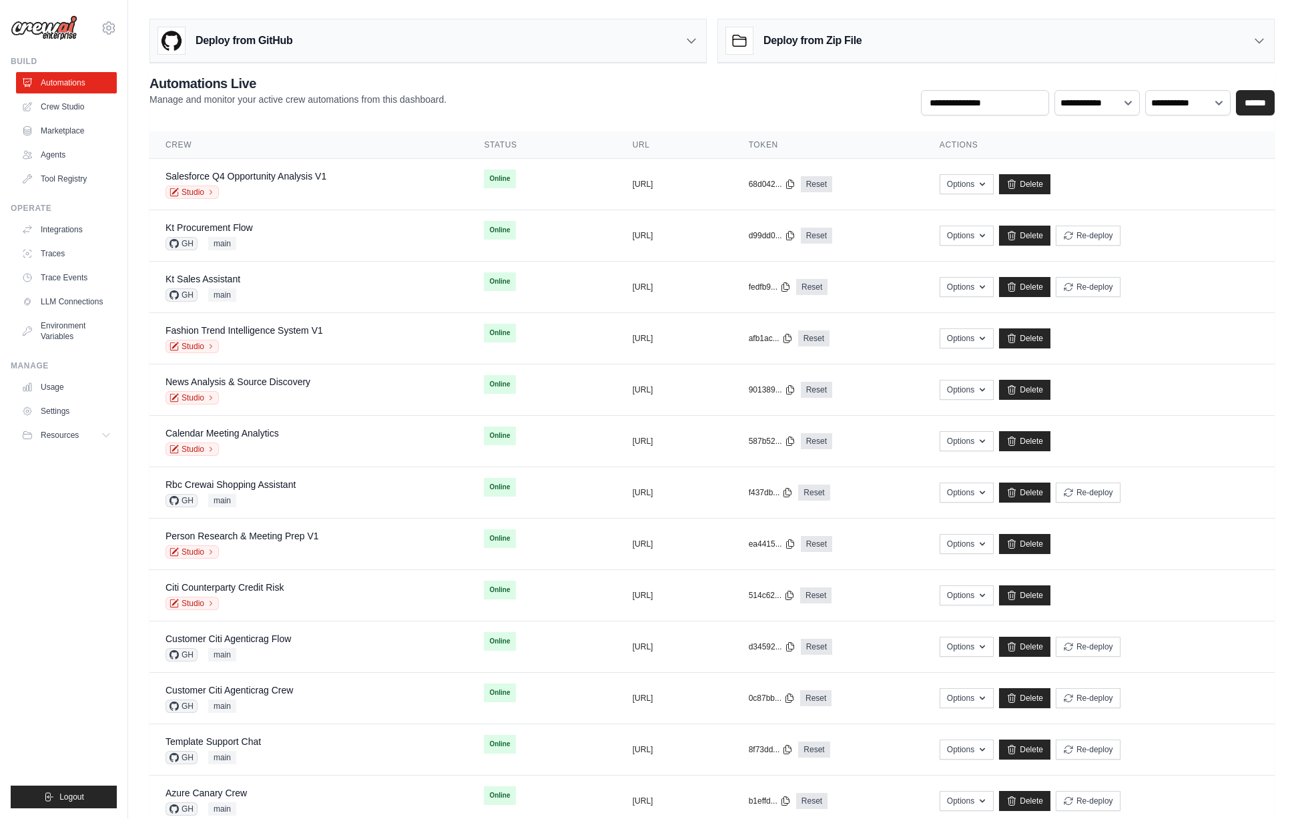
click at [309, 37] on div "Deploy from GitHub" at bounding box center [428, 40] width 556 height 43
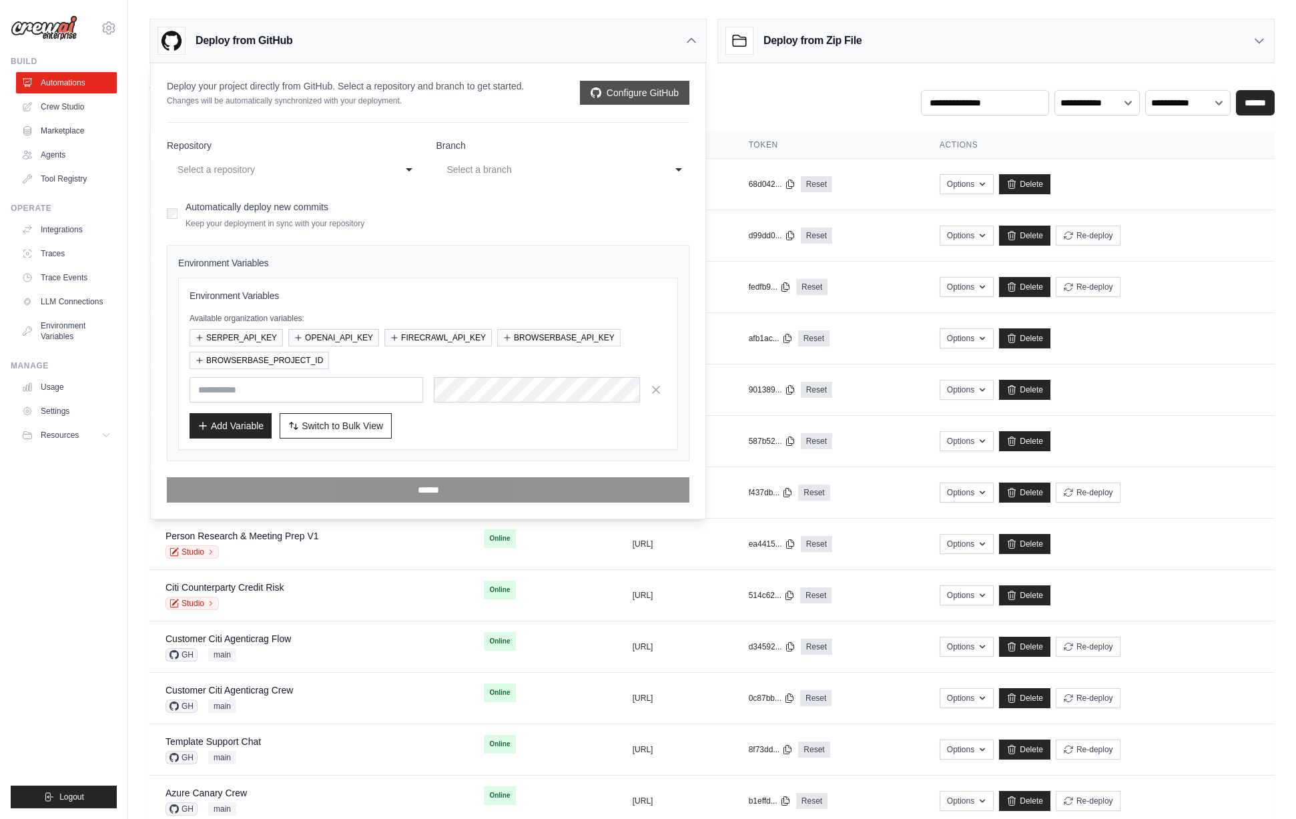
click at [630, 85] on link "Configure GitHub" at bounding box center [634, 93] width 109 height 24
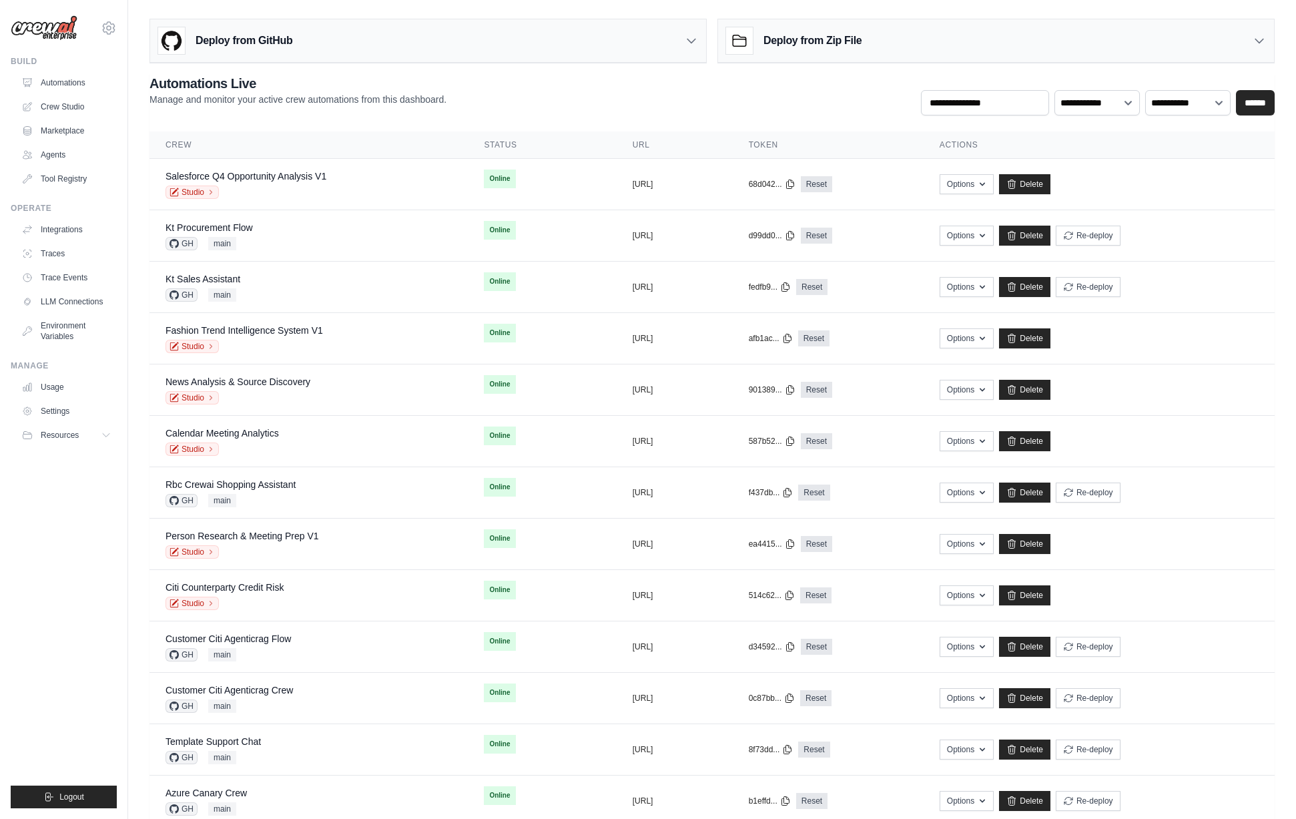
click at [300, 51] on div "Deploy from GitHub" at bounding box center [428, 40] width 556 height 43
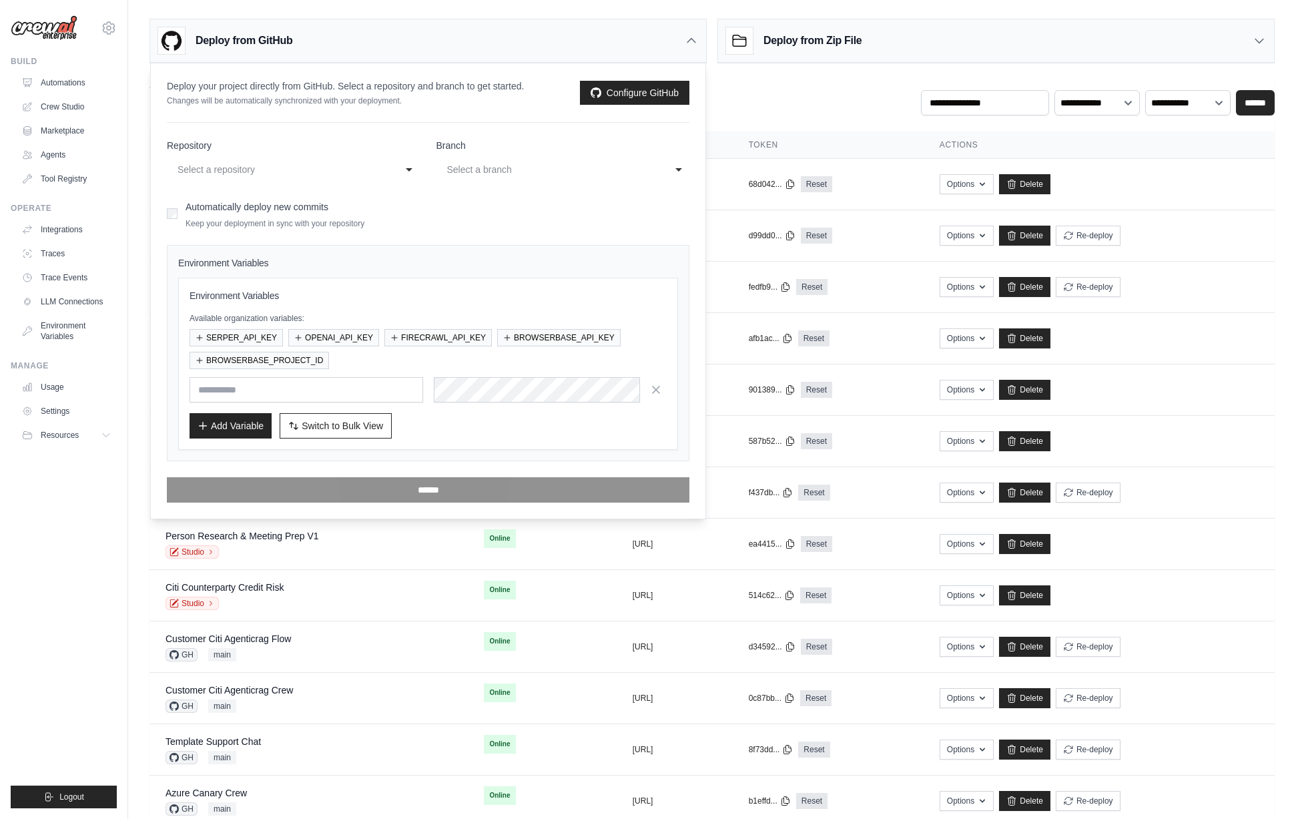
click at [278, 175] on div "Select a repository" at bounding box center [281, 169] width 206 height 16
type input "*****"
select select "**********"
select select "****"
click at [356, 338] on button "OPENAI_API_KEY" at bounding box center [333, 336] width 91 height 17
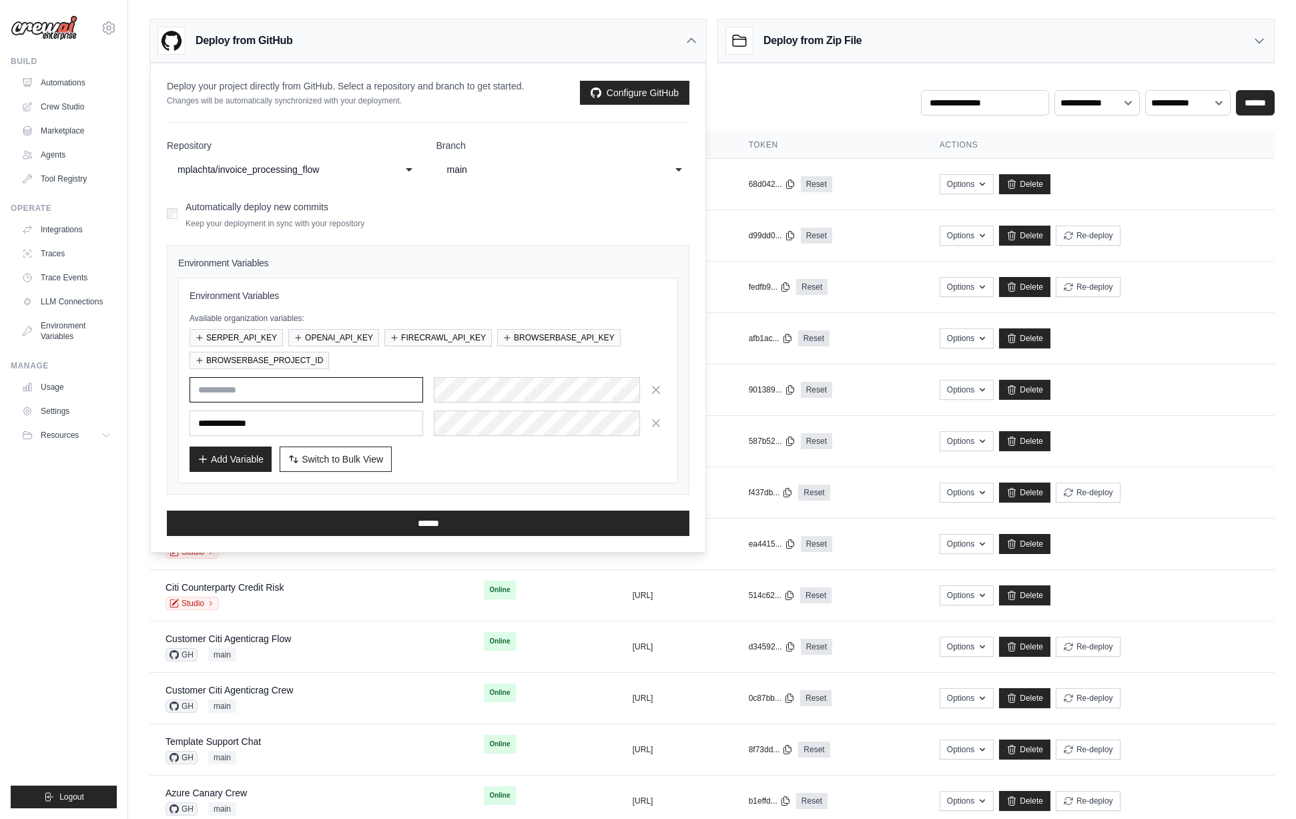
click at [301, 392] on input "text" at bounding box center [307, 389] width 234 height 25
type input "*****"
click at [483, 454] on div "Add Variable Switch to Bulk View Switch to Table View" at bounding box center [428, 458] width 477 height 25
click at [434, 525] on input "******" at bounding box center [428, 522] width 523 height 25
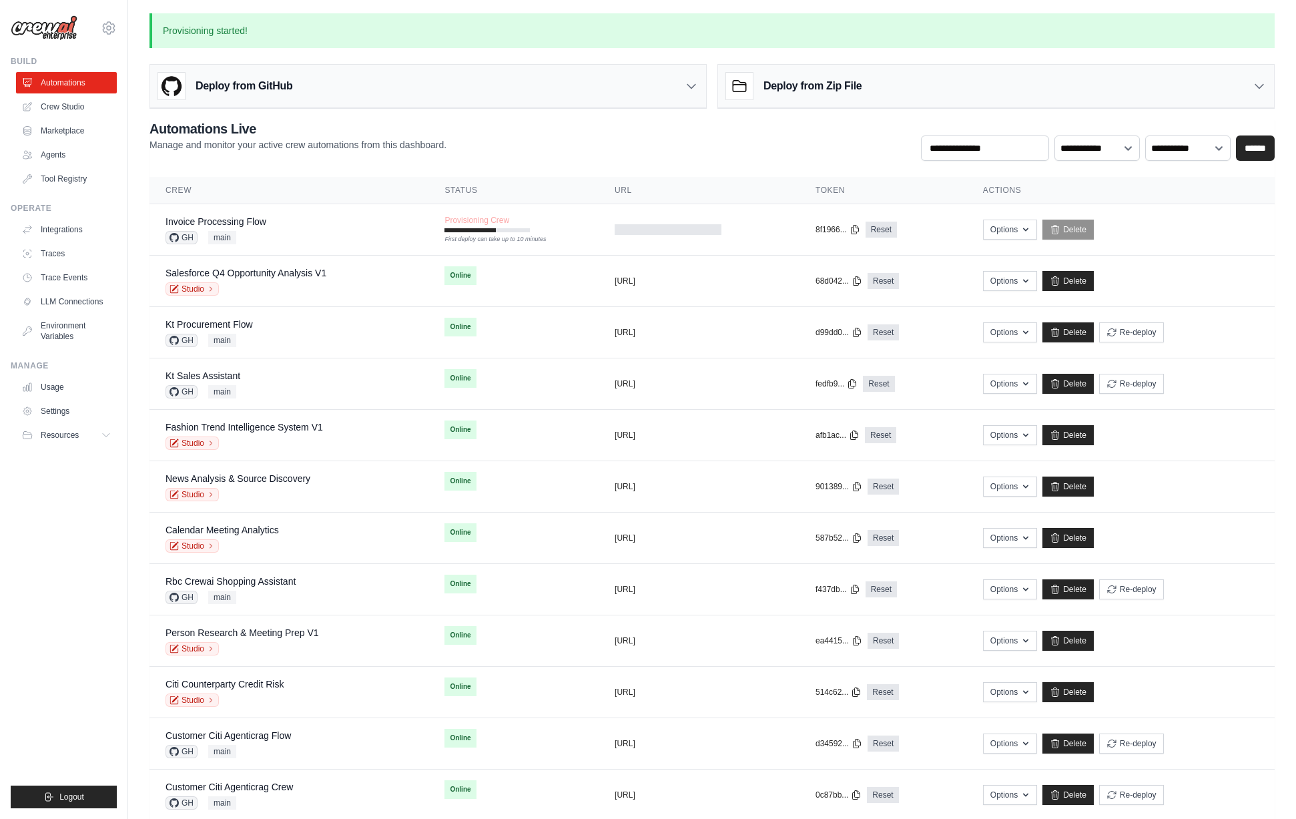
click at [592, 147] on div "**********" at bounding box center [711, 139] width 1125 height 41
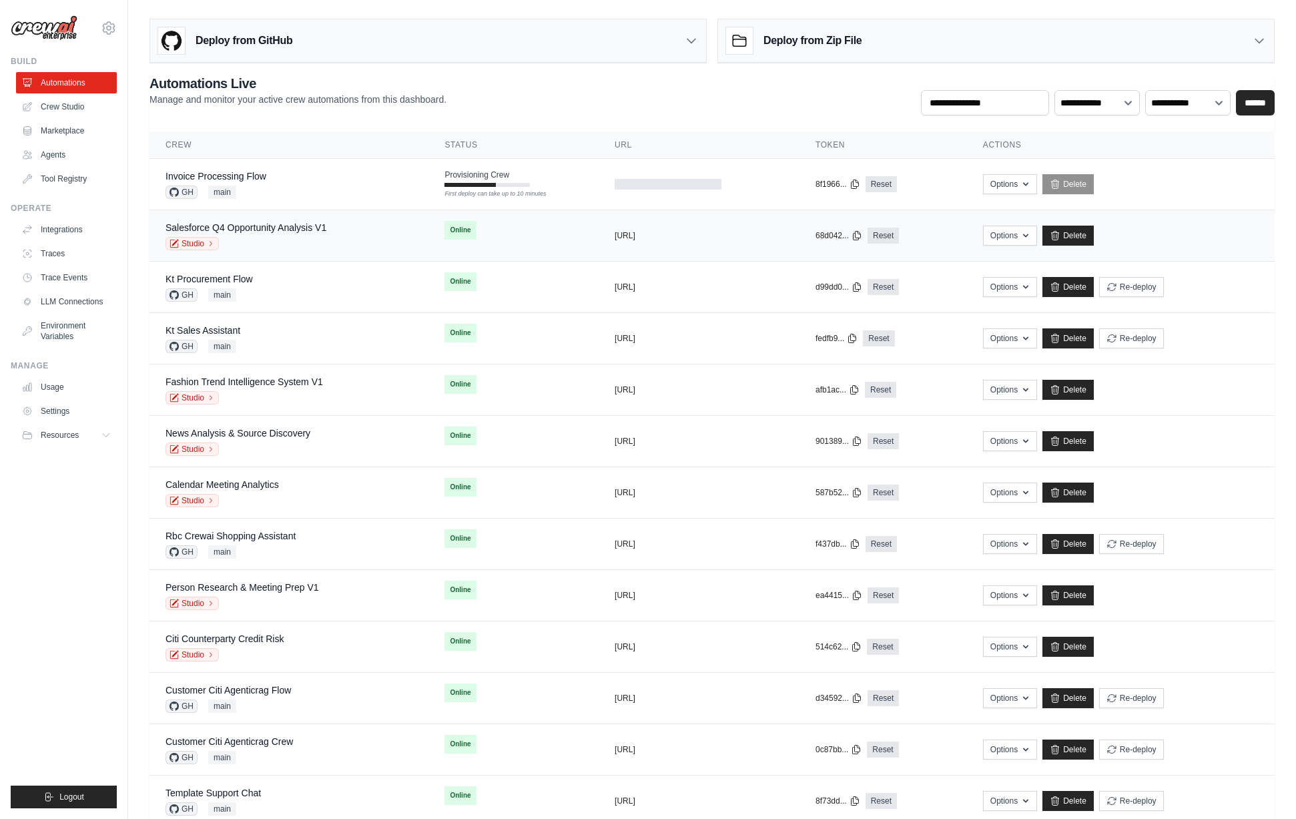
click at [287, 237] on div "Studio" at bounding box center [245, 243] width 161 height 13
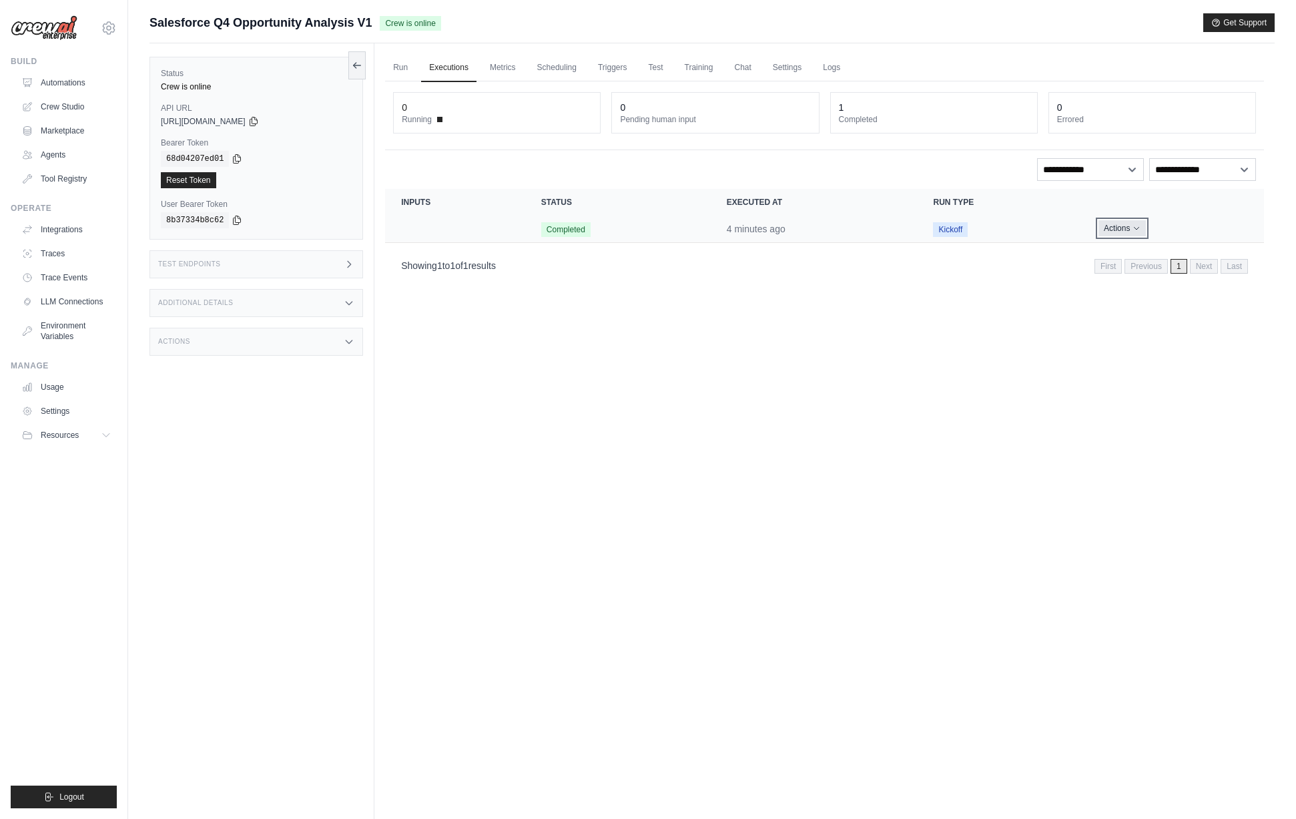
click at [1112, 231] on button "Actions" at bounding box center [1121, 228] width 47 height 16
click at [1166, 249] on link "View Details" at bounding box center [1204, 252] width 85 height 21
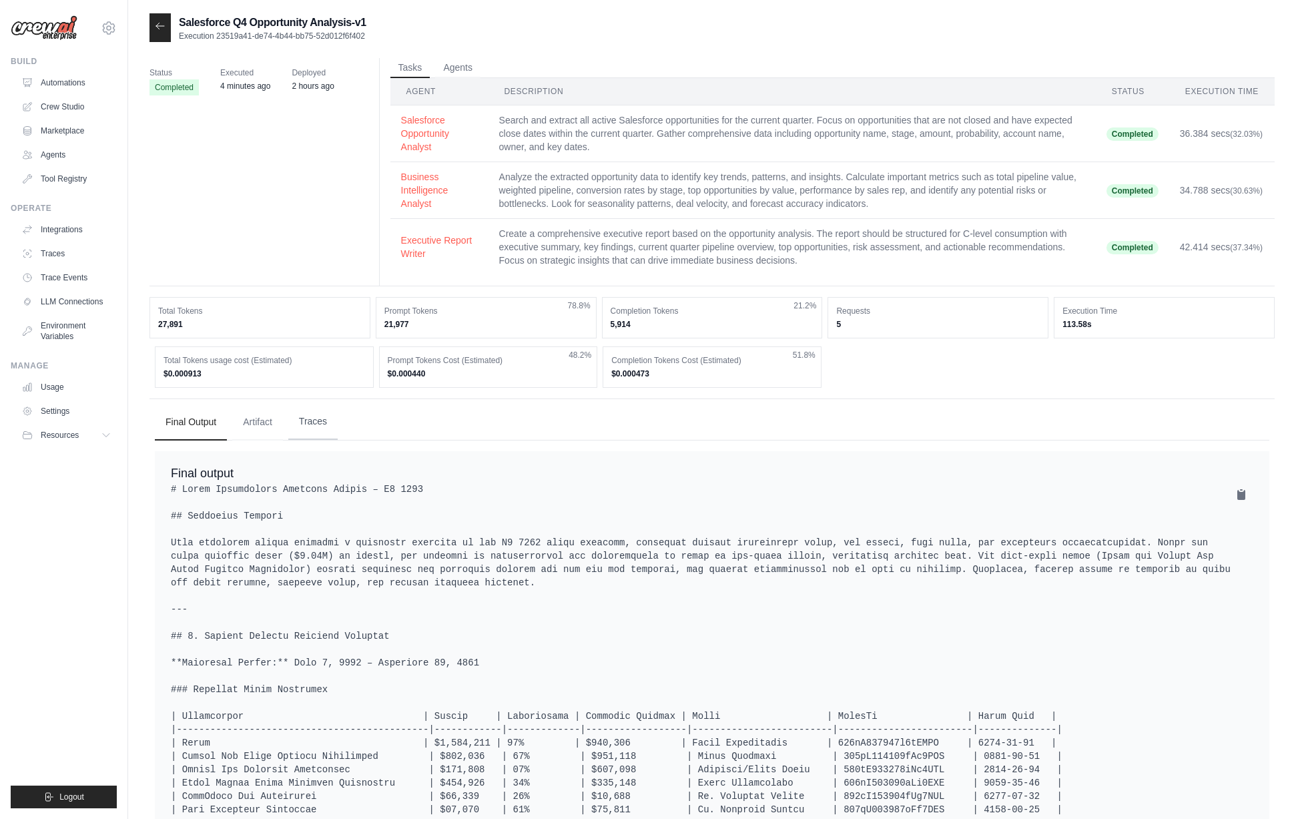
click at [310, 426] on button "Traces" at bounding box center [312, 422] width 49 height 36
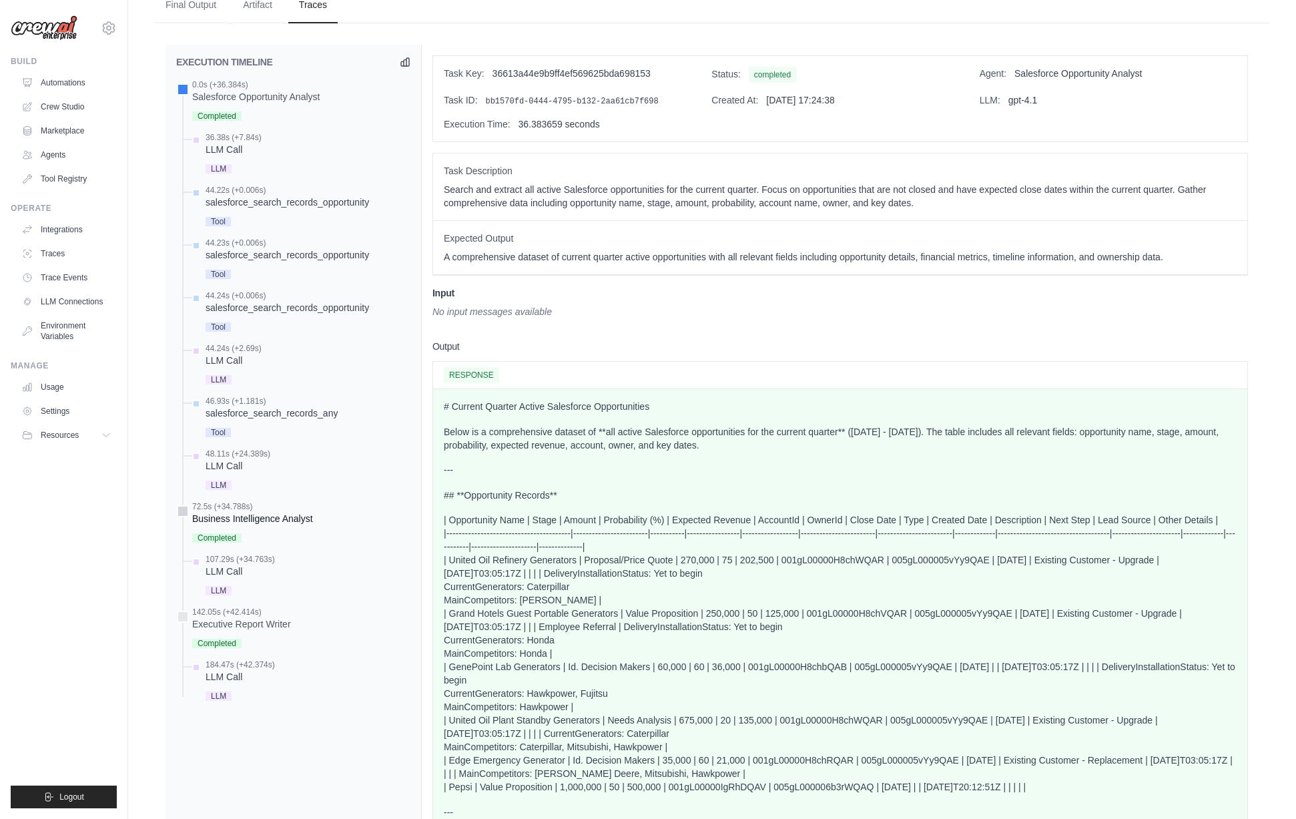
scroll to position [426, 0]
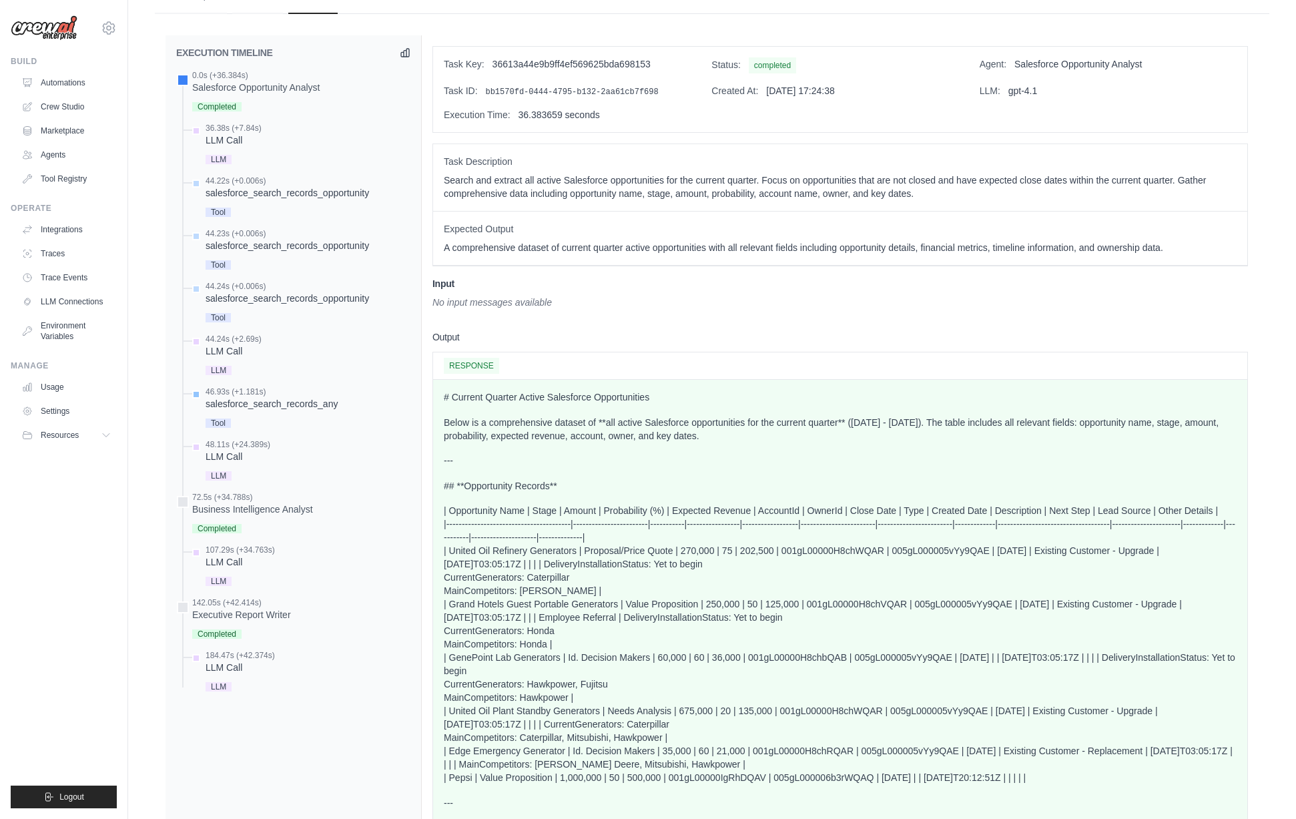
click at [304, 412] on div "46.93s (+1.181s) salesforce_search_records_any Tool" at bounding box center [272, 408] width 132 height 45
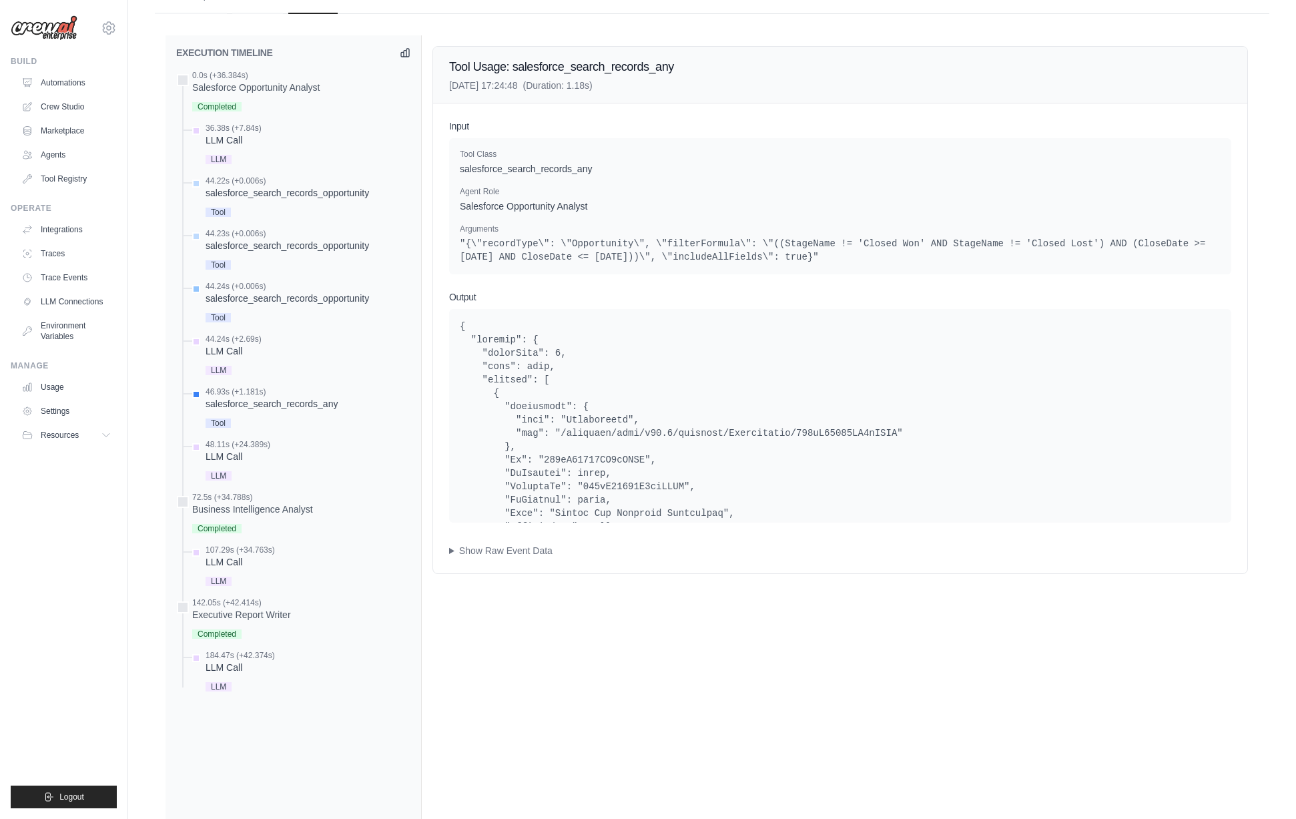
click at [296, 287] on div "44.24s (+0.006s)" at bounding box center [287, 286] width 163 height 11
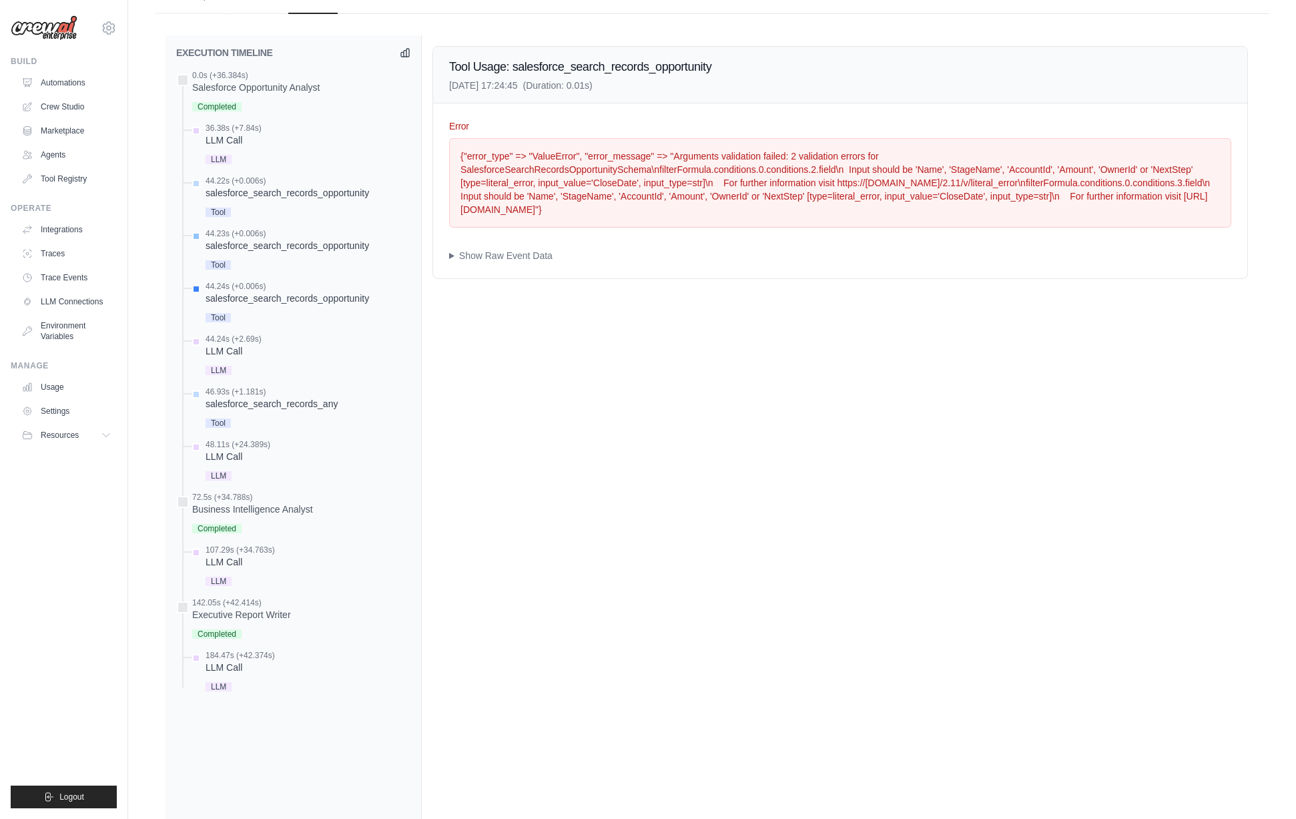
click at [302, 245] on div "salesforce_search_records_opportunity" at bounding box center [287, 245] width 163 height 13
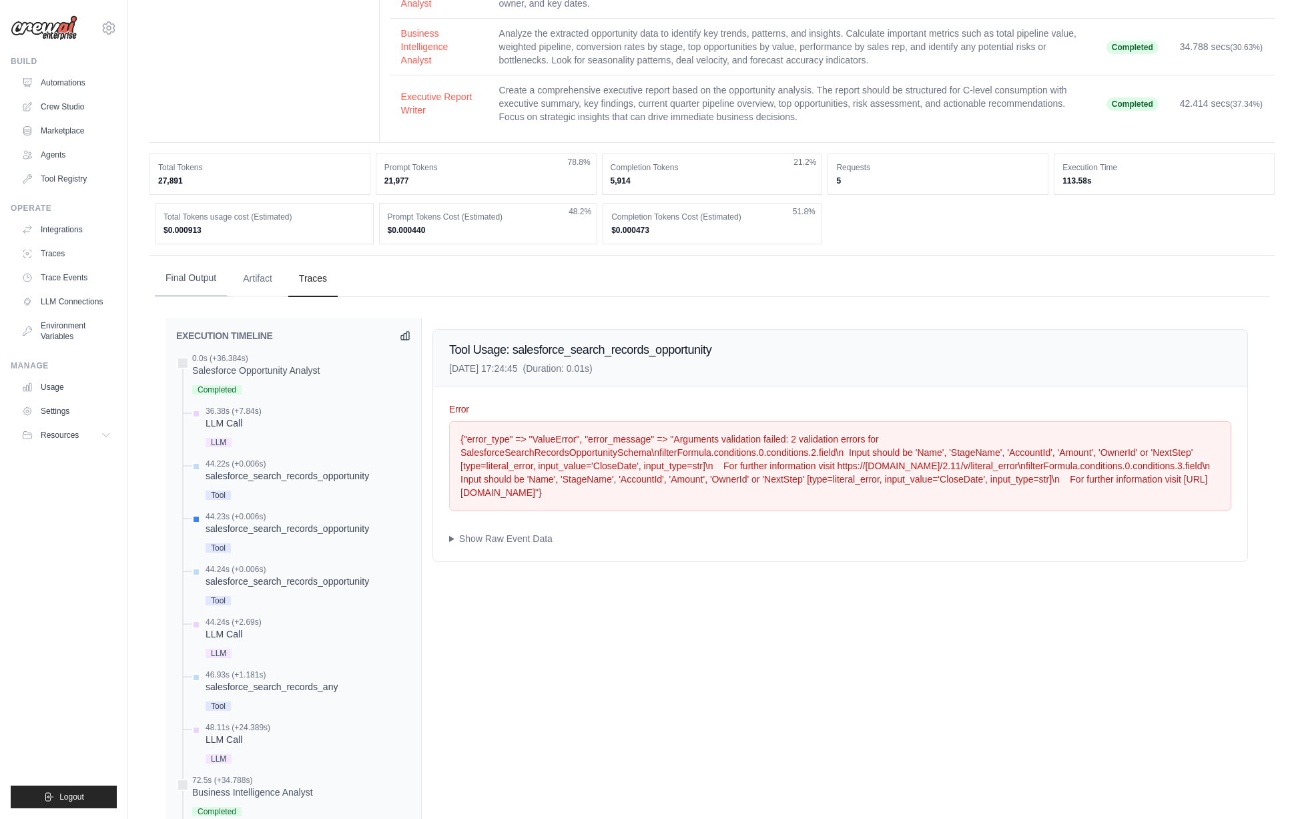
click at [176, 274] on button "Final Output" at bounding box center [191, 278] width 72 height 36
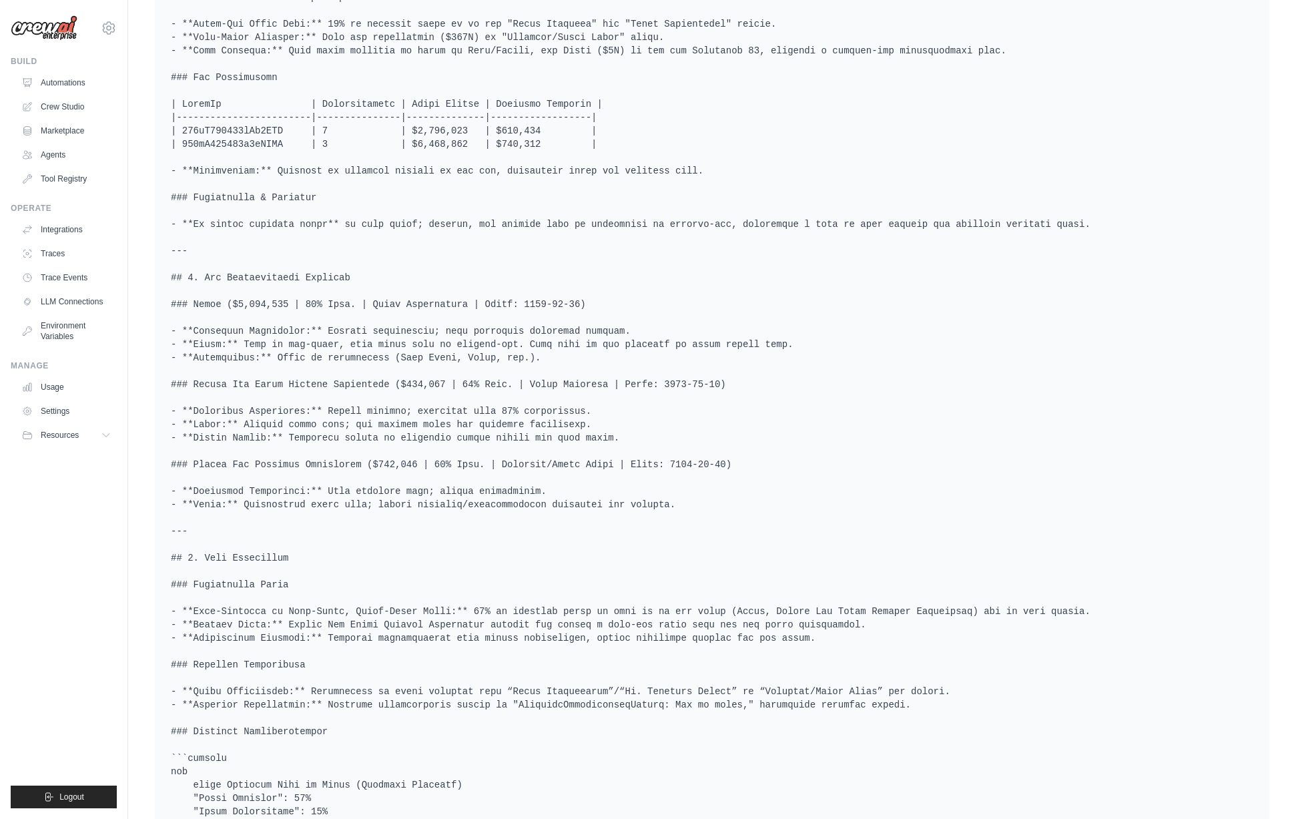
scroll to position [0, 0]
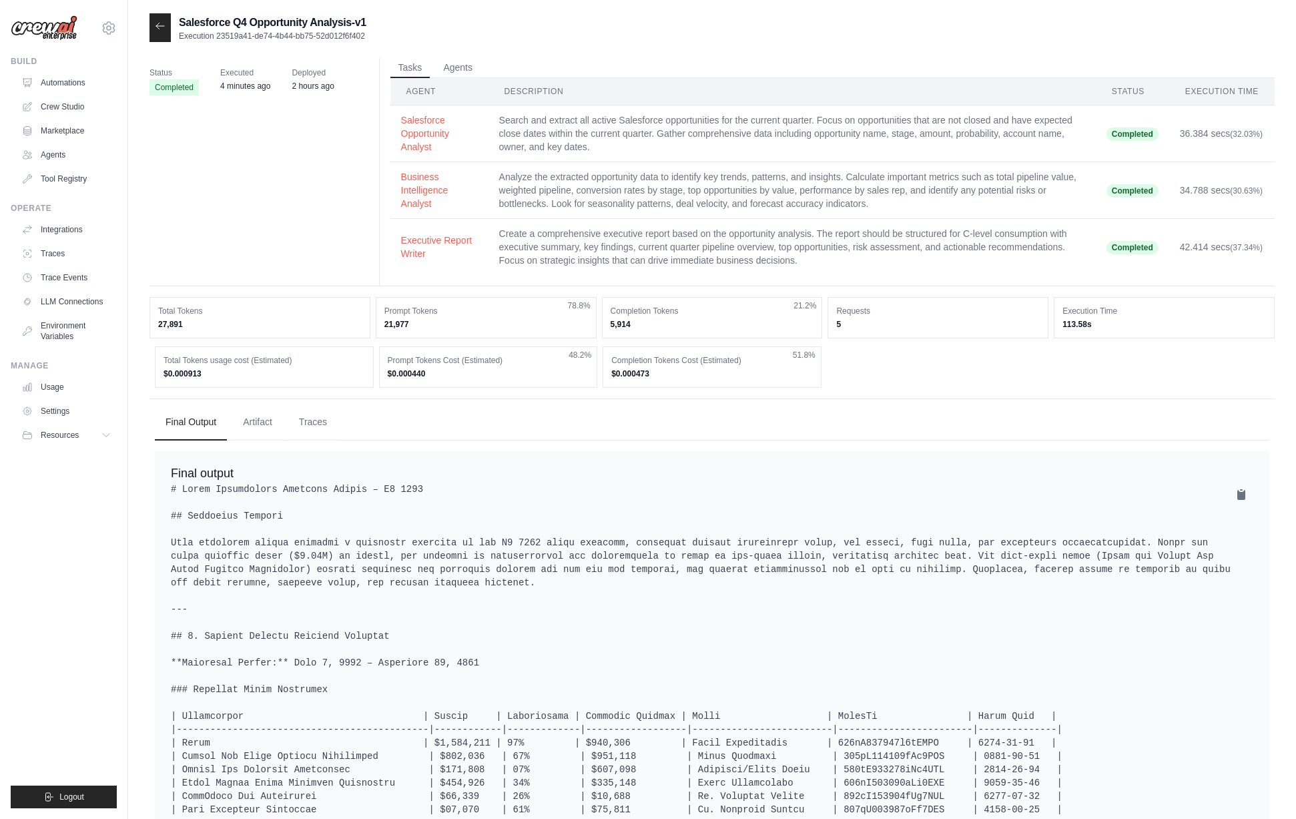
click at [159, 19] on div at bounding box center [159, 27] width 21 height 29
click at [165, 29] on icon at bounding box center [160, 26] width 11 height 11
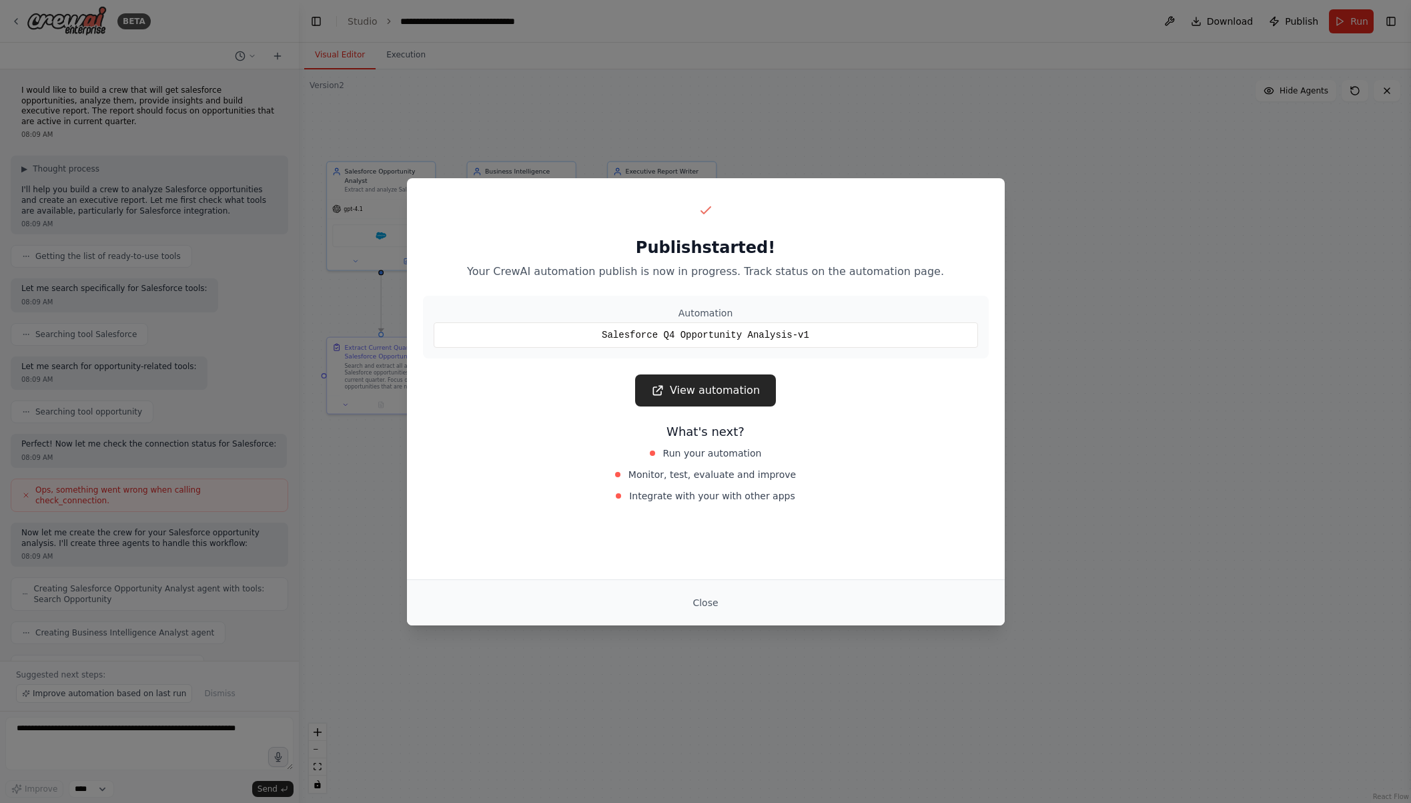
scroll to position [743, 0]
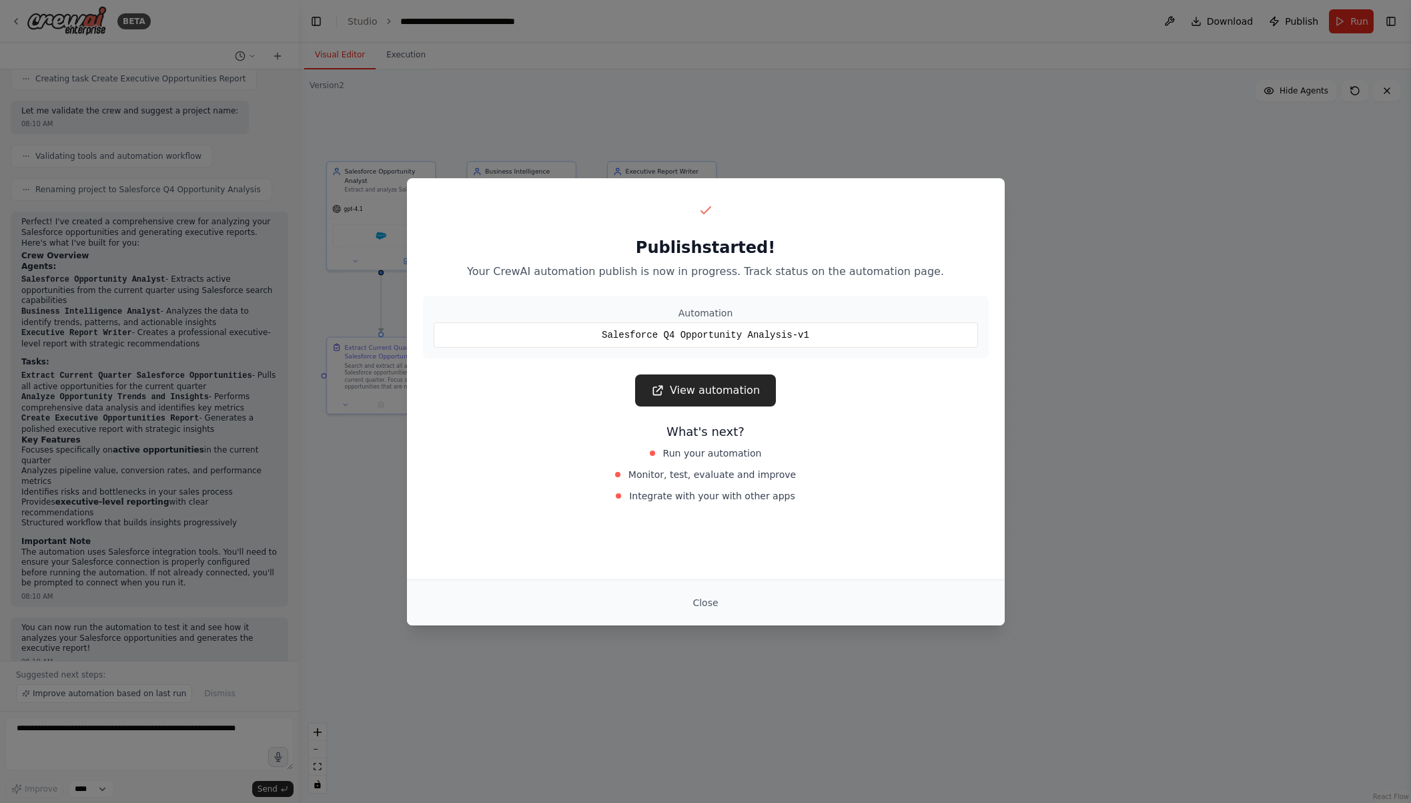
click at [299, 362] on div "Publish started! Your CrewAI automation publish is now in progress. Track statu…" at bounding box center [705, 401] width 1411 height 803
click at [706, 607] on button "Close" at bounding box center [705, 603] width 47 height 24
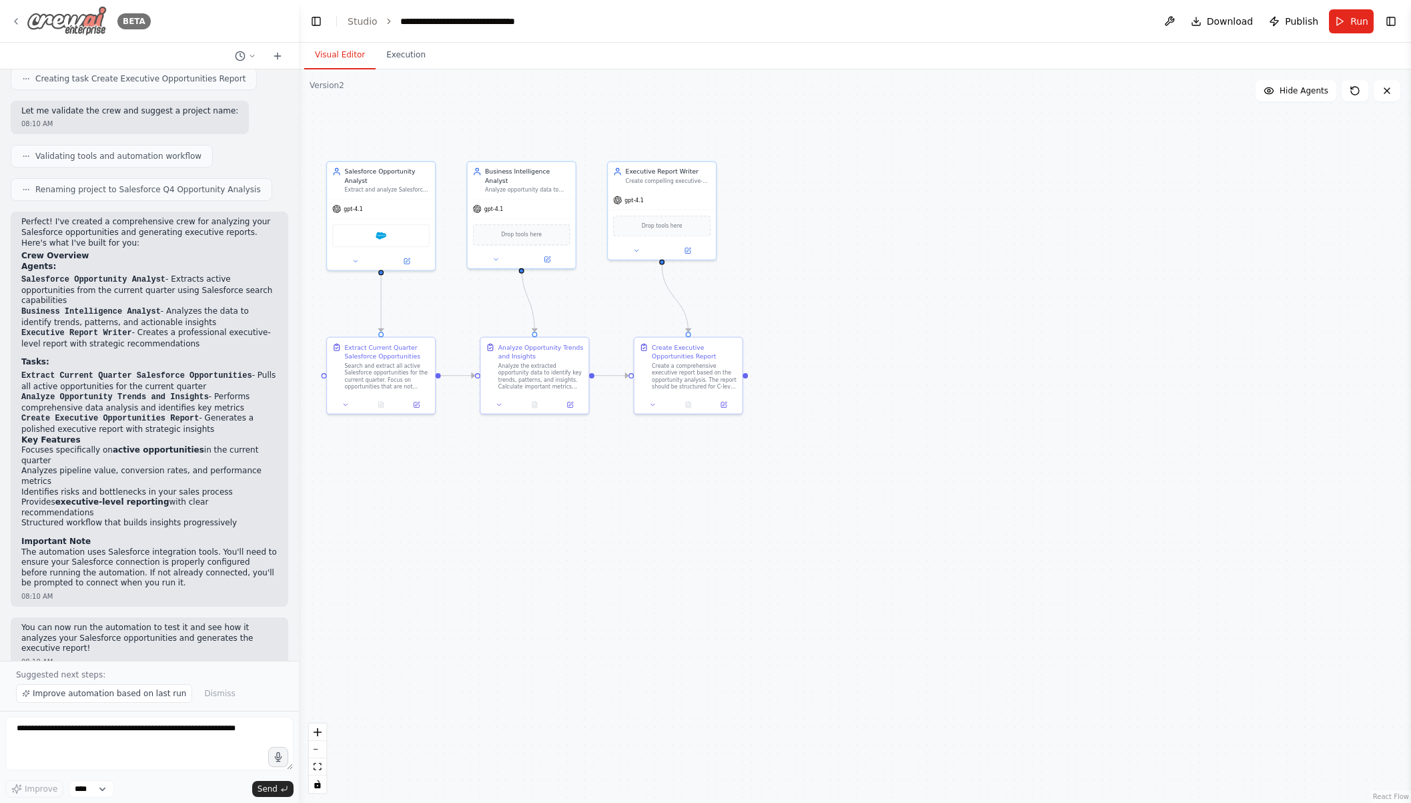
click at [97, 27] on img at bounding box center [67, 21] width 80 height 30
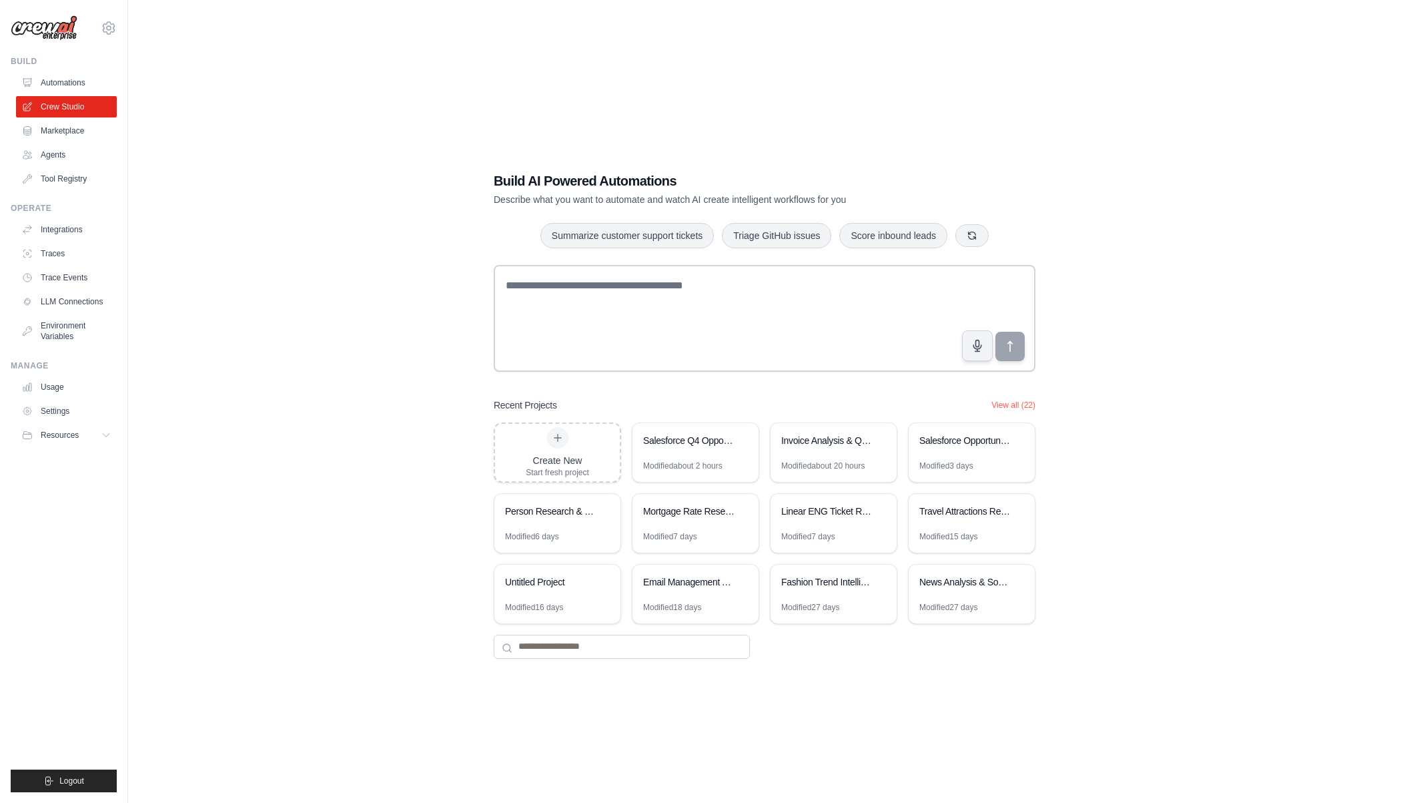
click at [198, 151] on div "Build AI Powered Automations Describe what you want to automate and watch AI cr…" at bounding box center [764, 414] width 1231 height 803
click at [77, 85] on link "Automations" at bounding box center [67, 82] width 101 height 21
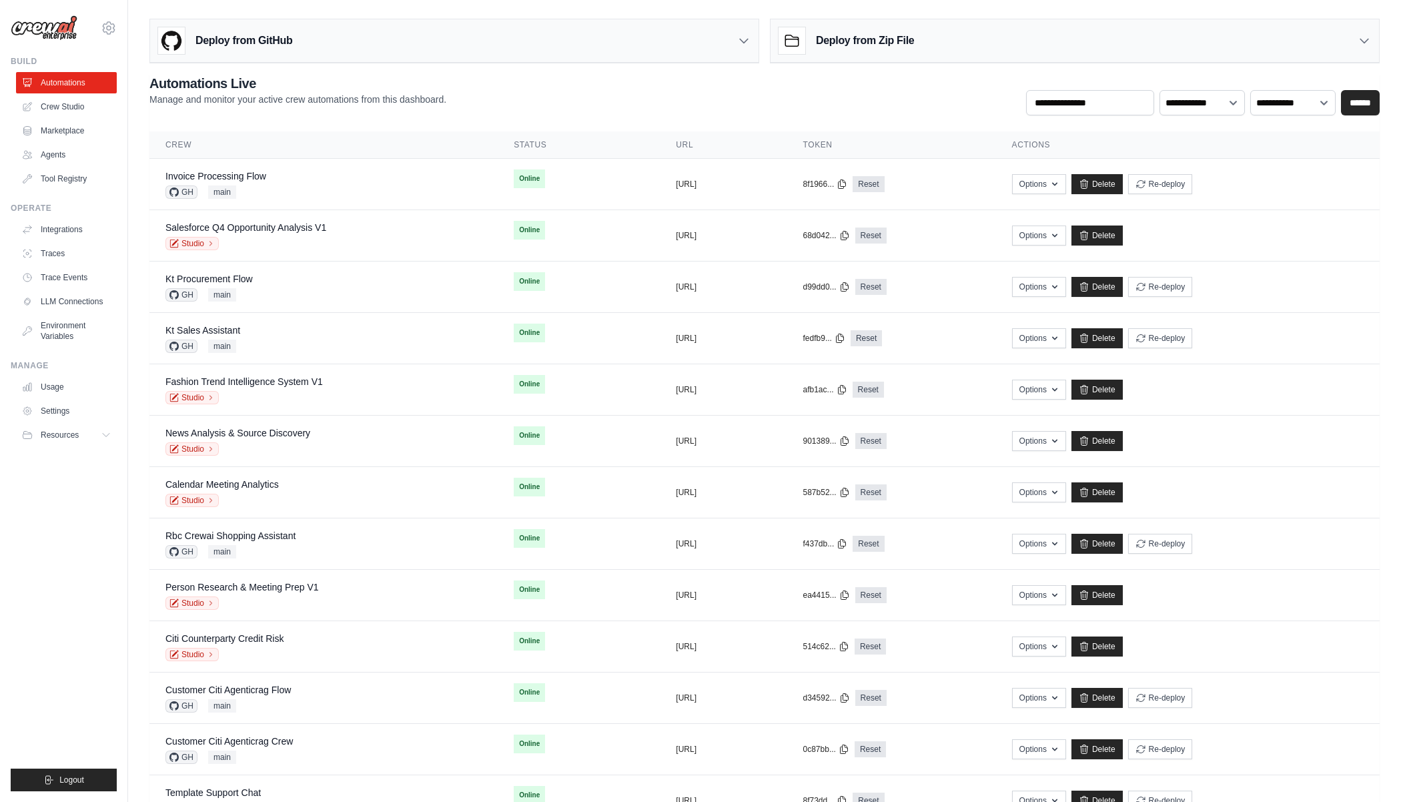
click at [456, 101] on div "**********" at bounding box center [764, 94] width 1231 height 41
click at [396, 91] on h2 "Automations Live" at bounding box center [297, 83] width 297 height 19
click at [75, 115] on link "Crew Studio" at bounding box center [67, 106] width 101 height 21
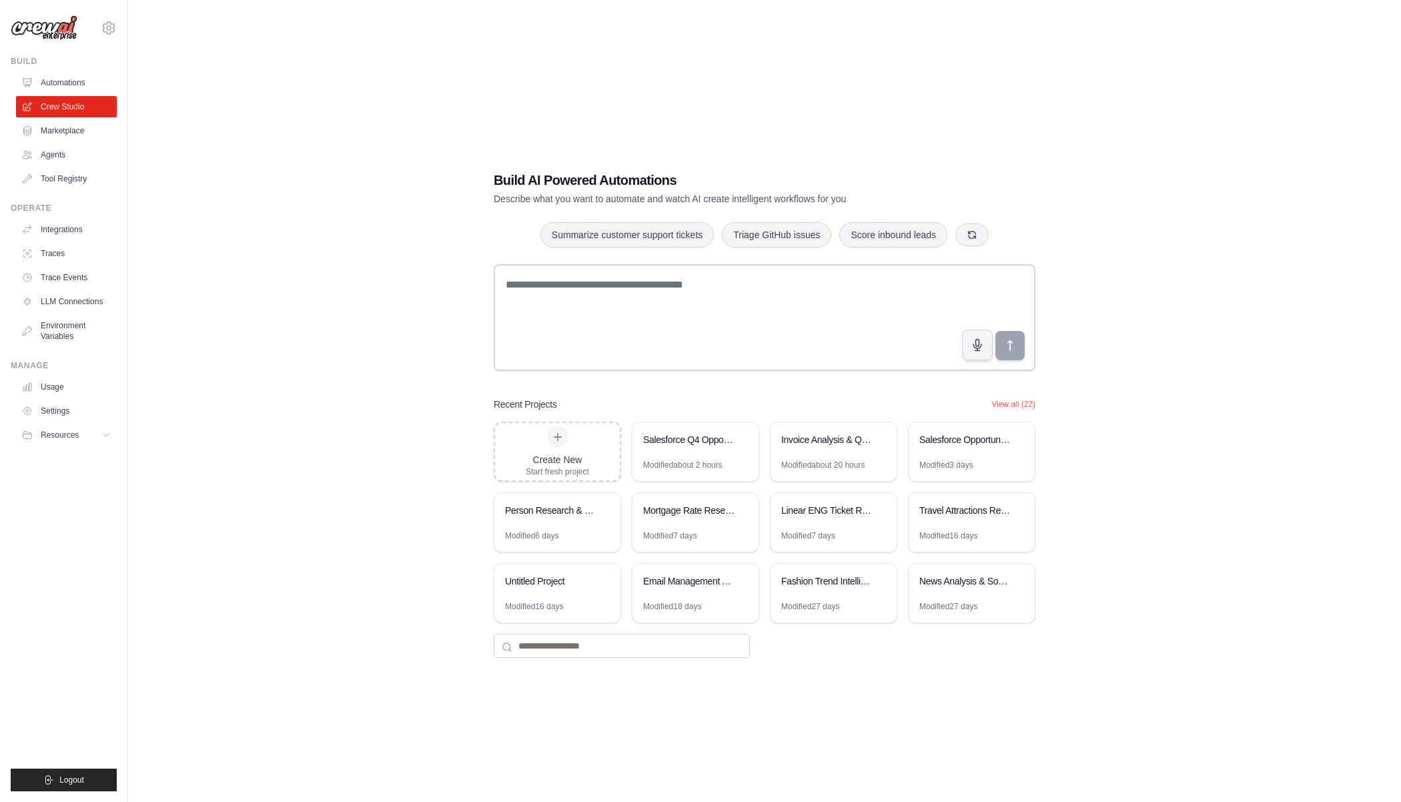
click at [266, 322] on div "Build AI Powered Automations Describe what you want to automate and watch AI cr…" at bounding box center [764, 414] width 1231 height 802
click at [304, 358] on div "Build AI Powered Automations Describe what you want to automate and watch AI cr…" at bounding box center [764, 414] width 1231 height 802
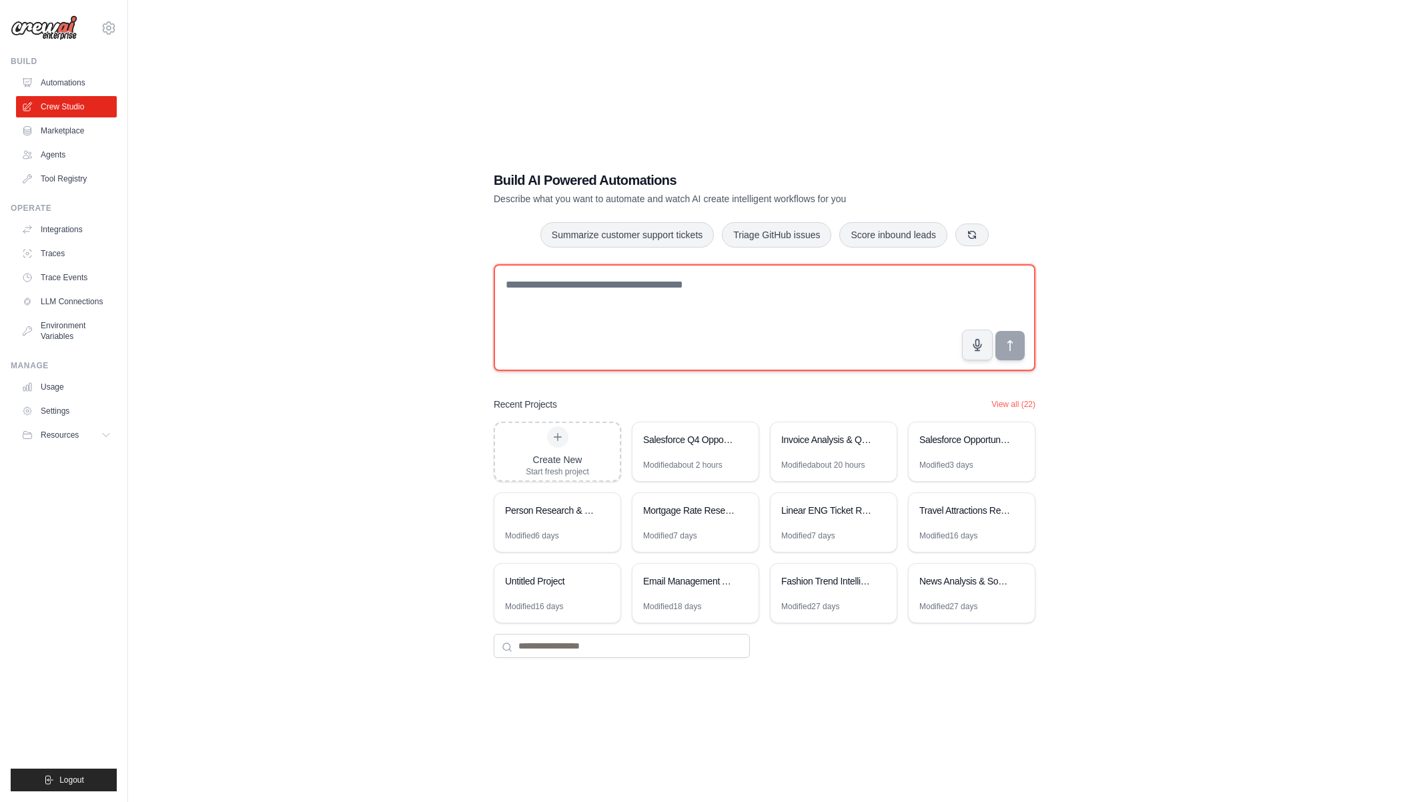
click at [622, 336] on textarea at bounding box center [765, 317] width 542 height 107
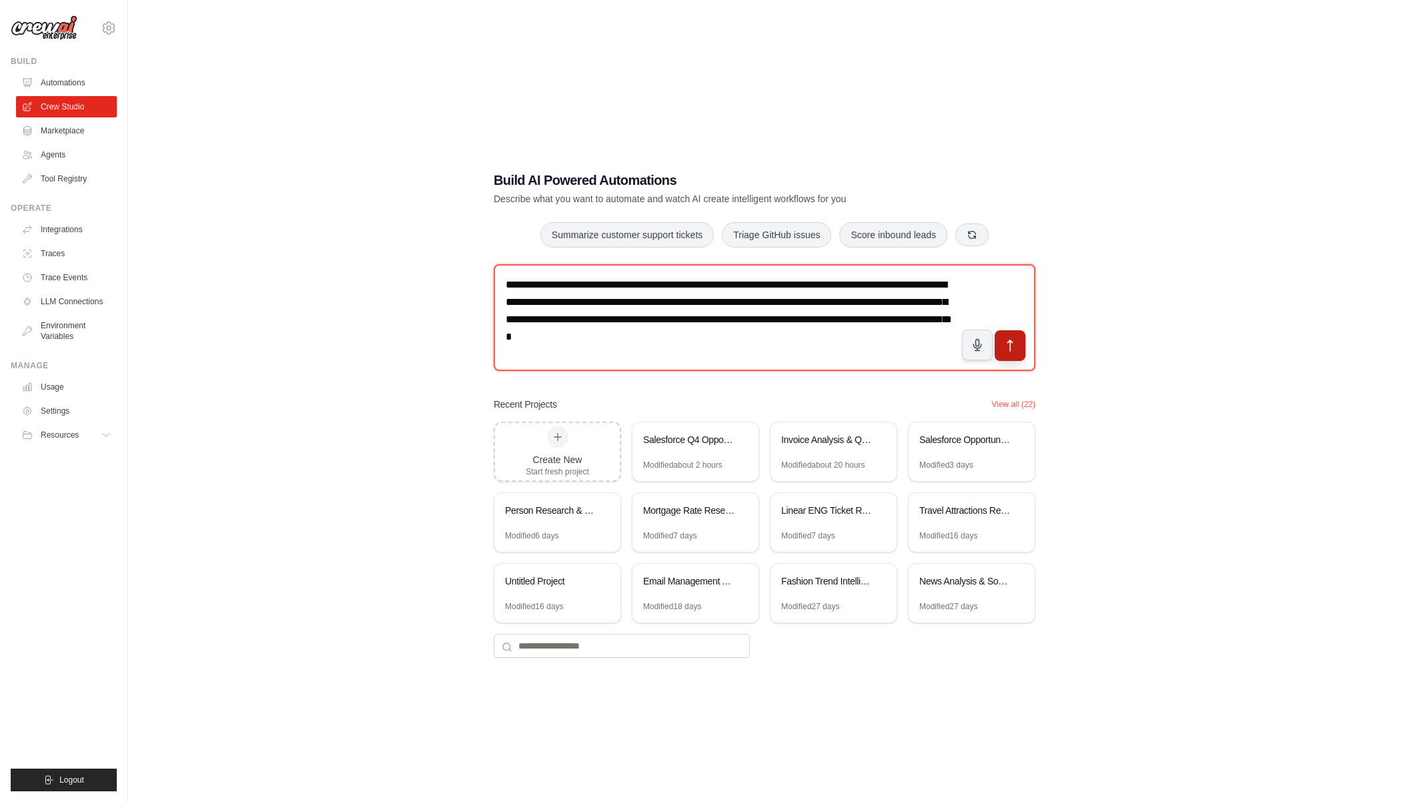
type textarea "**********"
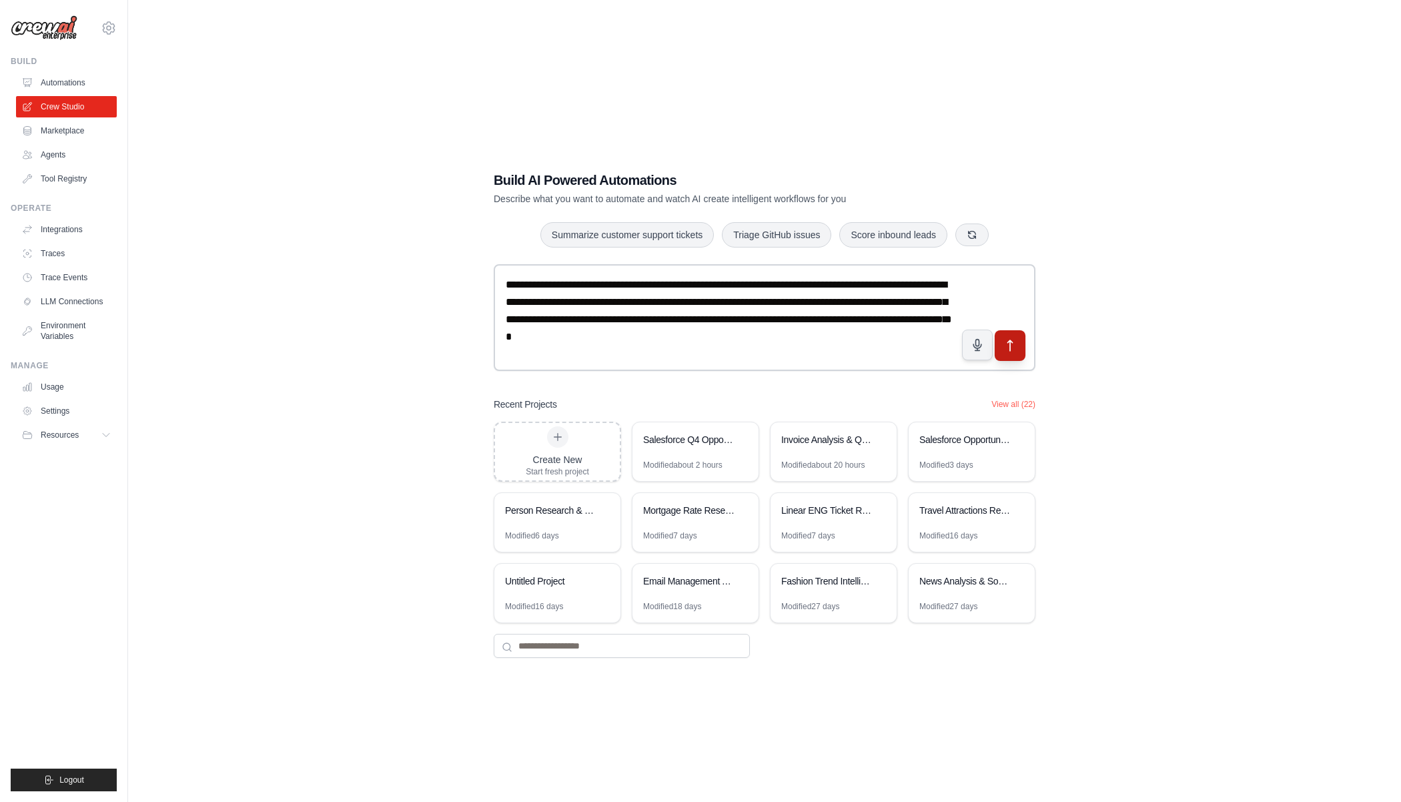
click at [1018, 346] on button "submit" at bounding box center [1010, 345] width 31 height 31
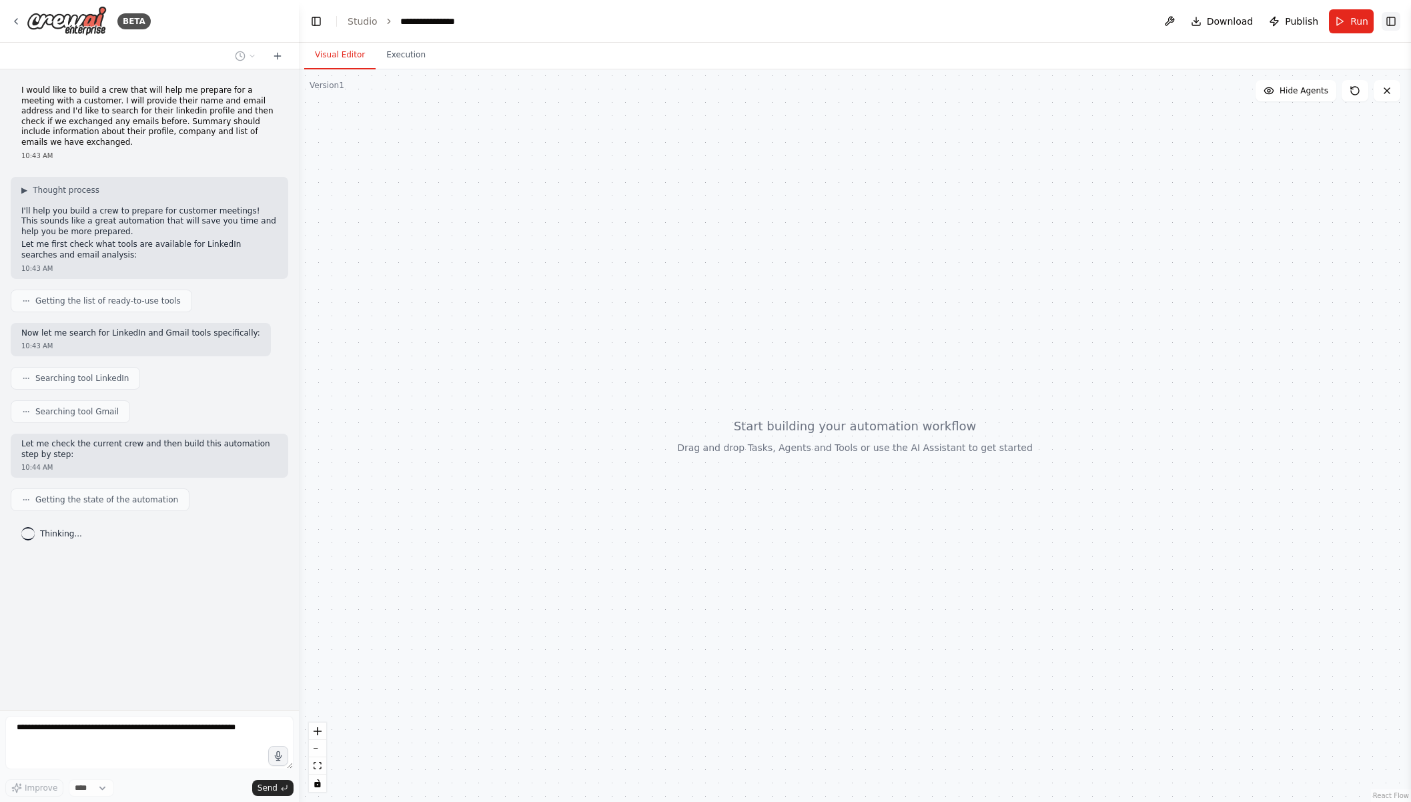
click at [1391, 21] on button "Toggle Right Sidebar" at bounding box center [1391, 21] width 19 height 19
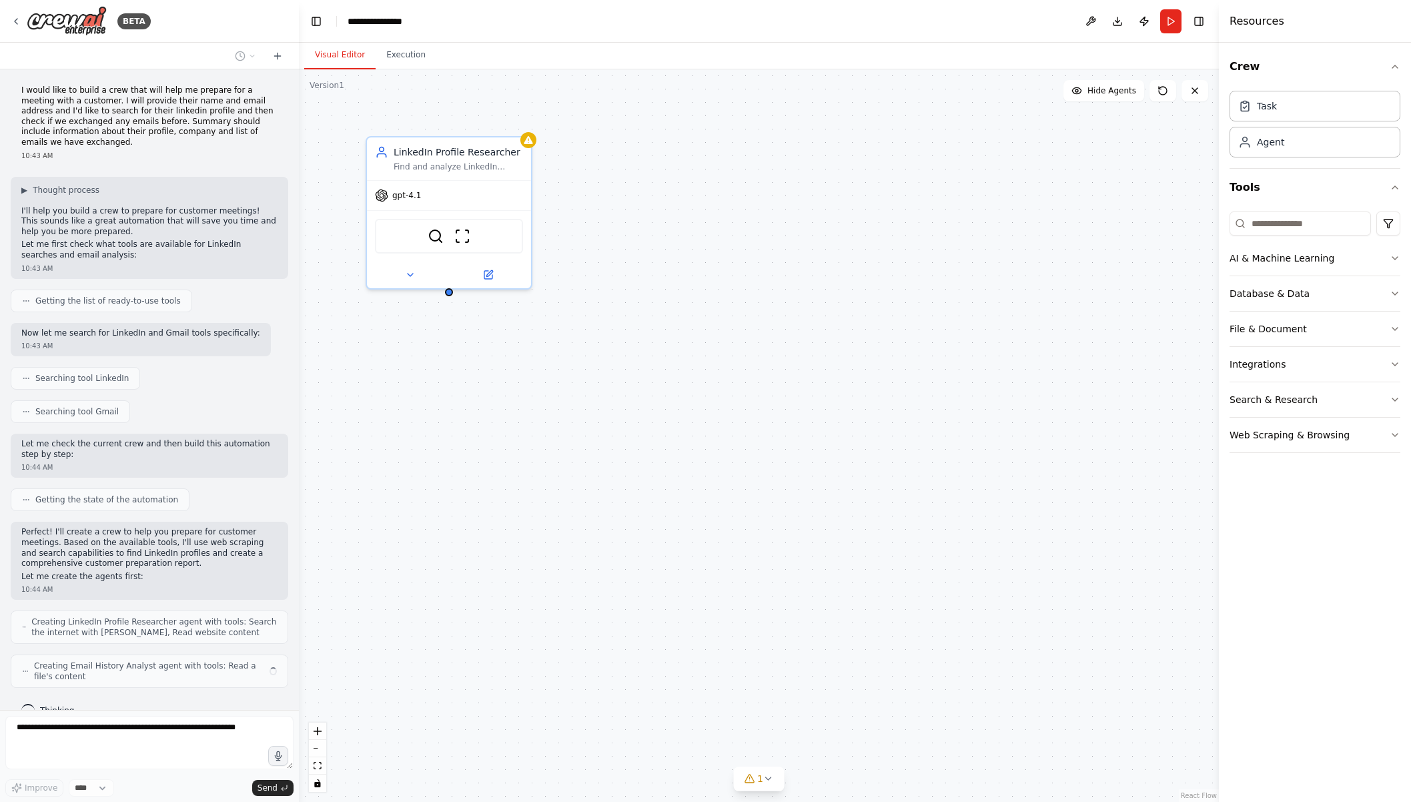
scroll to position [23, 0]
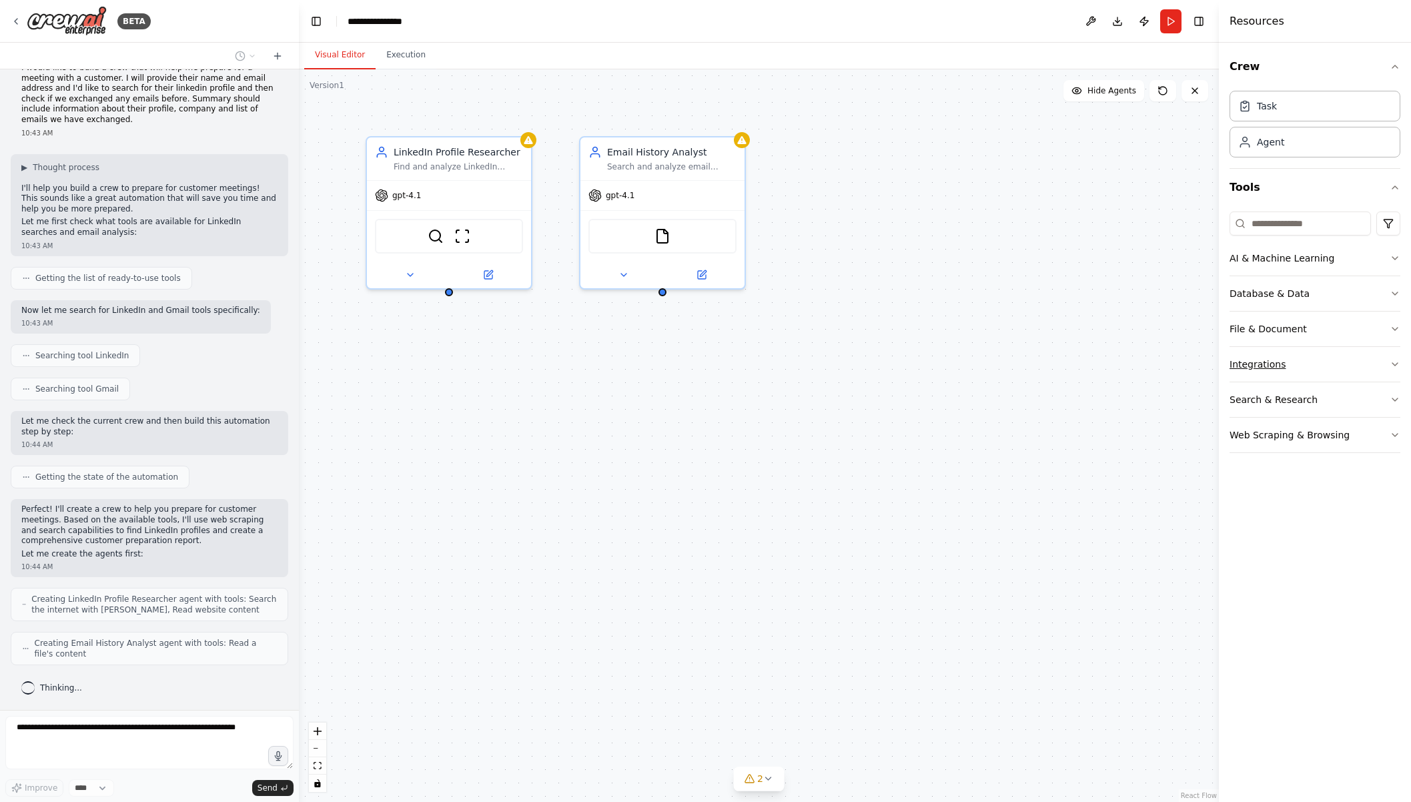
click at [1299, 367] on button "Integrations" at bounding box center [1315, 364] width 171 height 35
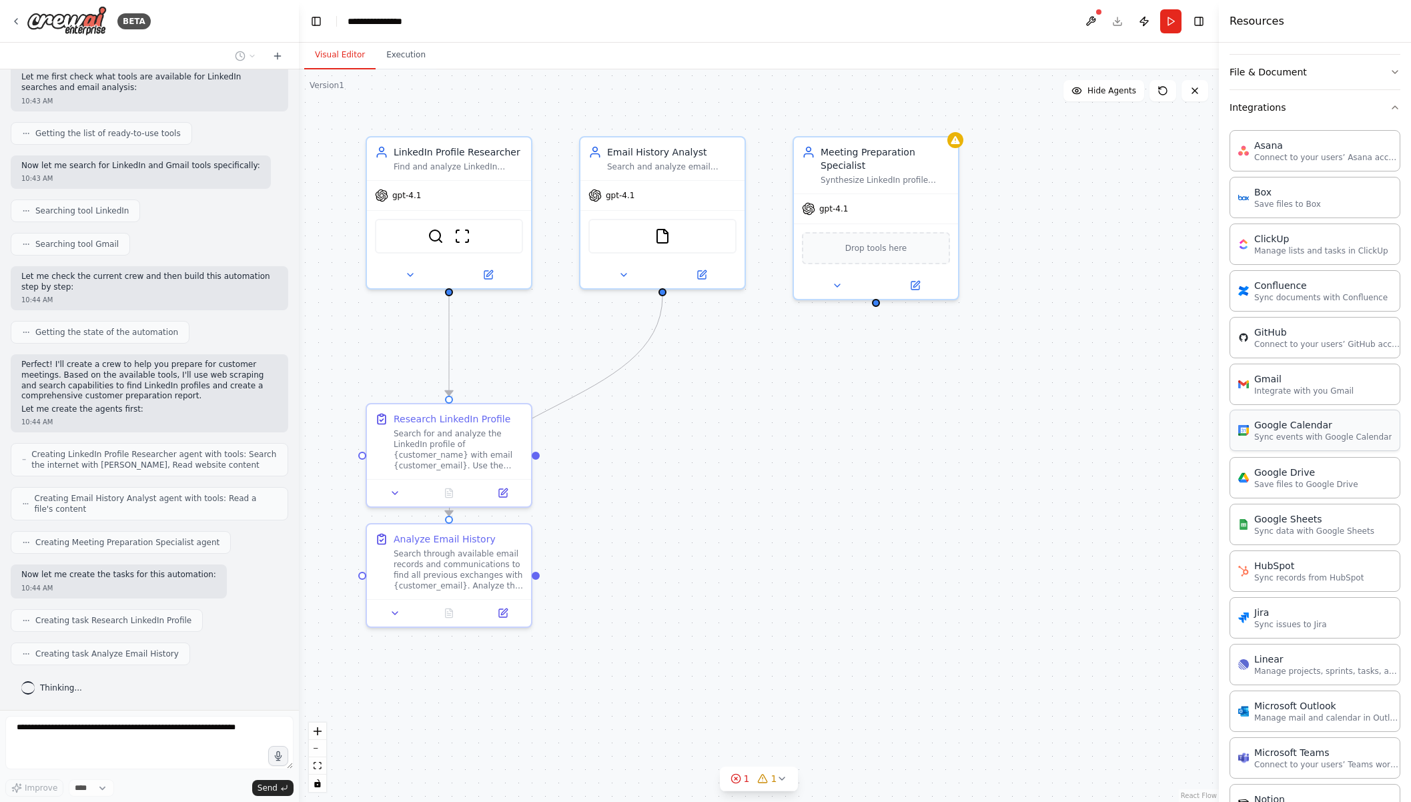
scroll to position [0, 0]
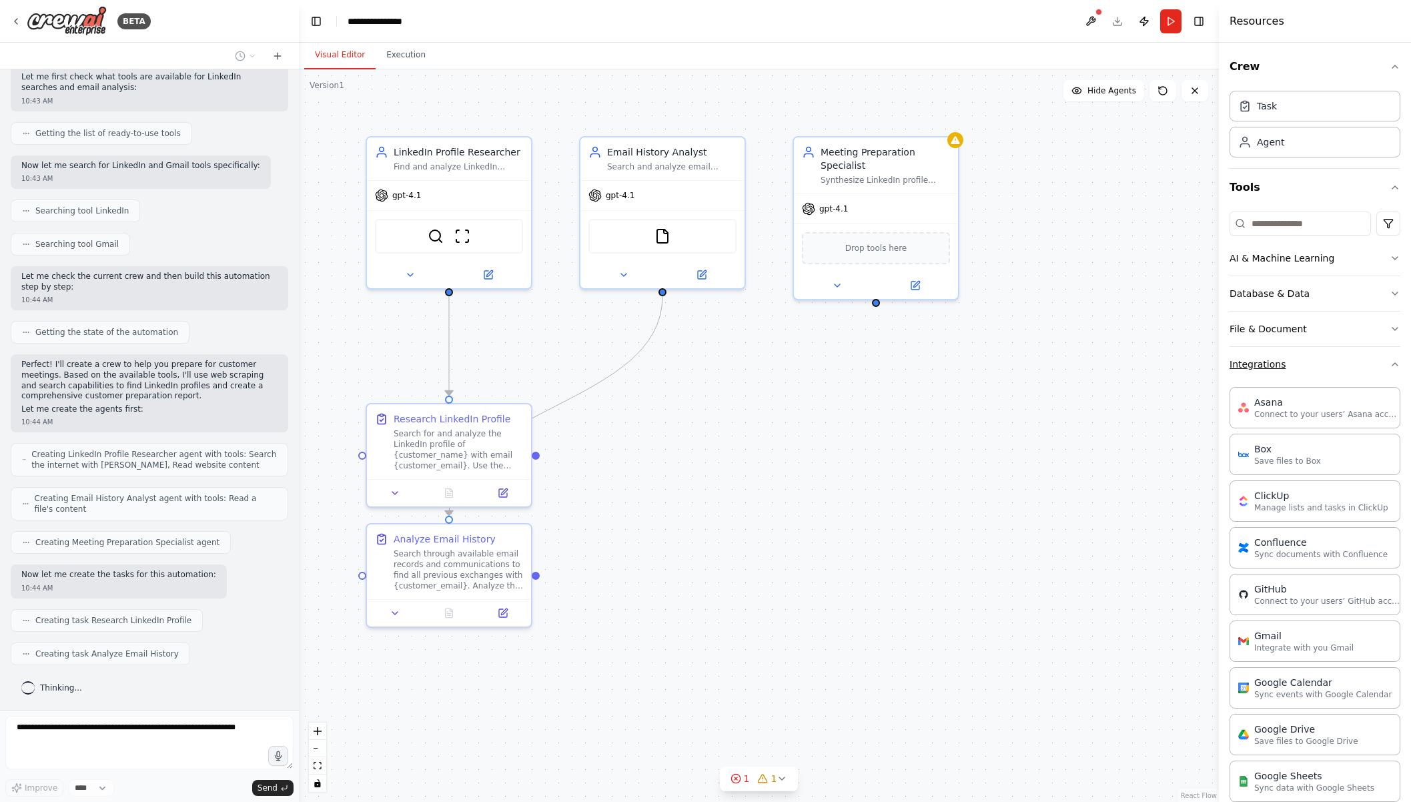
click at [1358, 356] on button "Integrations" at bounding box center [1315, 364] width 171 height 35
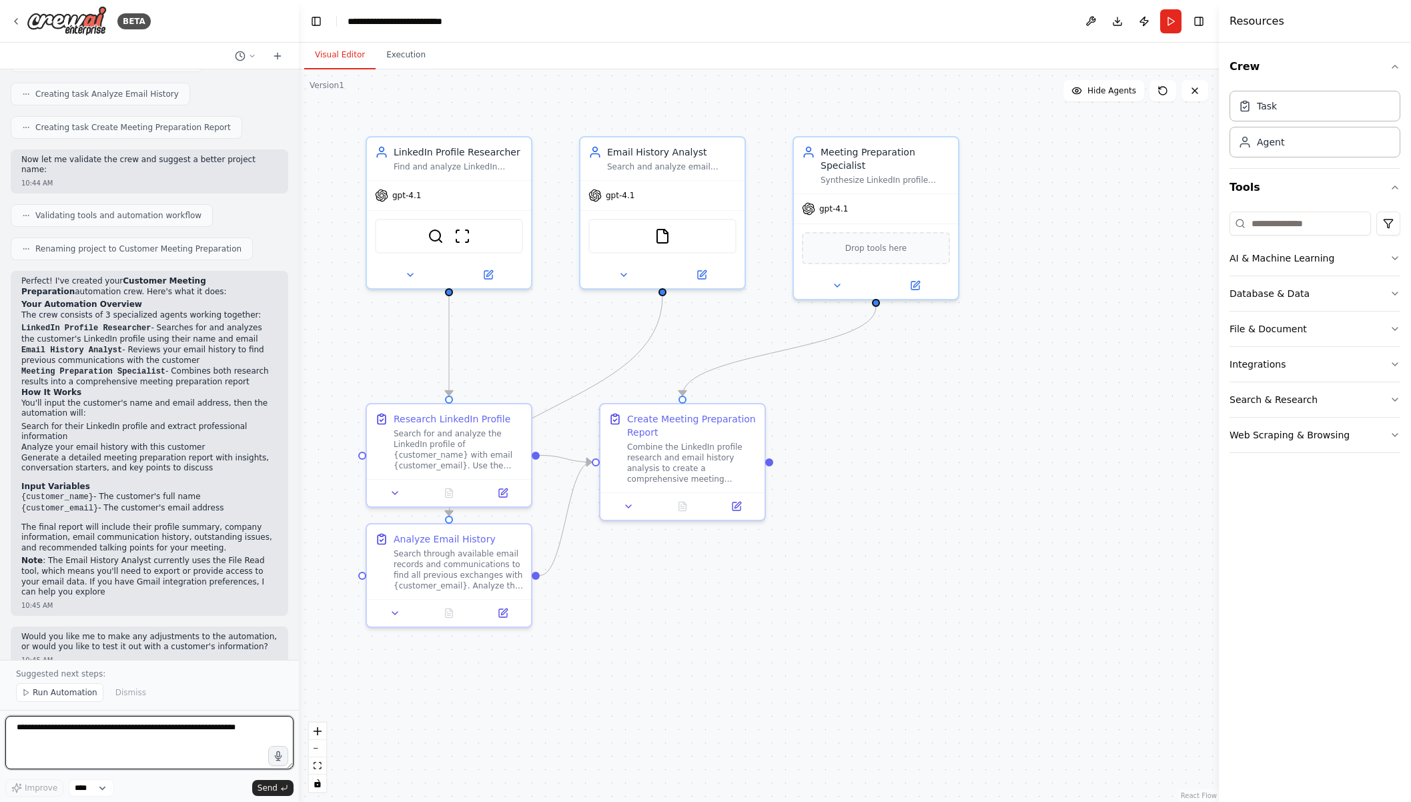
scroll to position [737, 0]
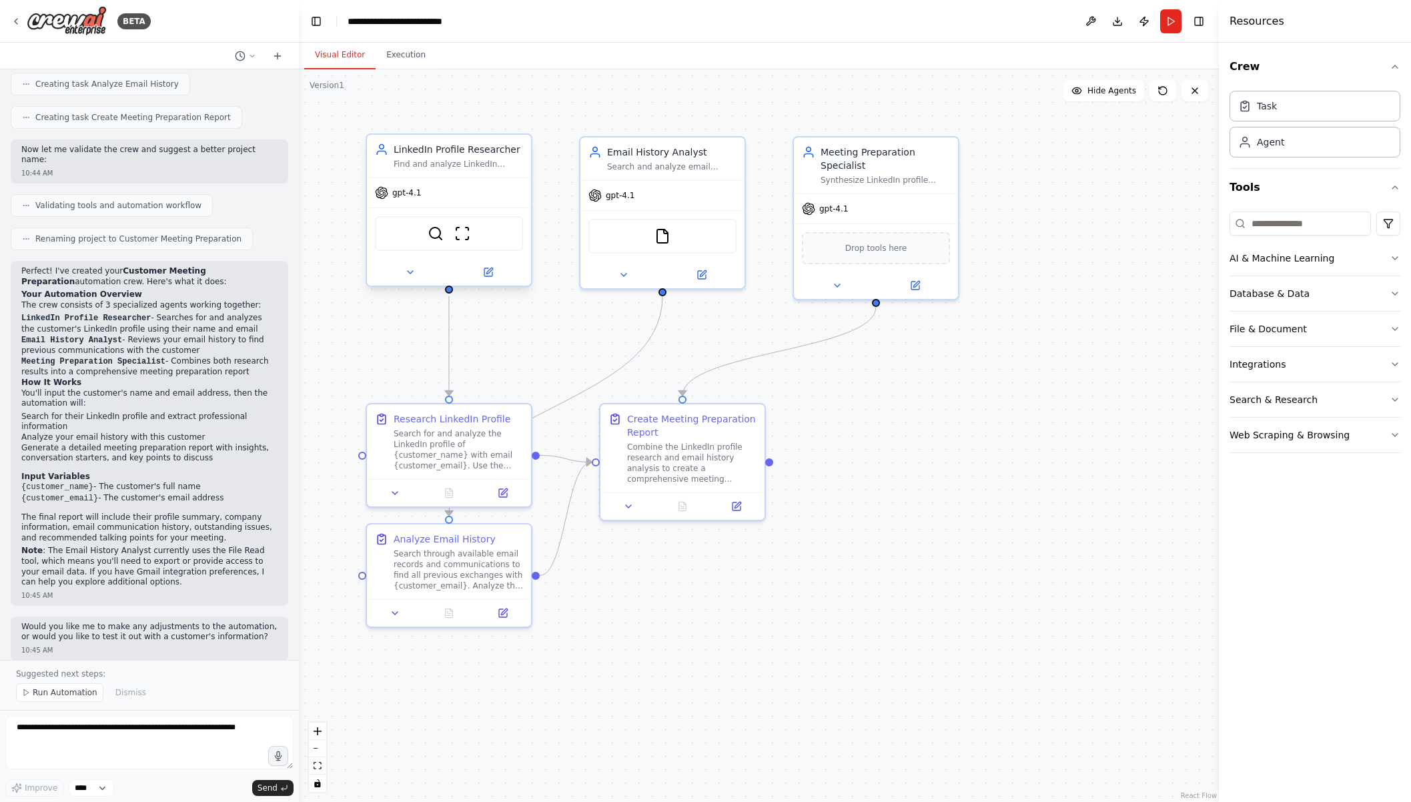
click at [472, 263] on div at bounding box center [449, 272] width 164 height 27
click at [489, 274] on icon at bounding box center [488, 272] width 8 height 8
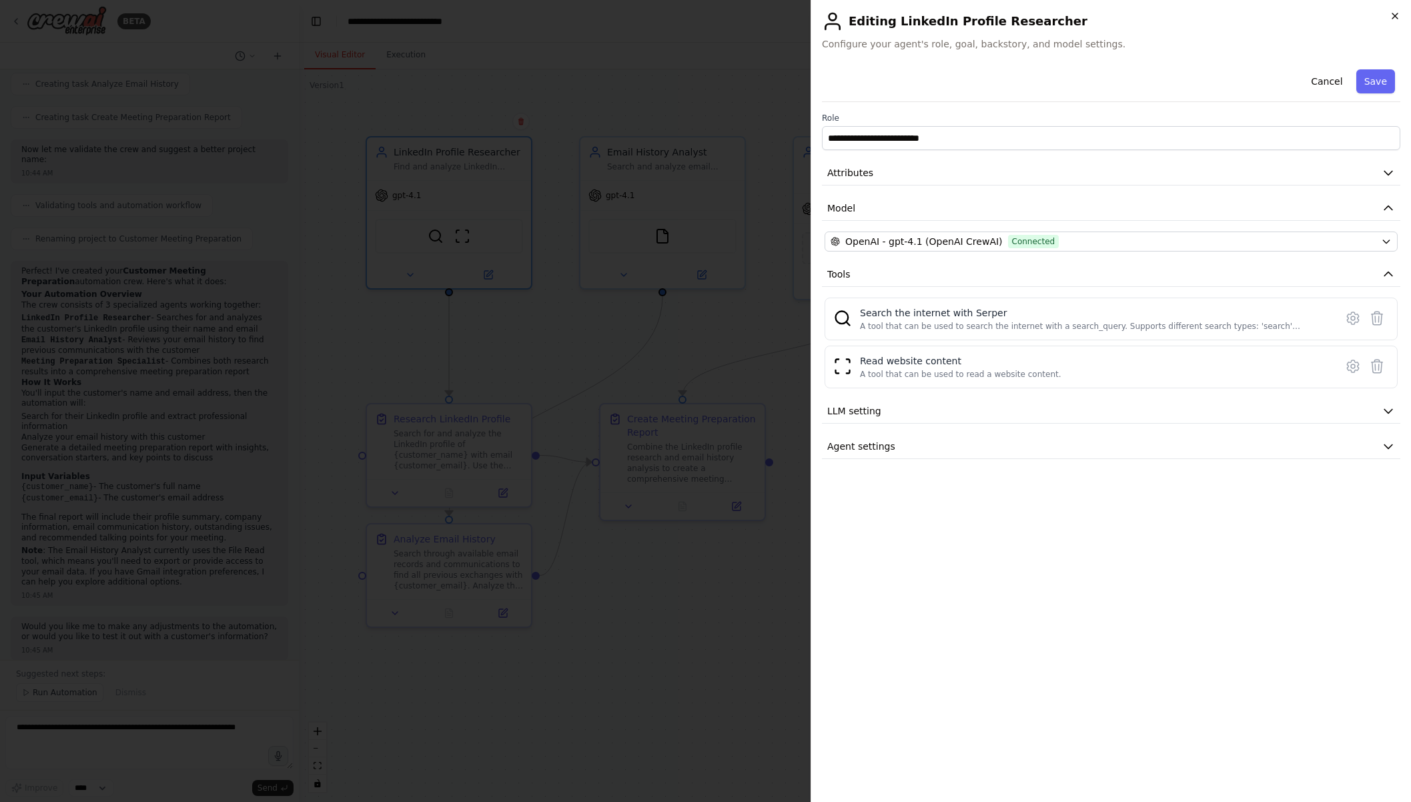
click at [1391, 16] on icon "button" at bounding box center [1395, 16] width 11 height 11
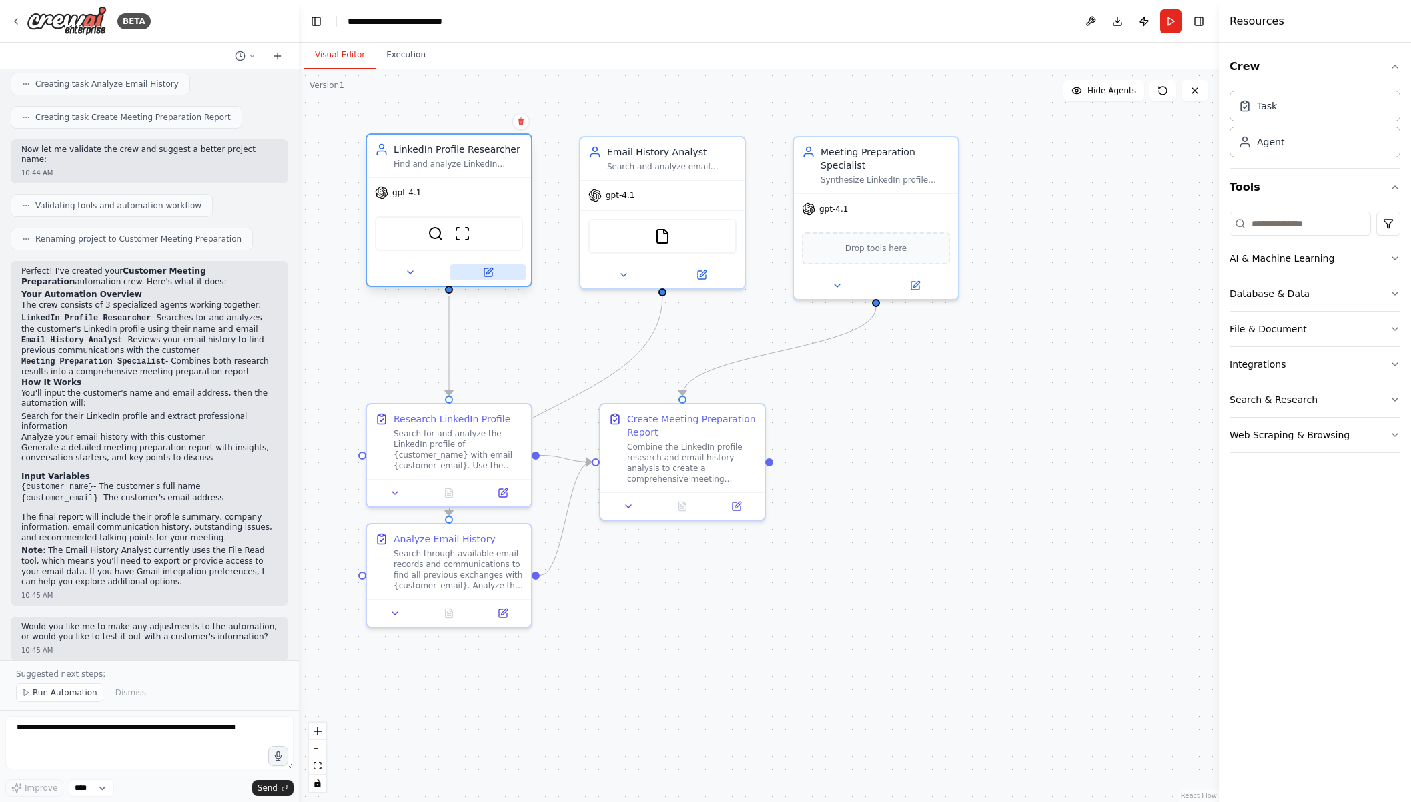
click at [481, 272] on button at bounding box center [487, 272] width 75 height 16
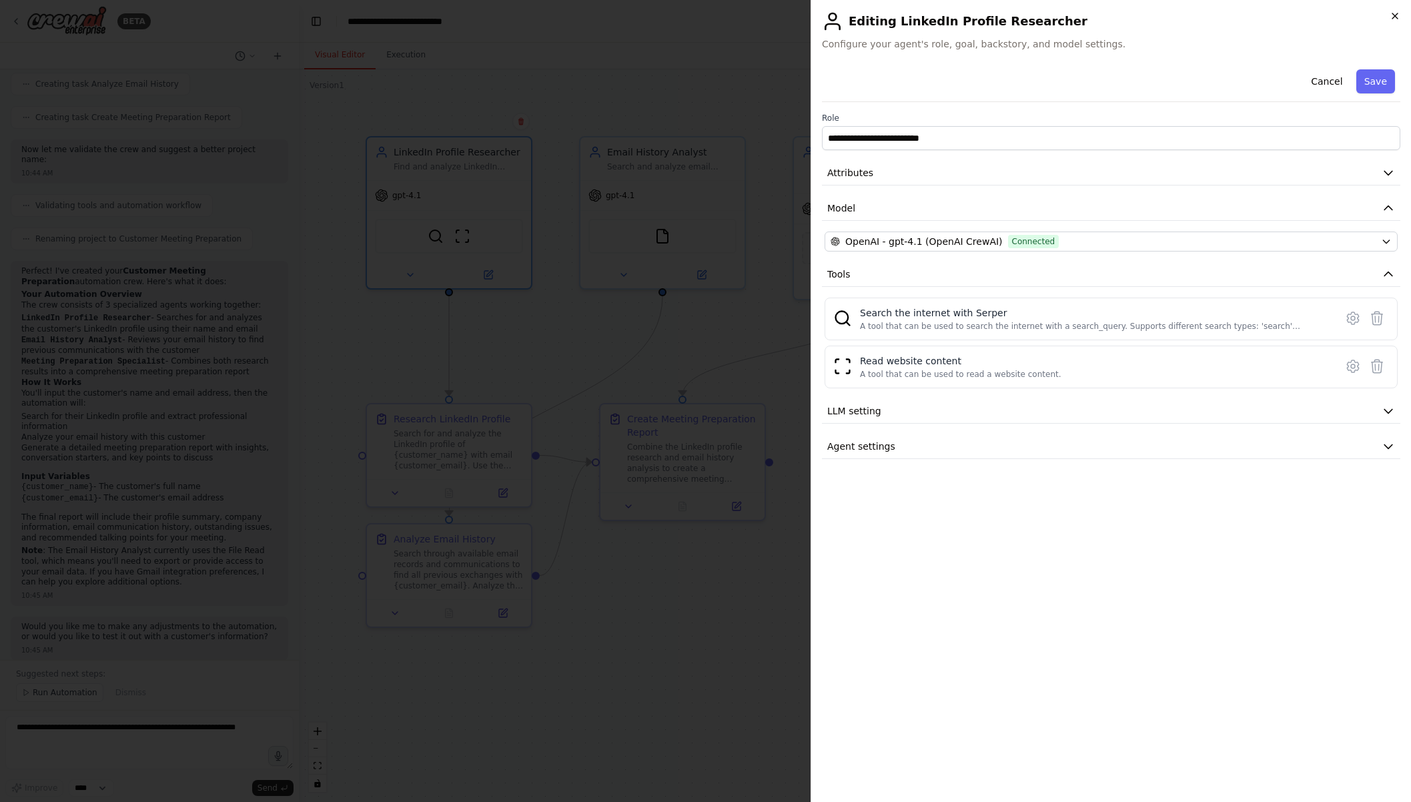
click at [1391, 13] on icon "button" at bounding box center [1395, 16] width 11 height 11
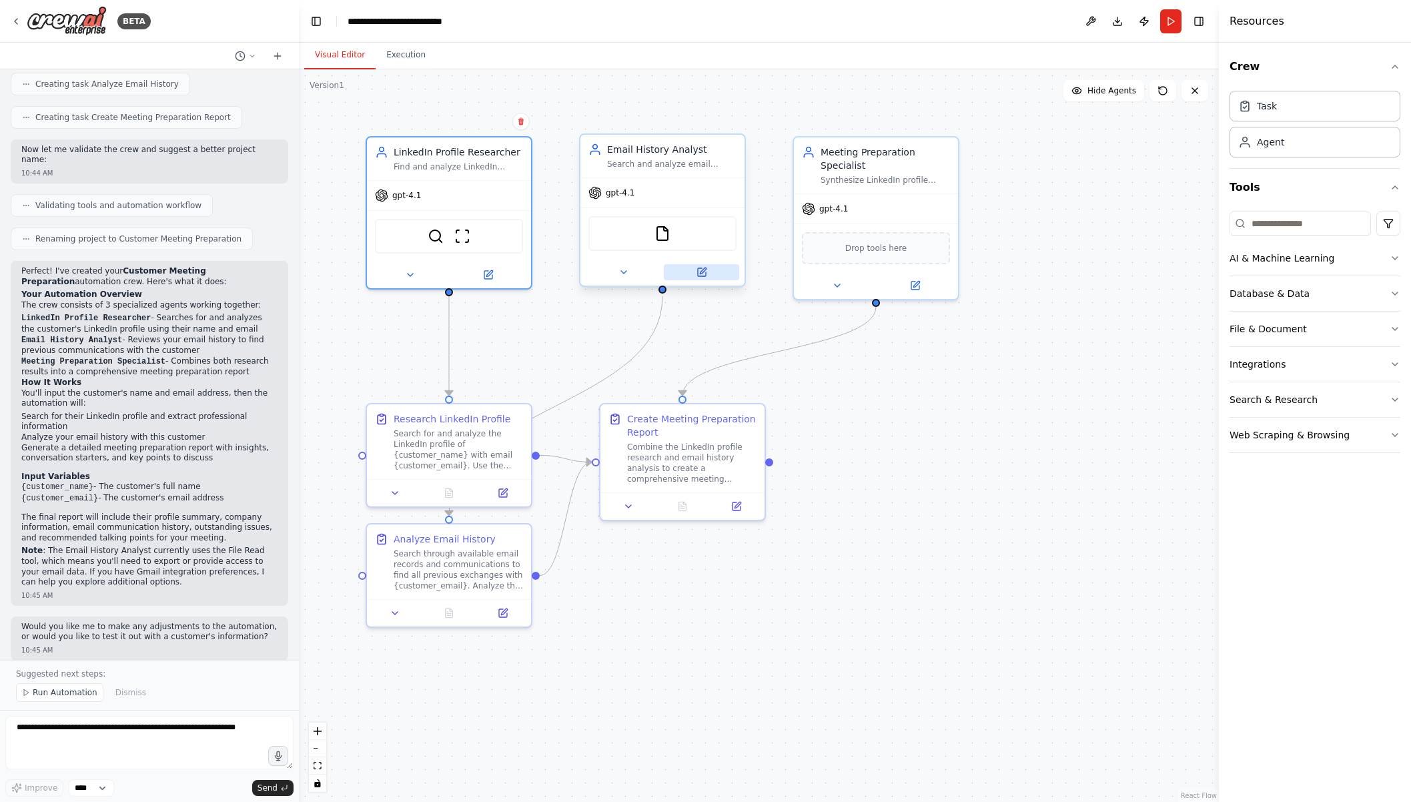
click at [718, 275] on button at bounding box center [701, 272] width 75 height 16
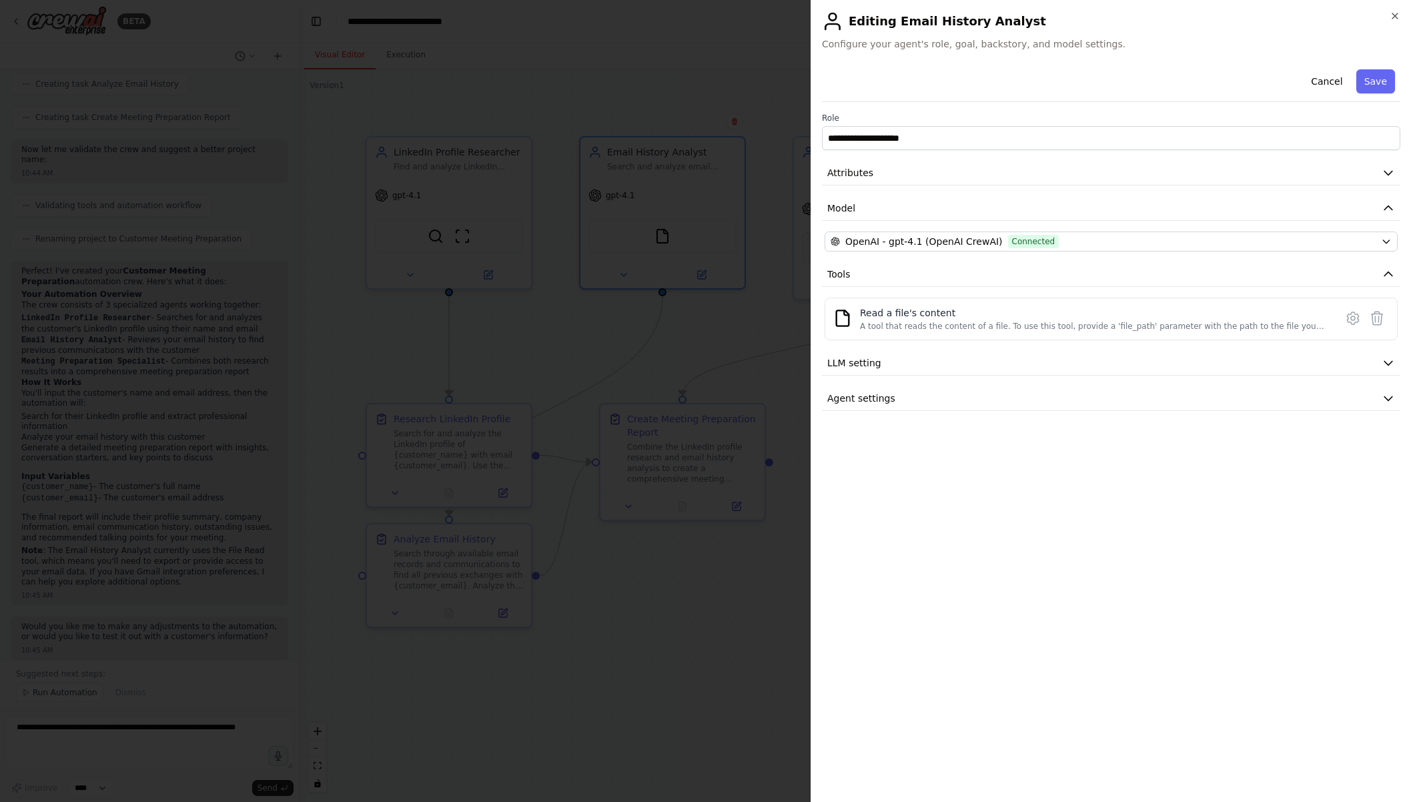
click at [1391, 7] on div "**********" at bounding box center [1111, 401] width 601 height 802
click at [1393, 17] on icon "button" at bounding box center [1395, 16] width 11 height 11
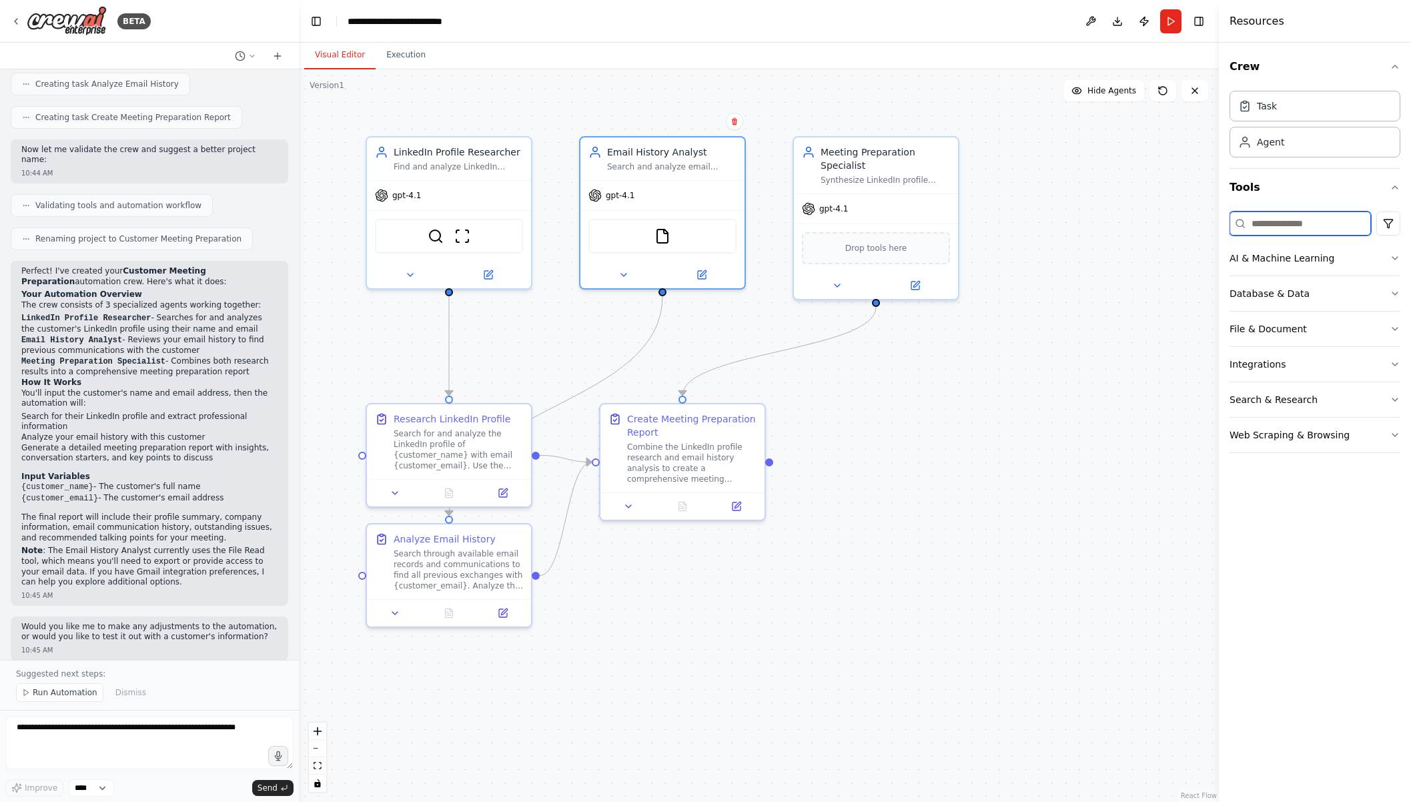
click at [1292, 217] on input at bounding box center [1300, 224] width 141 height 24
type input "*****"
click at [1320, 246] on button "Integrations" at bounding box center [1315, 258] width 171 height 35
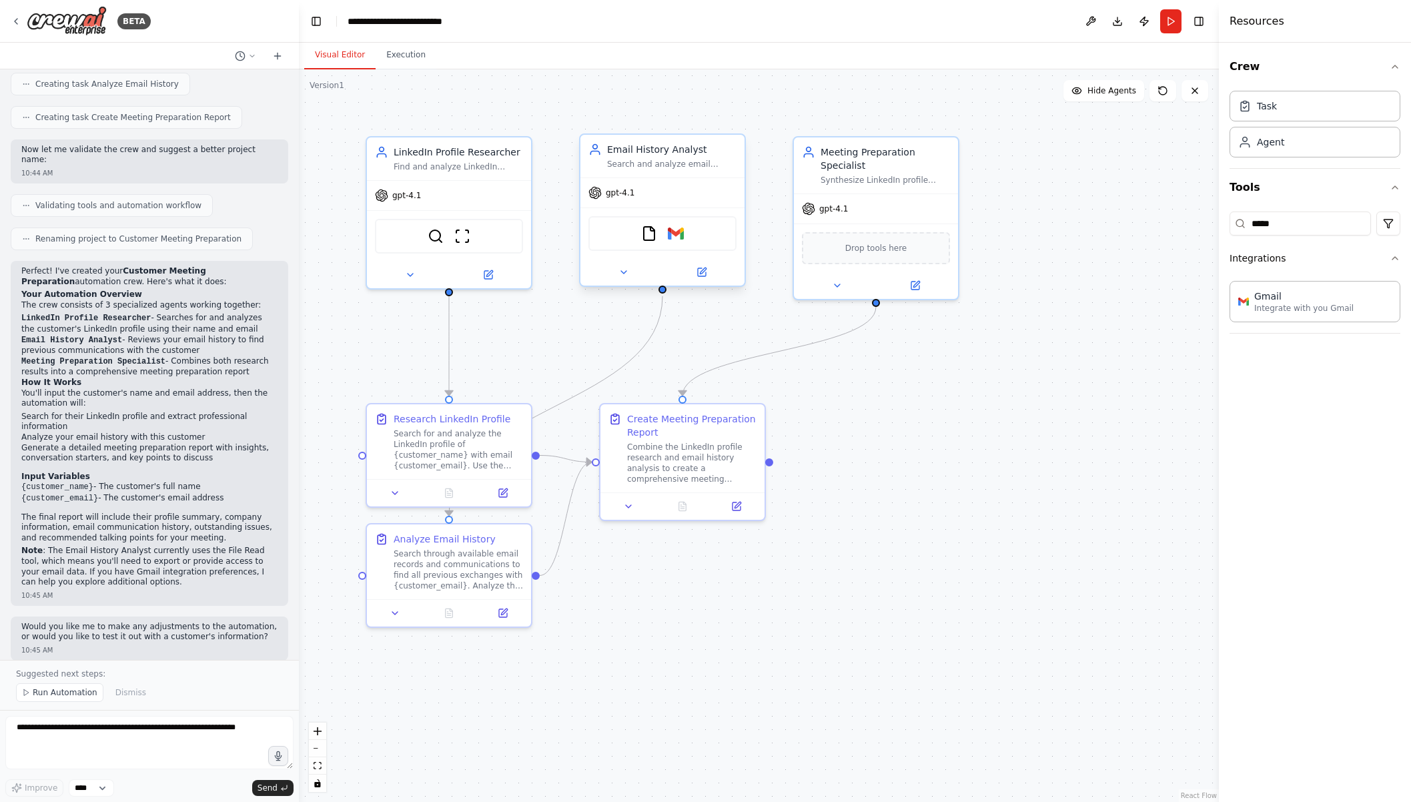
click at [677, 242] on div "FileReadTool Gmail" at bounding box center [663, 233] width 148 height 35
click at [698, 276] on icon at bounding box center [702, 272] width 8 height 8
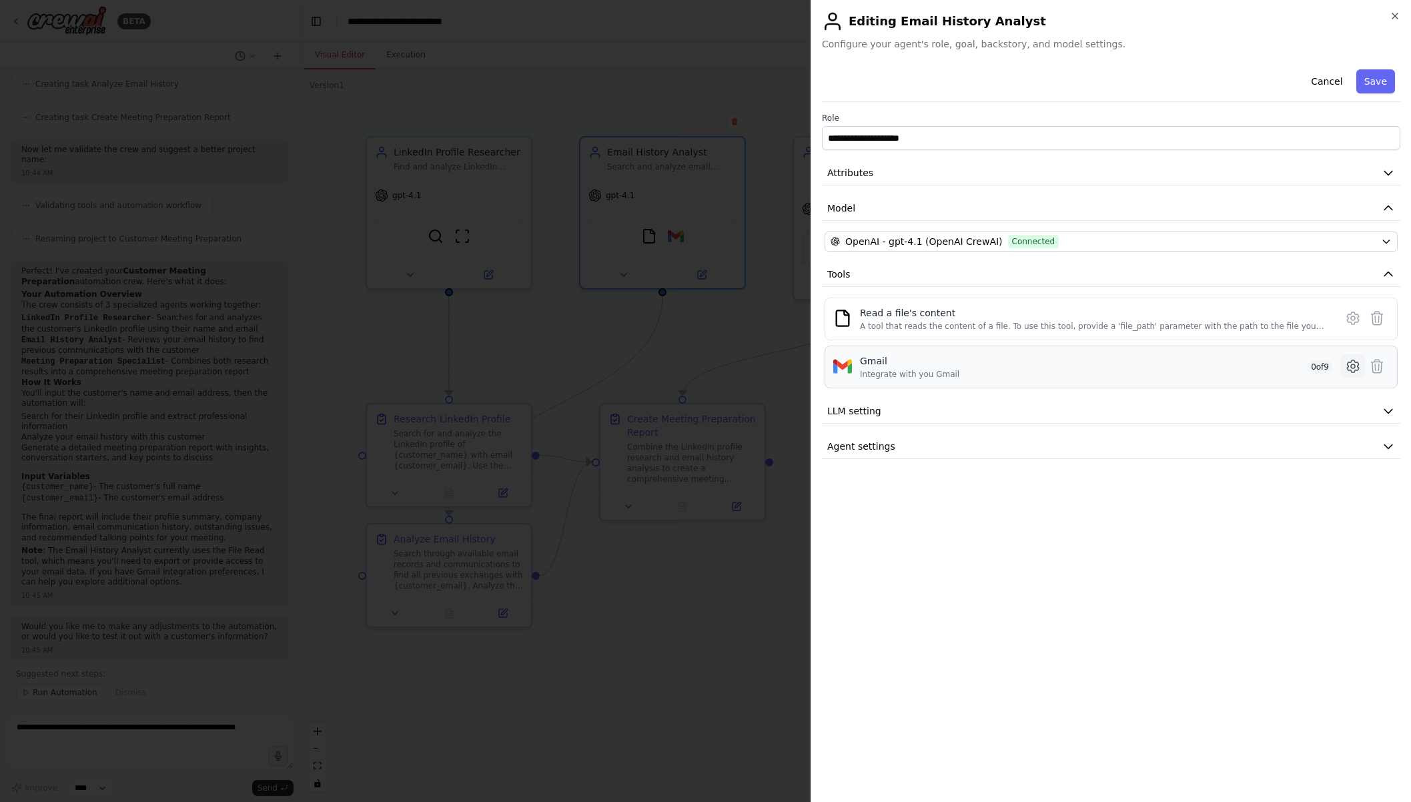
click at [1349, 366] on icon at bounding box center [1352, 366] width 11 height 12
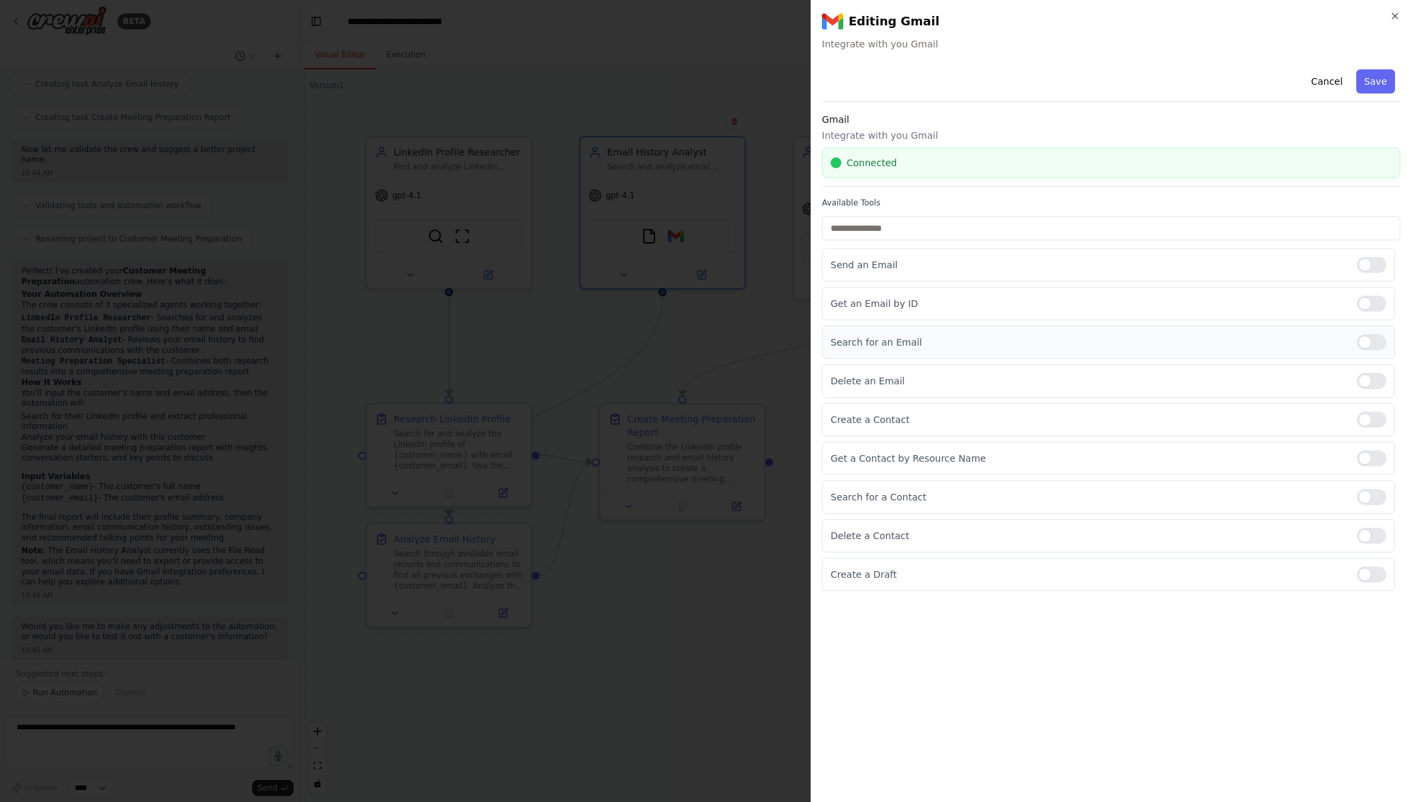
click at [1366, 340] on div at bounding box center [1371, 342] width 29 height 16
click at [1374, 301] on div at bounding box center [1371, 304] width 29 height 16
click at [1370, 79] on button "Save" at bounding box center [1376, 81] width 39 height 24
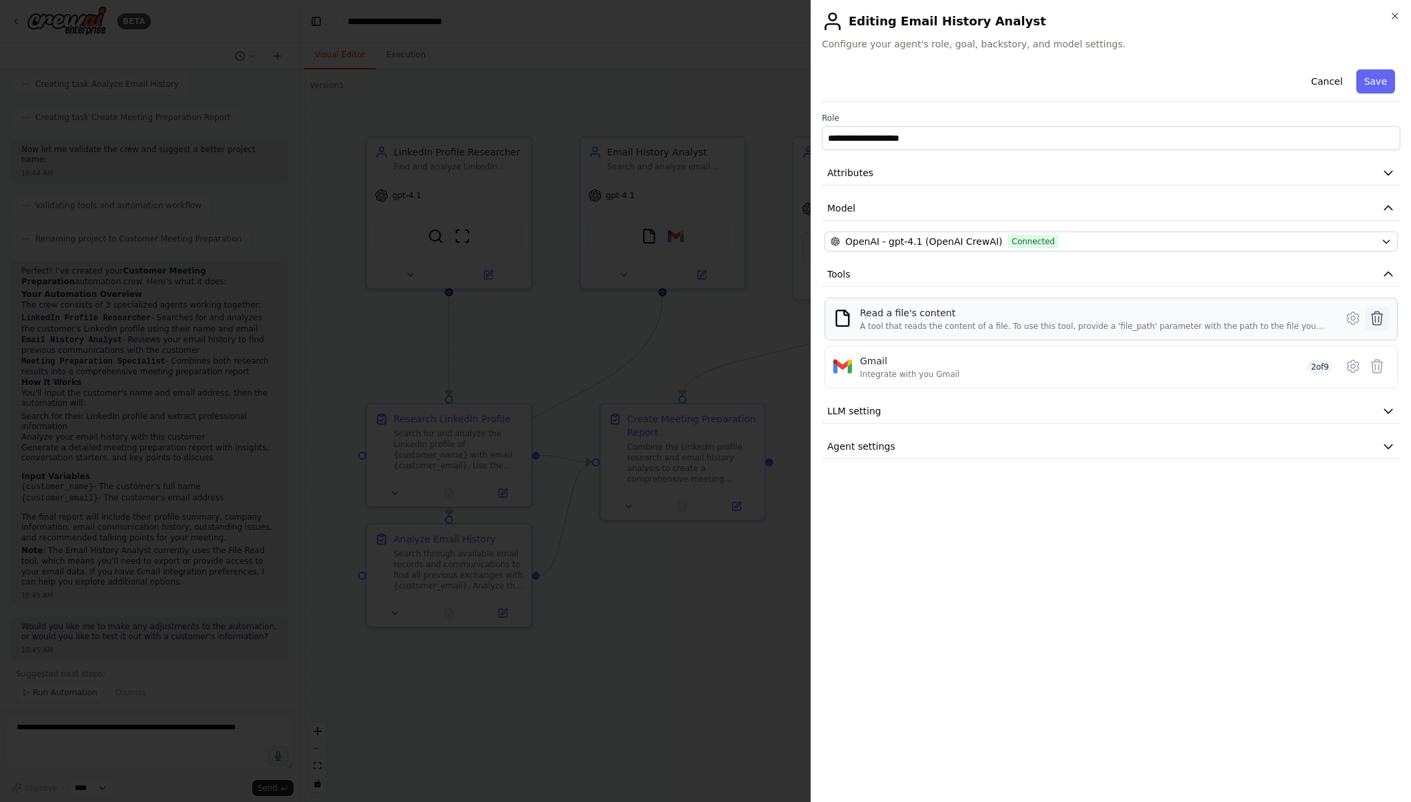
click at [1382, 322] on icon at bounding box center [1377, 318] width 16 height 16
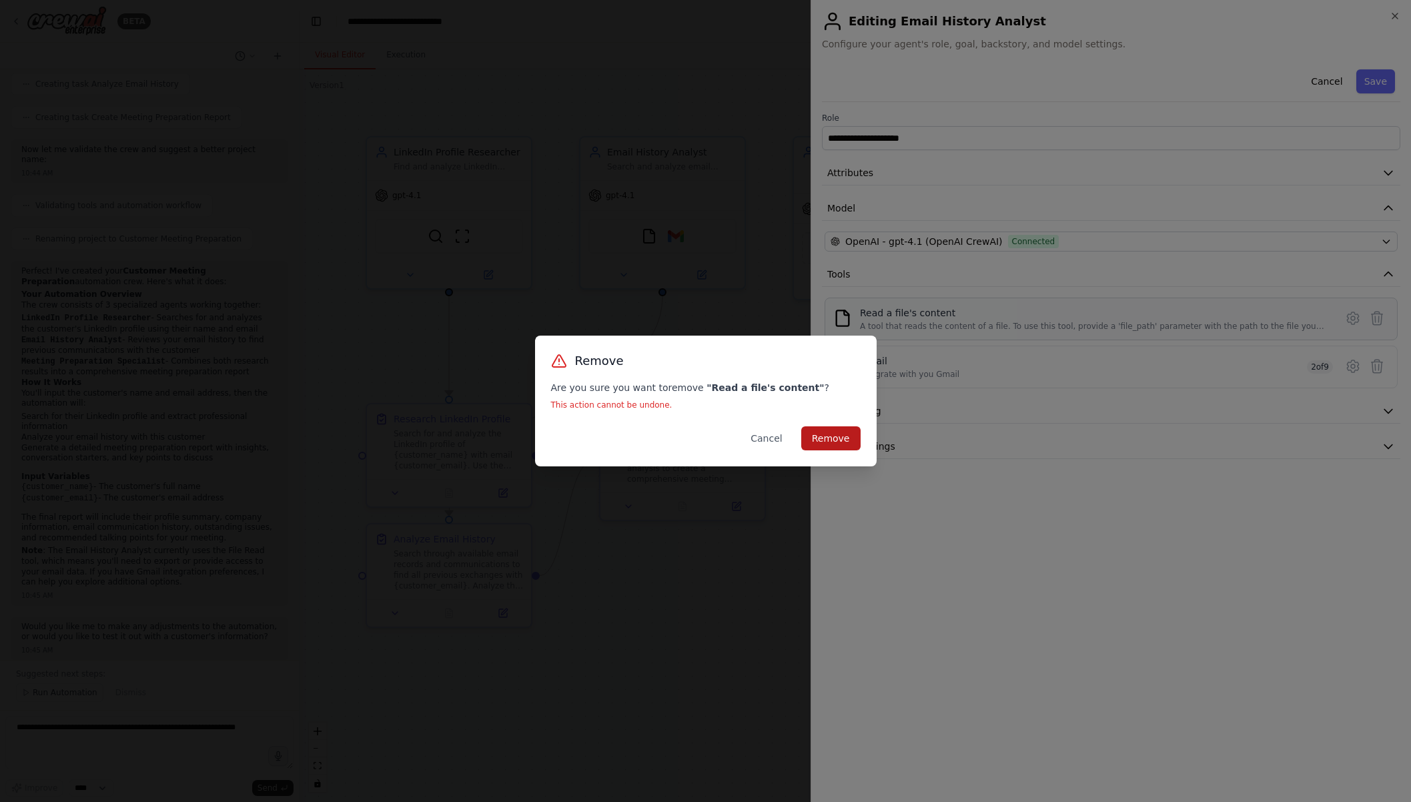
click at [822, 432] on button "Remove" at bounding box center [830, 438] width 59 height 24
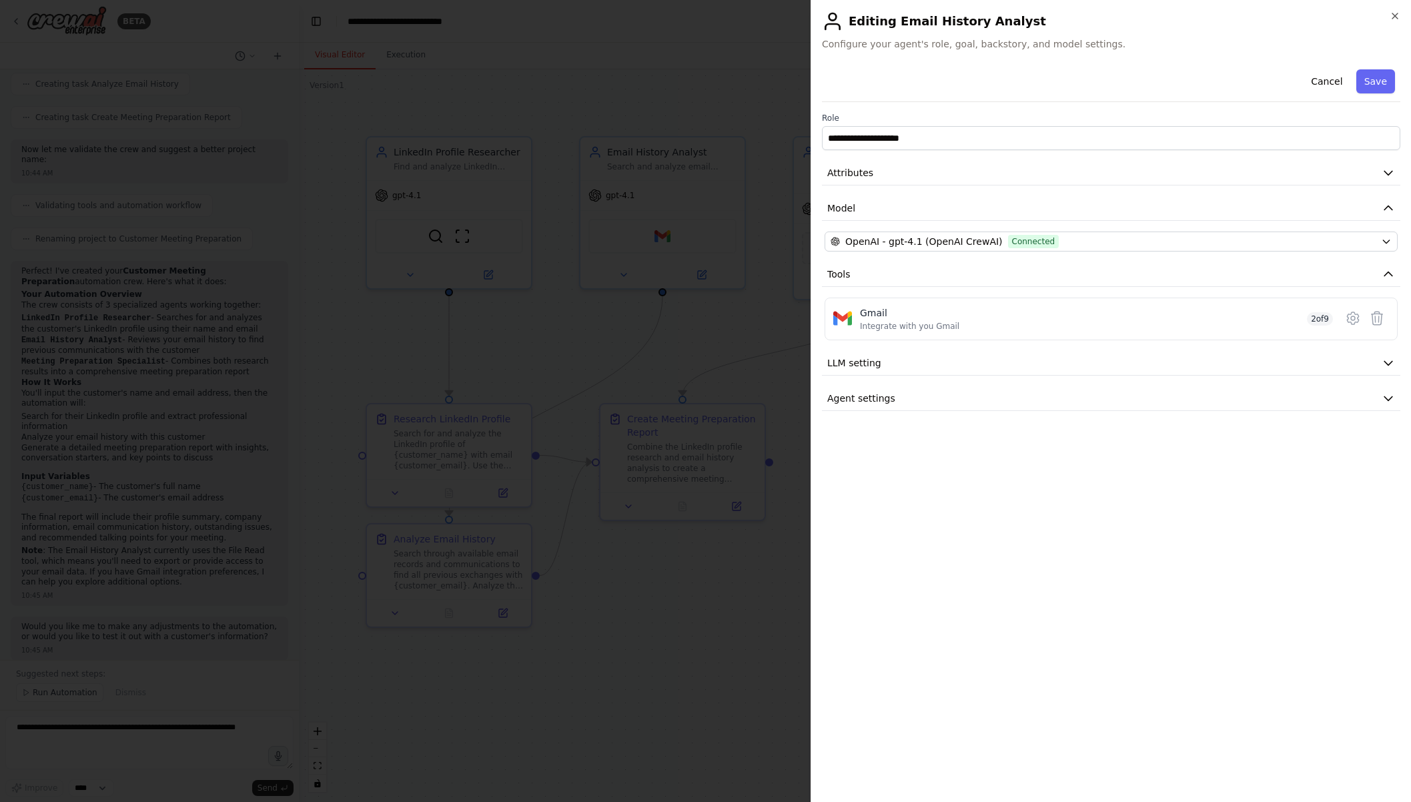
click at [1163, 549] on div "**********" at bounding box center [1111, 427] width 579 height 727
click at [1382, 74] on button "Save" at bounding box center [1376, 81] width 39 height 24
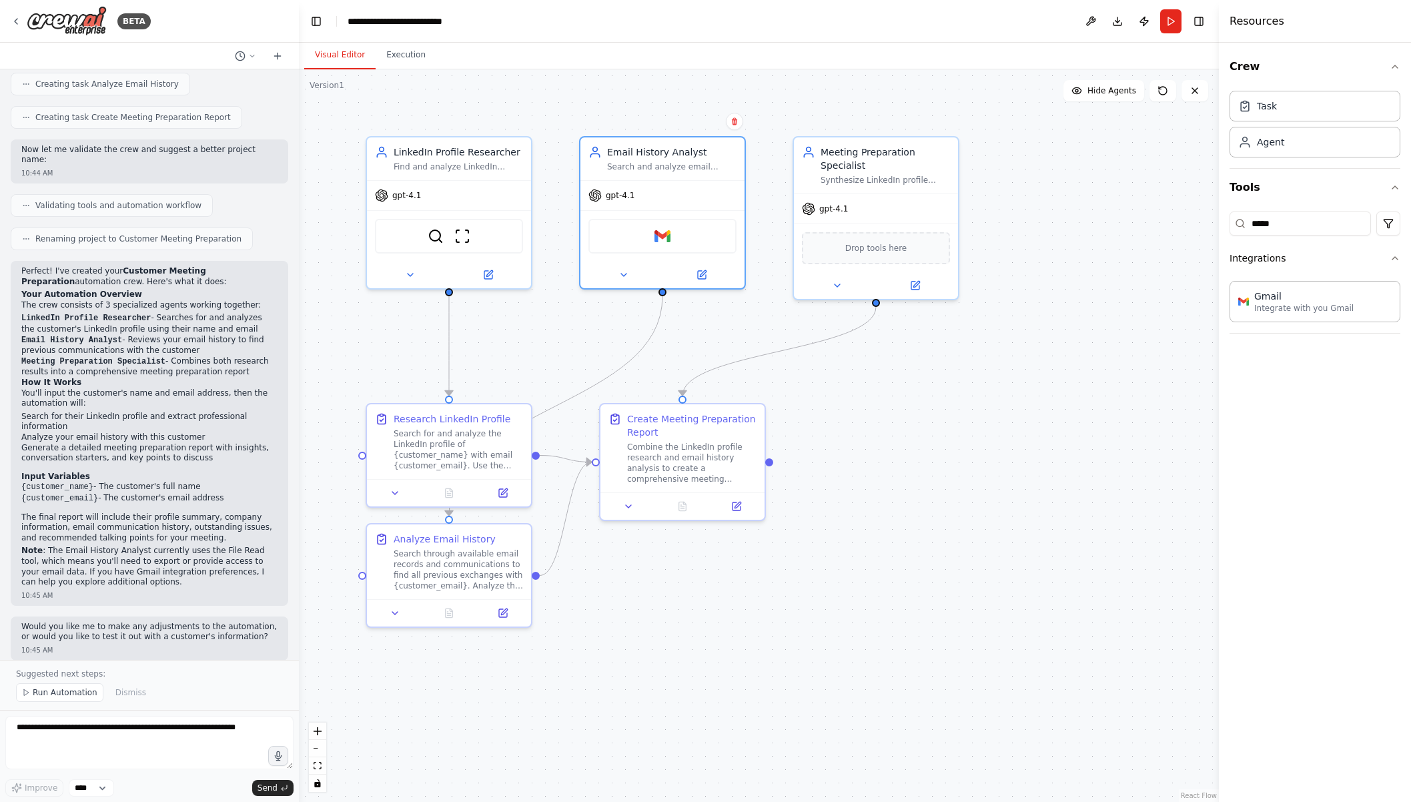
click at [1082, 391] on div ".deletable-edge-delete-btn { width: 20px; height: 20px; border: 0px solid #ffff…" at bounding box center [759, 435] width 920 height 733
click at [1201, 18] on button "Toggle Right Sidebar" at bounding box center [1199, 21] width 19 height 19
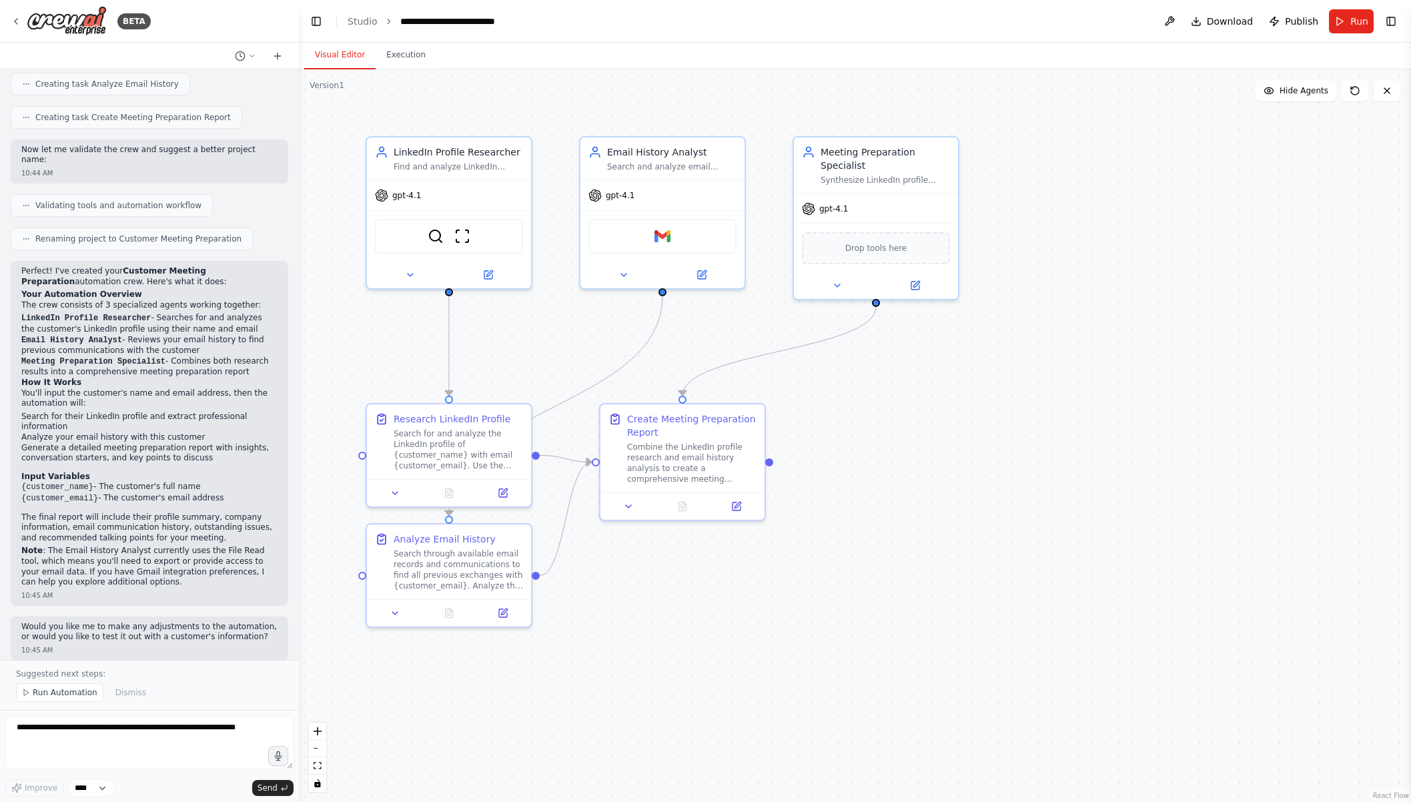
click at [1349, 33] on header "**********" at bounding box center [855, 21] width 1112 height 43
click at [1353, 28] on button "Run" at bounding box center [1351, 21] width 45 height 24
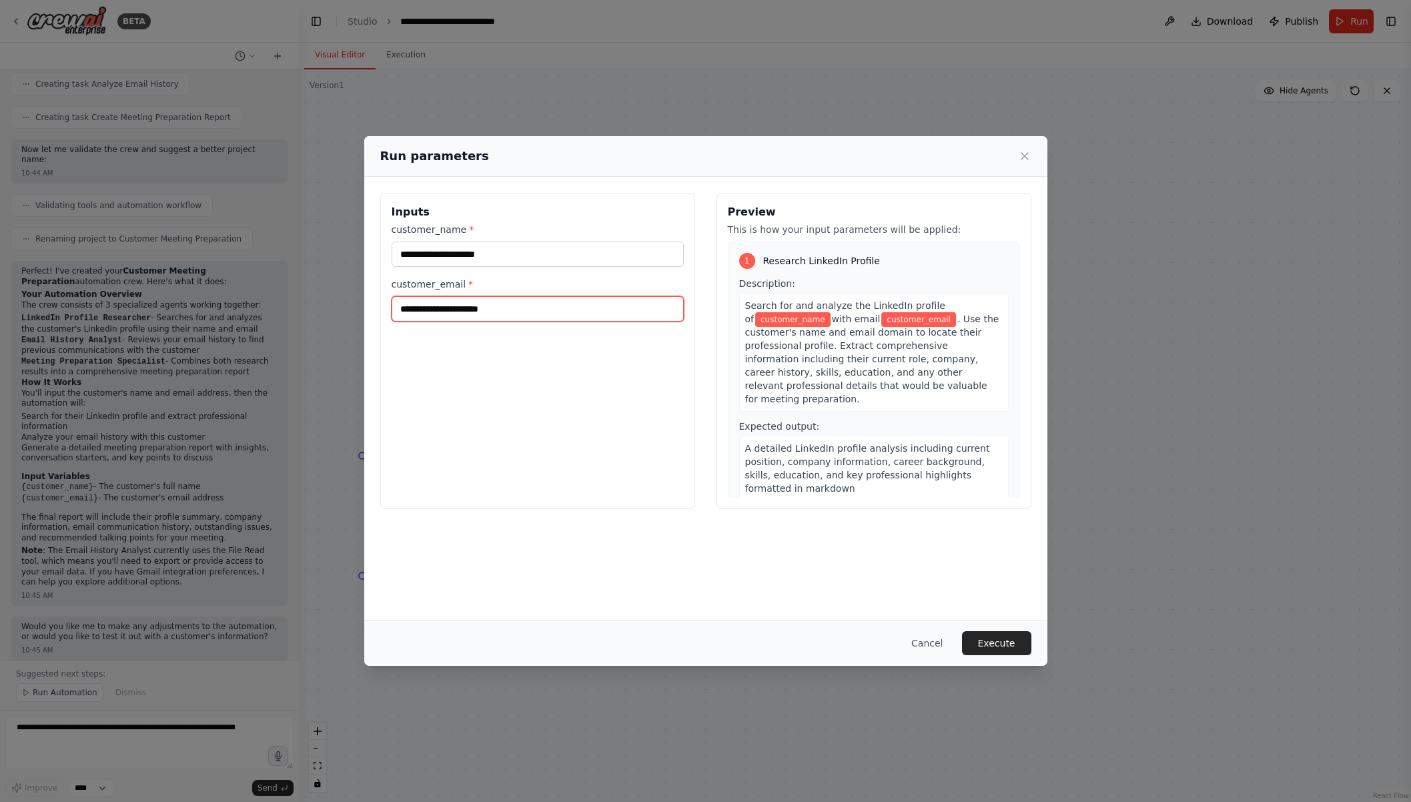
click at [460, 300] on input "customer_email *" at bounding box center [538, 308] width 292 height 25
paste input "**********"
type input "**********"
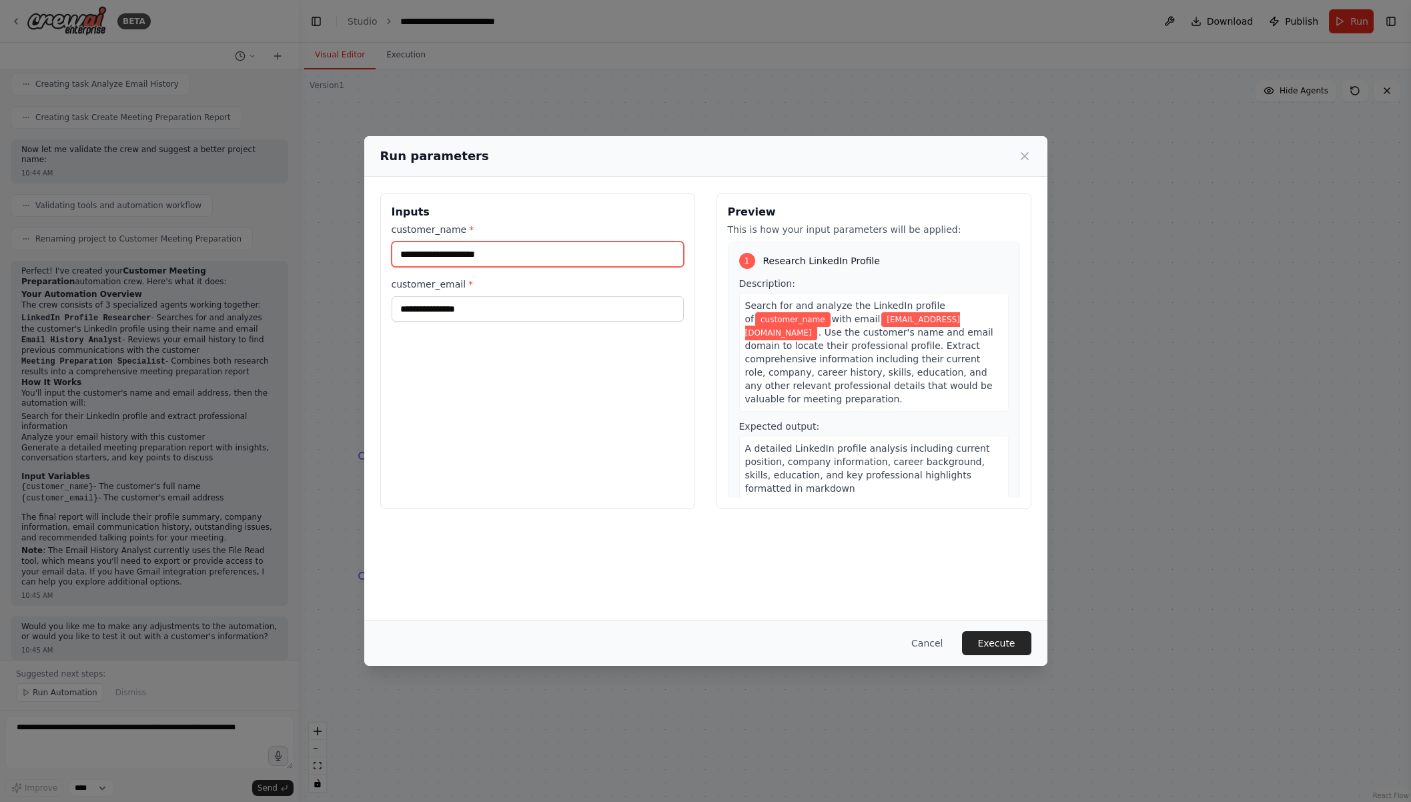
click at [452, 250] on input "customer_name *" at bounding box center [538, 254] width 292 height 25
type input "**********"
click at [490, 346] on div "**********" at bounding box center [537, 351] width 315 height 316
click at [998, 638] on button "Execute" at bounding box center [996, 643] width 69 height 24
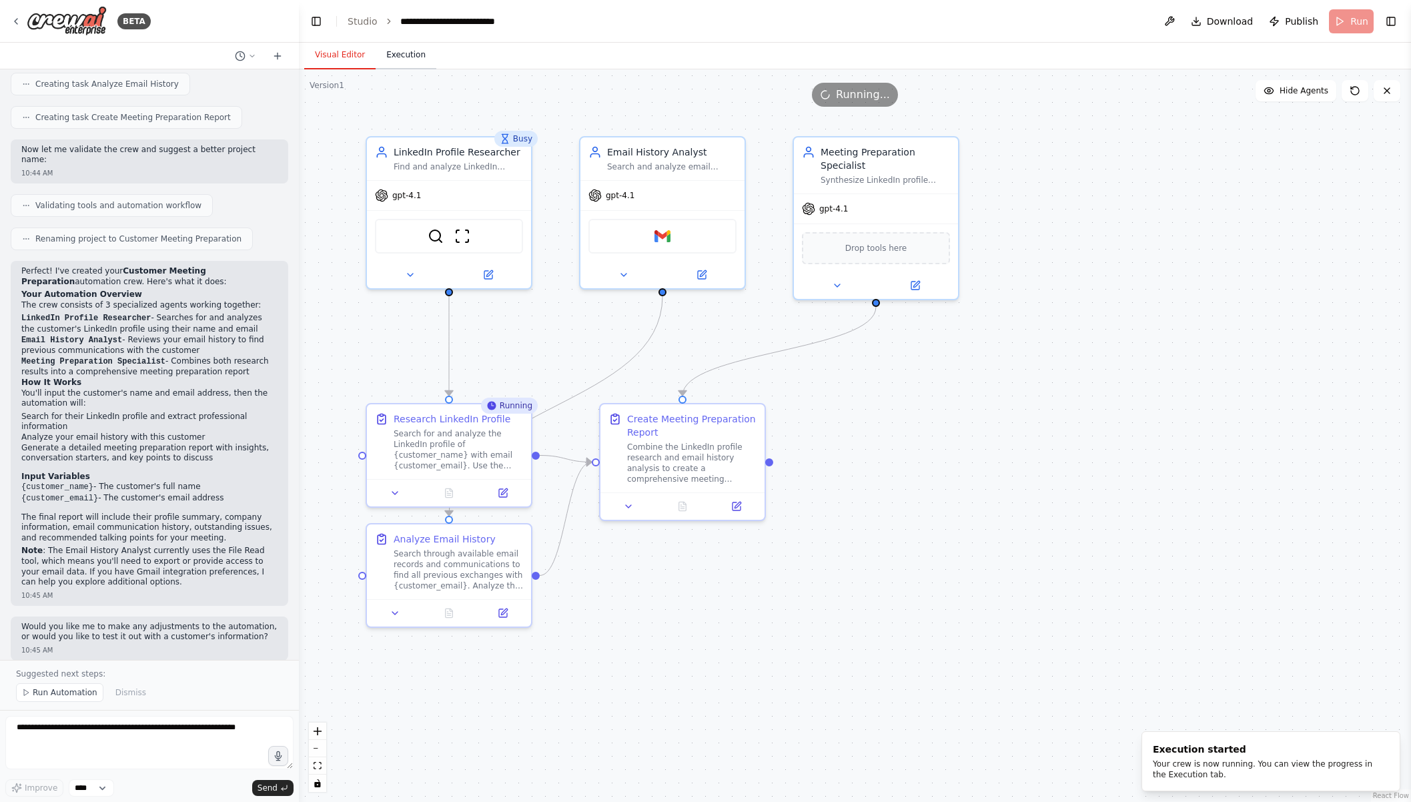
click at [400, 56] on button "Execution" at bounding box center [406, 55] width 61 height 28
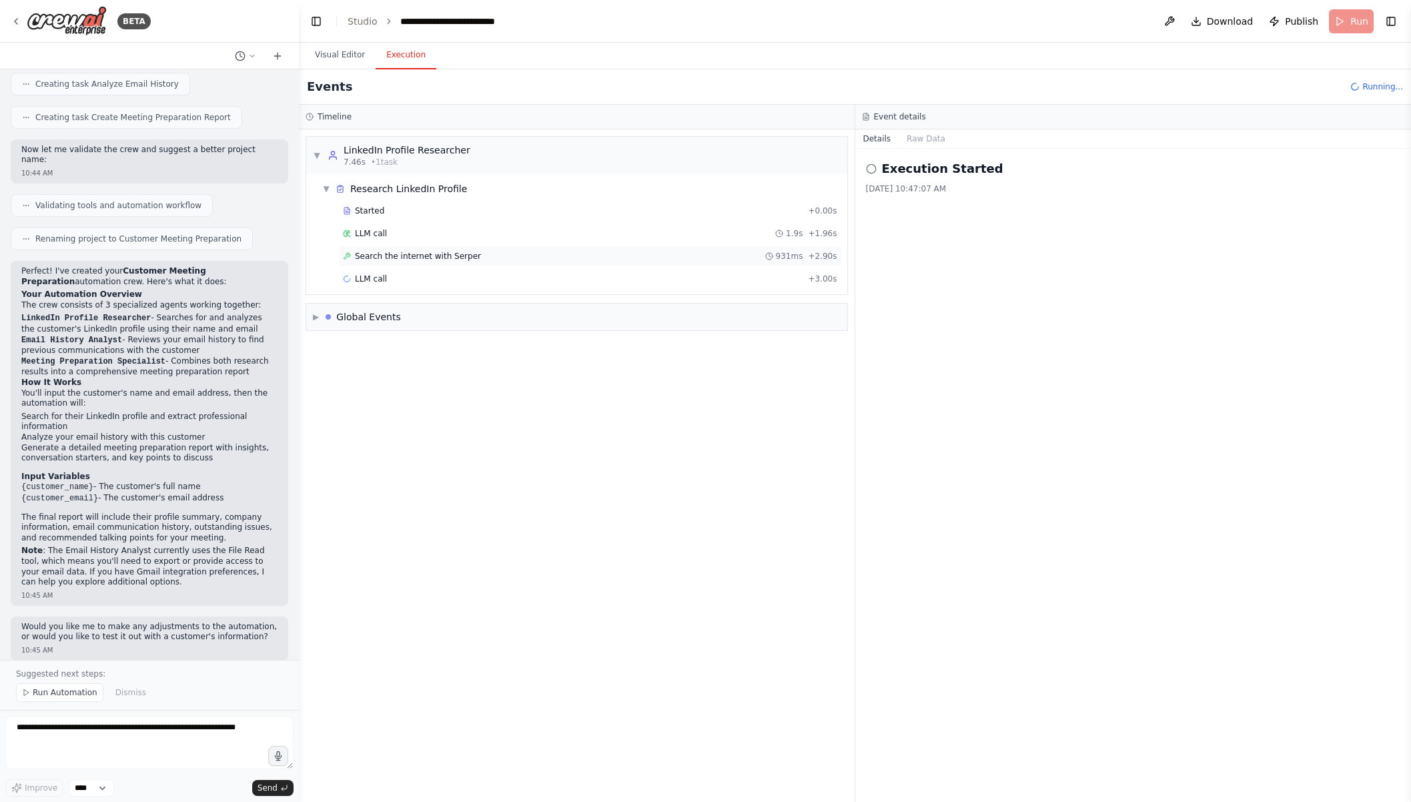
click at [405, 259] on span "Search the internet with Serper" at bounding box center [418, 256] width 126 height 11
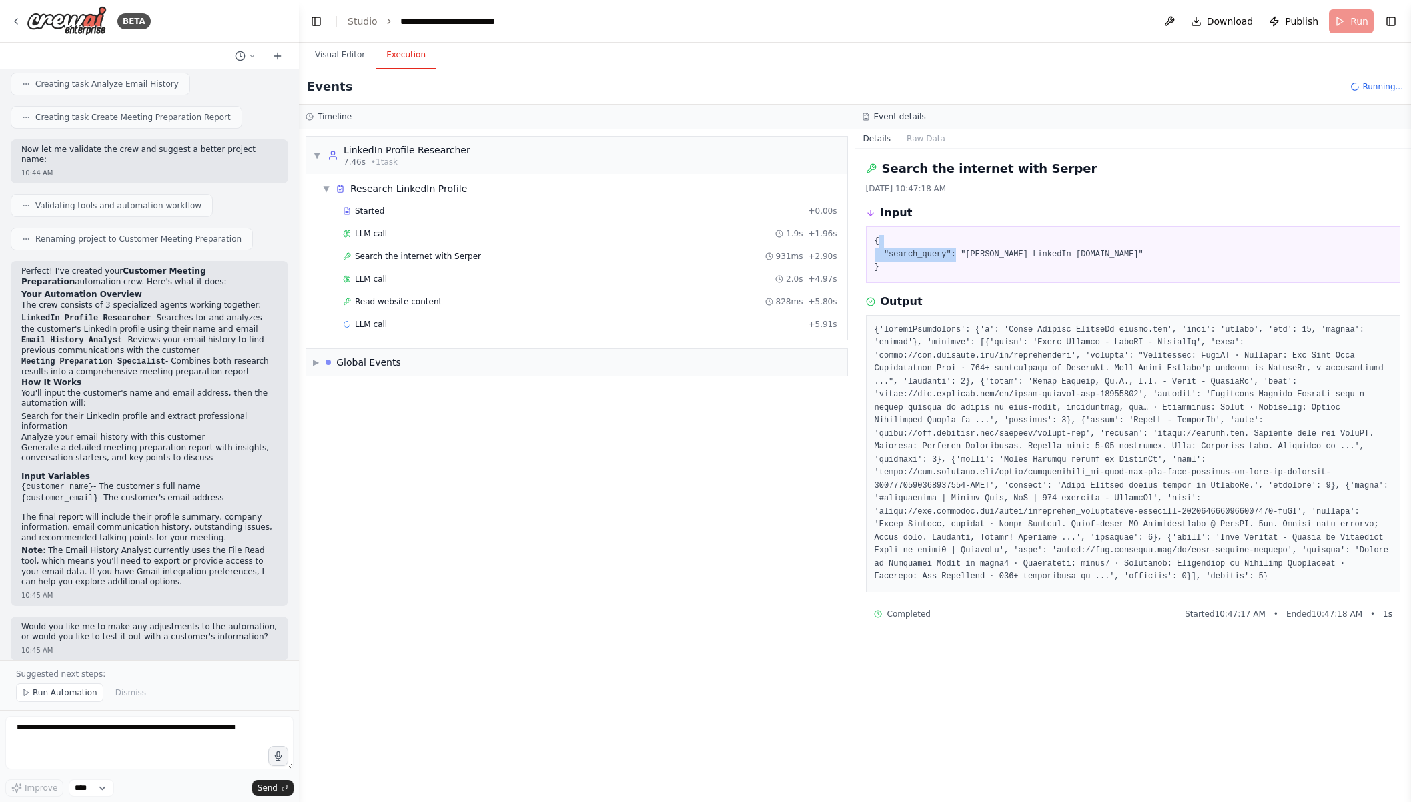
drag, startPoint x: 1008, startPoint y: 252, endPoint x: 1167, endPoint y: 245, distance: 159.6
click at [1167, 245] on pre "{ "search_query": "Neema Yazdani LinkedIn crewai.com" }" at bounding box center [1134, 254] width 518 height 39
drag, startPoint x: 1059, startPoint y: 252, endPoint x: 1000, endPoint y: 243, distance: 59.5
click at [1000, 243] on pre "{ "search_query": "Neema Yazdani LinkedIn crewai.com" }" at bounding box center [1134, 254] width 518 height 39
click at [416, 297] on span "Read website content" at bounding box center [398, 301] width 87 height 11
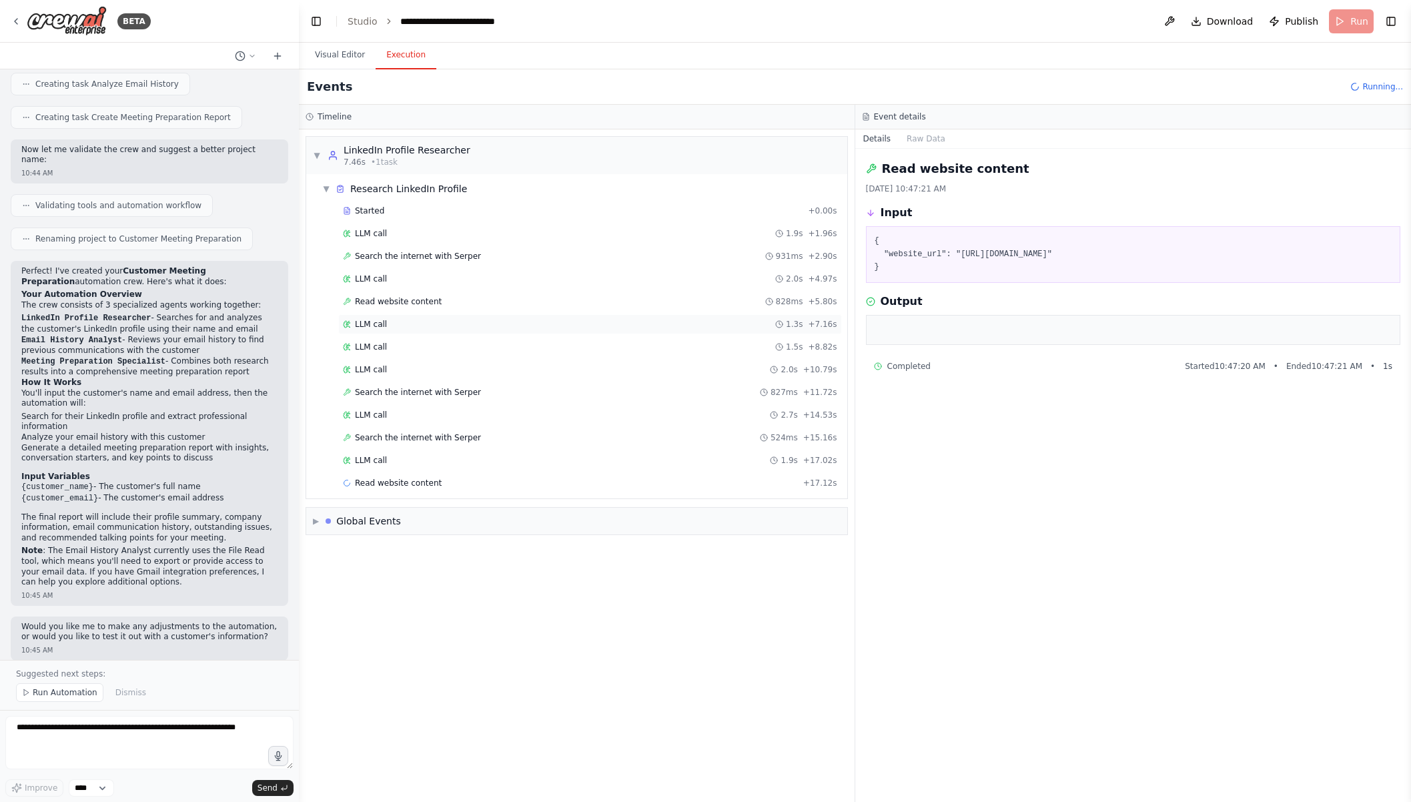
click at [411, 322] on div "LLM call 1.3s + 7.16s" at bounding box center [590, 324] width 494 height 11
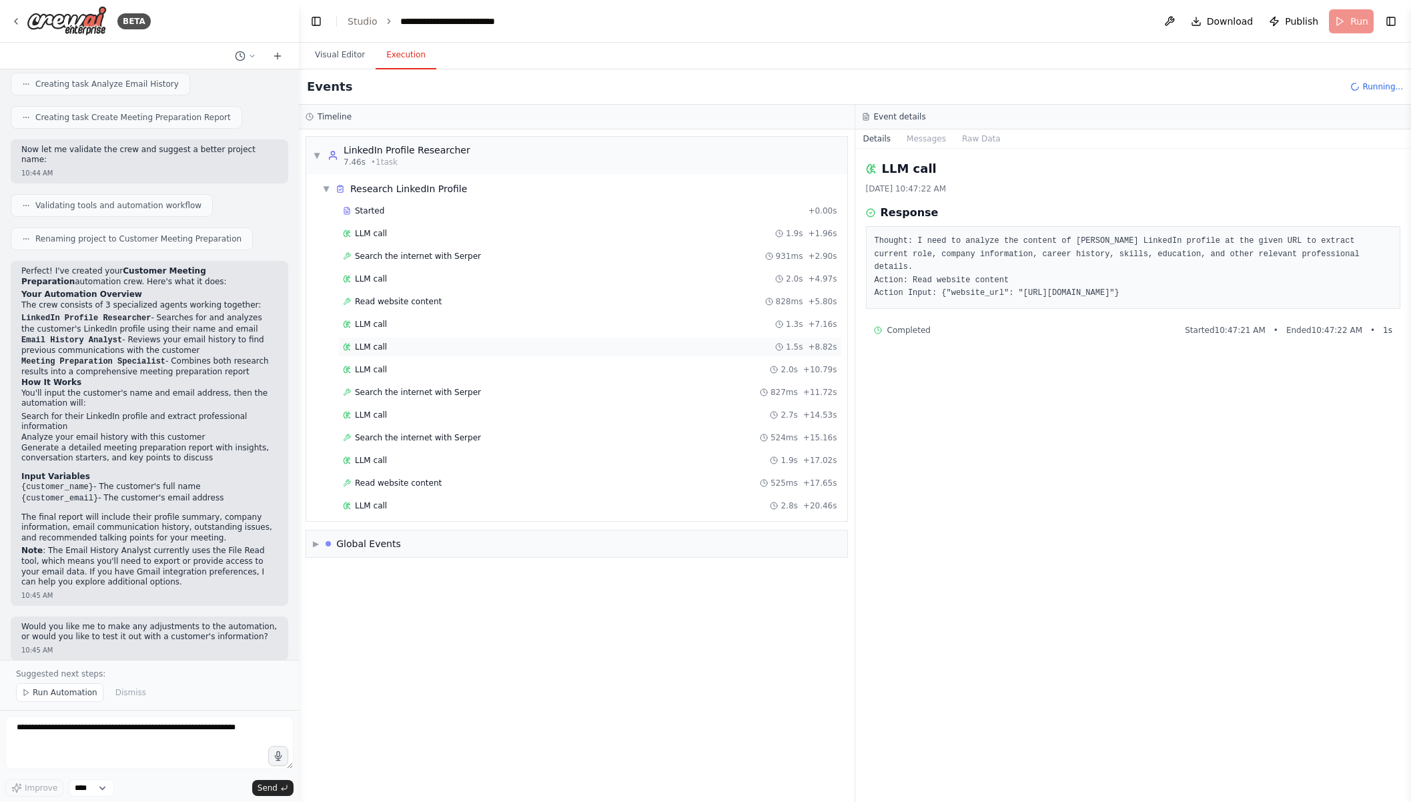
click at [402, 353] on div "LLM call 1.5s + 8.82s" at bounding box center [590, 347] width 504 height 20
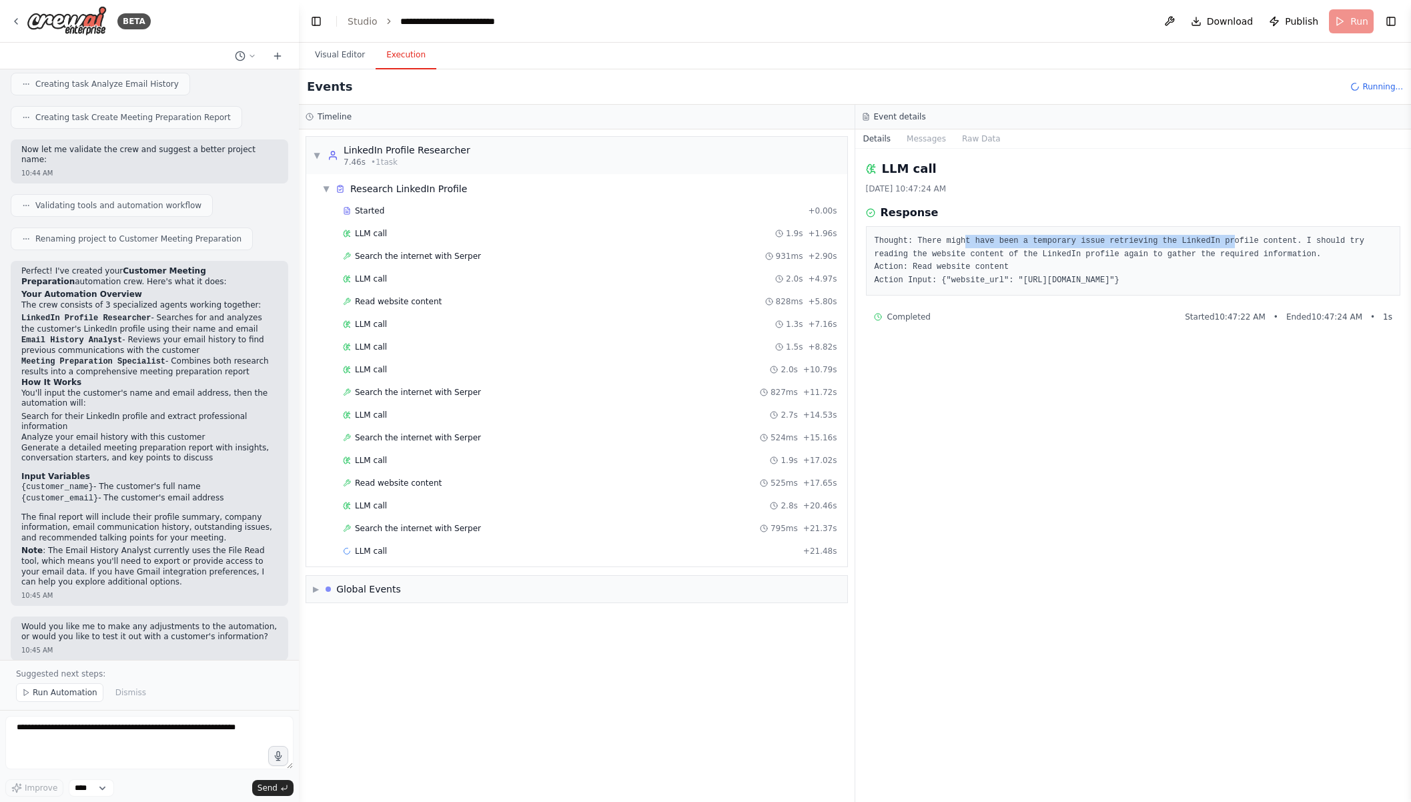
drag, startPoint x: 967, startPoint y: 242, endPoint x: 1238, endPoint y: 246, distance: 271.0
click at [1238, 246] on pre "Thought: There might have been a temporary issue retrieving the LinkedIn profil…" at bounding box center [1134, 261] width 518 height 52
click at [1141, 254] on pre "Thought: There might have been a temporary issue retrieving the LinkedIn profil…" at bounding box center [1134, 261] width 518 height 52
click at [398, 372] on div "LLM call 2.0s + 10.79s" at bounding box center [590, 369] width 494 height 11
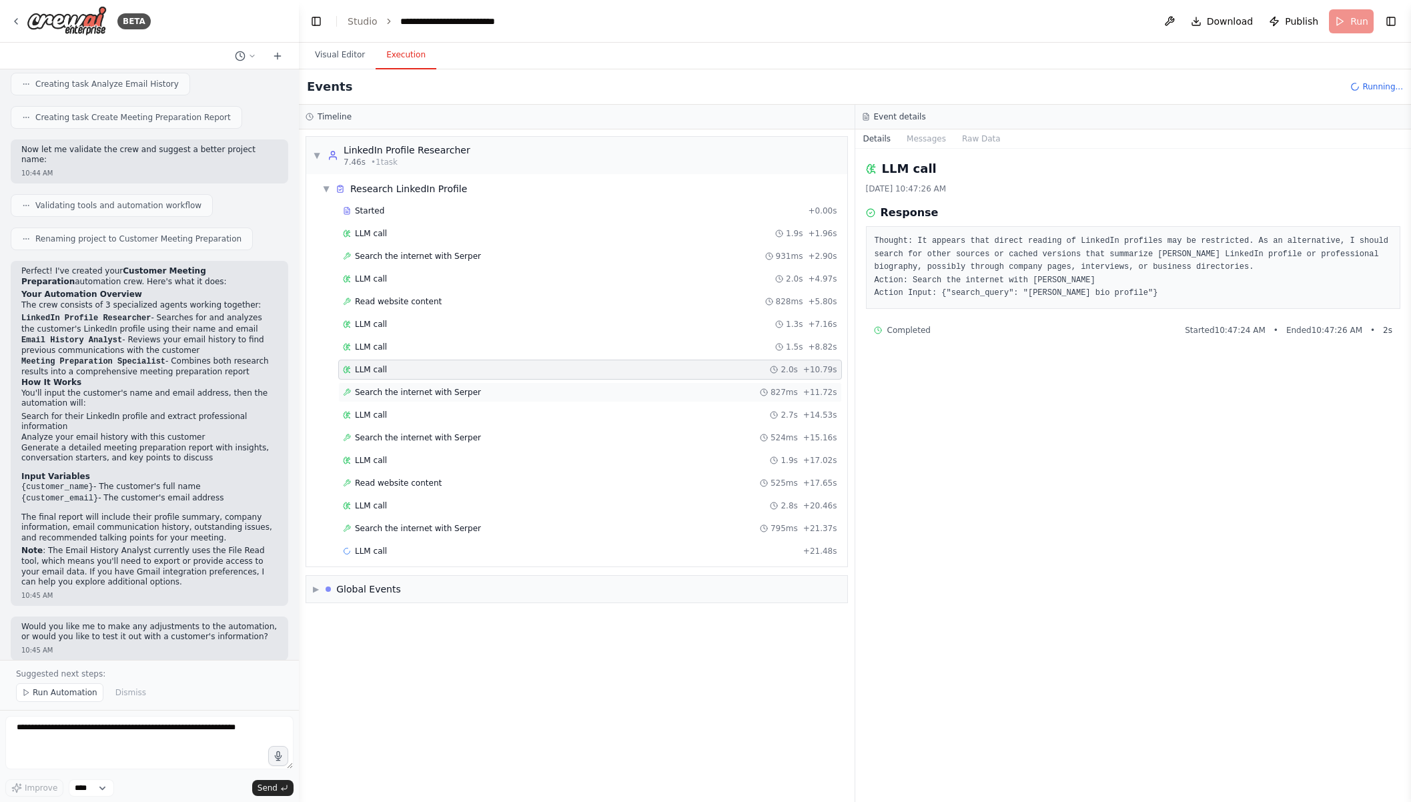
click at [402, 396] on span "Search the internet with Serper" at bounding box center [418, 392] width 126 height 11
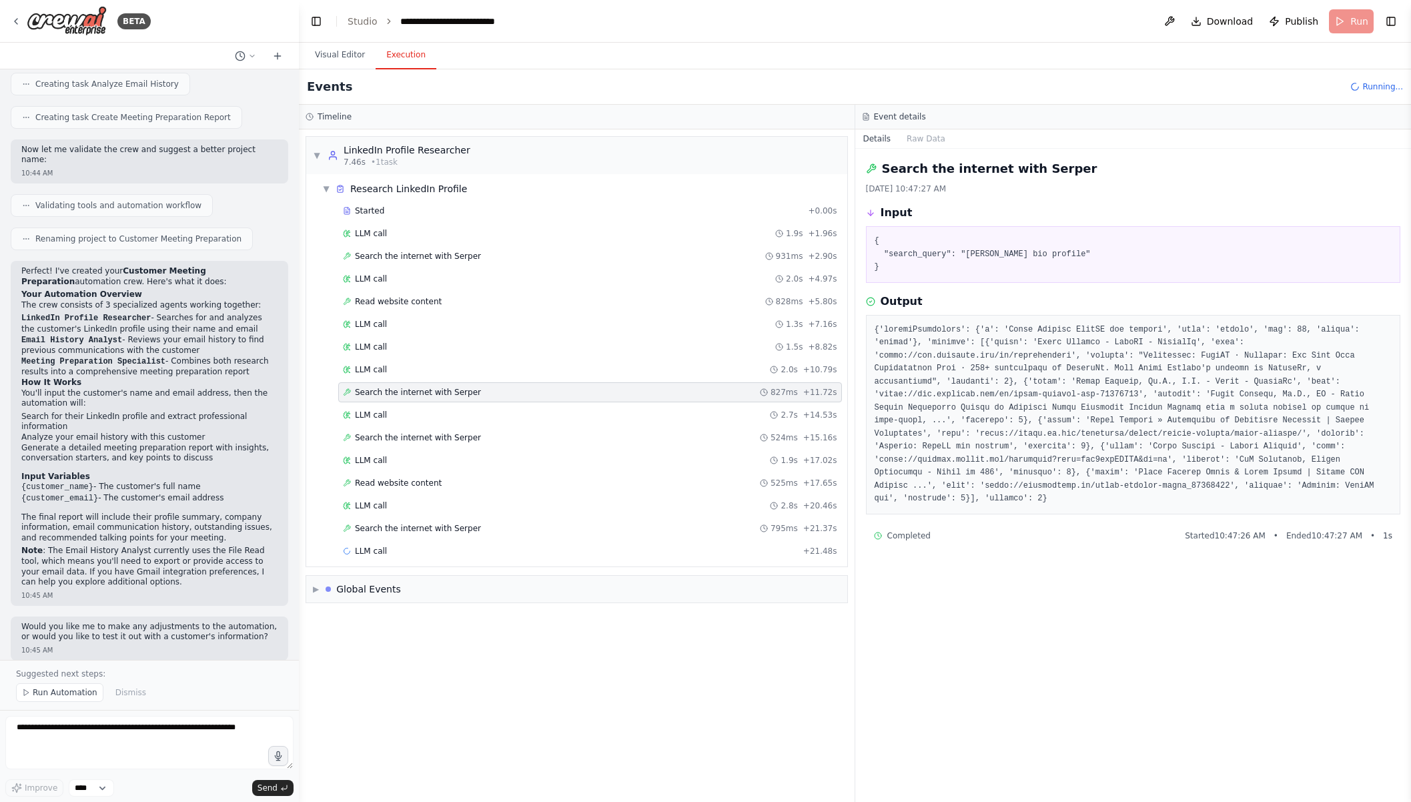
drag, startPoint x: 967, startPoint y: 256, endPoint x: 1154, endPoint y: 259, distance: 186.9
click at [1154, 259] on pre "{ "search_query": "Neema Yazdani CrewAI bio profile" }" at bounding box center [1134, 254] width 518 height 39
click at [457, 418] on div "LLM call 2.7s + 14.53s" at bounding box center [590, 415] width 494 height 11
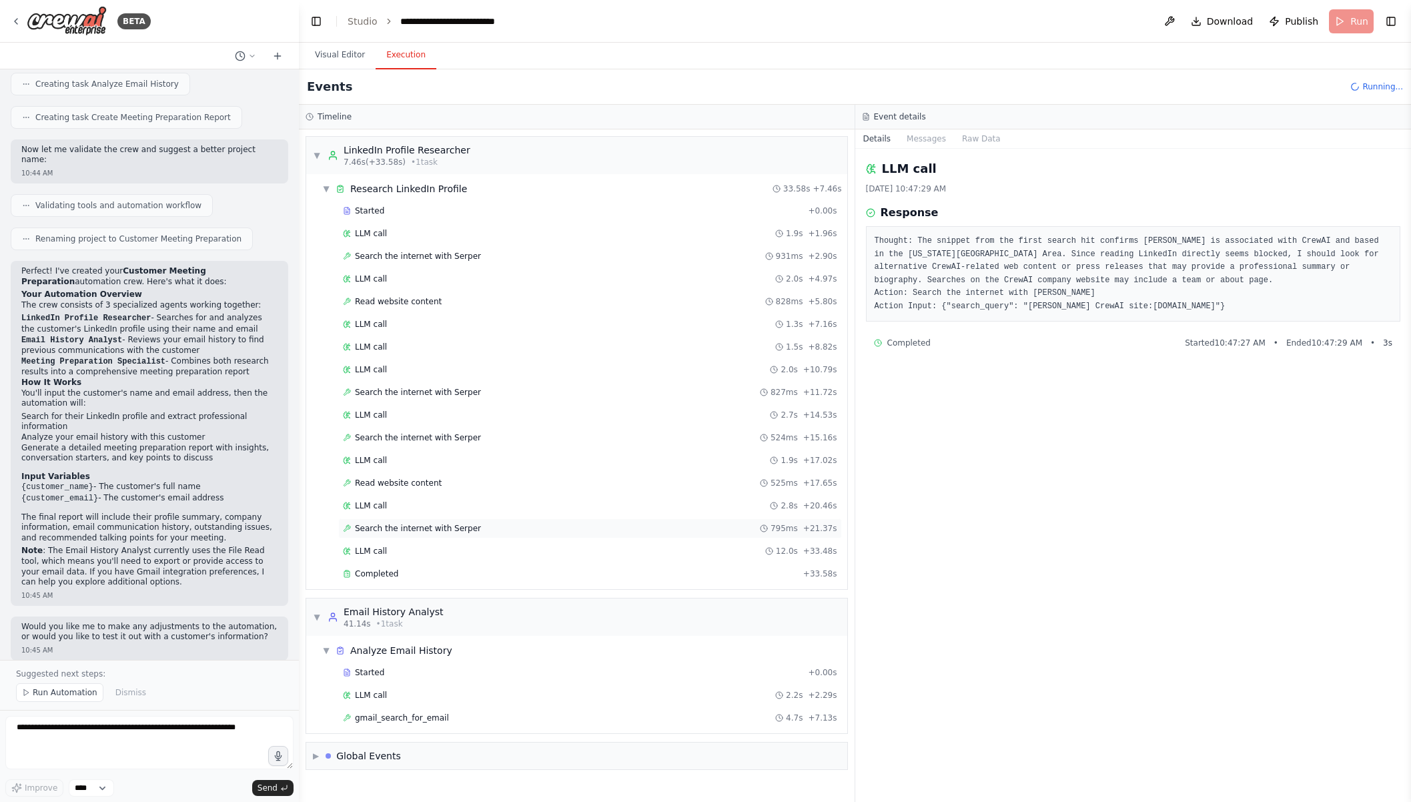
click at [421, 527] on span "Search the internet with Serper" at bounding box center [418, 528] width 126 height 11
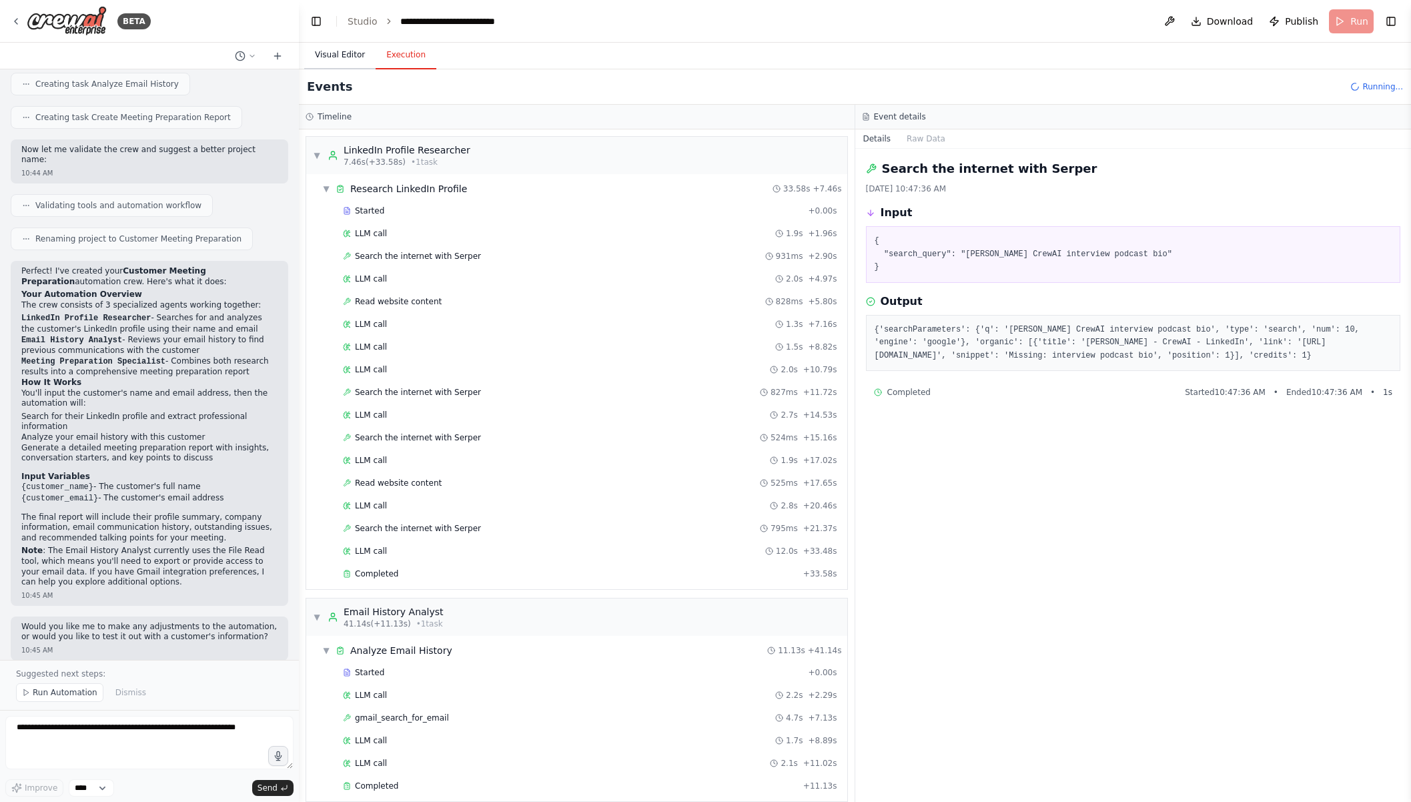
click at [350, 54] on button "Visual Editor" at bounding box center [339, 55] width 71 height 28
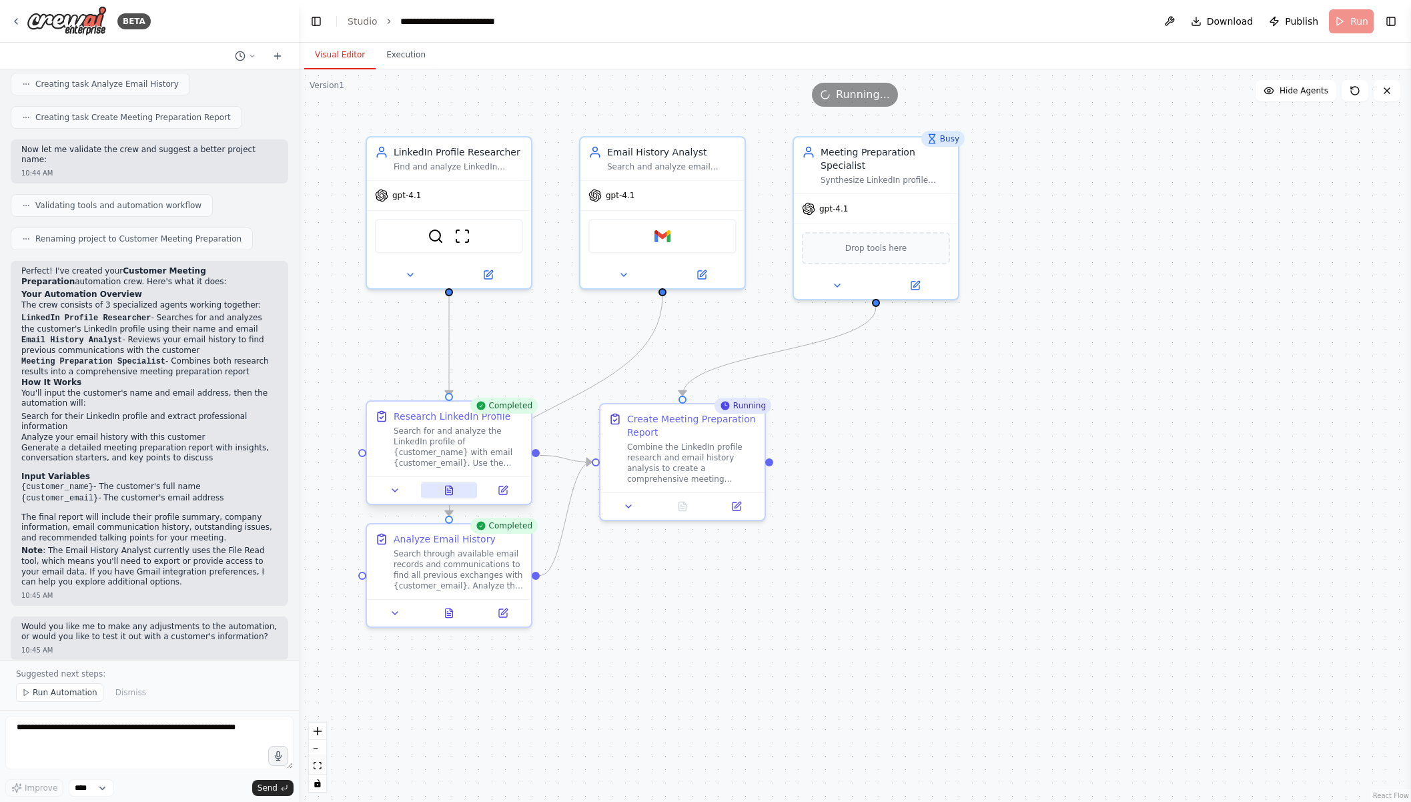
click at [463, 490] on button at bounding box center [449, 490] width 57 height 16
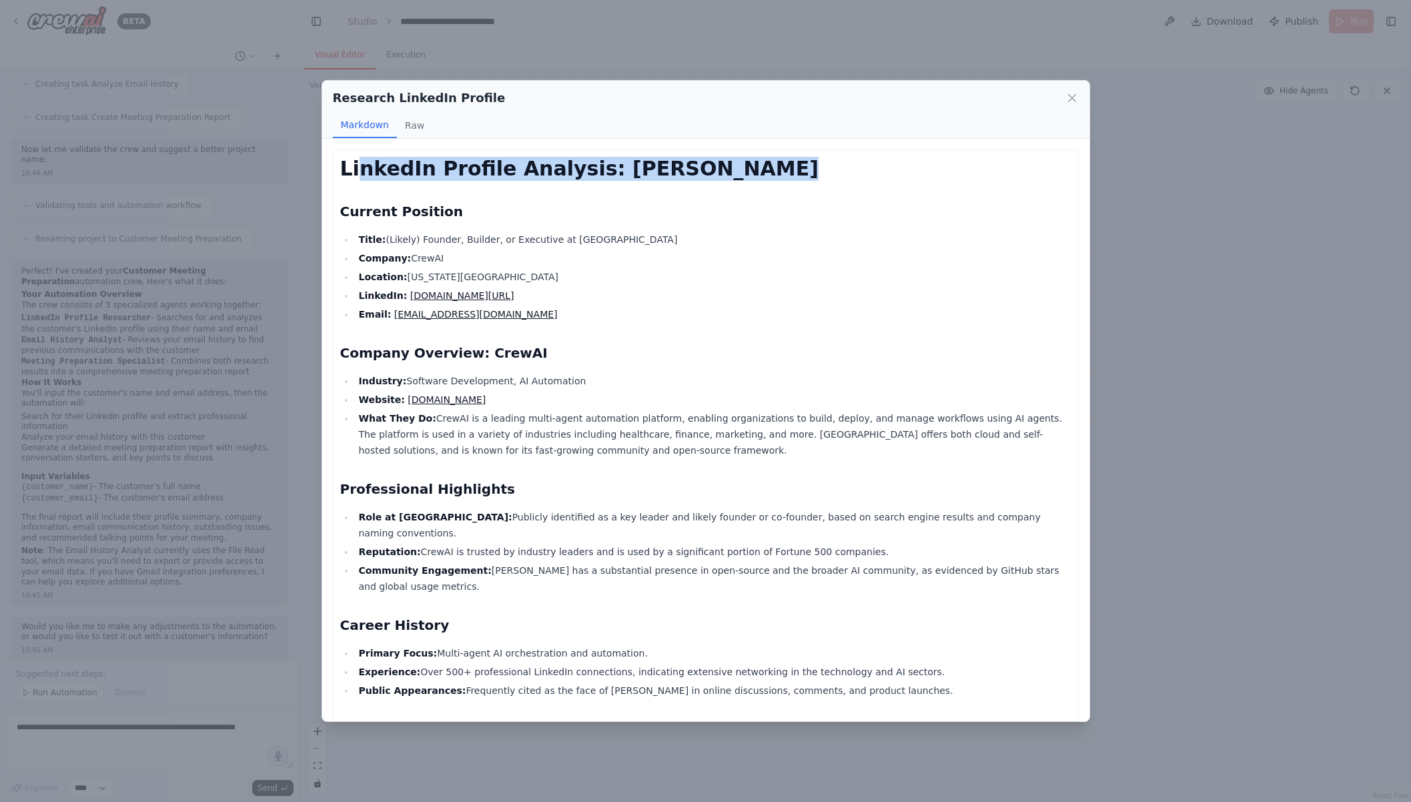
drag, startPoint x: 363, startPoint y: 176, endPoint x: 773, endPoint y: 175, distance: 410.4
click at [773, 175] on h1 "LinkedIn Profile Analysis: Neema Yazdani" at bounding box center [705, 169] width 731 height 24
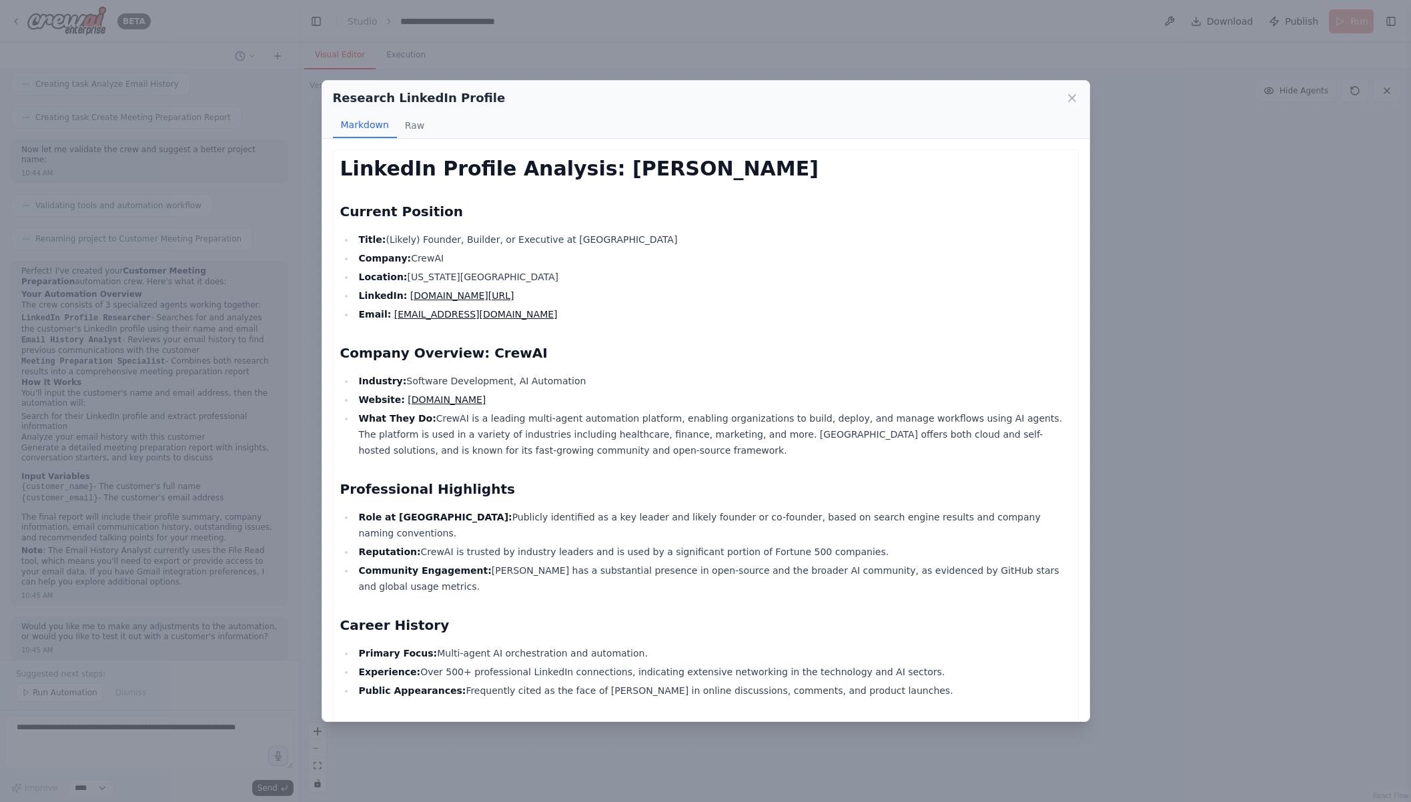
click at [579, 285] on ul "Title: (Likely) Founder, Builder, or Executive at CrewAI Company: CrewAI Locati…" at bounding box center [705, 277] width 731 height 91
drag, startPoint x: 387, startPoint y: 239, endPoint x: 488, endPoint y: 238, distance: 101.4
click at [488, 238] on li "Title: (Likely) Founder, Builder, or Executive at CrewAI" at bounding box center [713, 240] width 717 height 16
click at [495, 238] on li "Title: (Likely) Founder, Builder, or Executive at CrewAI" at bounding box center [713, 240] width 717 height 16
drag, startPoint x: 519, startPoint y: 238, endPoint x: 625, endPoint y: 243, distance: 106.9
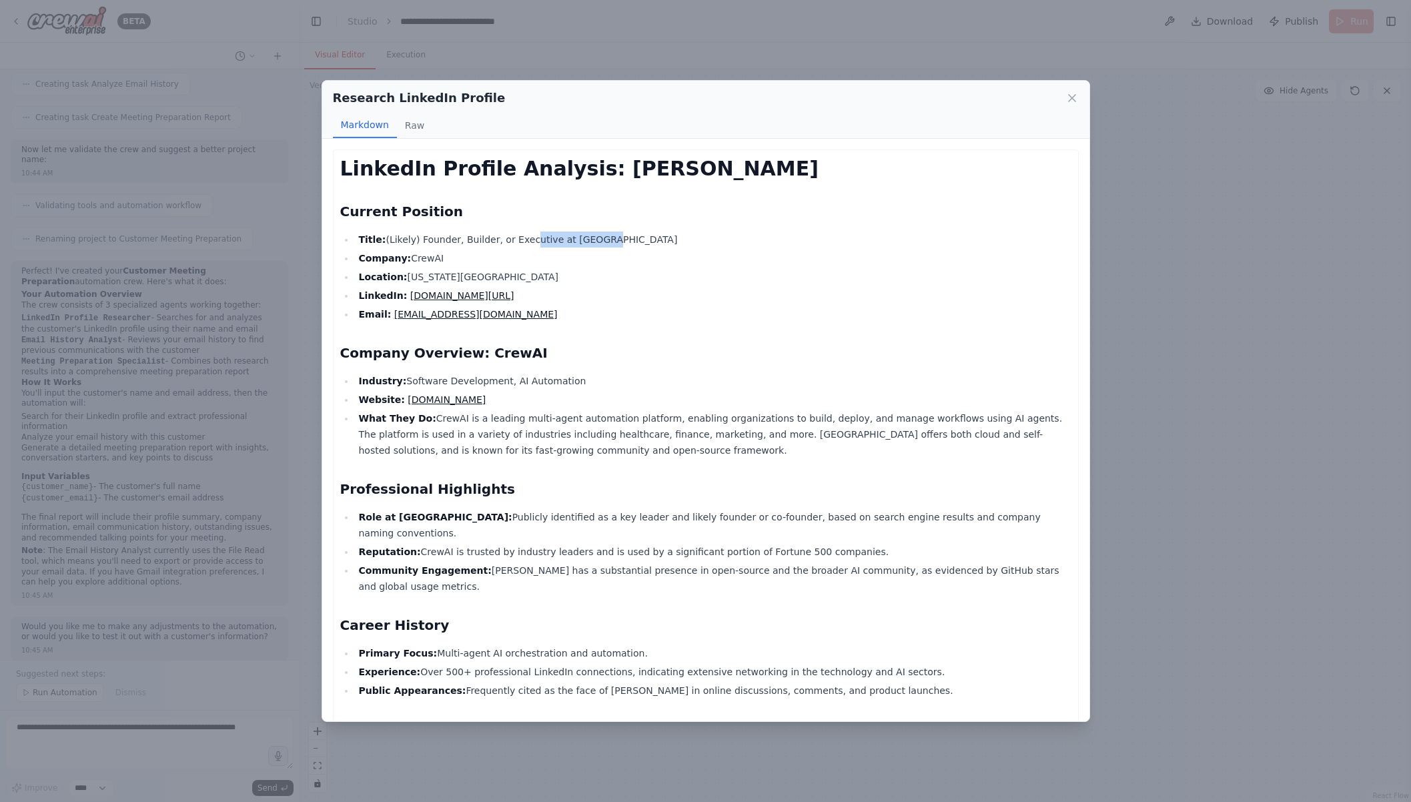
click at [625, 243] on li "Title: (Likely) Founder, Builder, or Executive at CrewAI" at bounding box center [713, 240] width 717 height 16
click at [592, 280] on li "Location: New York City Metropolitan Area" at bounding box center [713, 277] width 717 height 16
drag, startPoint x: 414, startPoint y: 279, endPoint x: 583, endPoint y: 277, distance: 168.8
click at [583, 277] on li "Location: New York City Metropolitan Area" at bounding box center [713, 277] width 717 height 16
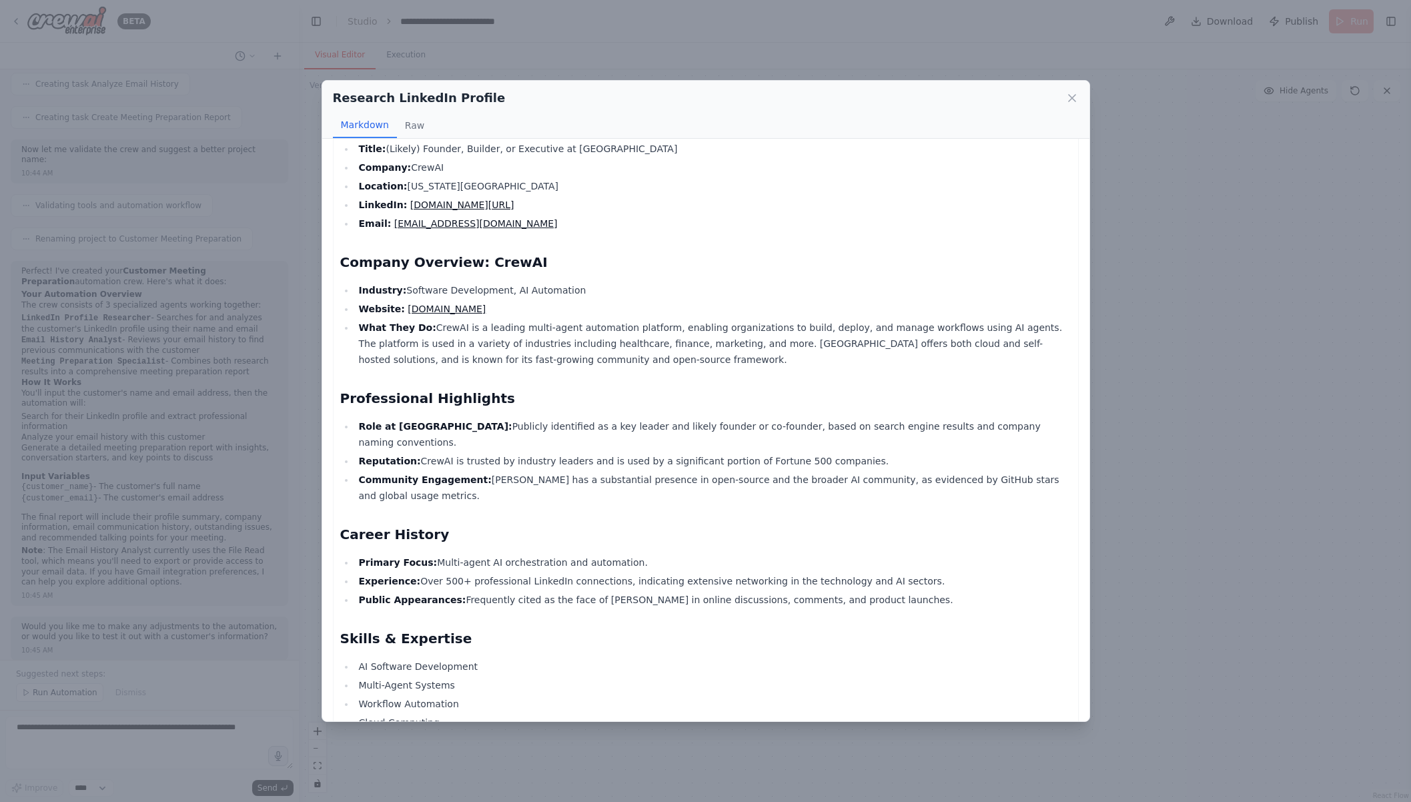
scroll to position [152, 0]
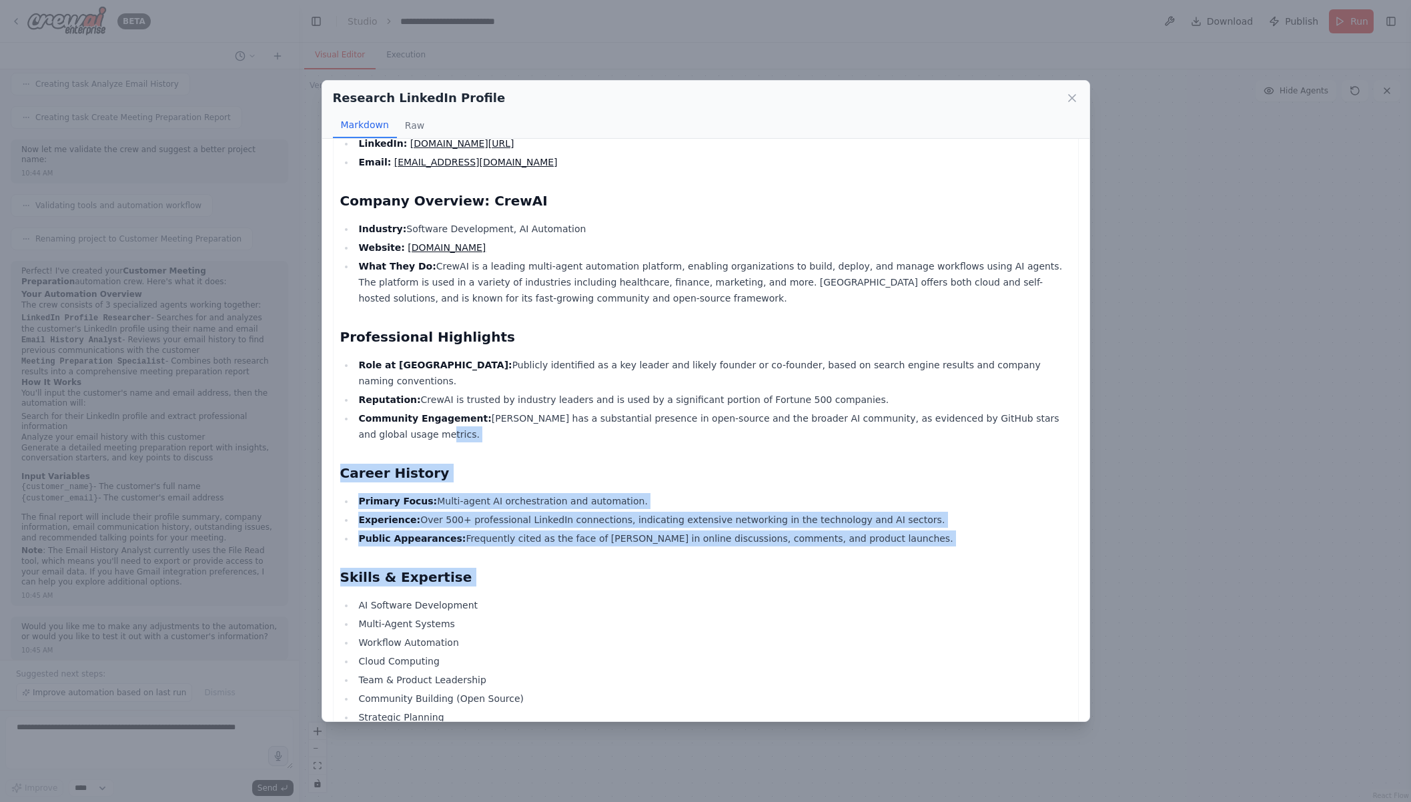
drag, startPoint x: 508, startPoint y: 424, endPoint x: 605, endPoint y: 576, distance: 179.7
click at [605, 576] on div "LinkedIn Profile Analysis: Neema Yazdani Current Position Title: (Likely) Found…" at bounding box center [705, 594] width 731 height 1178
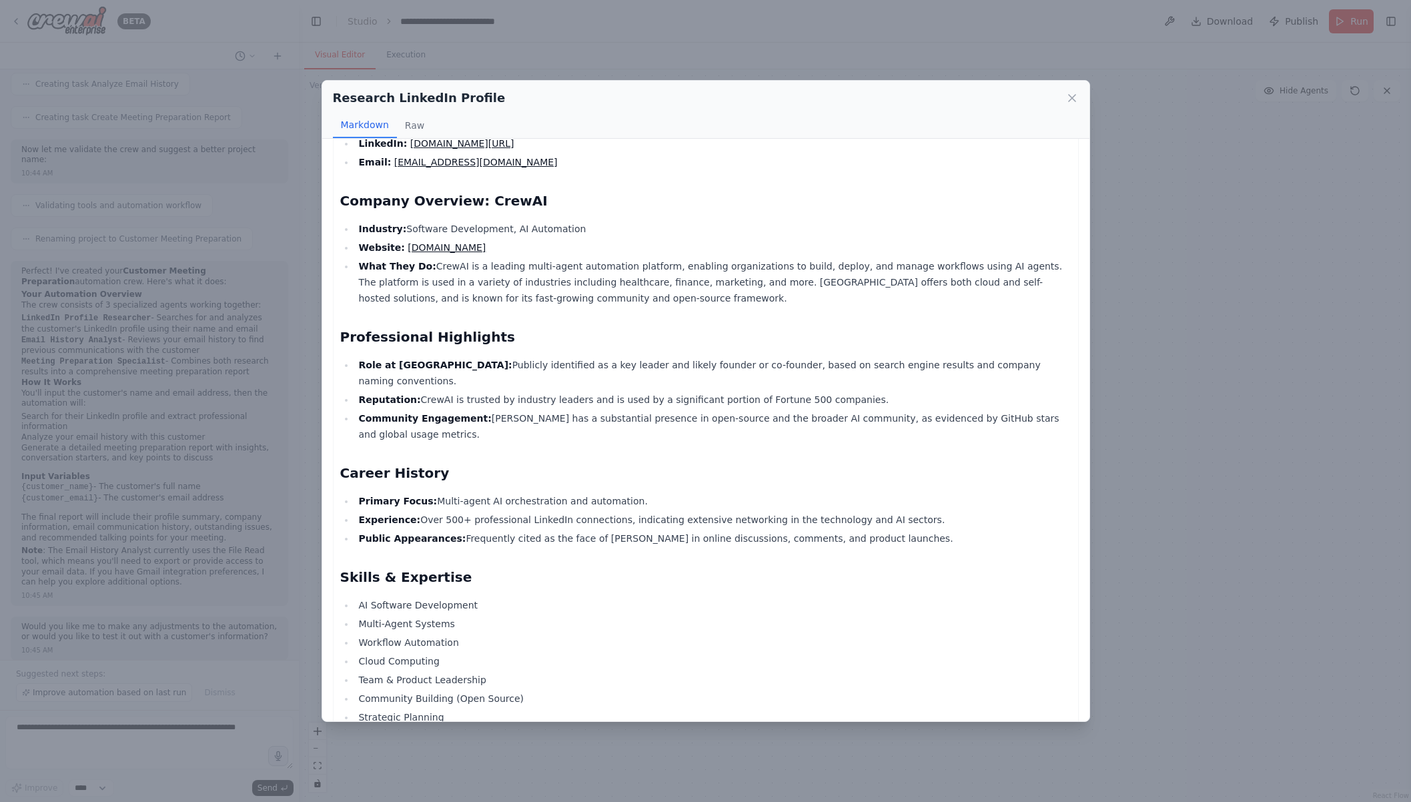
click at [575, 635] on li "Workflow Automation" at bounding box center [713, 643] width 717 height 16
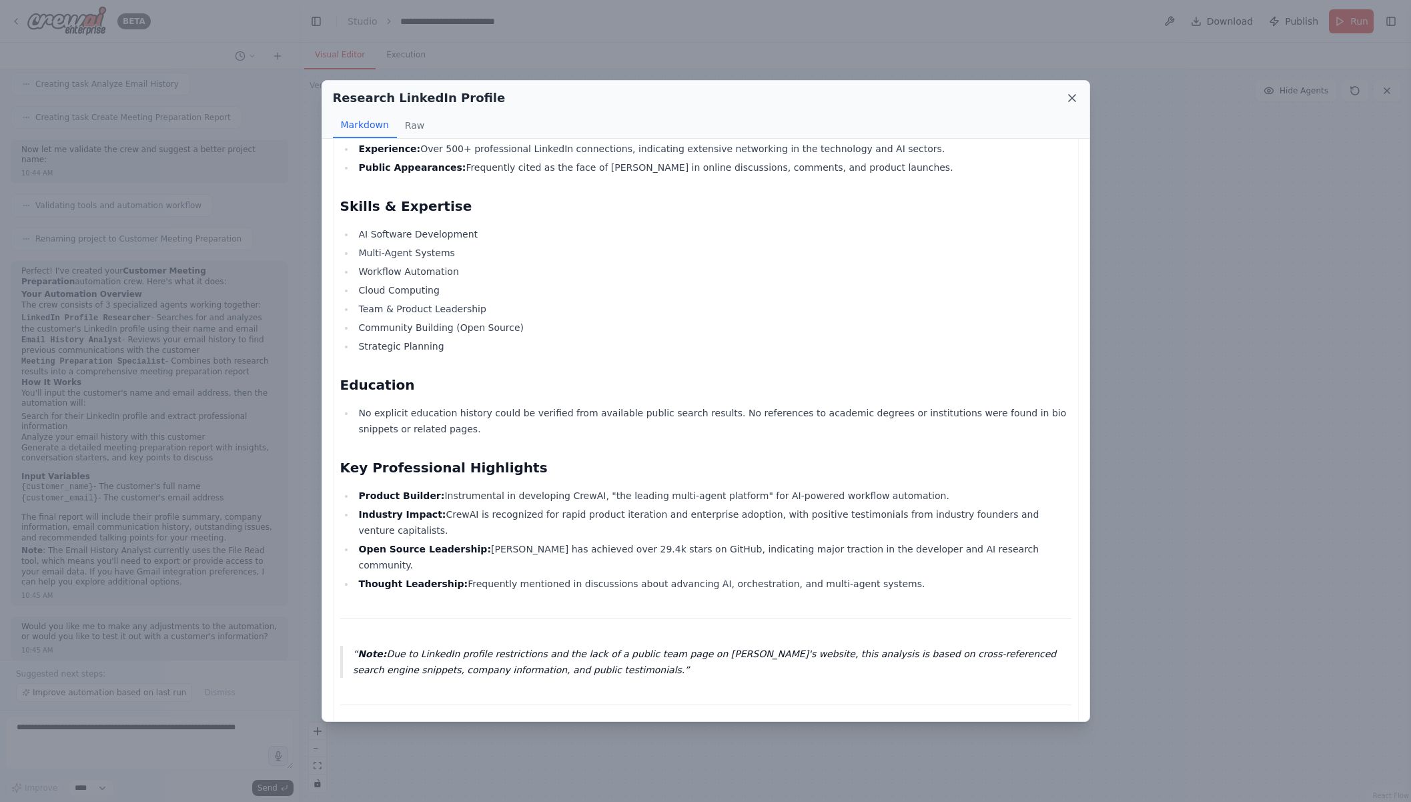
click at [1073, 99] on icon at bounding box center [1072, 97] width 13 height 13
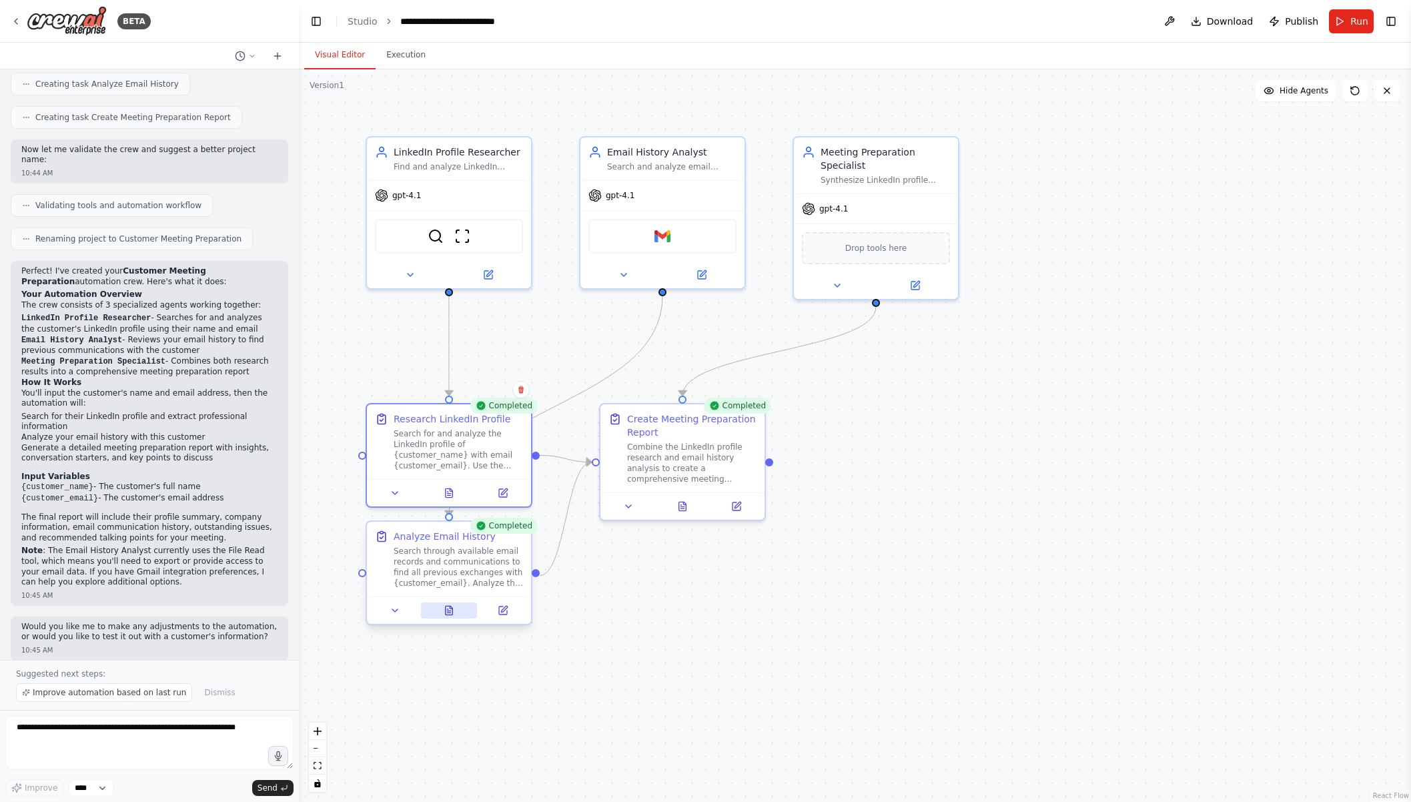
click at [444, 610] on icon at bounding box center [449, 610] width 11 height 11
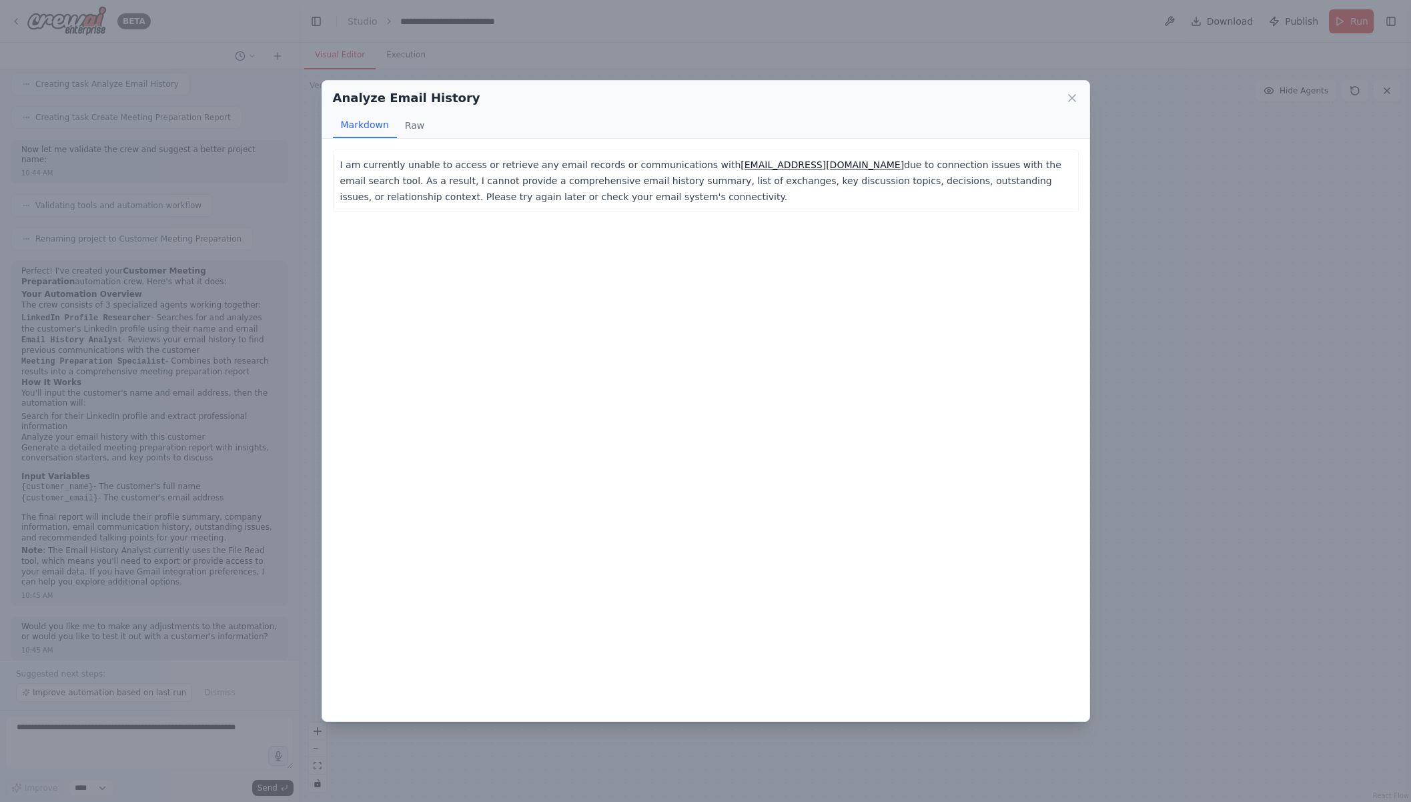
drag, startPoint x: 410, startPoint y: 162, endPoint x: 645, endPoint y: 196, distance: 237.3
click at [645, 196] on p "I am currently unable to access or retrieve any email records or communications…" at bounding box center [705, 181] width 731 height 48
click at [779, 226] on div "I am currently unable to access or retrieve any email records or communications…" at bounding box center [705, 430] width 767 height 583
click at [1075, 98] on icon at bounding box center [1072, 97] width 13 height 13
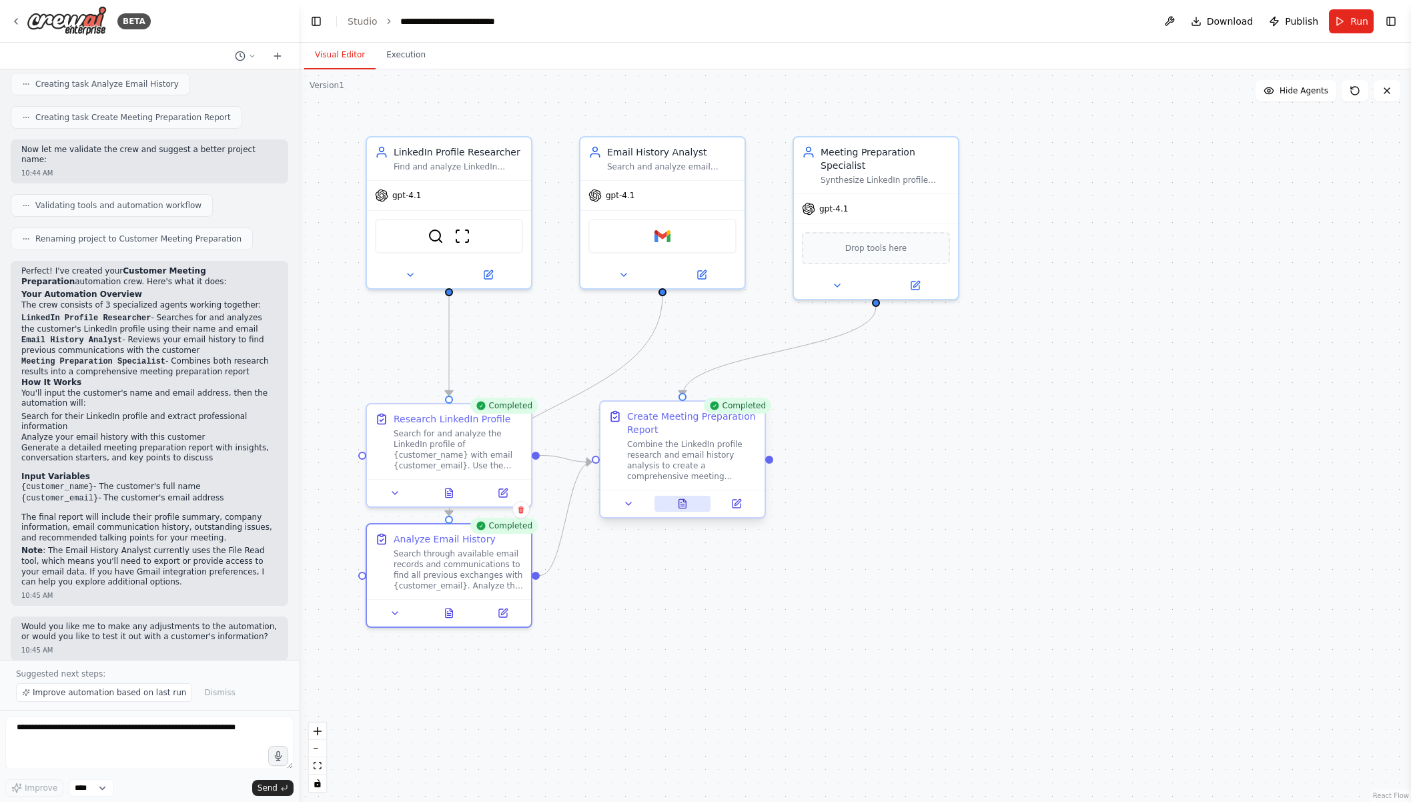
click at [687, 508] on icon at bounding box center [682, 503] width 11 height 11
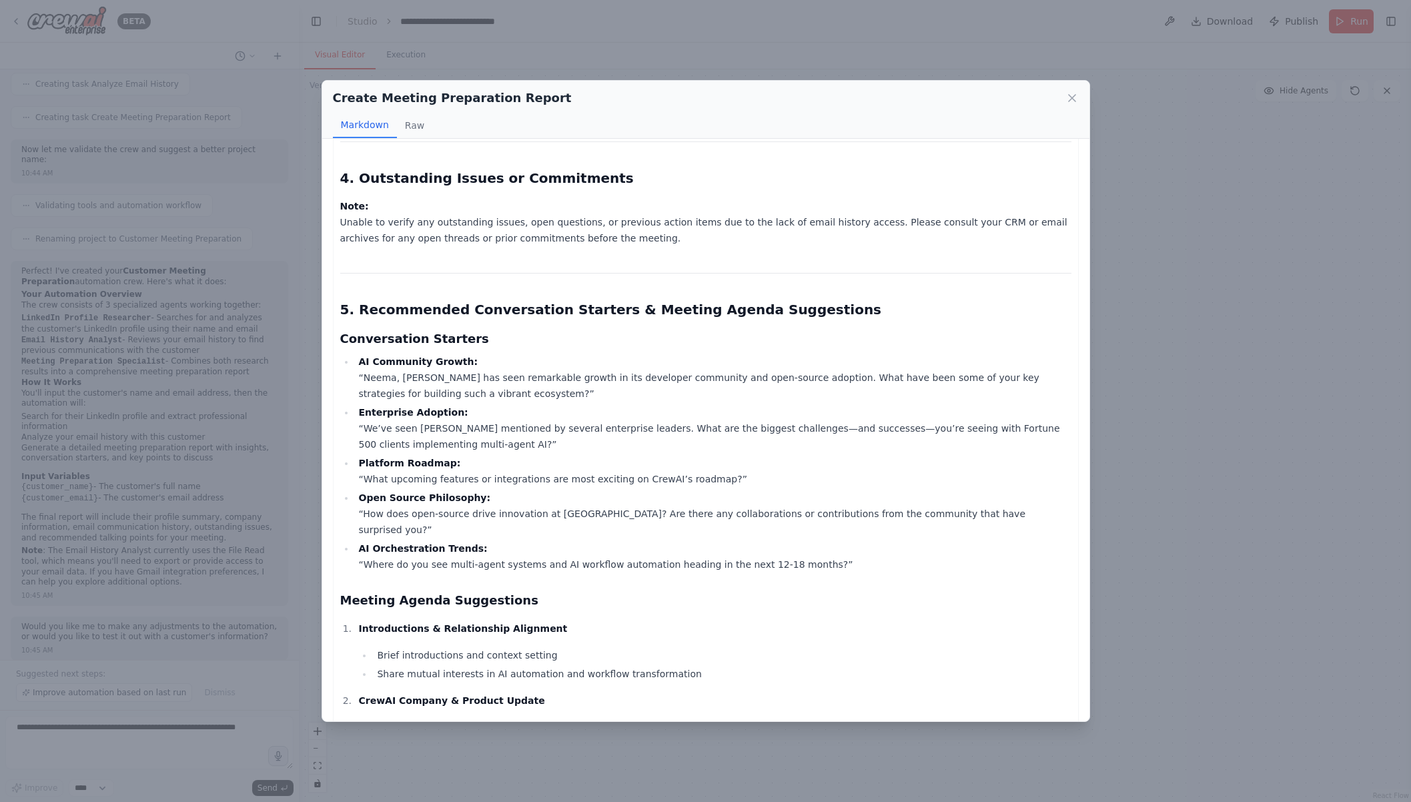
scroll to position [1086, 0]
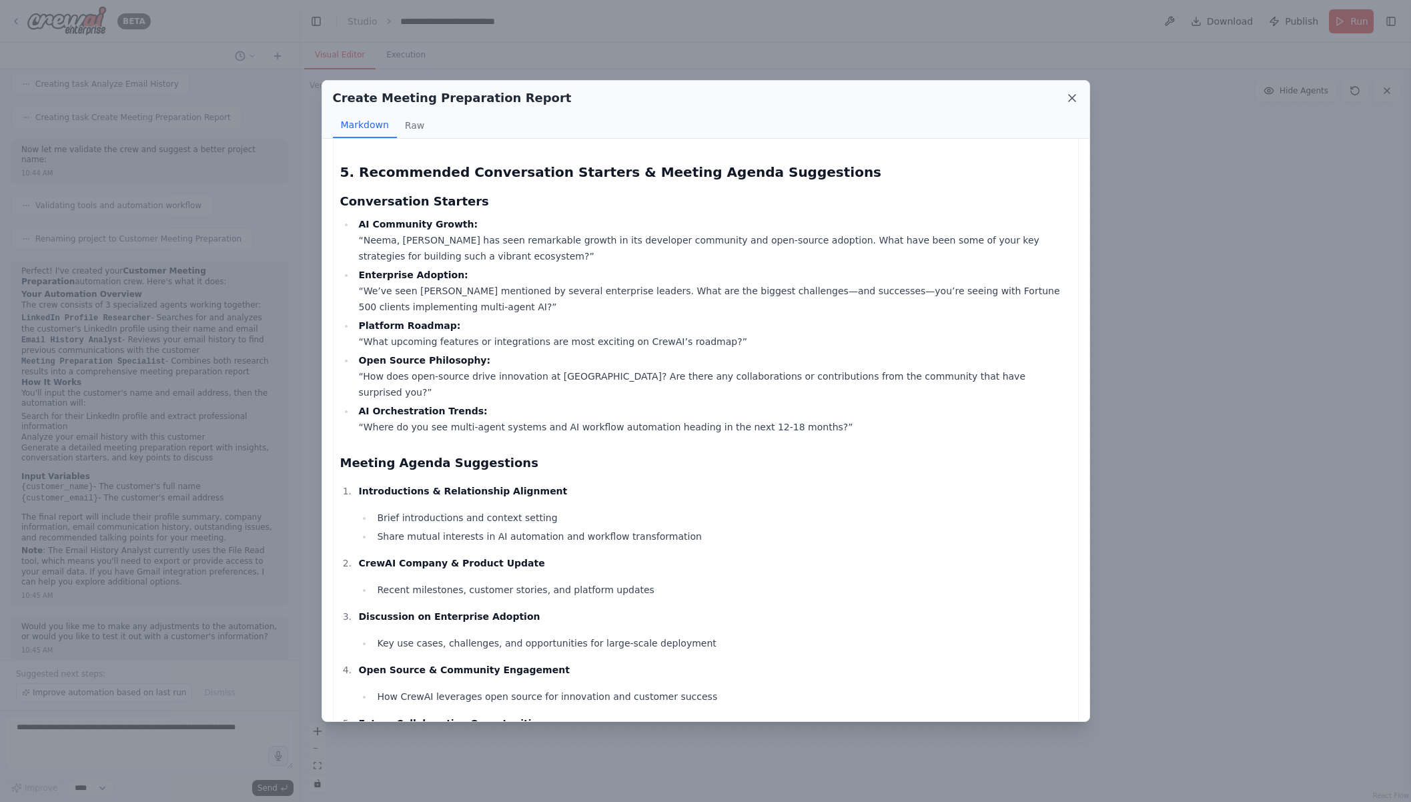
click at [1073, 103] on icon at bounding box center [1072, 97] width 13 height 13
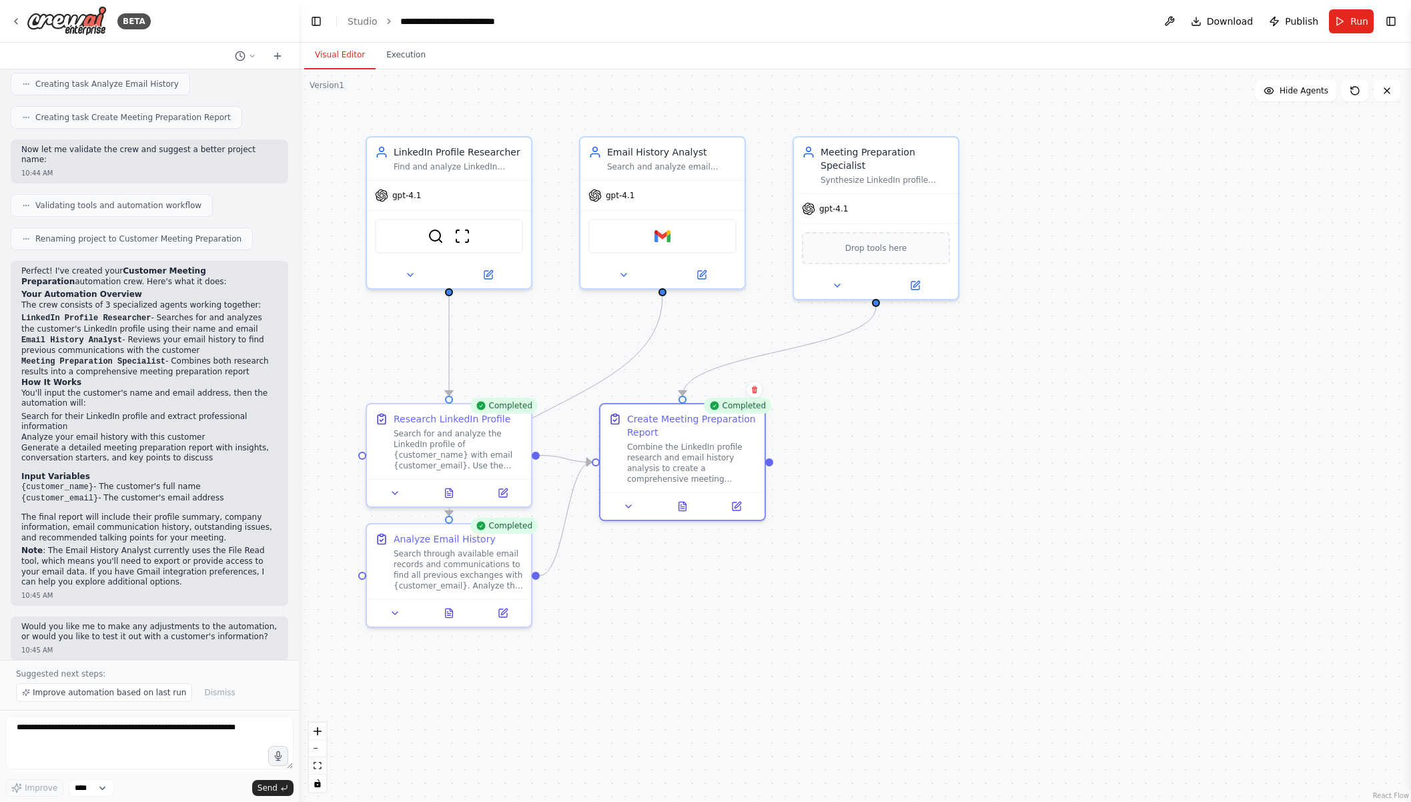
click at [1170, 71] on div ".deletable-edge-delete-btn { width: 20px; height: 20px; border: 0px solid #ffff…" at bounding box center [855, 435] width 1112 height 733
click at [368, 25] on link "Studio" at bounding box center [363, 21] width 30 height 11
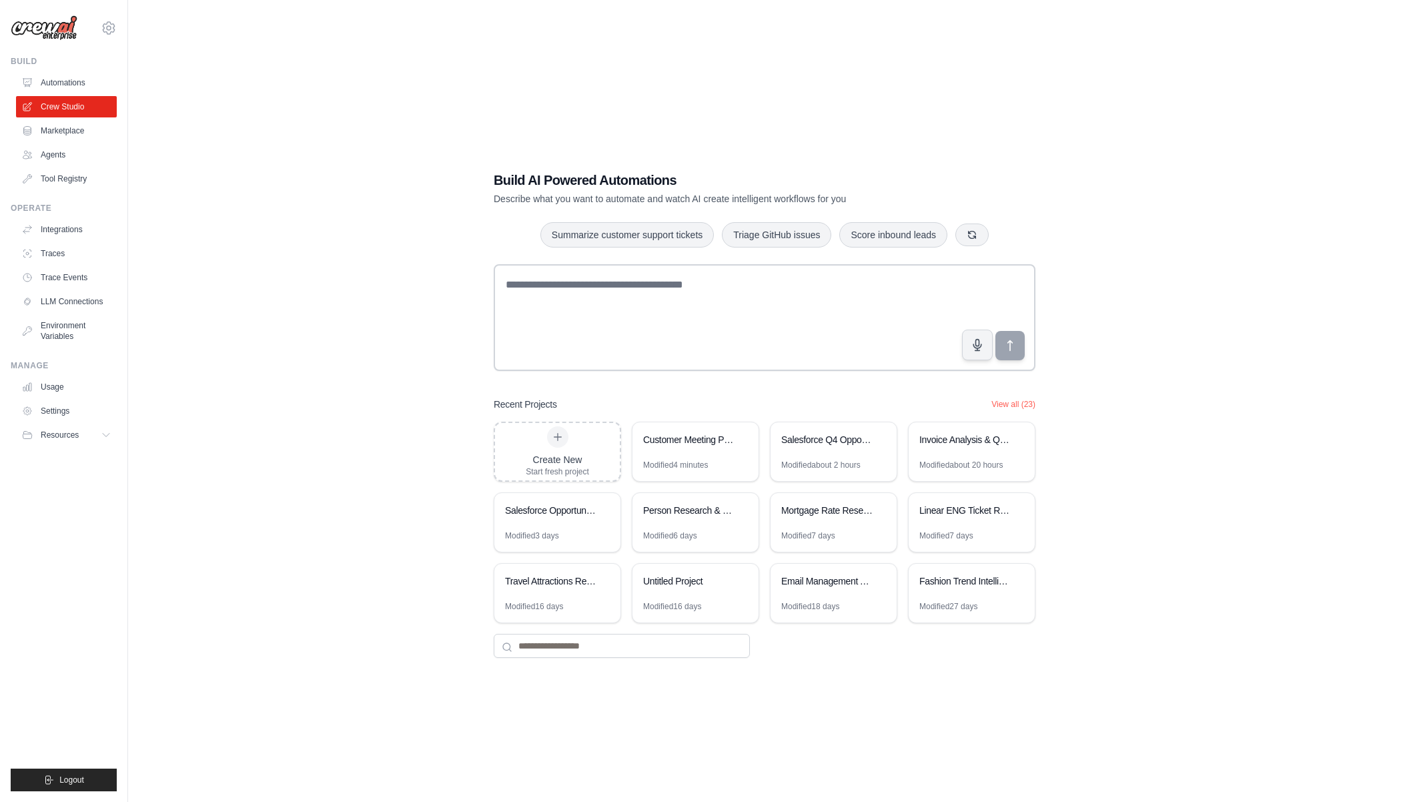
click at [298, 368] on div "Build AI Powered Automations Describe what you want to automate and watch AI cr…" at bounding box center [764, 414] width 1231 height 802
click at [81, 75] on link "Automations" at bounding box center [67, 82] width 101 height 21
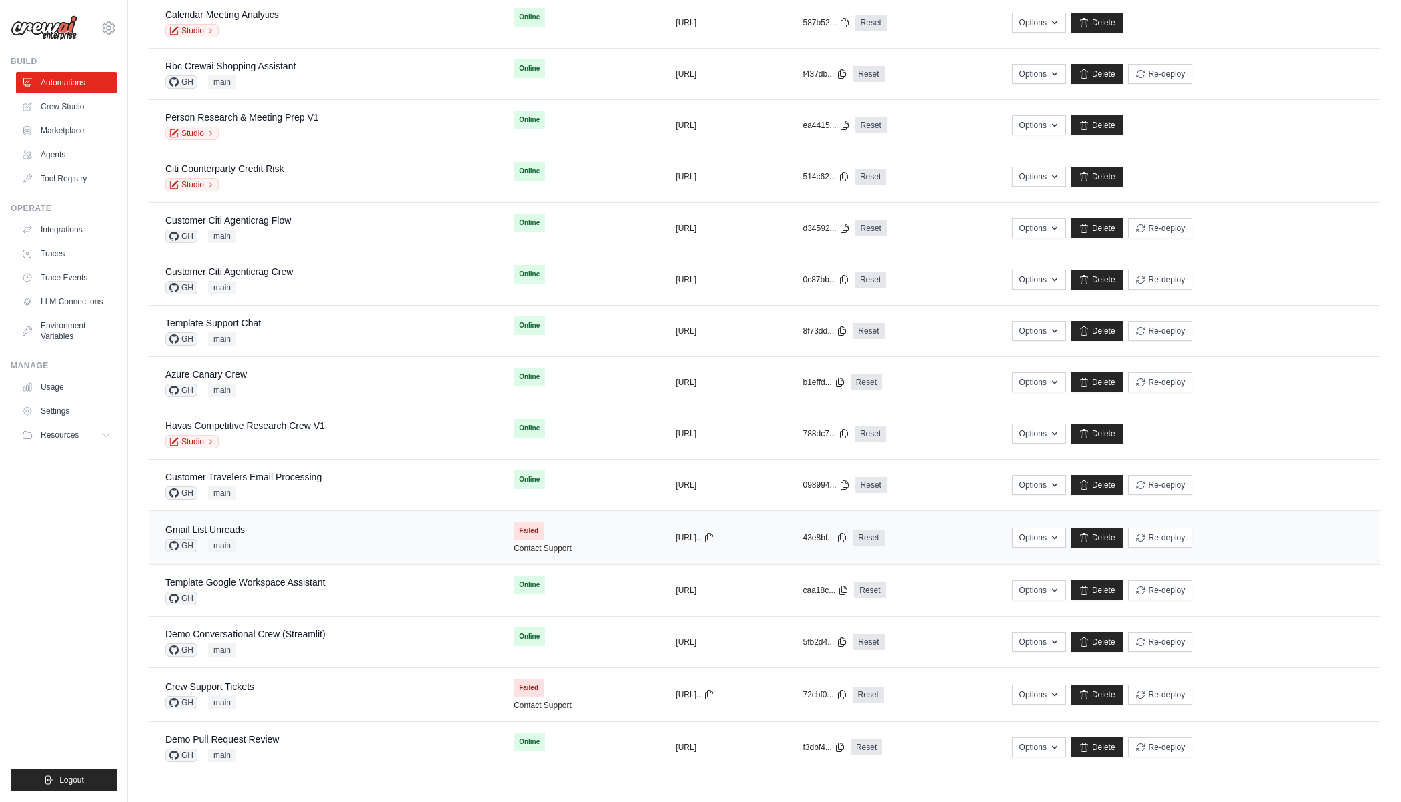
scroll to position [453, 0]
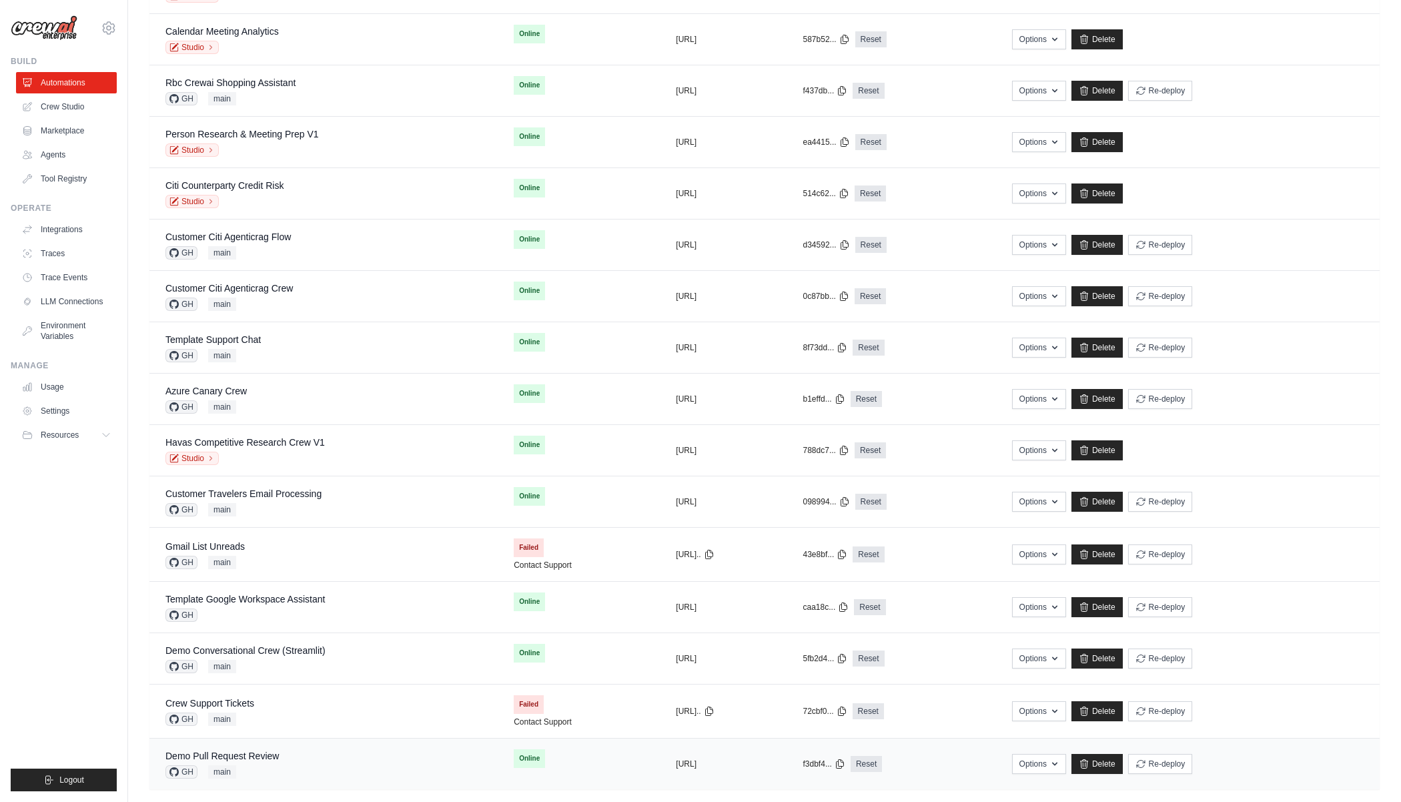
click at [300, 752] on div "Demo Pull Request Review GH main" at bounding box center [323, 763] width 316 height 29
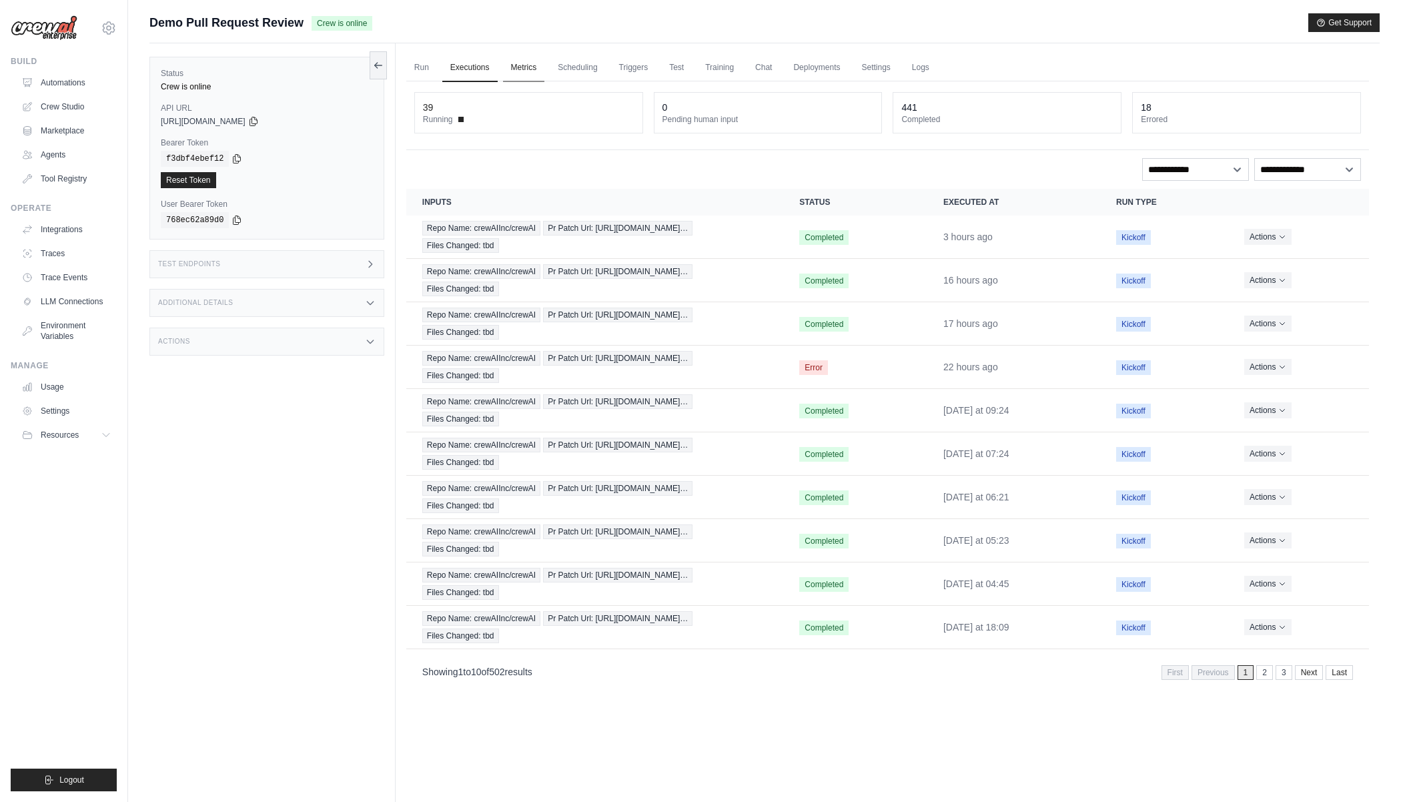
click at [528, 60] on link "Metrics" at bounding box center [524, 68] width 42 height 28
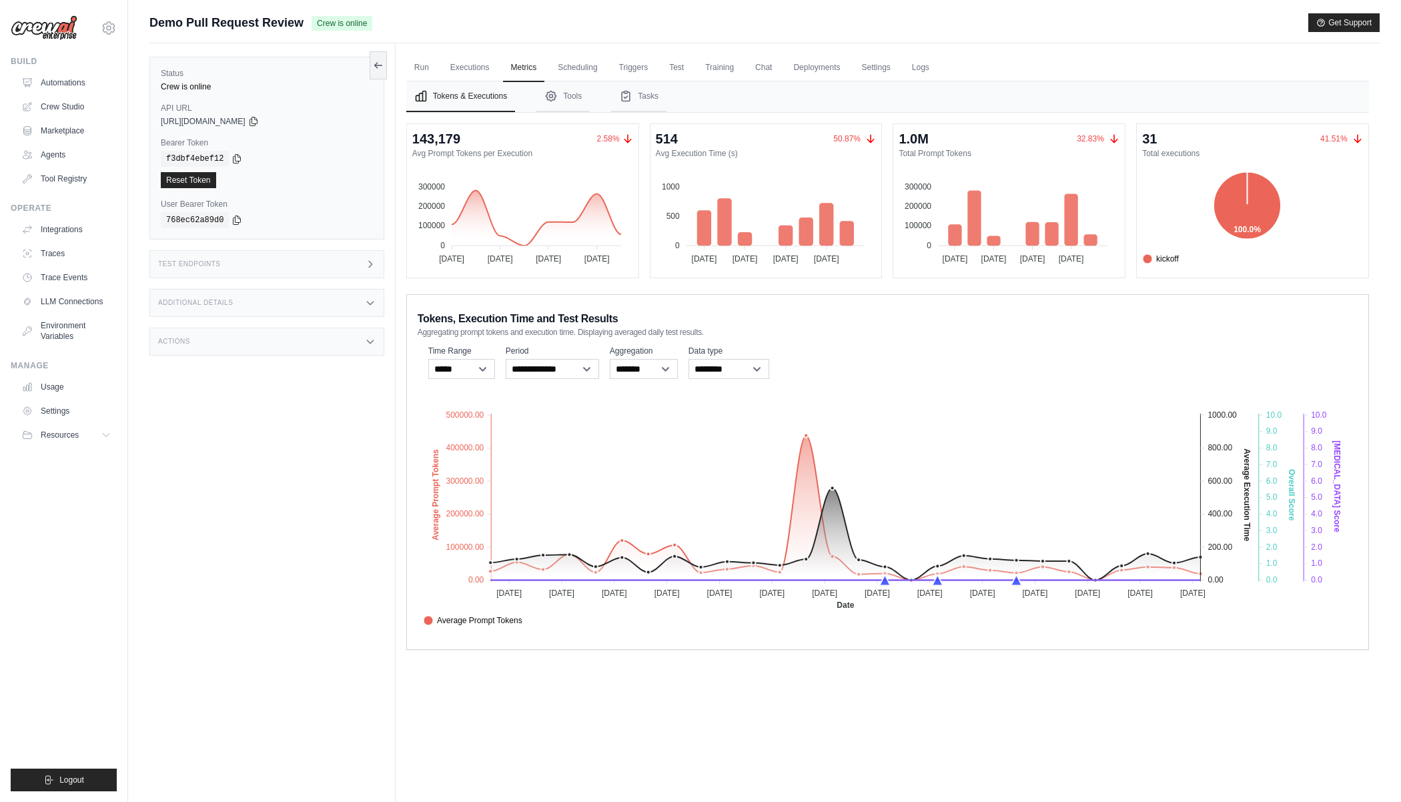
click at [306, 448] on div "Status Crew is online API URL copied [URL][DOMAIN_NAME] Bearer Token copied f3d…" at bounding box center [272, 444] width 246 height 802
click at [665, 61] on link "Test" at bounding box center [676, 68] width 31 height 28
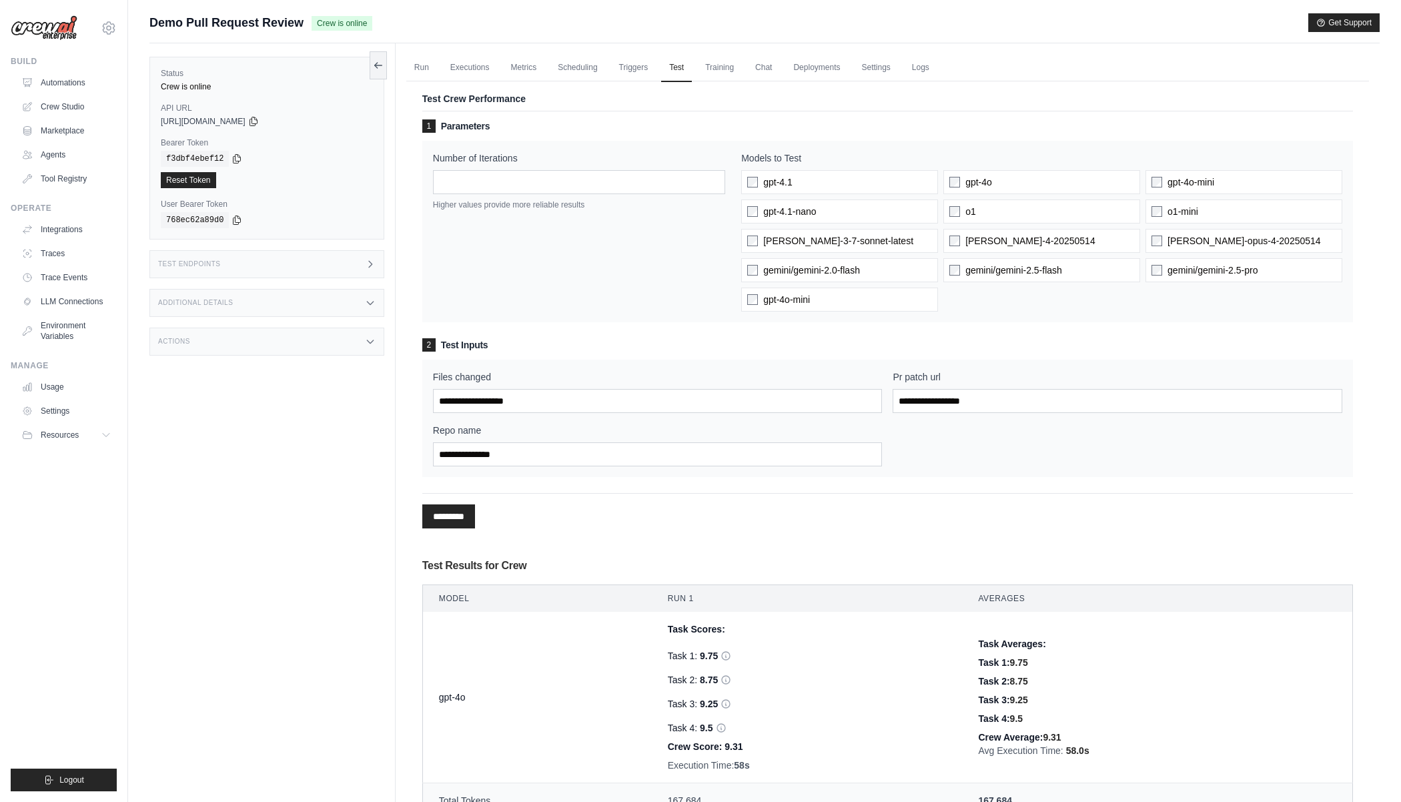
click at [235, 406] on div "Status Crew is online API URL copied https://demo-pull-request-review-759b0117-…" at bounding box center [272, 444] width 246 height 802
click at [248, 428] on div "Status Crew is online API URL copied https://demo-pull-request-review-759b0117-…" at bounding box center [272, 444] width 246 height 802
click at [59, 86] on link "Automations" at bounding box center [67, 82] width 101 height 21
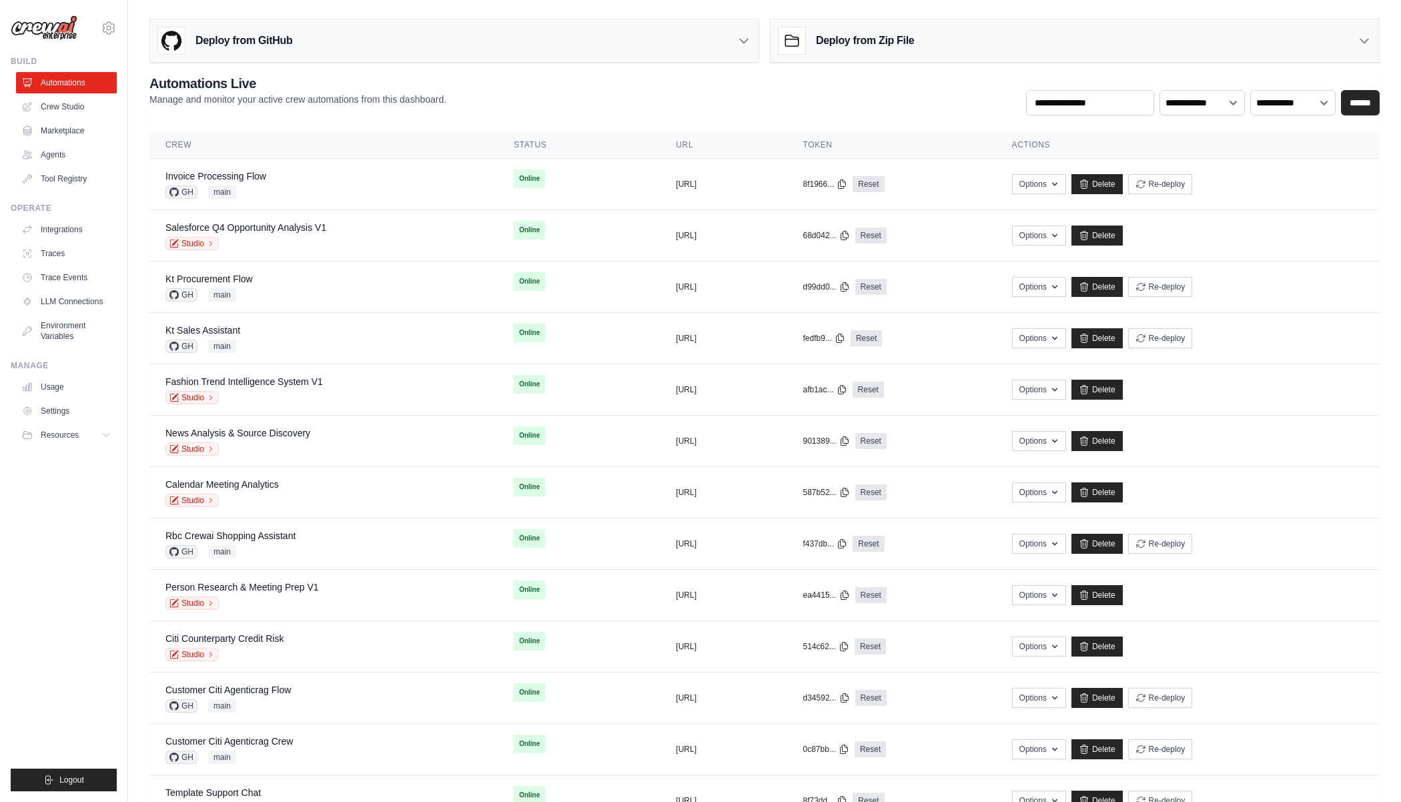
click at [577, 105] on div "**********" at bounding box center [764, 94] width 1231 height 41
click at [698, 42] on div "Deploy from GitHub" at bounding box center [454, 40] width 609 height 43
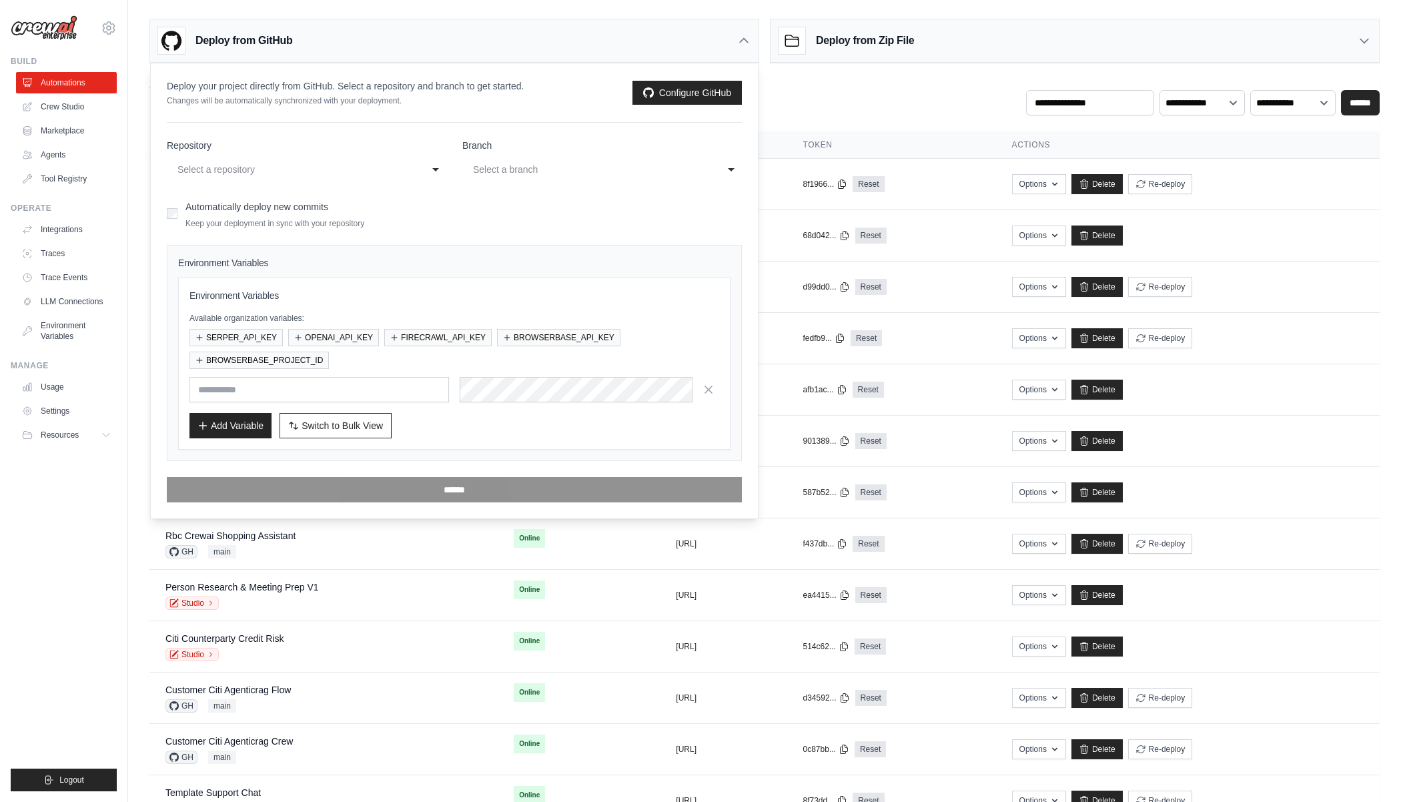
click at [725, 49] on div "Deploy from GitHub" at bounding box center [454, 40] width 609 height 43
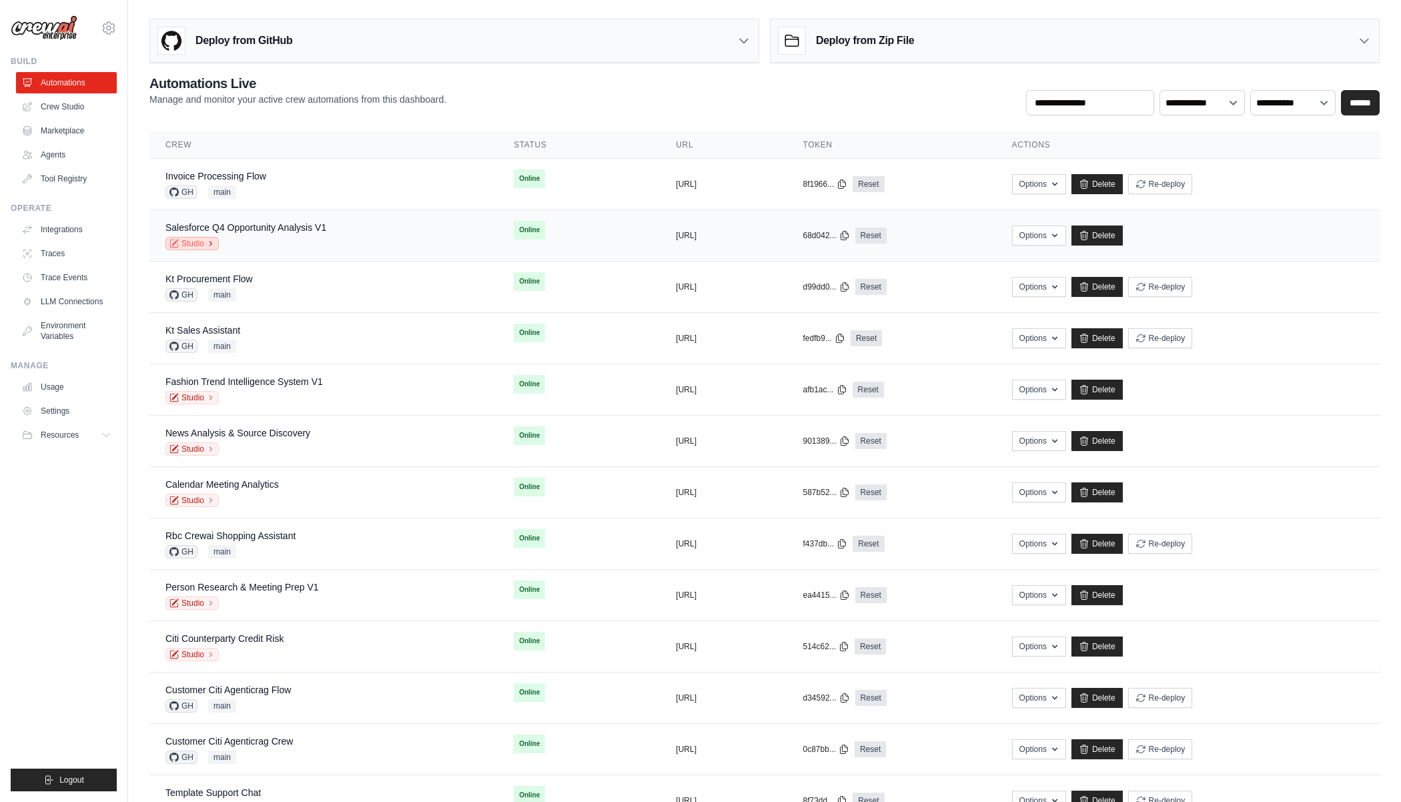
click at [198, 244] on link "Studio" at bounding box center [191, 243] width 53 height 13
click at [553, 94] on div "**********" at bounding box center [764, 94] width 1231 height 41
click at [530, 93] on div "**********" at bounding box center [764, 94] width 1231 height 41
click at [671, 91] on div "**********" at bounding box center [764, 94] width 1231 height 41
click at [1058, 542] on icon "button" at bounding box center [1054, 543] width 5 height 3
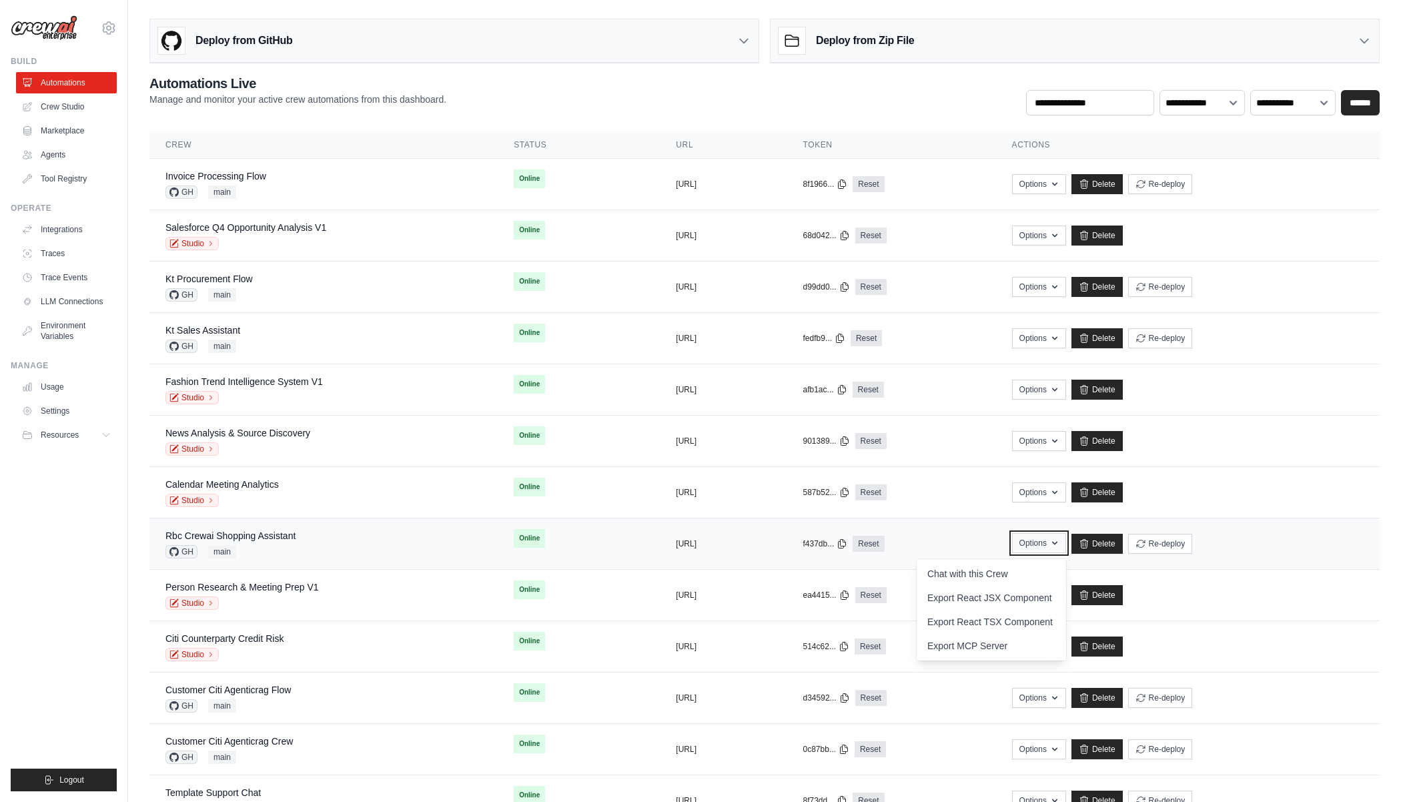
click at [1060, 542] on icon "button" at bounding box center [1055, 543] width 11 height 11
click at [111, 33] on icon at bounding box center [109, 27] width 12 height 11
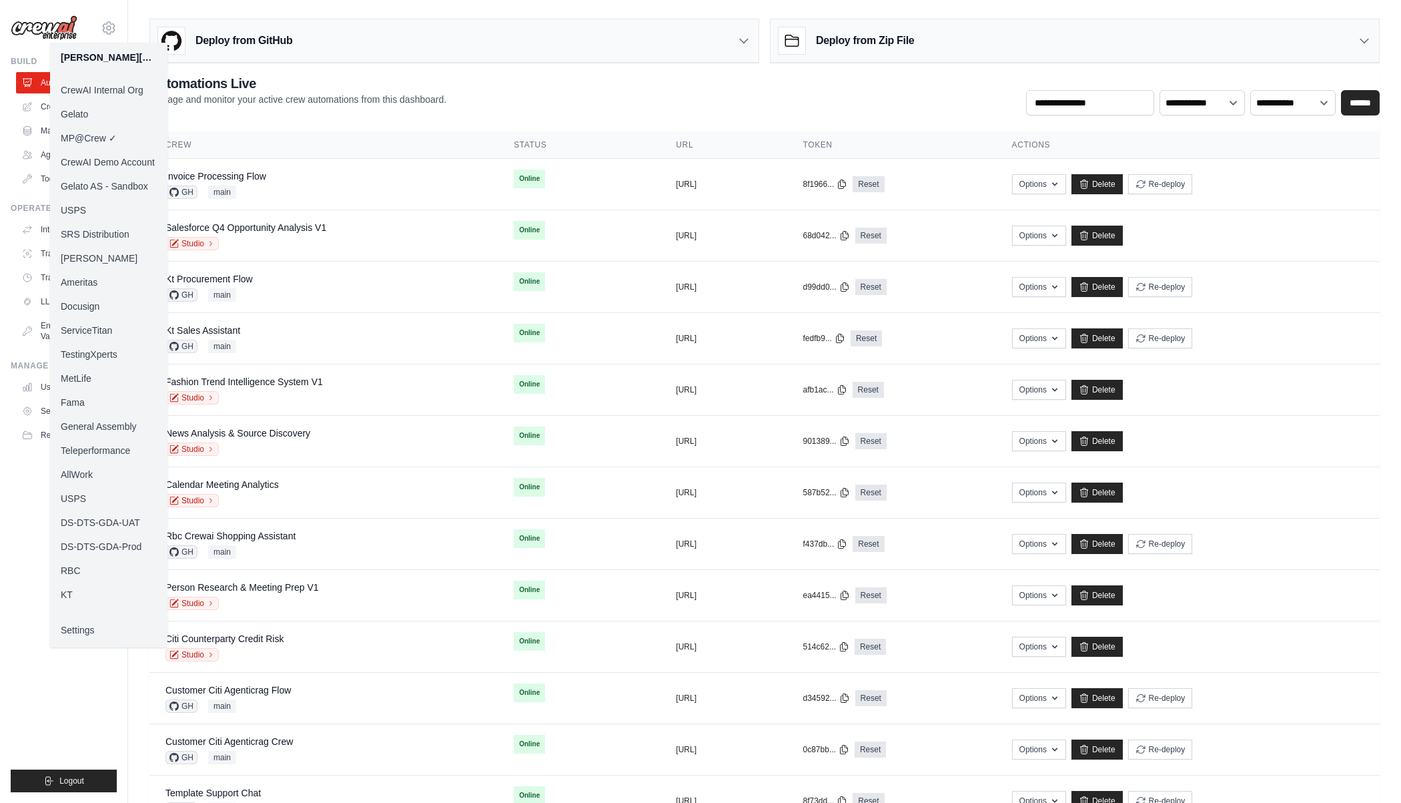
click at [89, 631] on link "Settings" at bounding box center [108, 630] width 117 height 24
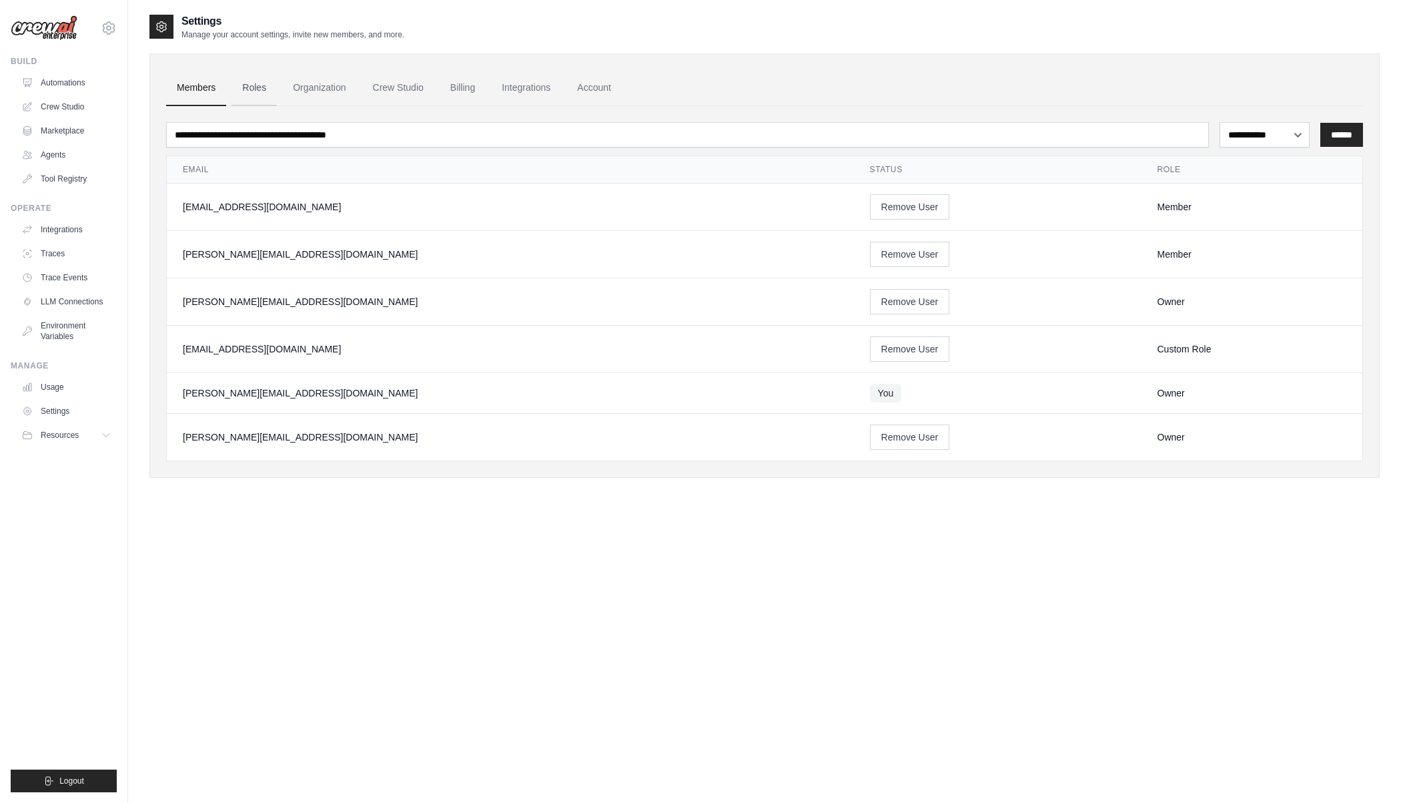
click at [257, 79] on link "Roles" at bounding box center [254, 88] width 45 height 36
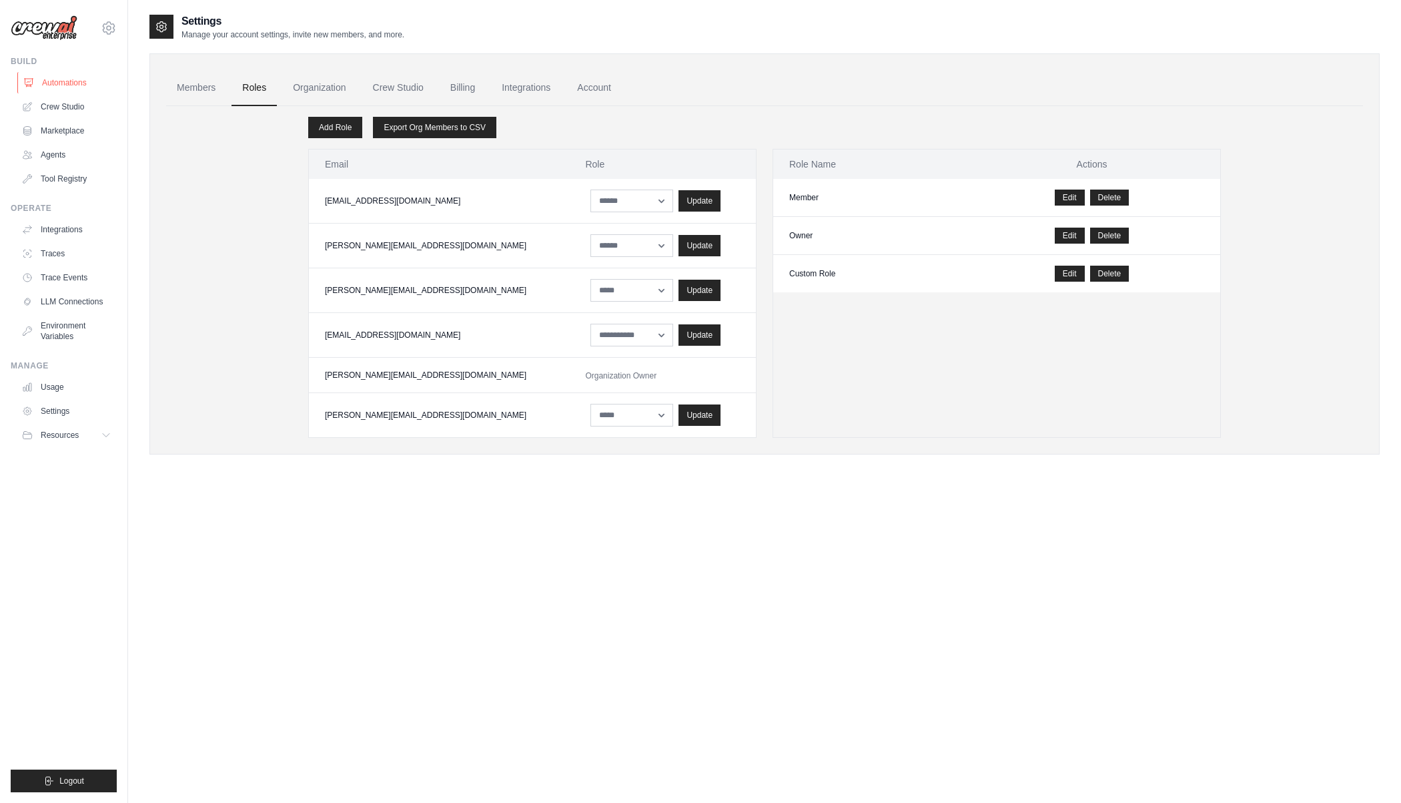
click at [79, 85] on link "Automations" at bounding box center [67, 82] width 101 height 21
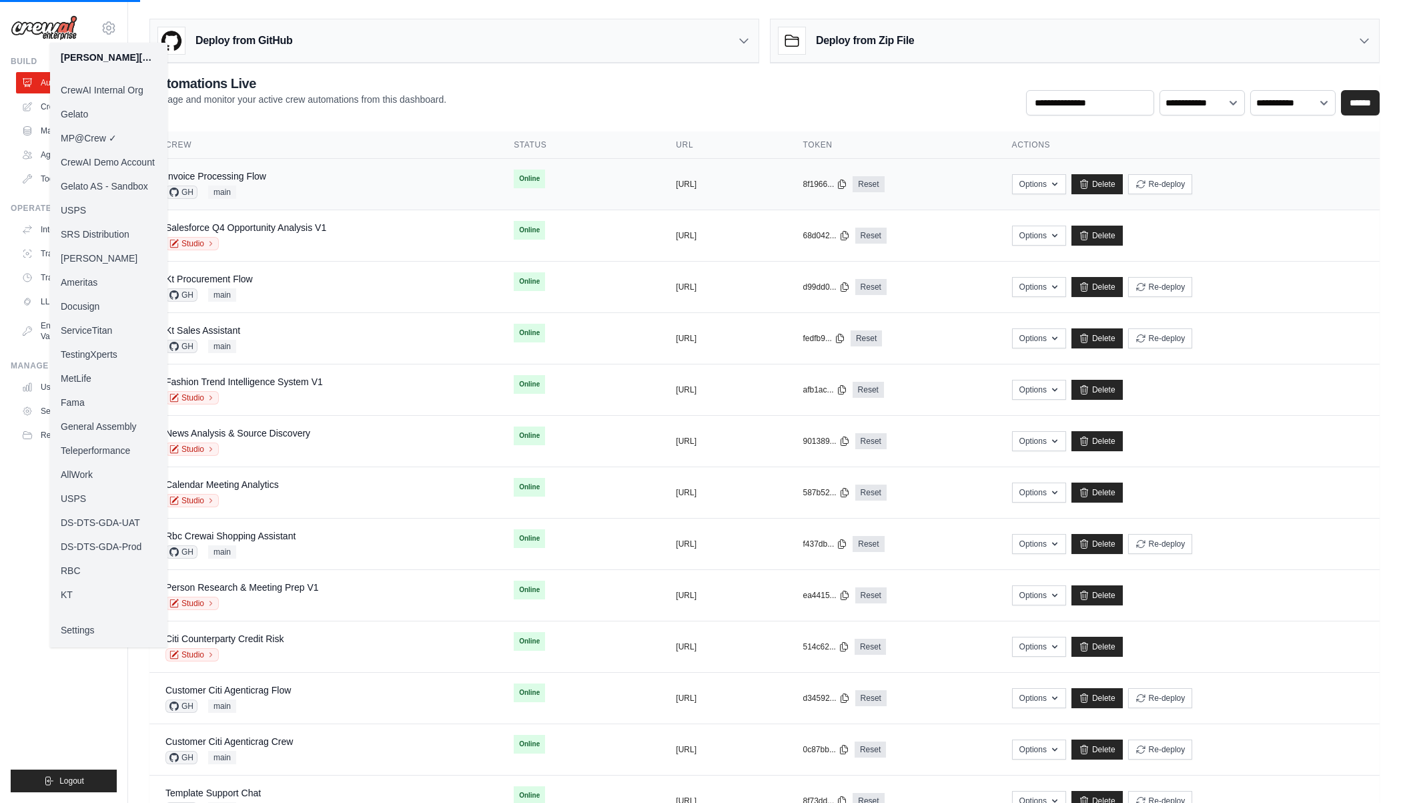
click at [282, 191] on div "Invoice Processing Flow GH main" at bounding box center [323, 183] width 316 height 29
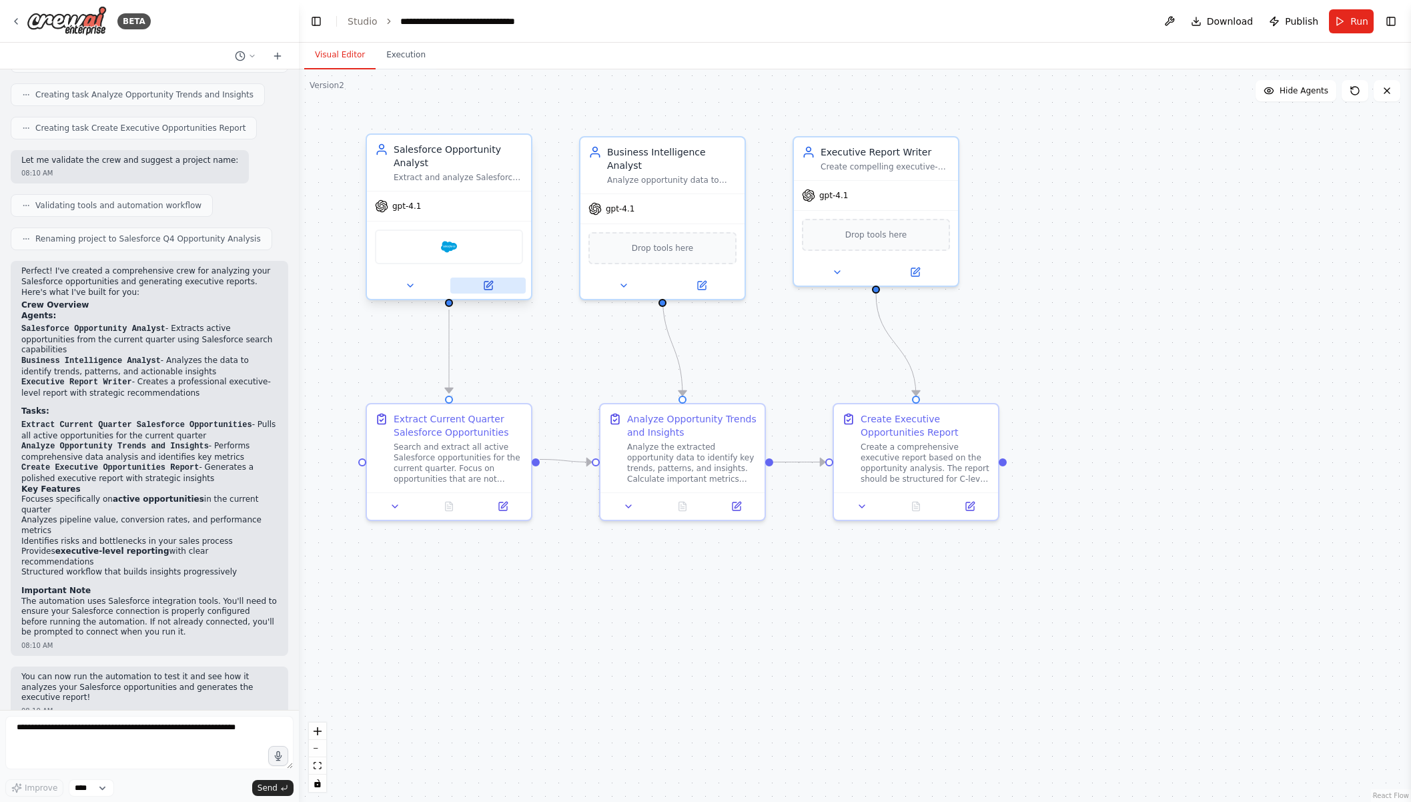
click at [491, 284] on icon at bounding box center [489, 284] width 6 height 6
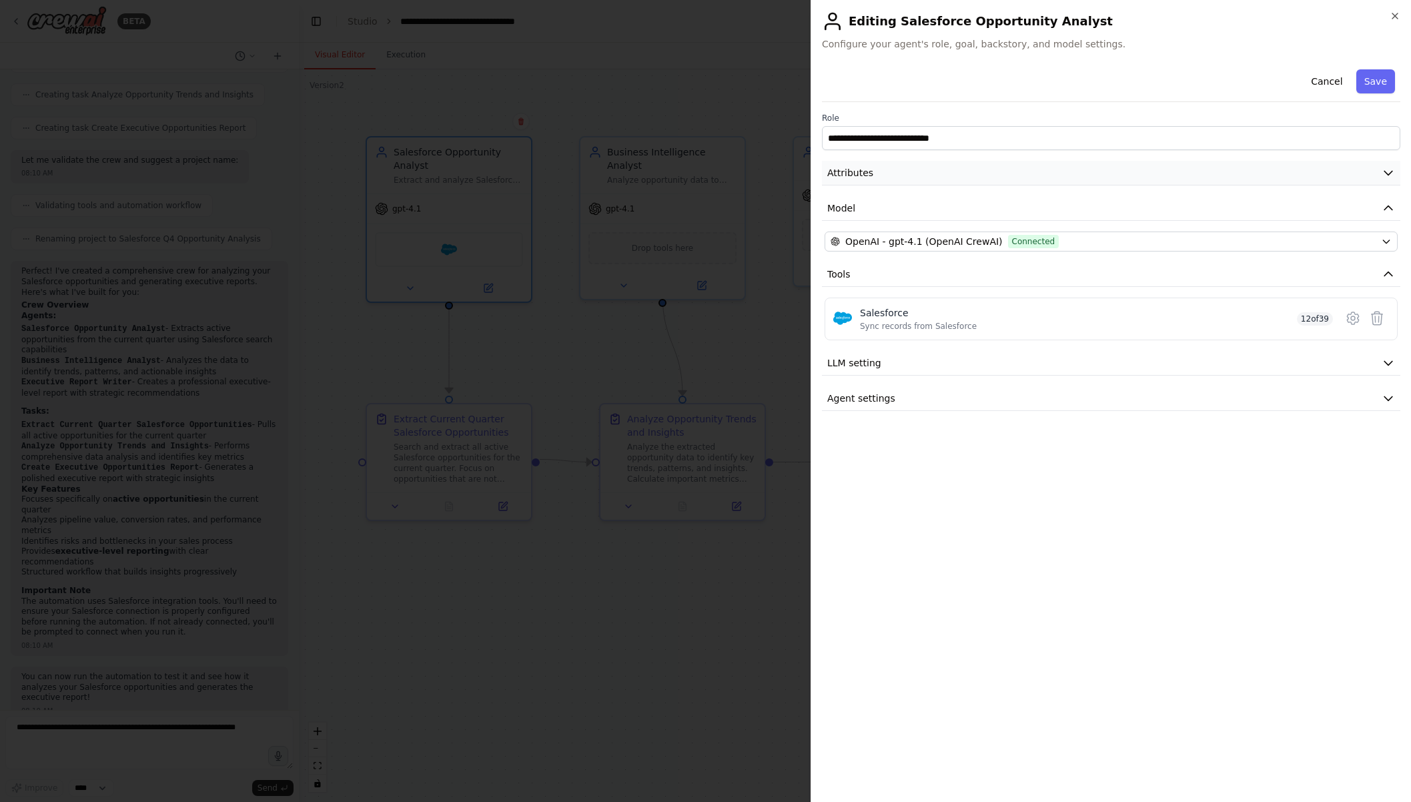
click at [896, 178] on button "Attributes" at bounding box center [1111, 173] width 579 height 25
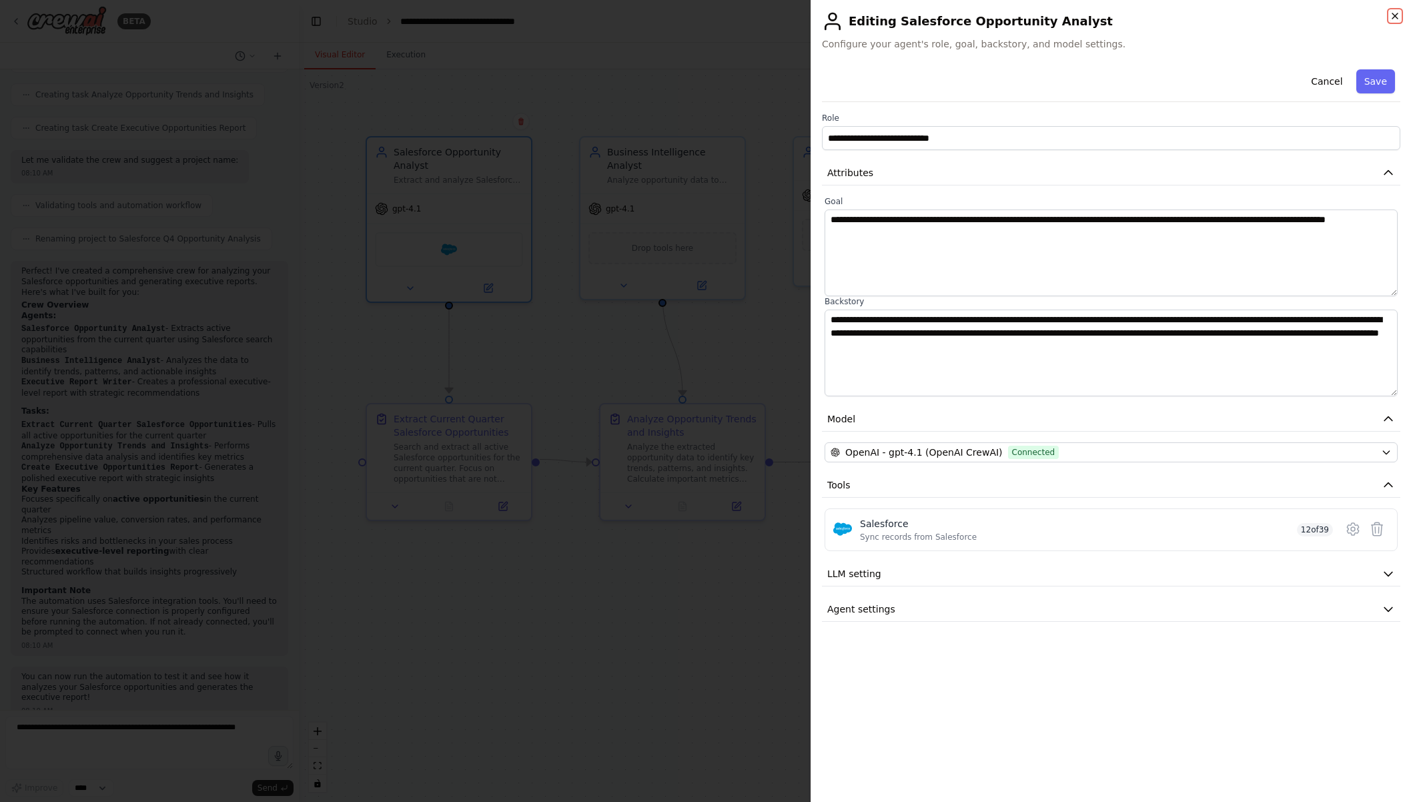
click at [1399, 17] on icon "button" at bounding box center [1395, 16] width 11 height 11
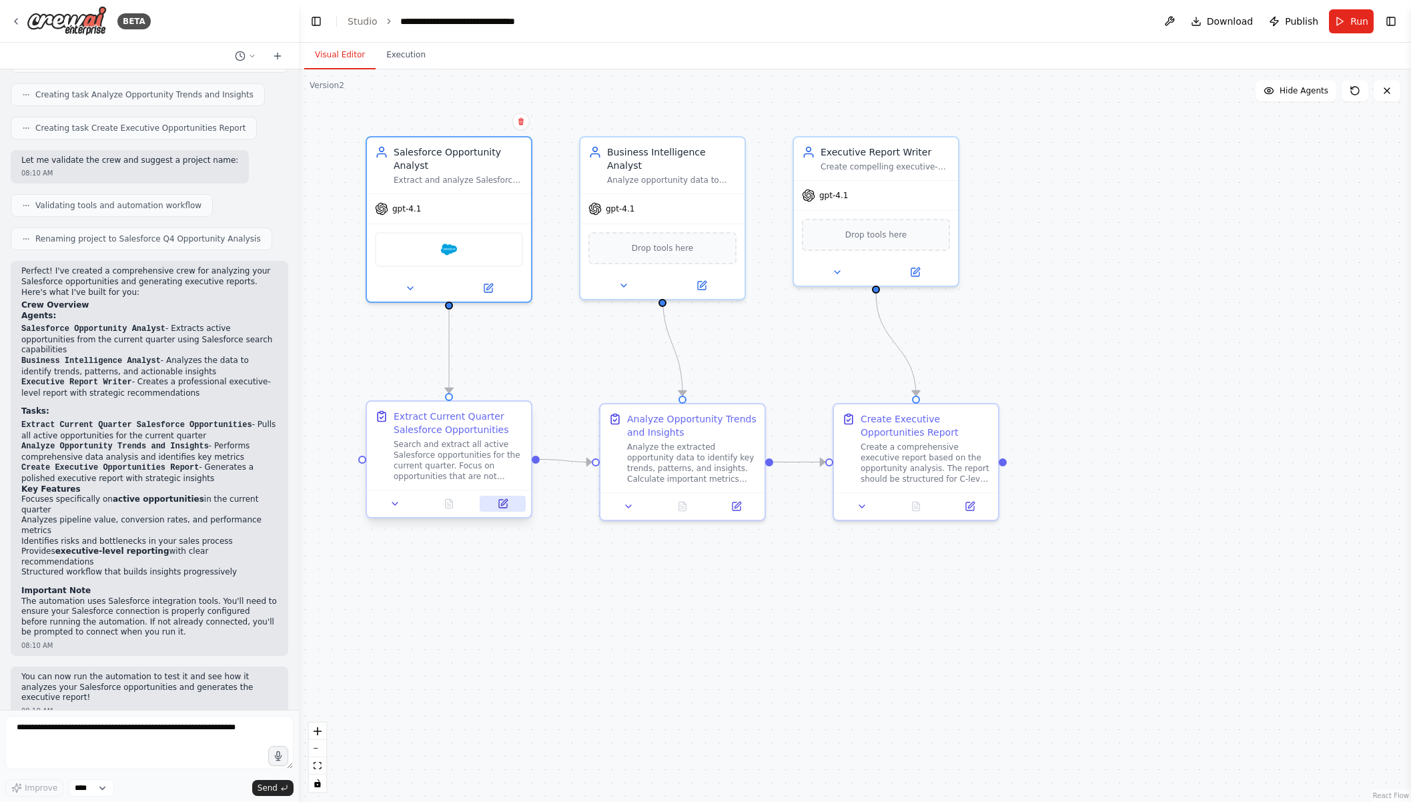
click at [512, 506] on button at bounding box center [503, 504] width 46 height 16
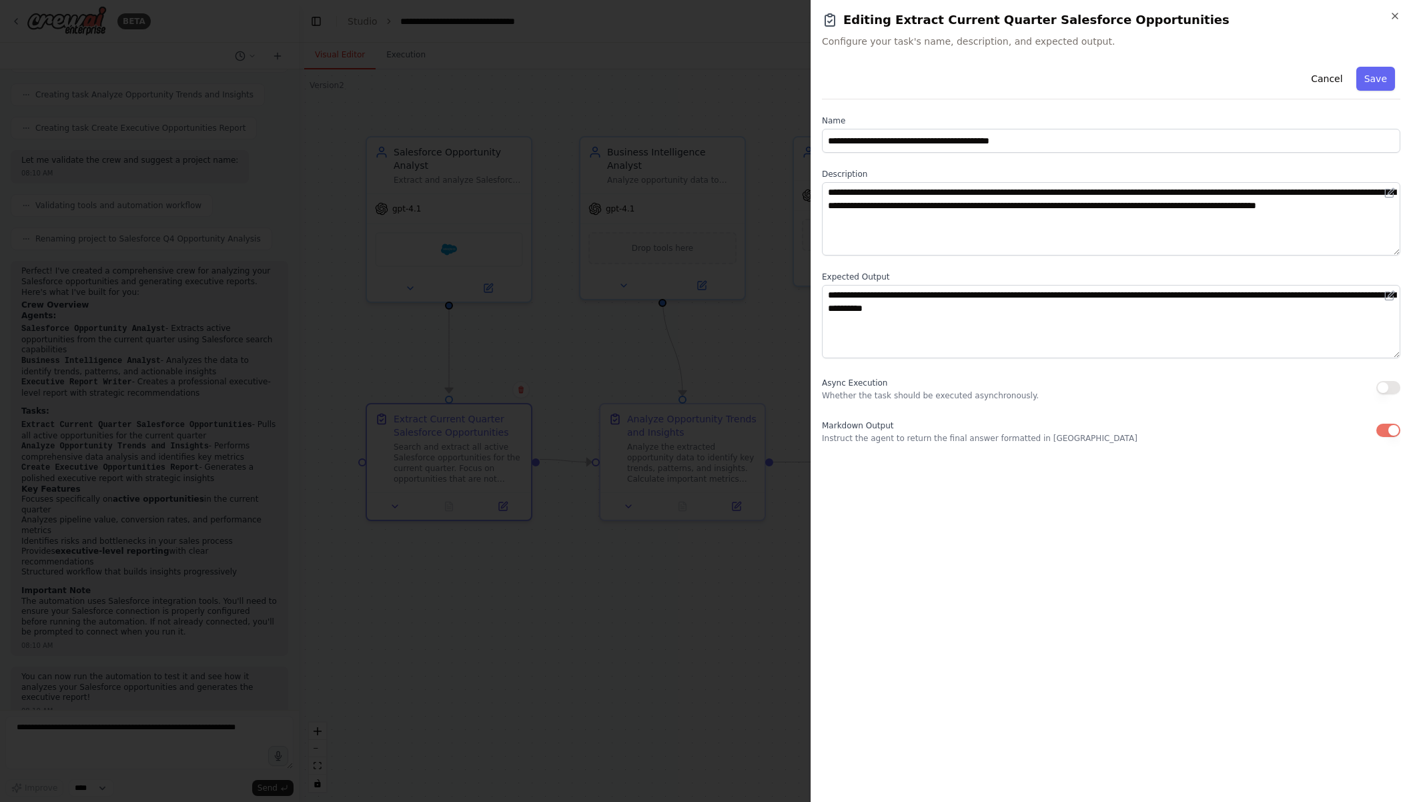
click at [1393, 7] on div "**********" at bounding box center [1111, 401] width 601 height 802
click at [1393, 11] on icon "button" at bounding box center [1395, 16] width 11 height 11
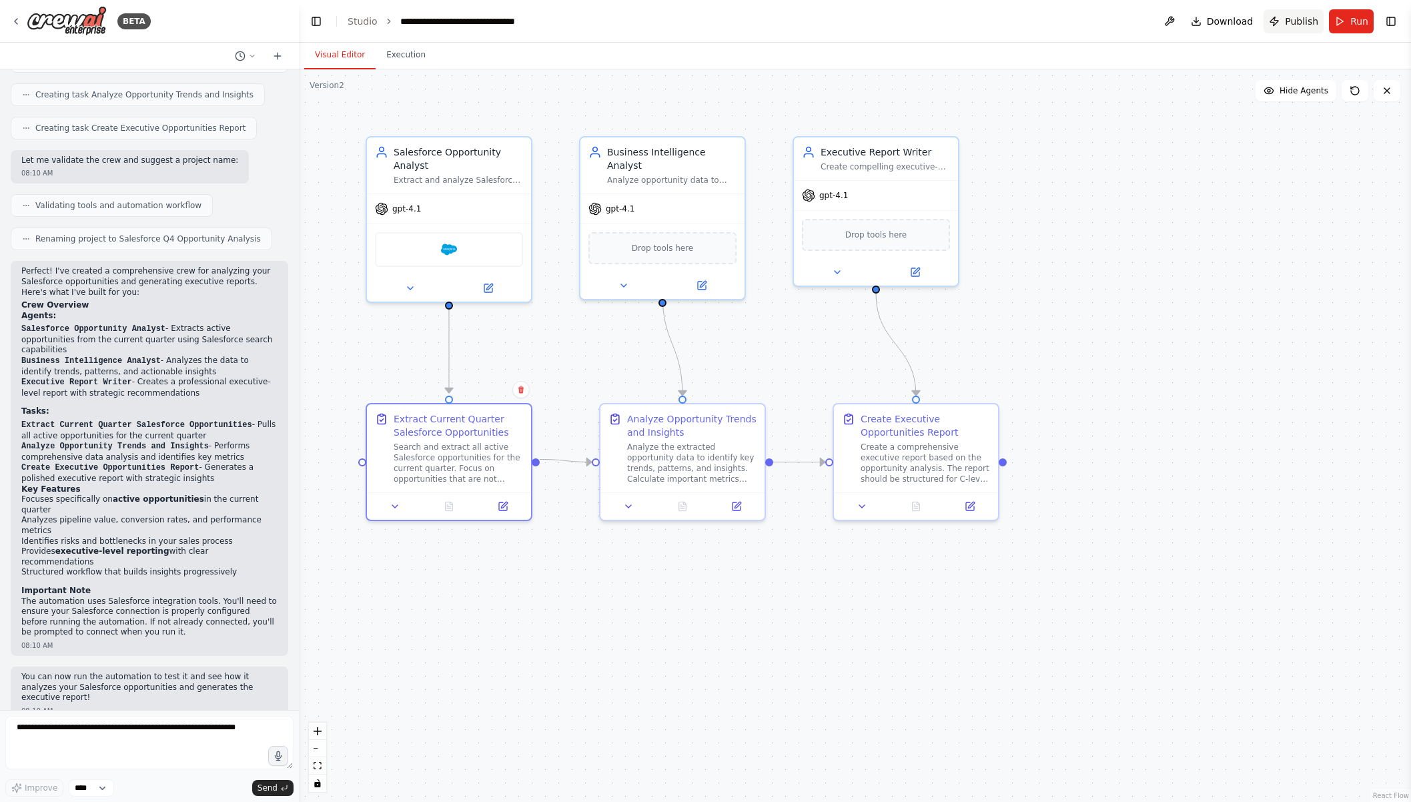
click at [1297, 17] on span "Publish" at bounding box center [1301, 21] width 33 height 13
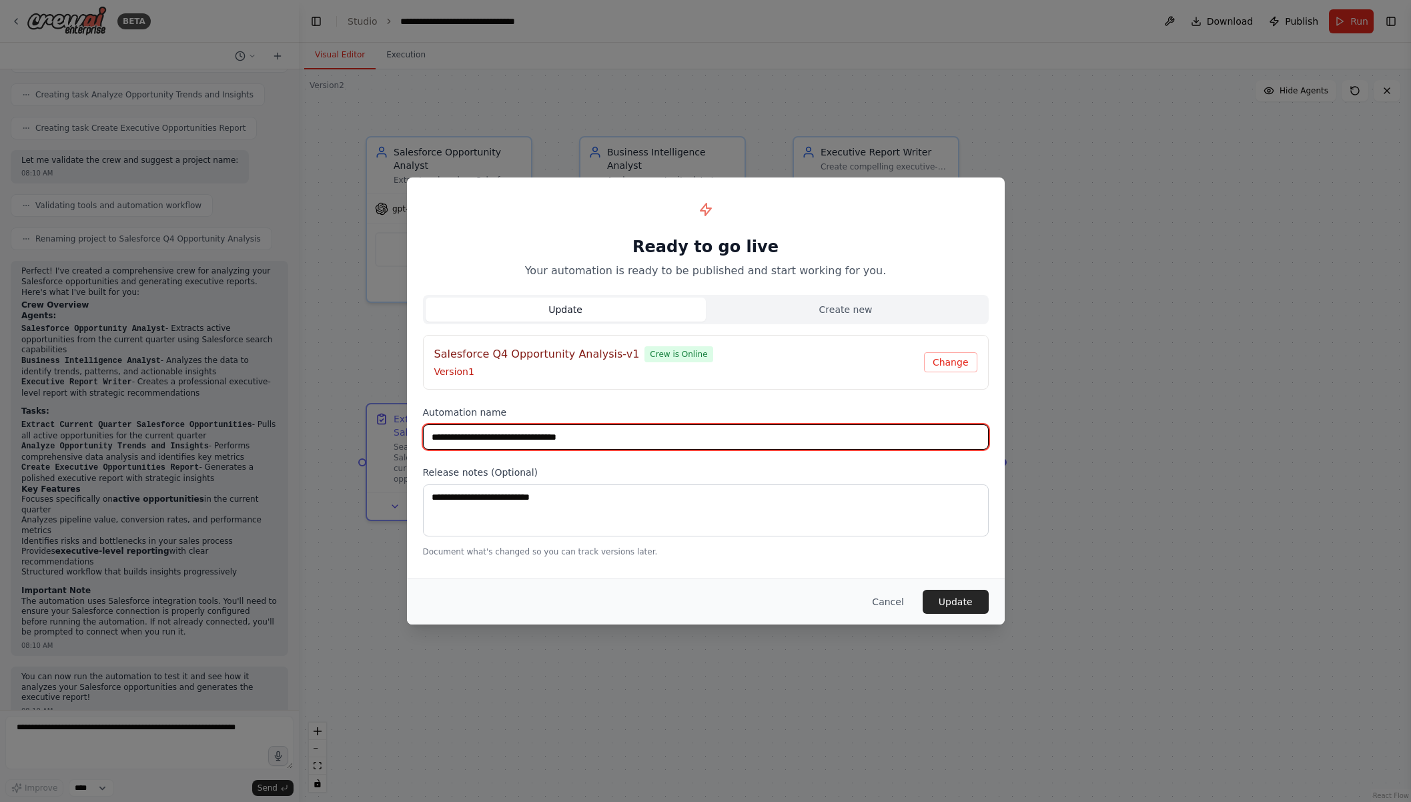
click at [629, 444] on input "**********" at bounding box center [706, 436] width 566 height 25
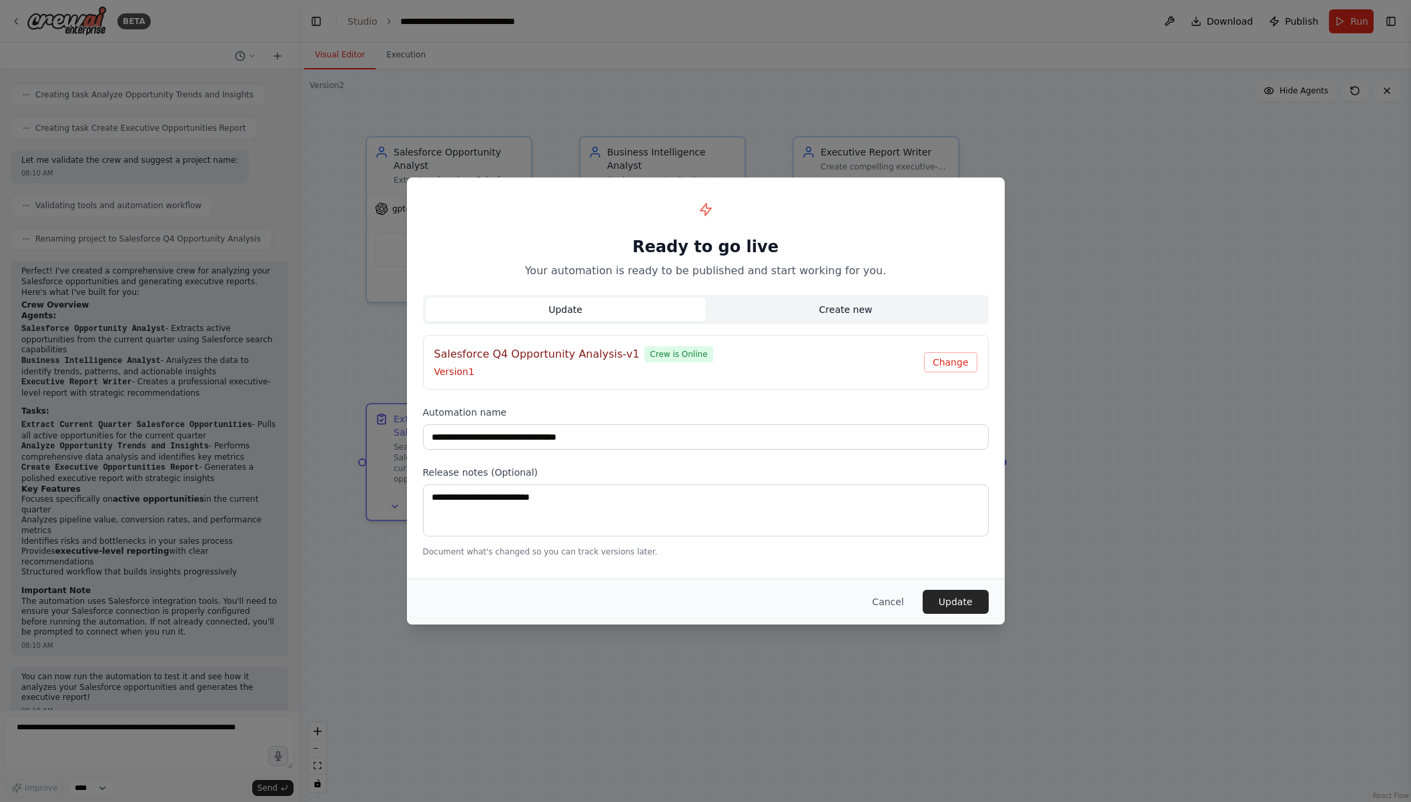
click at [848, 313] on button "Create new" at bounding box center [846, 310] width 280 height 24
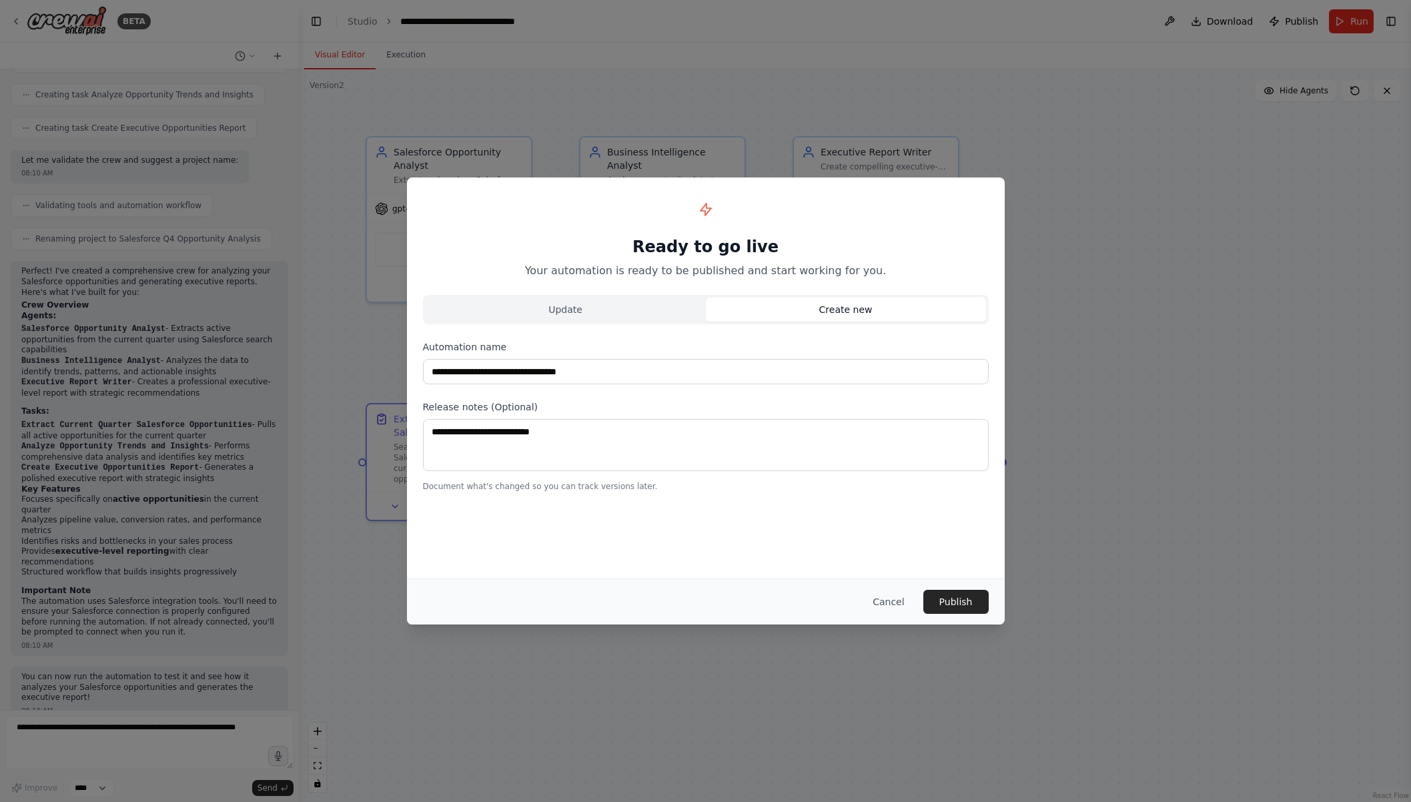
drag, startPoint x: 612, startPoint y: 305, endPoint x: 635, endPoint y: 330, distance: 33.5
click at [612, 305] on button "Update" at bounding box center [566, 310] width 280 height 24
type input "**********"
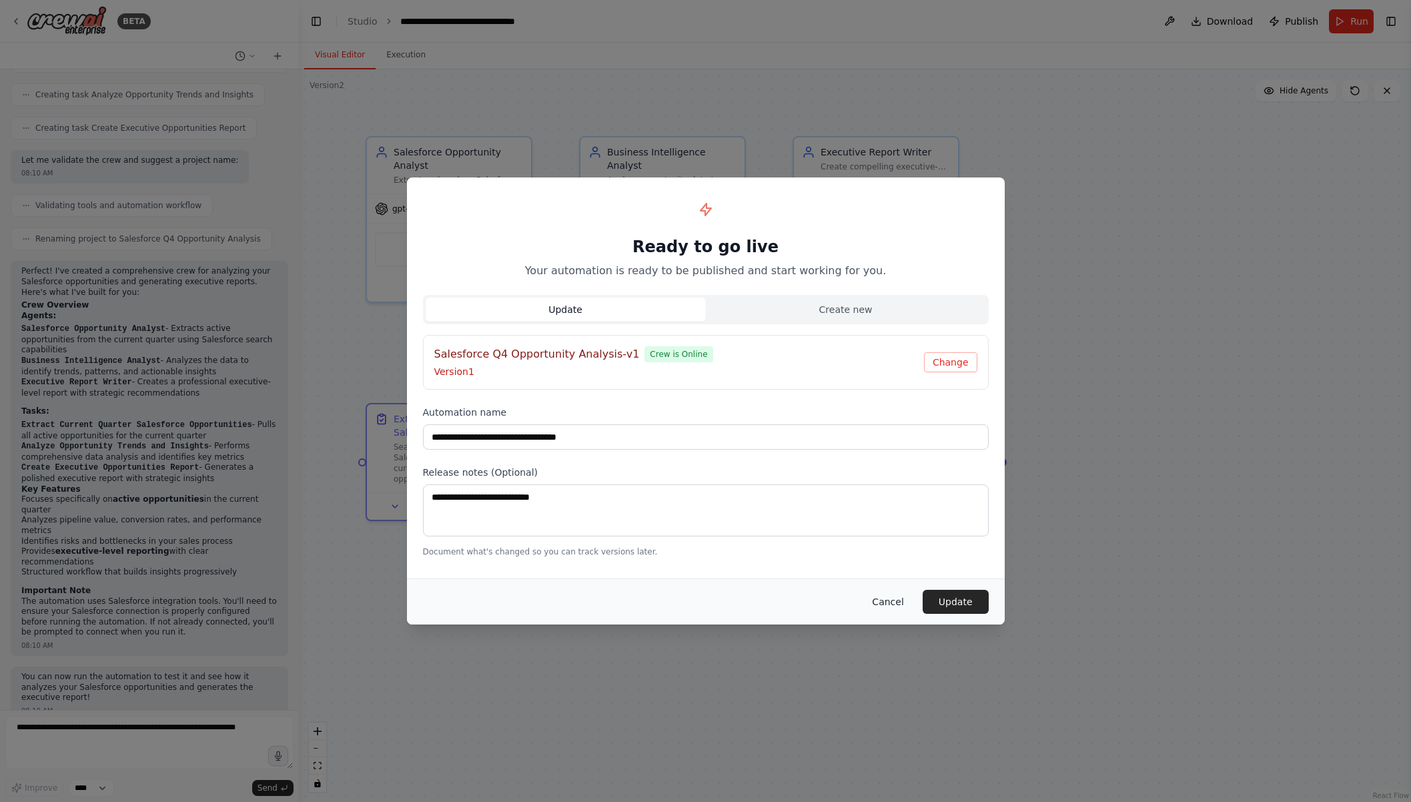
click at [901, 605] on button "Cancel" at bounding box center [888, 602] width 53 height 24
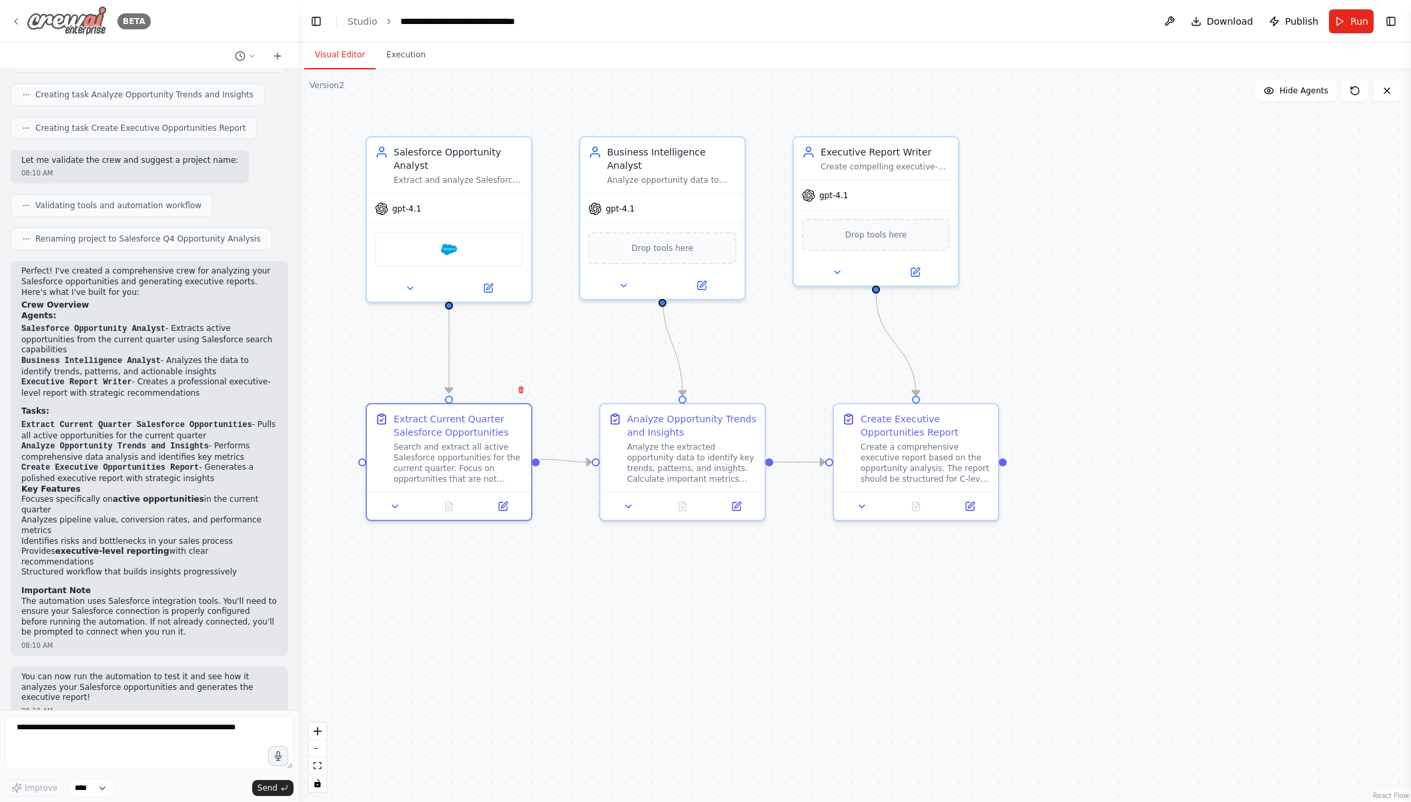
click at [85, 33] on img at bounding box center [67, 21] width 80 height 30
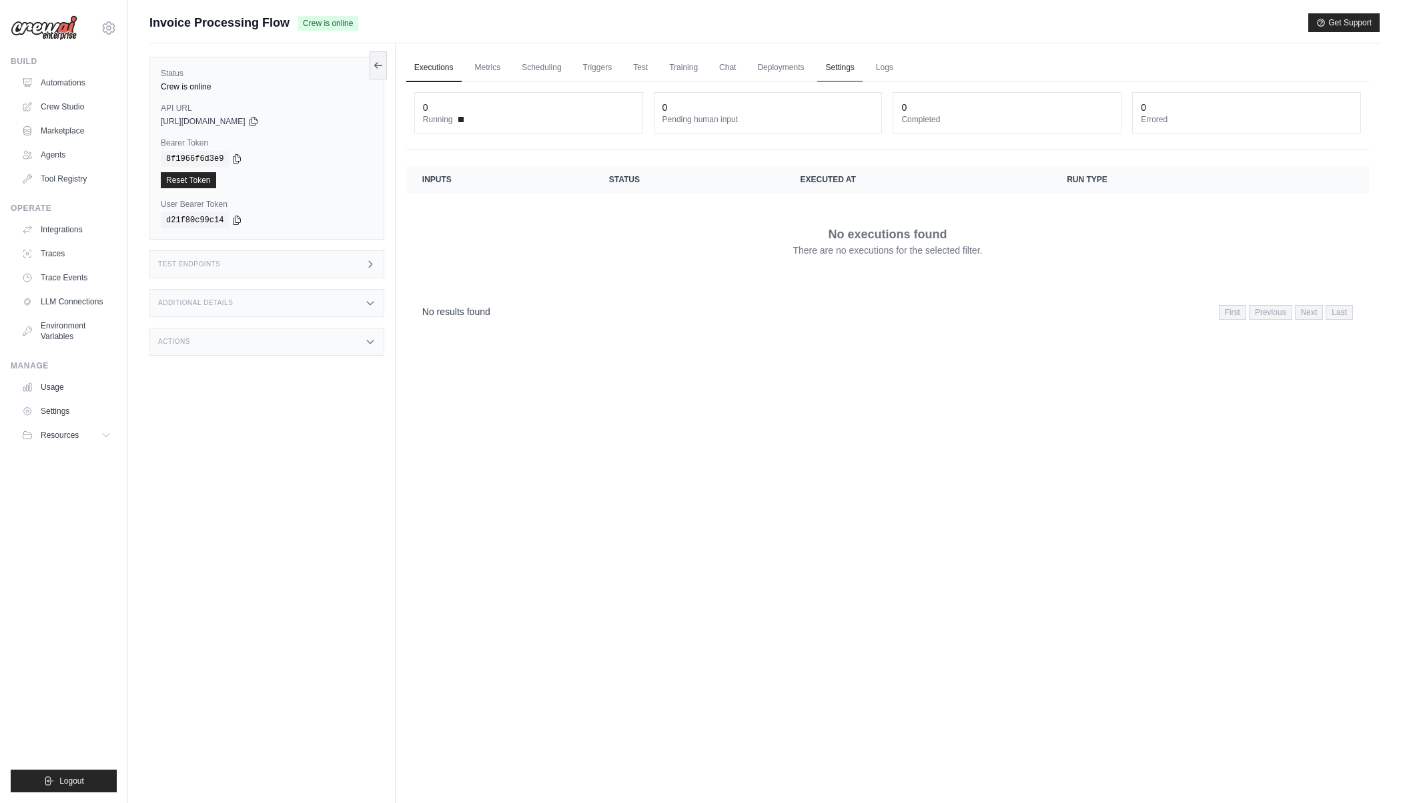
click at [860, 65] on link "Settings" at bounding box center [839, 68] width 45 height 28
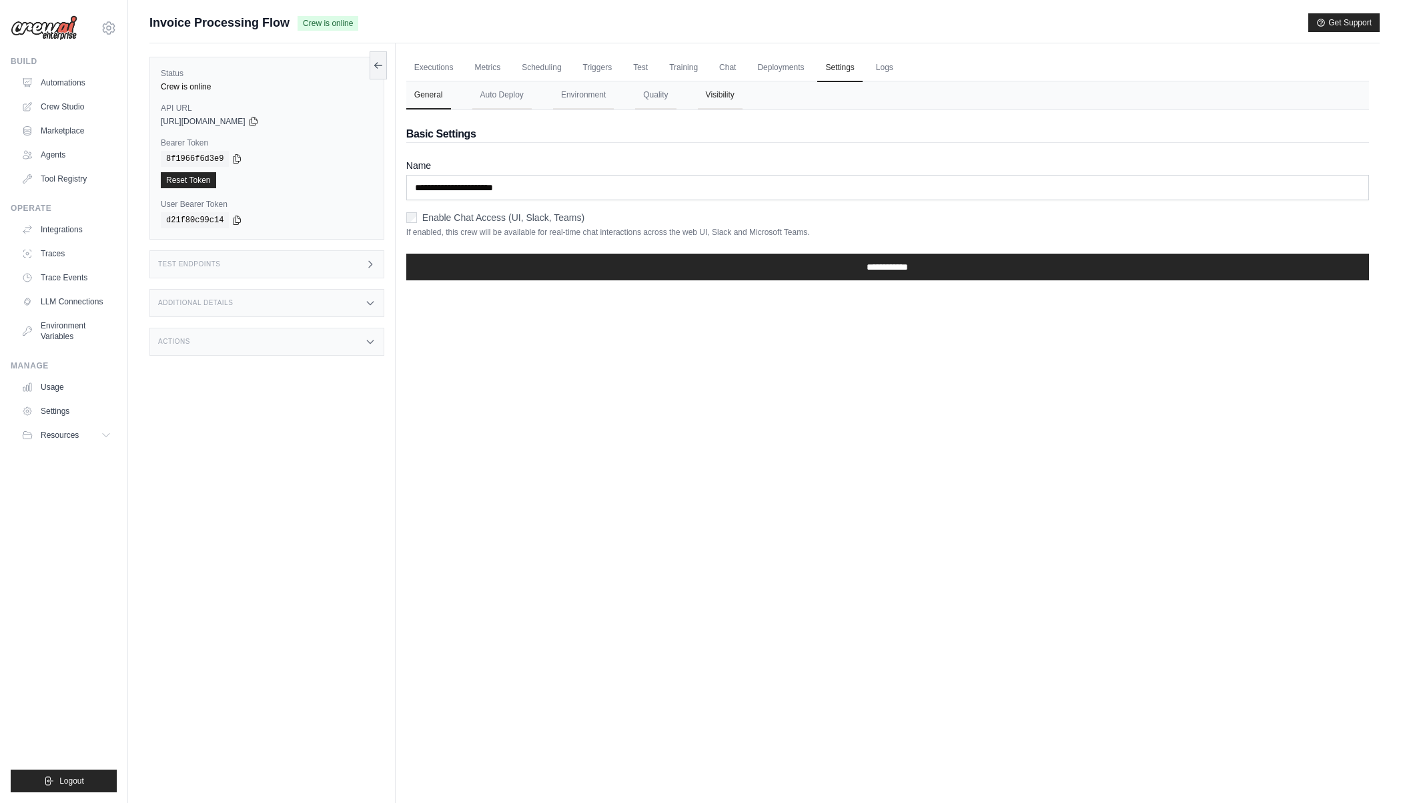
click at [699, 96] on button "Visibility" at bounding box center [720, 95] width 45 height 28
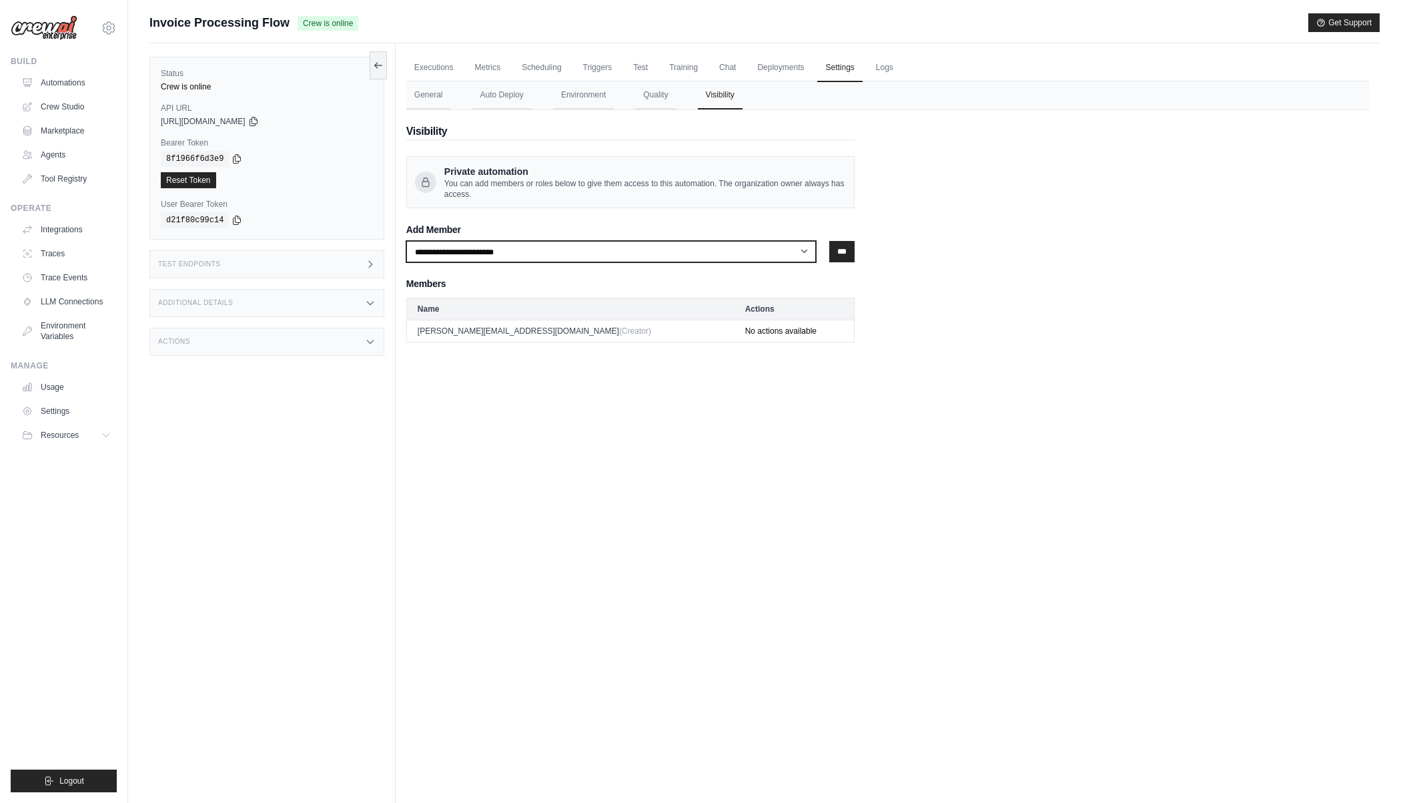
click at [468, 255] on select "**********" at bounding box center [611, 251] width 410 height 21
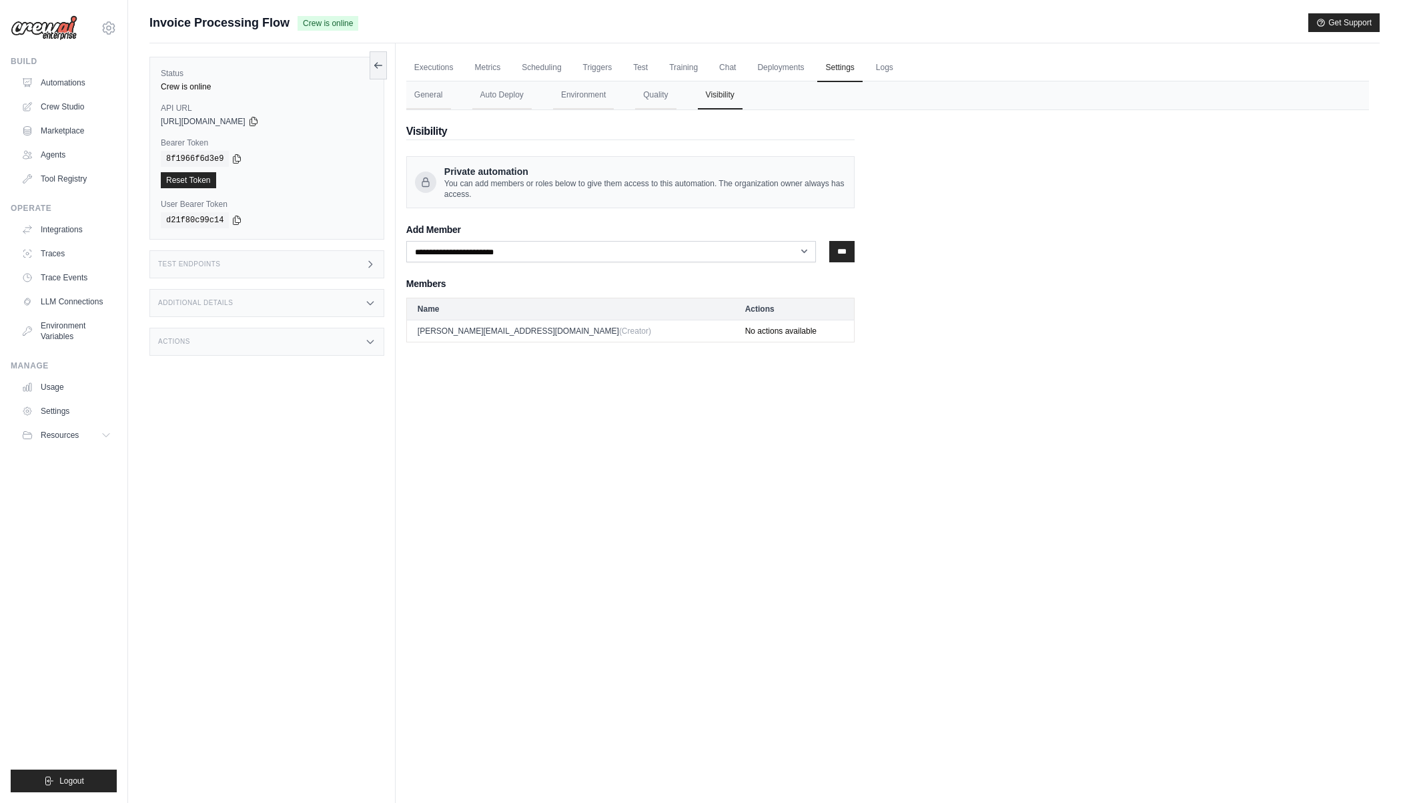
click at [629, 498] on div "Executions Metrics Scheduling Triggers Test Training Chat Deployments Settings …" at bounding box center [888, 444] width 984 height 803
click at [111, 34] on icon at bounding box center [109, 28] width 16 height 16
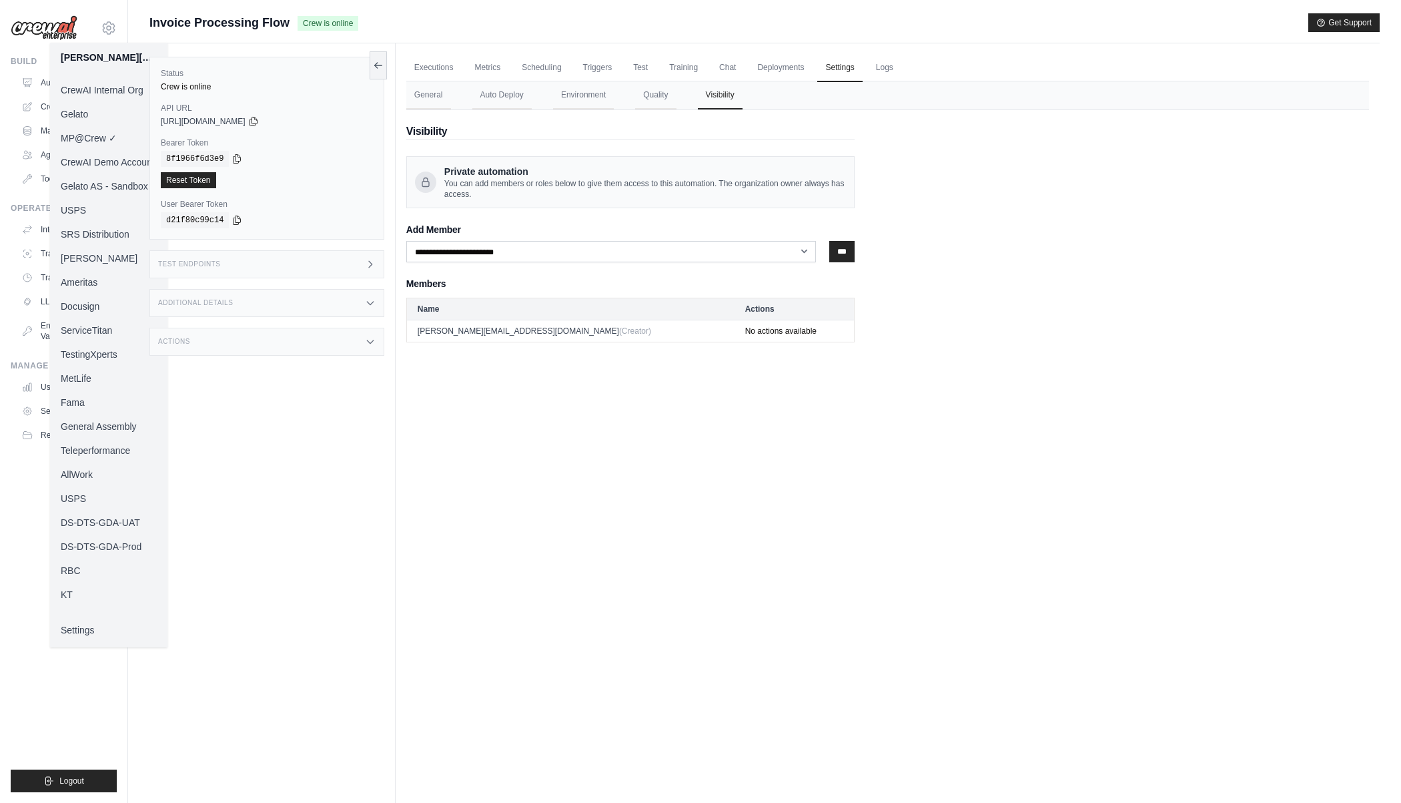
click at [118, 22] on div "[PERSON_NAME][EMAIL_ADDRESS][DOMAIN_NAME] CrewAI Internal Org [GEOGRAPHIC_DATA]…" at bounding box center [64, 401] width 128 height 803
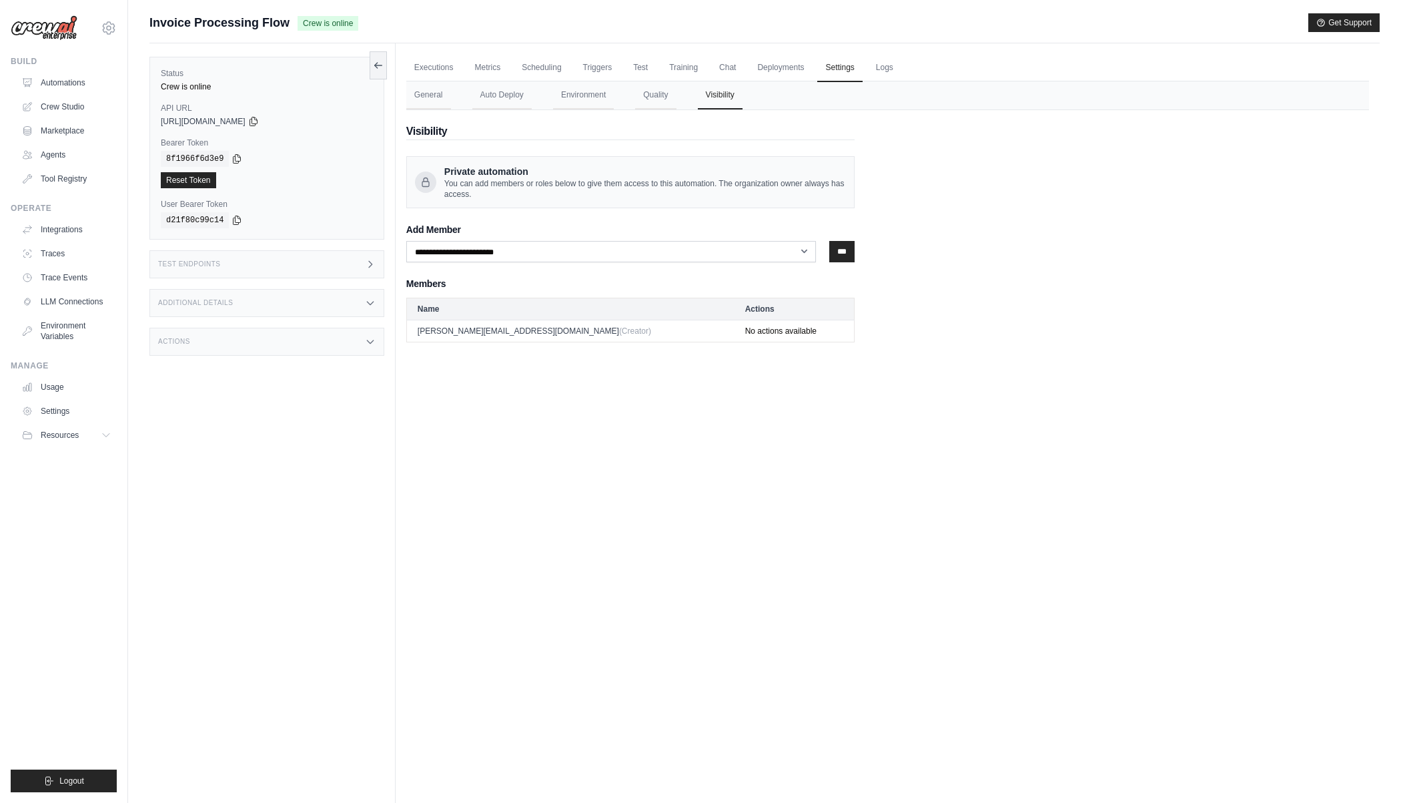
click at [363, 543] on div "Status Crew is online API URL copied [URL][DOMAIN_NAME] Bearer Token copied 8f1…" at bounding box center [272, 444] width 246 height 803
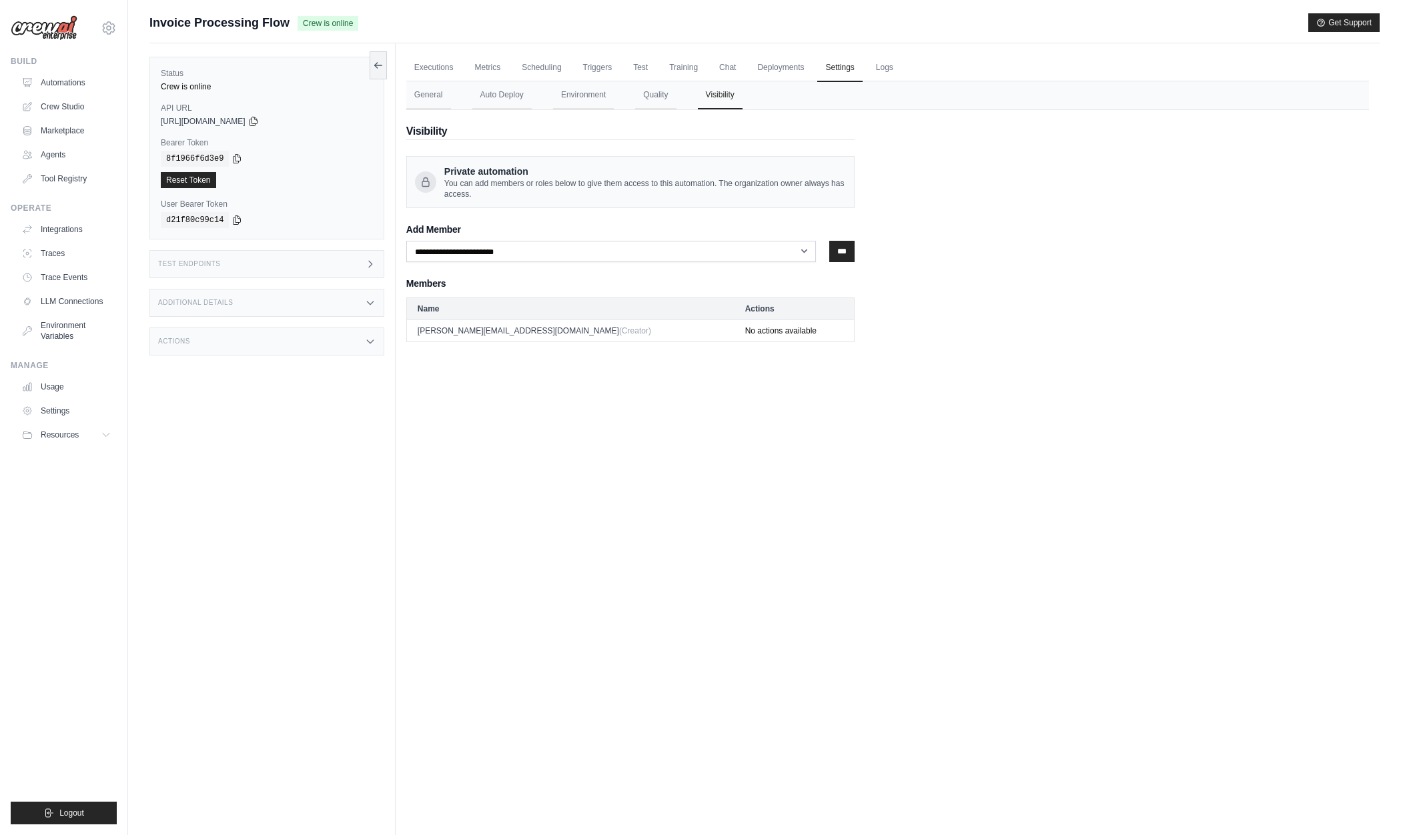
click at [182, 600] on div "Status Crew is online API URL copied [URL][DOMAIN_NAME] Bearer Token copied 8f1…" at bounding box center [272, 460] width 246 height 835
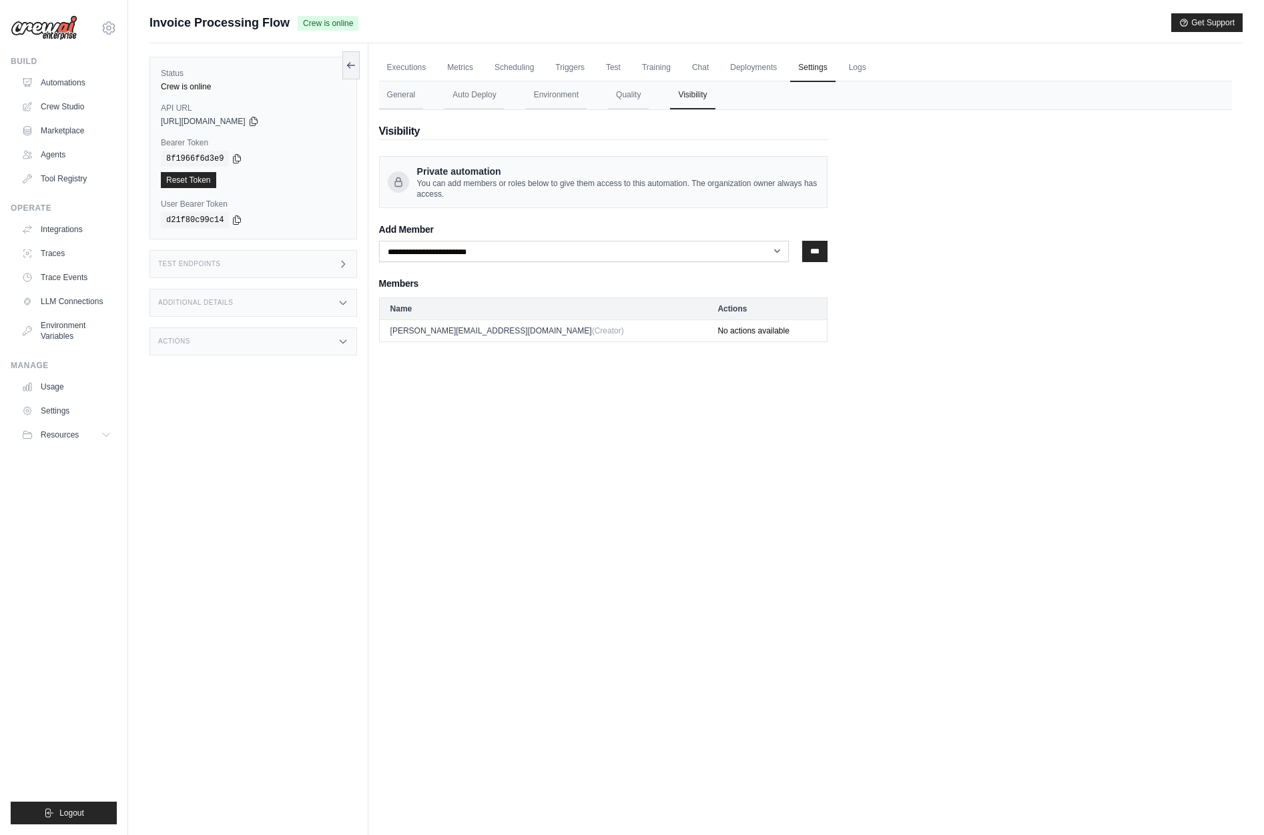
click at [115, 595] on ul "Build Automations Crew Studio Marketplace Agents" at bounding box center [64, 440] width 106 height 769
click at [63, 70] on div "Build Automations Crew Studio Marketplace Agents" at bounding box center [64, 122] width 106 height 133
click at [70, 75] on link "Automations" at bounding box center [67, 82] width 101 height 21
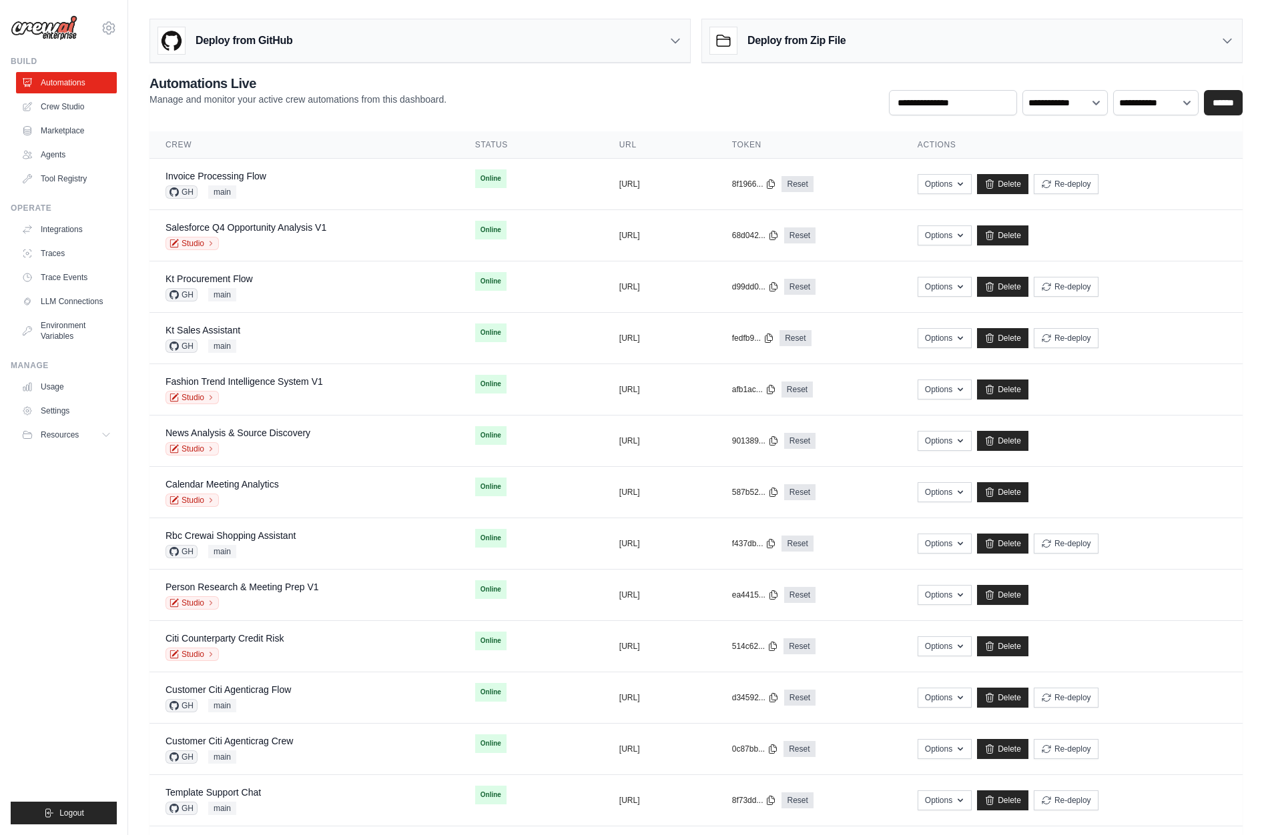
click at [102, 539] on ul "Build Automations Crew Studio Marketplace Agents" at bounding box center [64, 440] width 106 height 769
